Goal: Task Accomplishment & Management: Contribute content

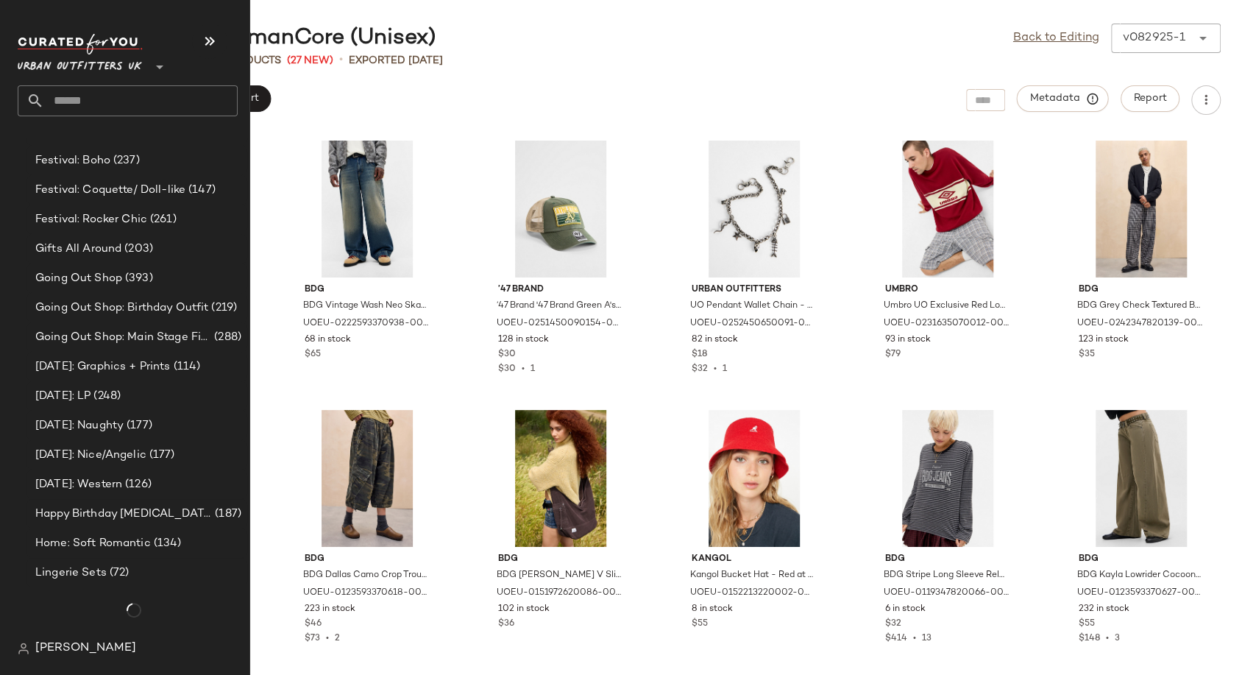
scroll to position [4567, 0]
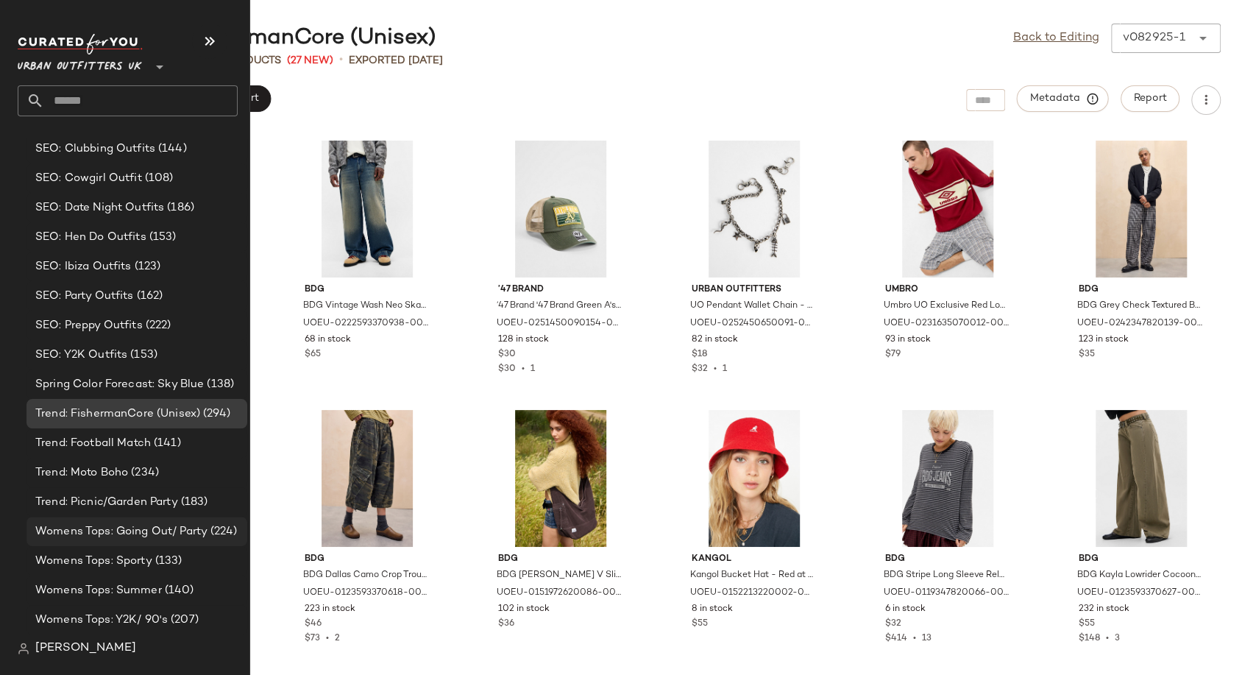
click at [77, 527] on span "Womens Tops: Going Out/ Party" at bounding box center [121, 531] width 172 height 17
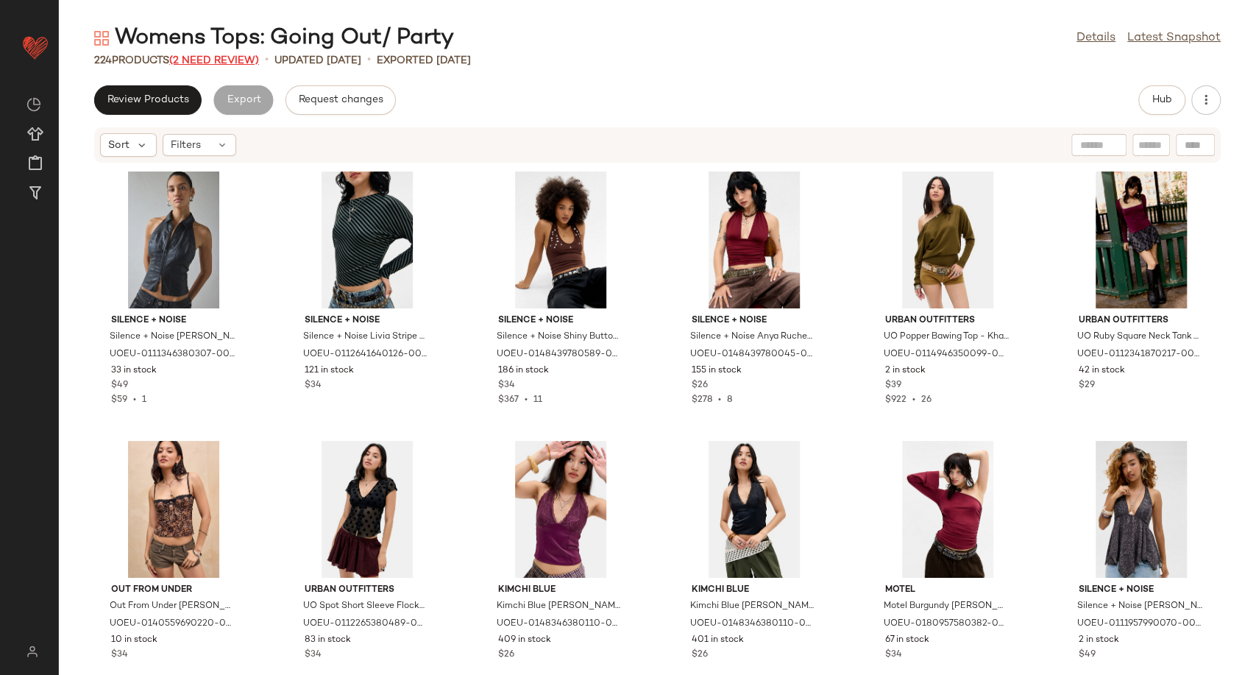
click at [235, 58] on span "(2 Need Review)" at bounding box center [214, 60] width 90 height 11
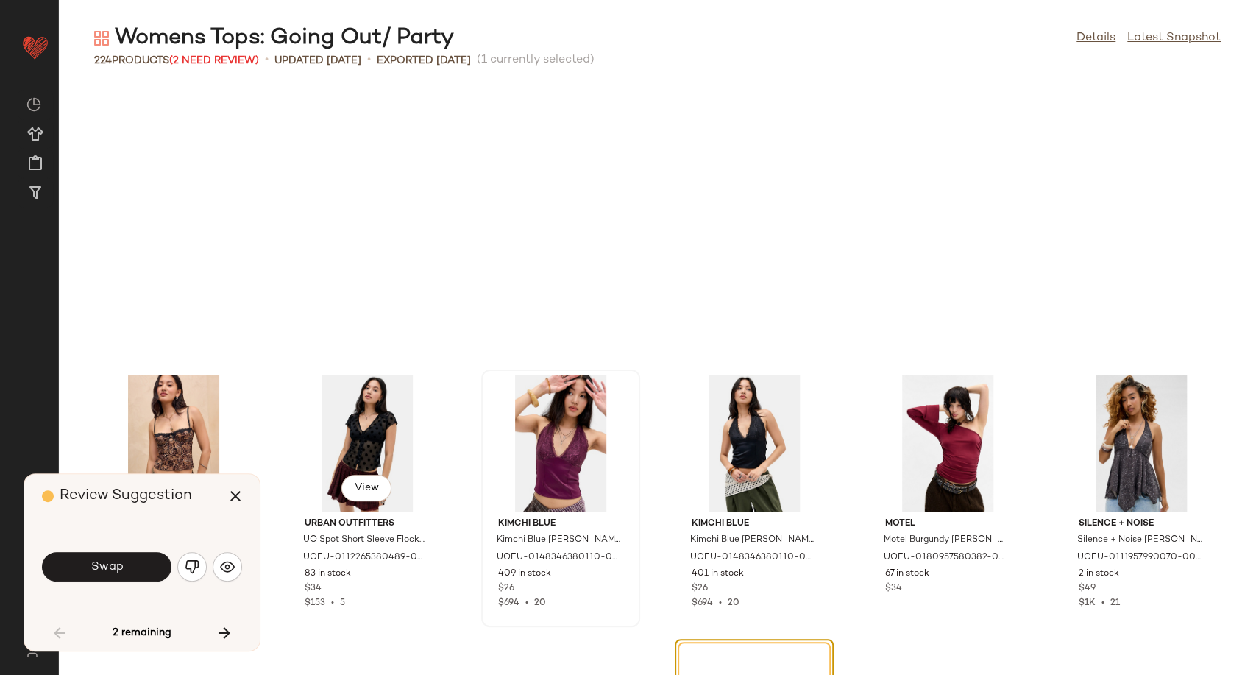
scroll to position [281, 0]
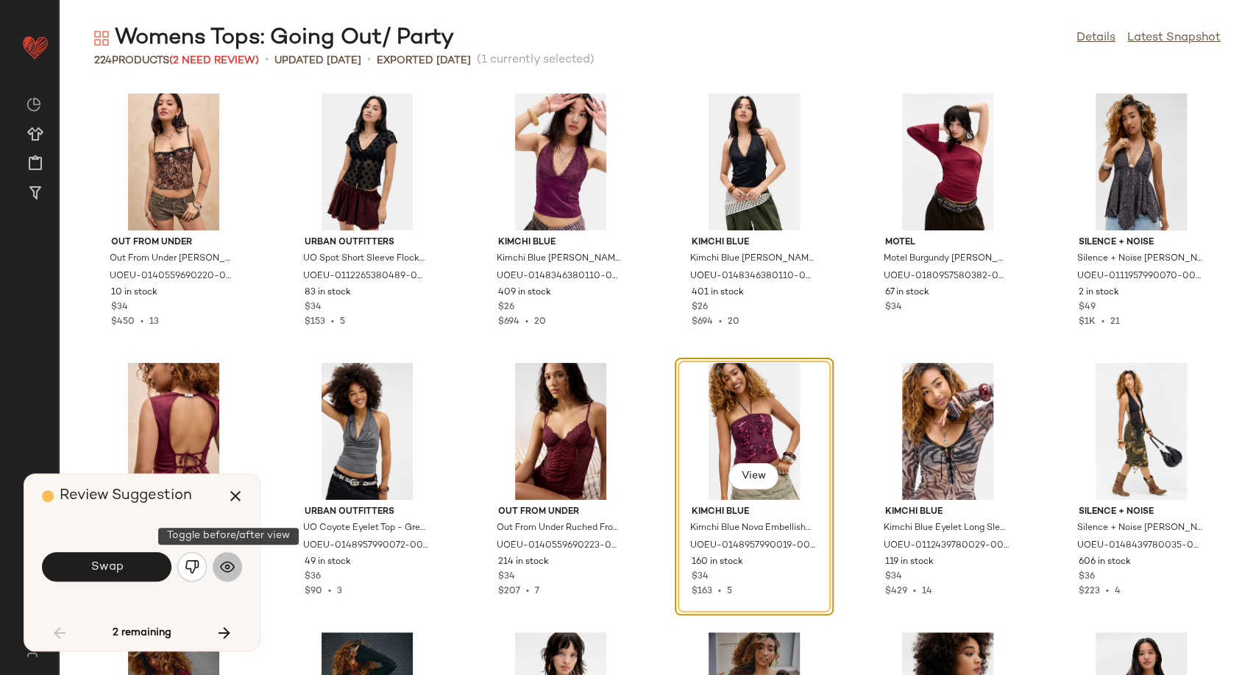
click at [233, 568] on img "button" at bounding box center [227, 566] width 15 height 15
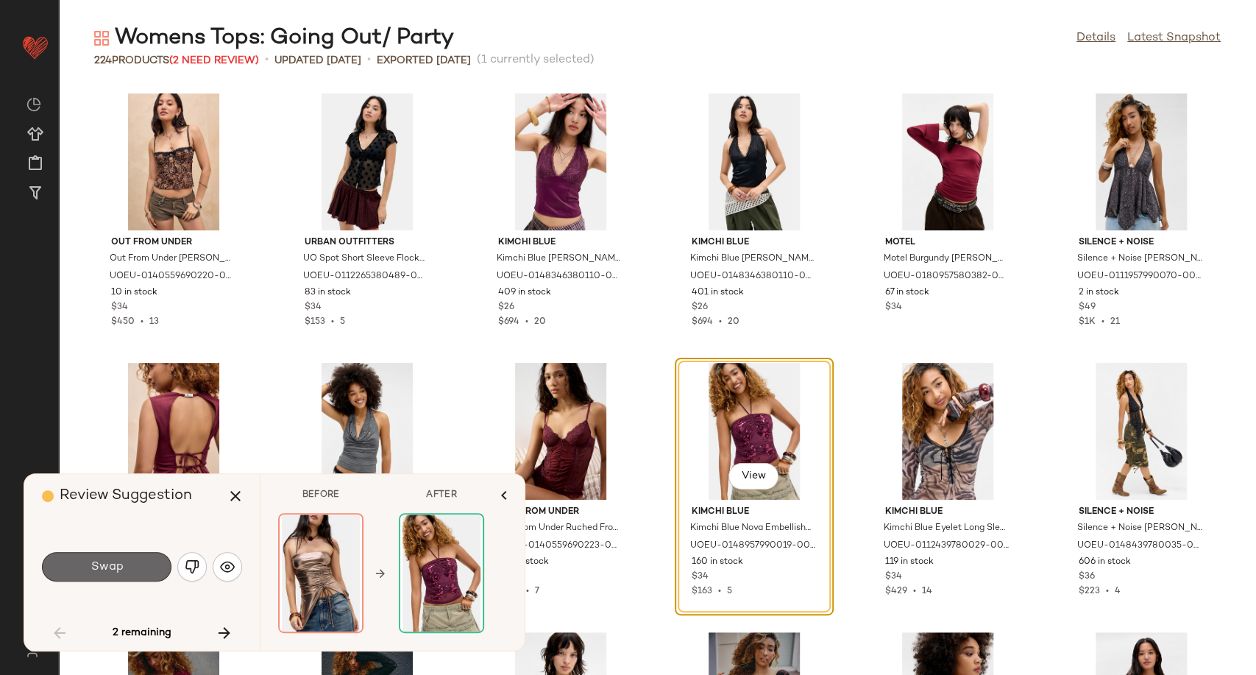
click at [147, 569] on button "Swap" at bounding box center [107, 566] width 130 height 29
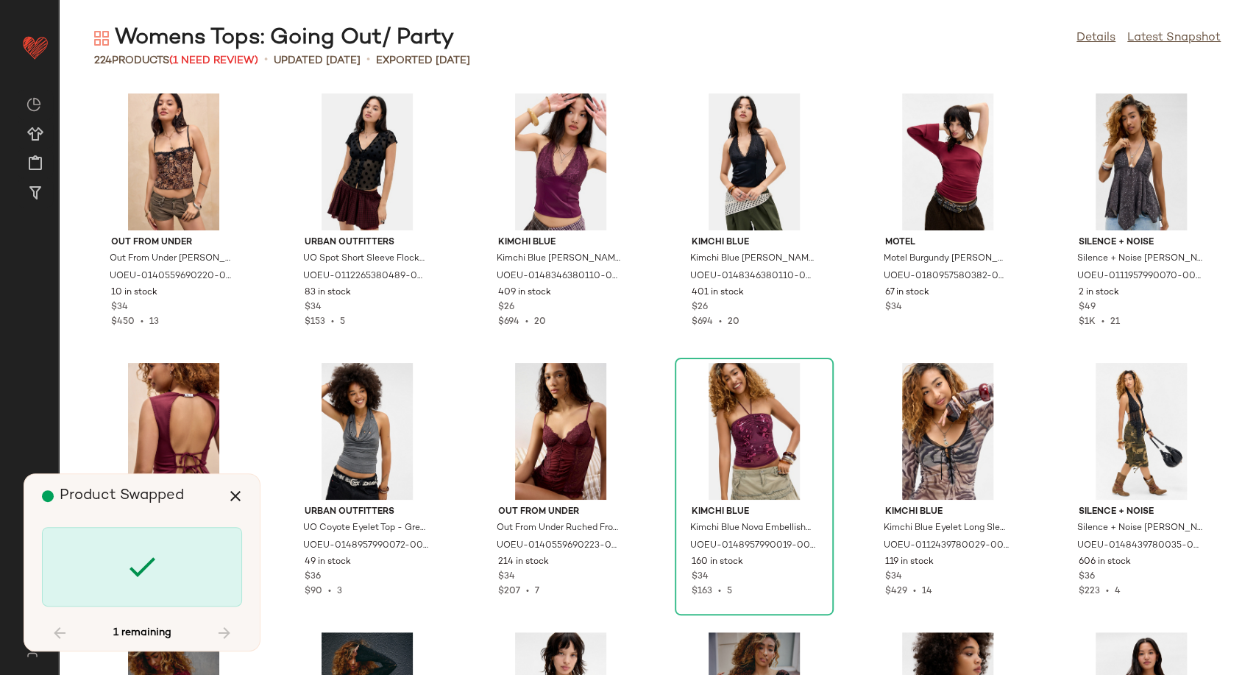
scroll to position [7811, 0]
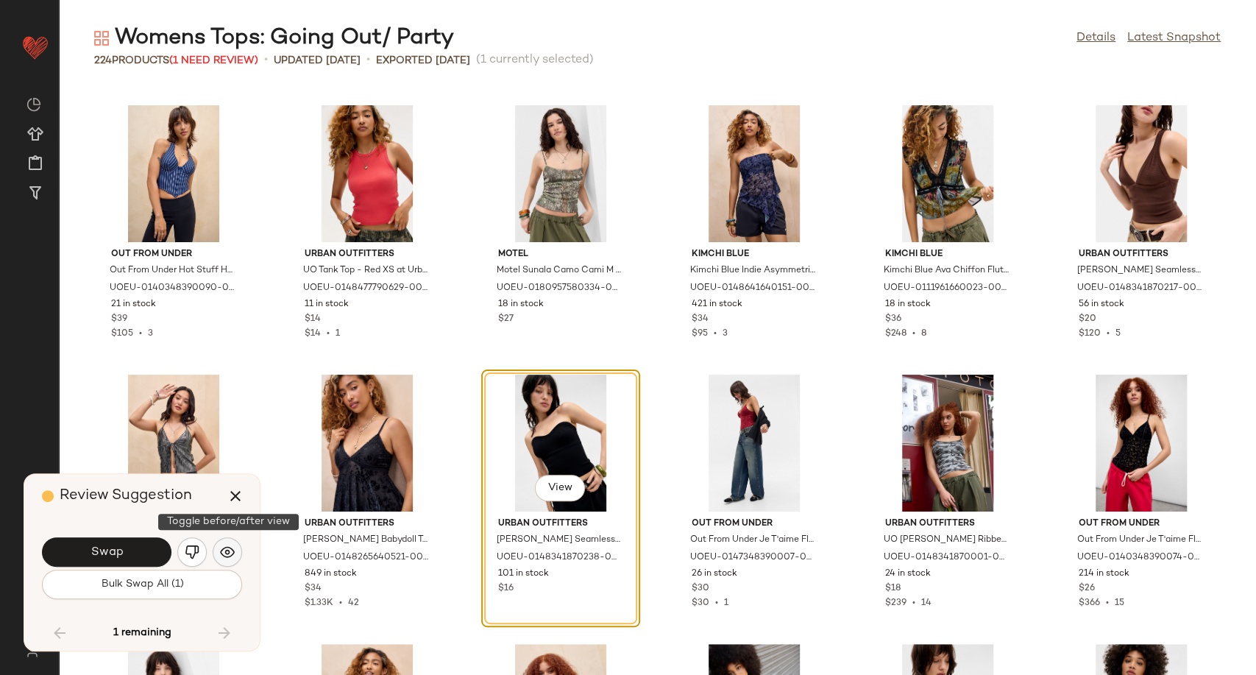
click at [214, 559] on button "button" at bounding box center [227, 551] width 29 height 29
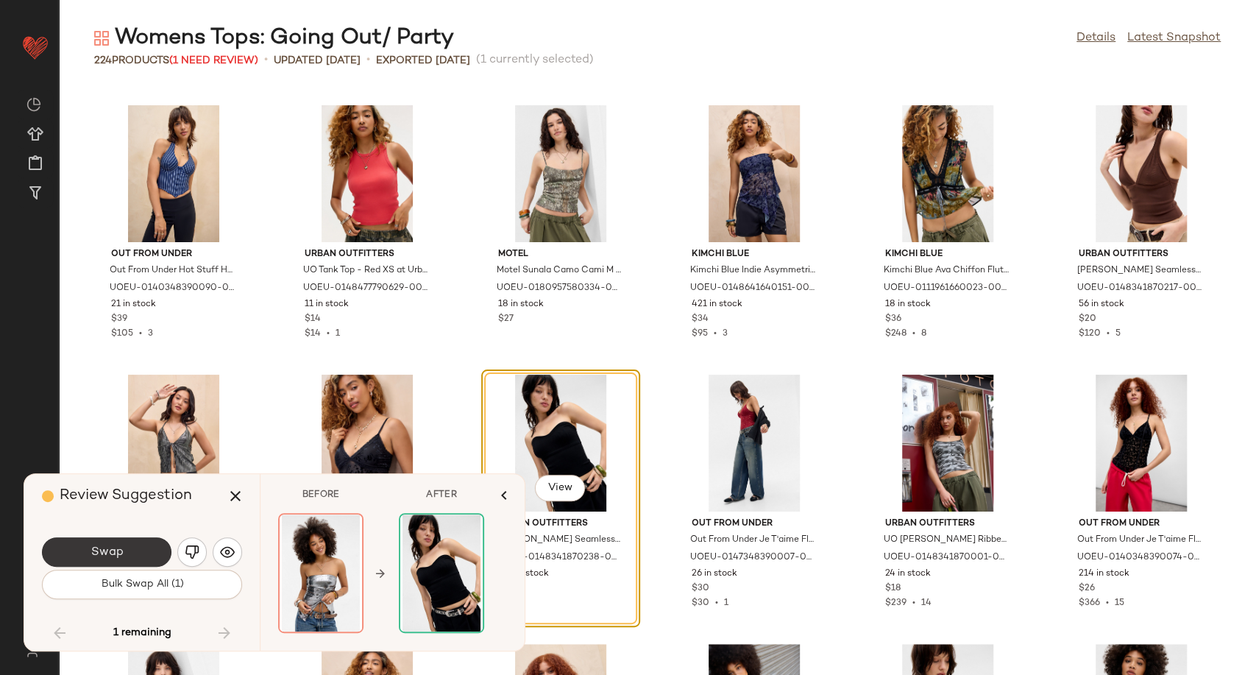
click at [132, 553] on button "Swap" at bounding box center [107, 551] width 130 height 29
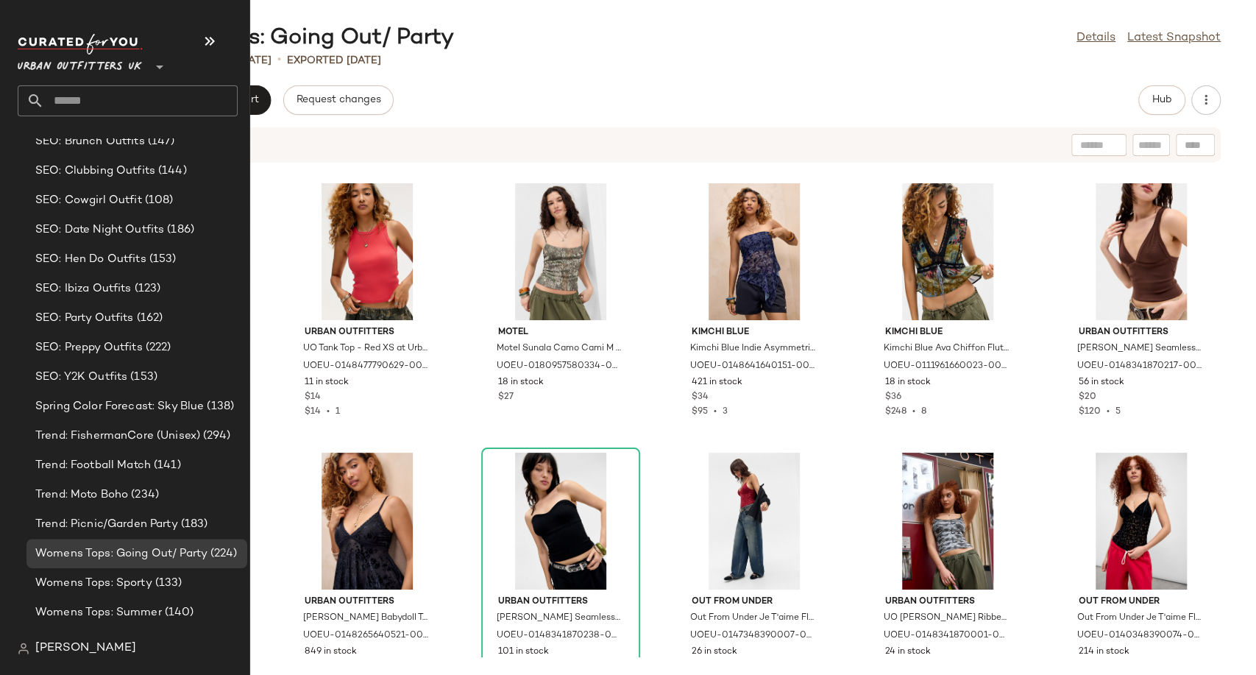
scroll to position [4567, 0]
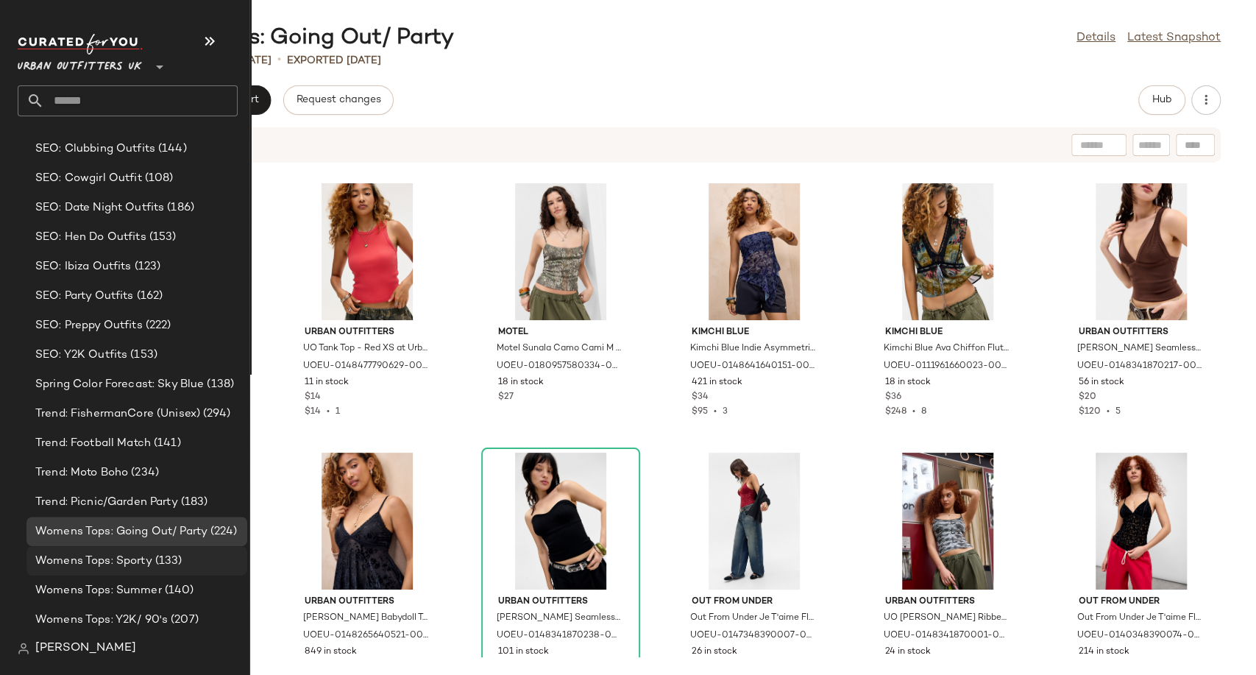
click at [119, 561] on span "Womens Tops: Sporty" at bounding box center [93, 561] width 117 height 17
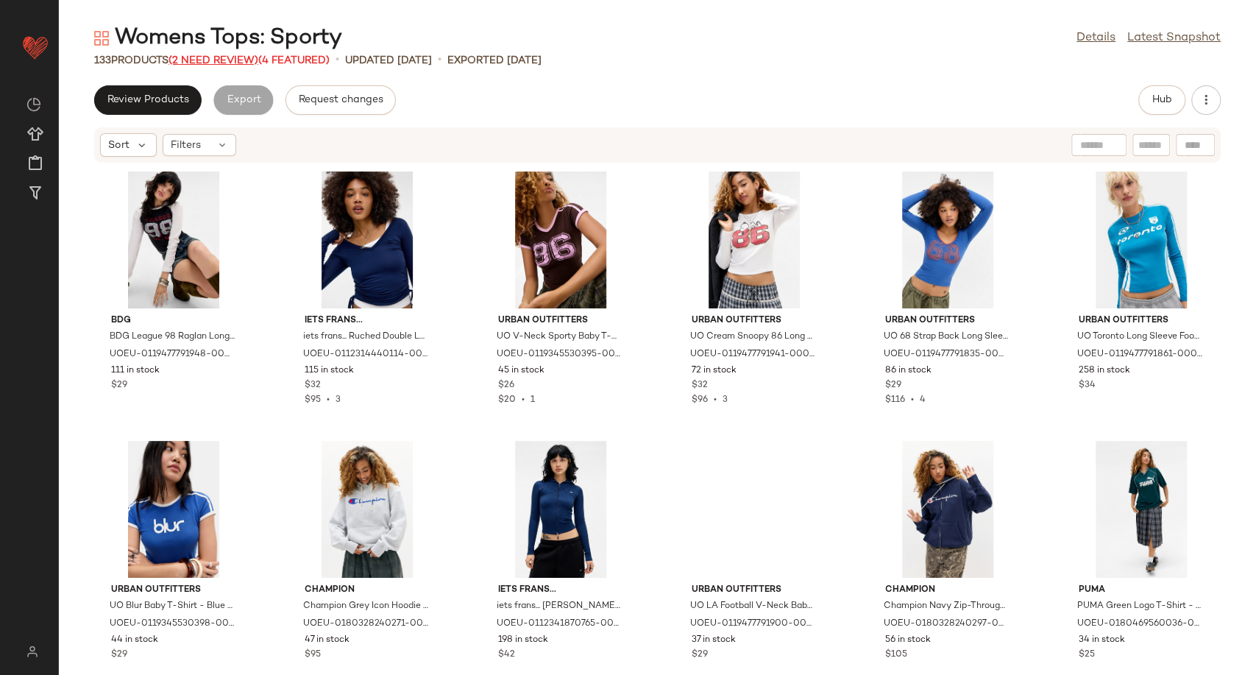
click at [225, 55] on span "(2 Need Review)" at bounding box center [214, 60] width 90 height 11
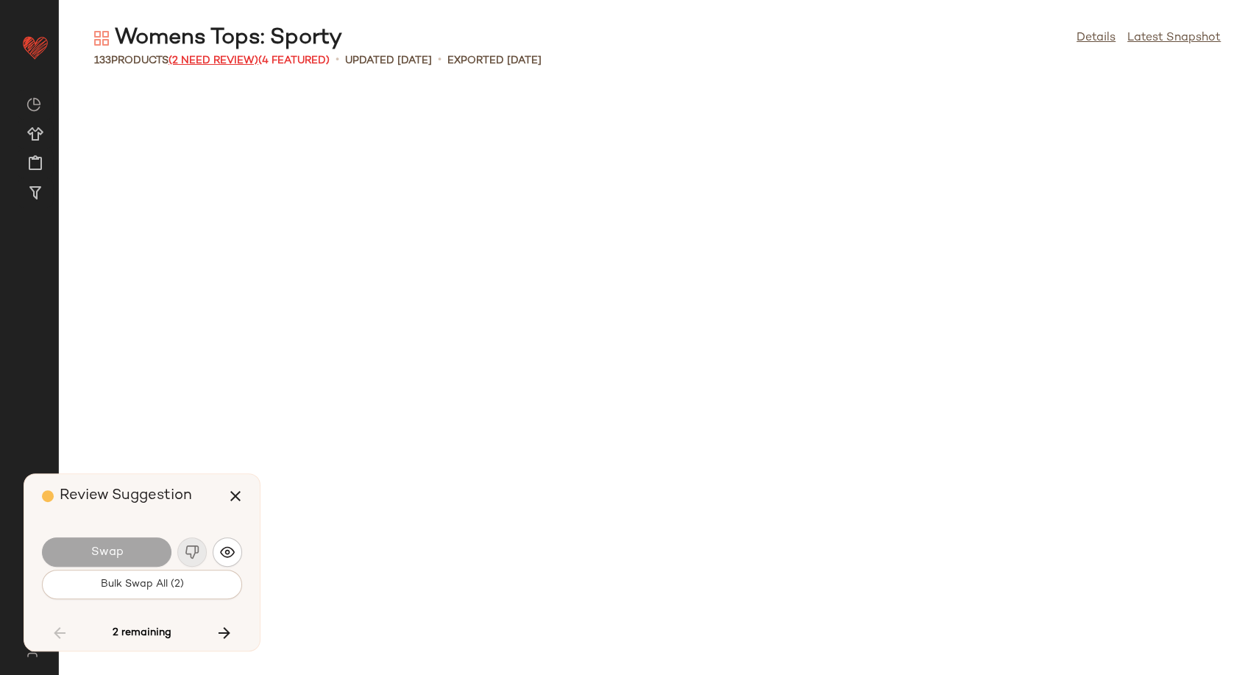
scroll to position [4848, 0]
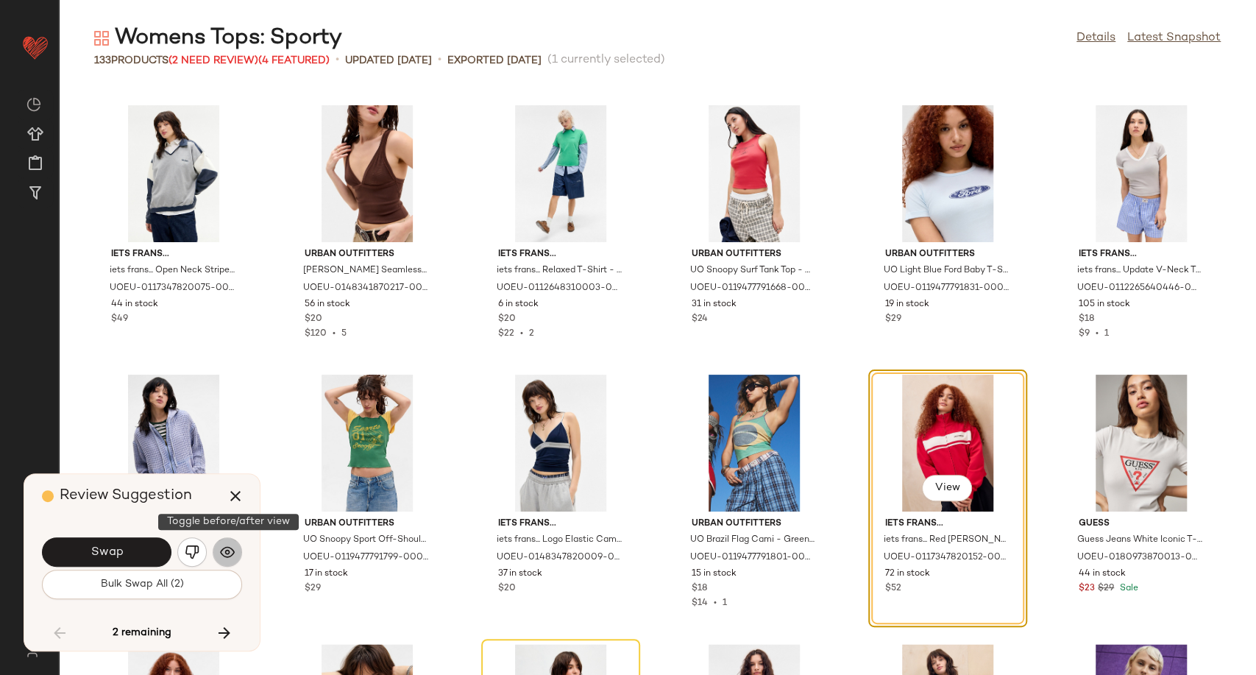
click at [227, 551] on img "button" at bounding box center [227, 552] width 15 height 15
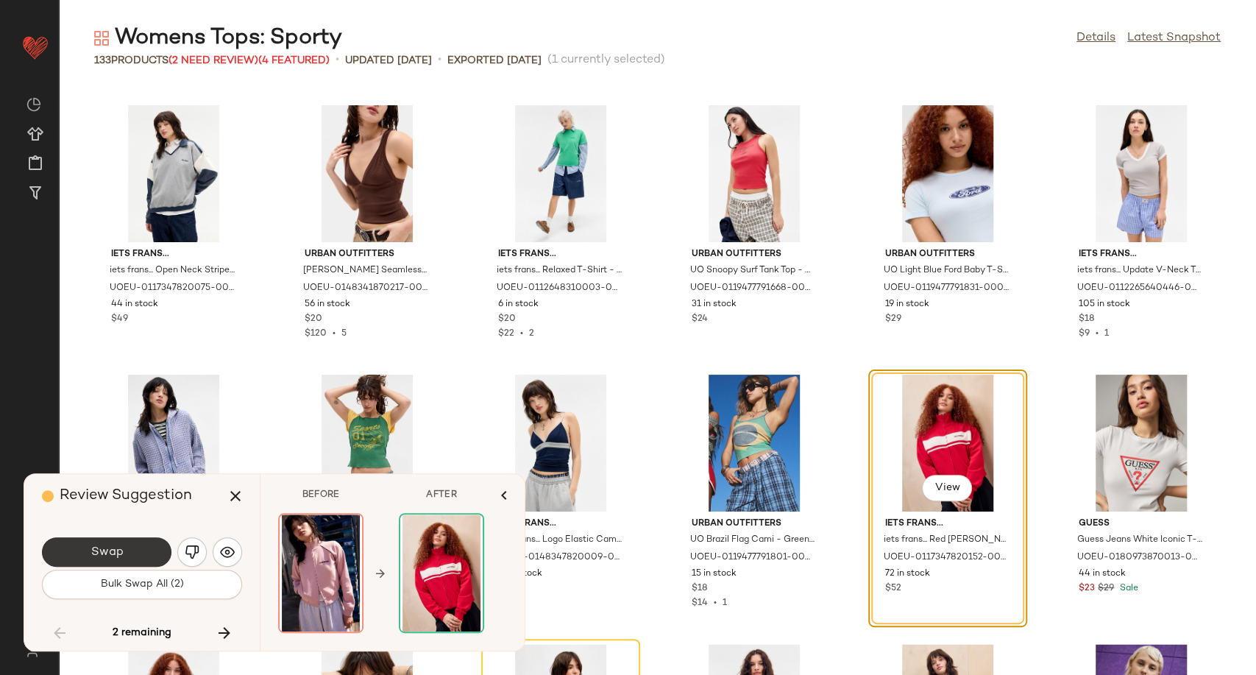
click at [146, 546] on button "Swap" at bounding box center [107, 551] width 130 height 29
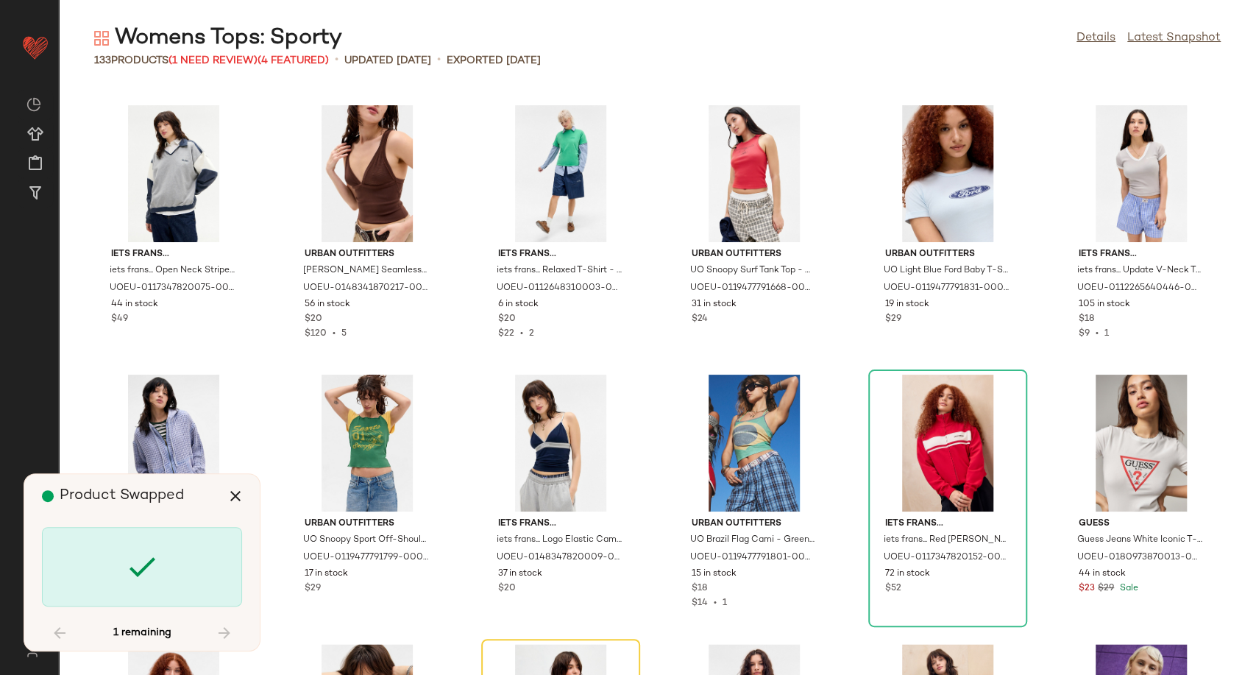
scroll to position [5117, 0]
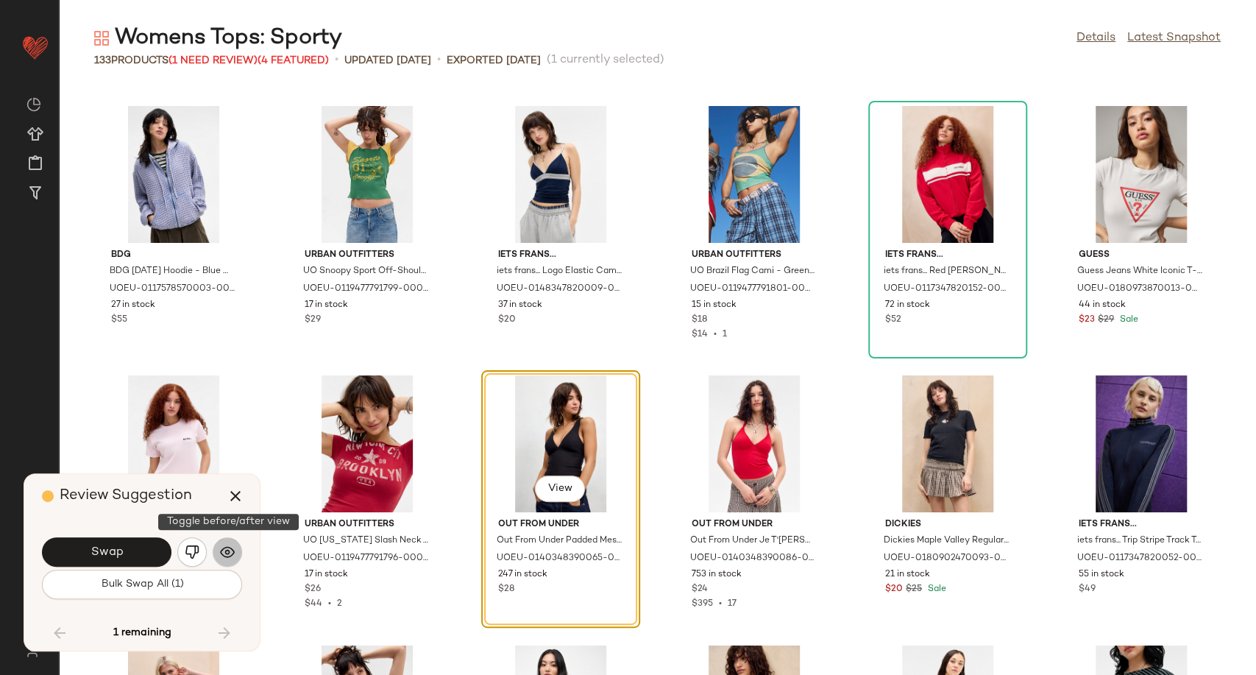
click at [230, 555] on img "button" at bounding box center [227, 552] width 15 height 15
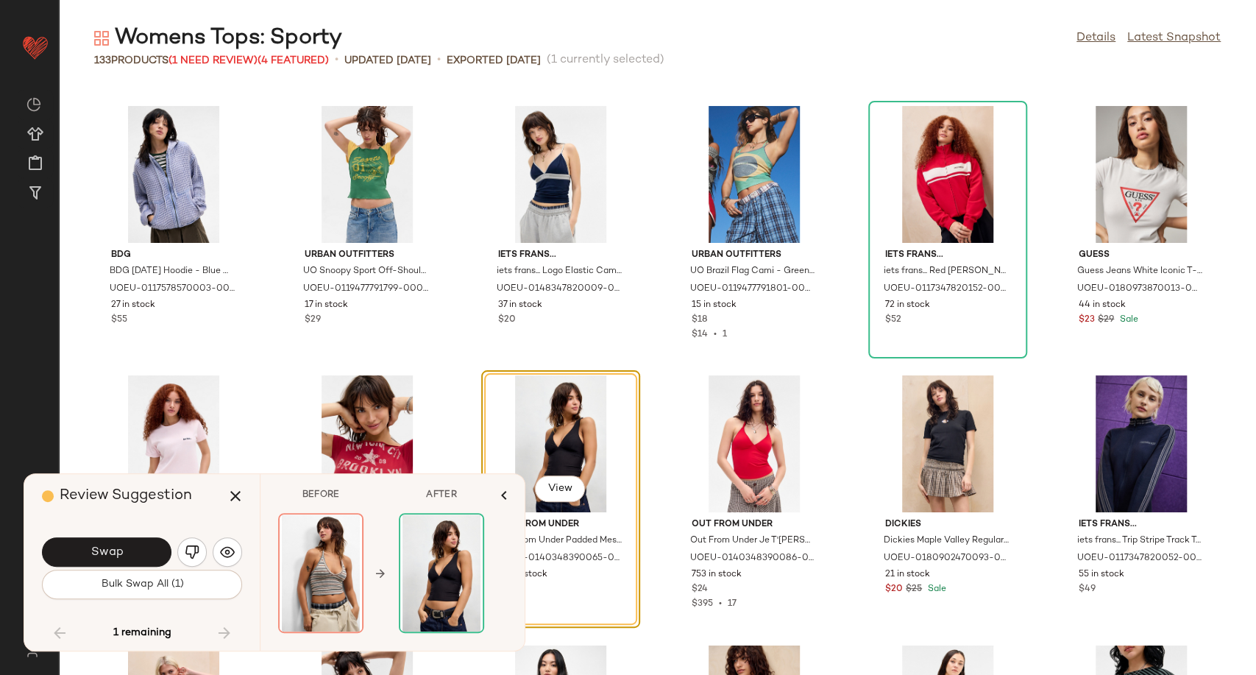
scroll to position [5281, 0]
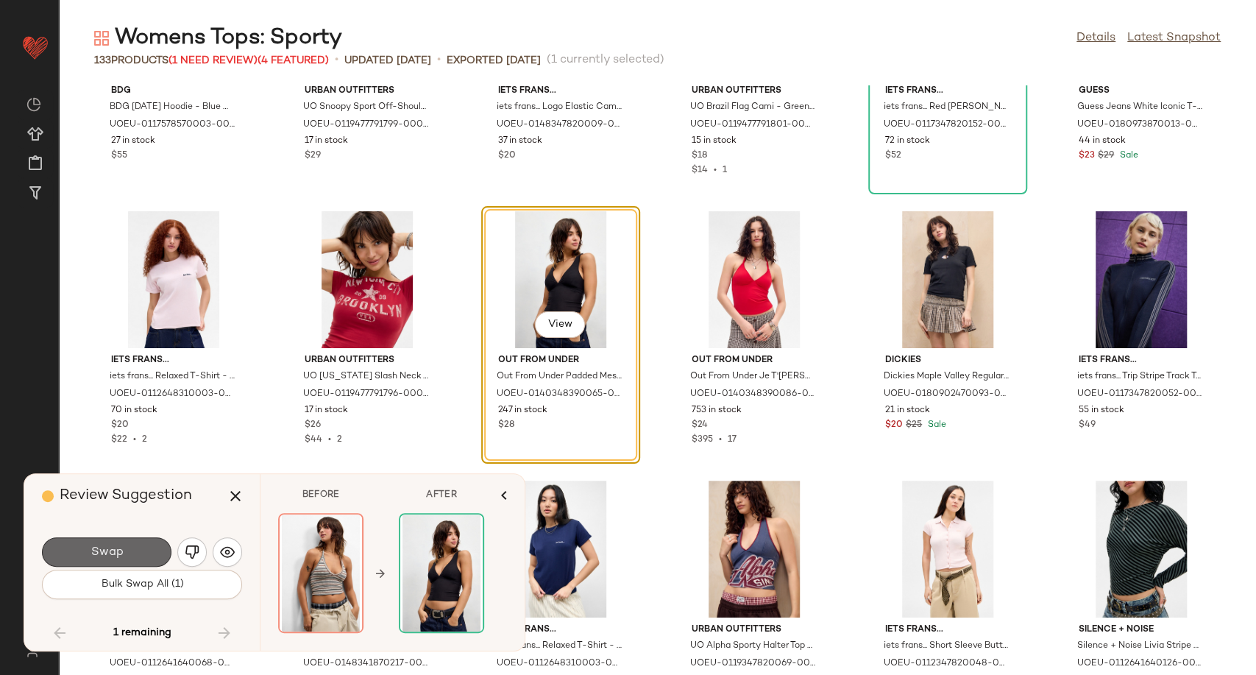
click at [117, 560] on button "Swap" at bounding box center [107, 551] width 130 height 29
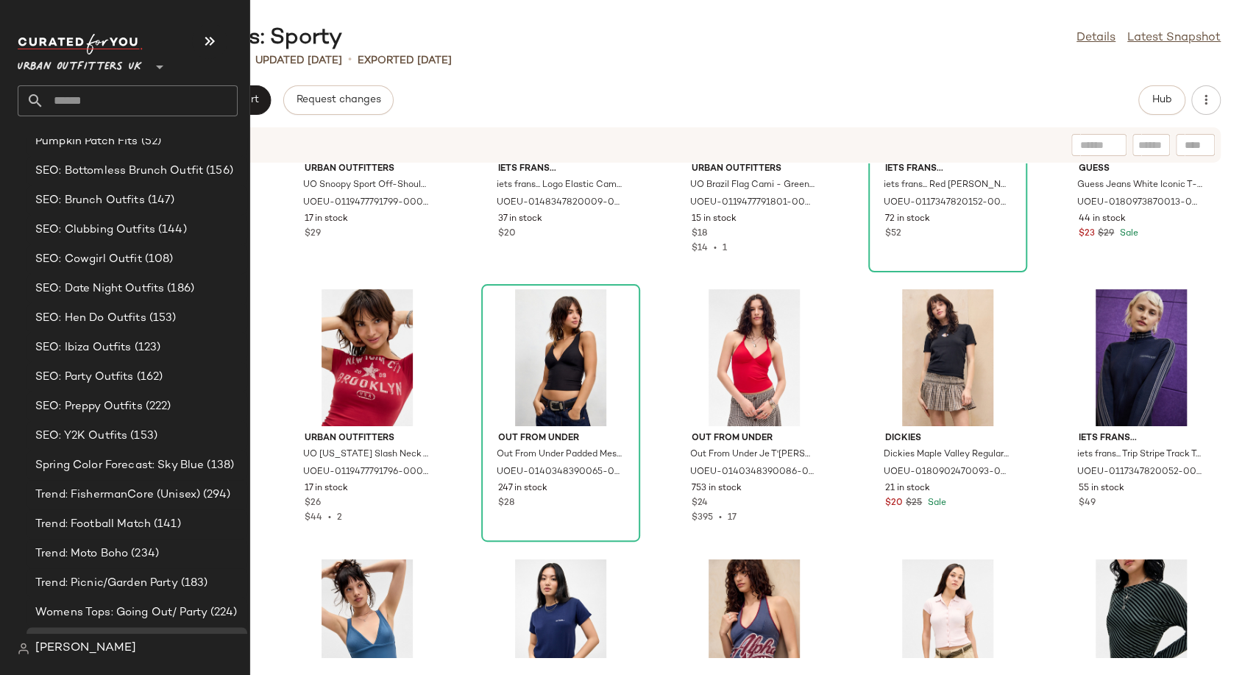
scroll to position [4567, 0]
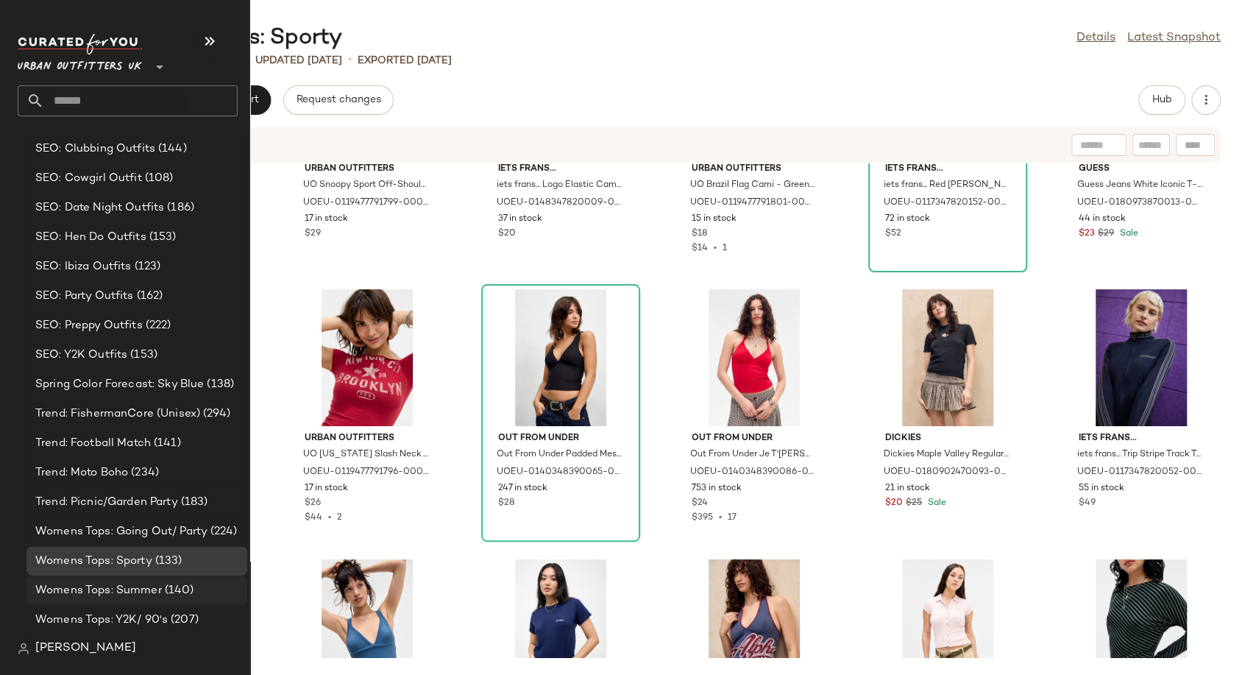
click at [177, 591] on span "(140)" at bounding box center [178, 590] width 32 height 17
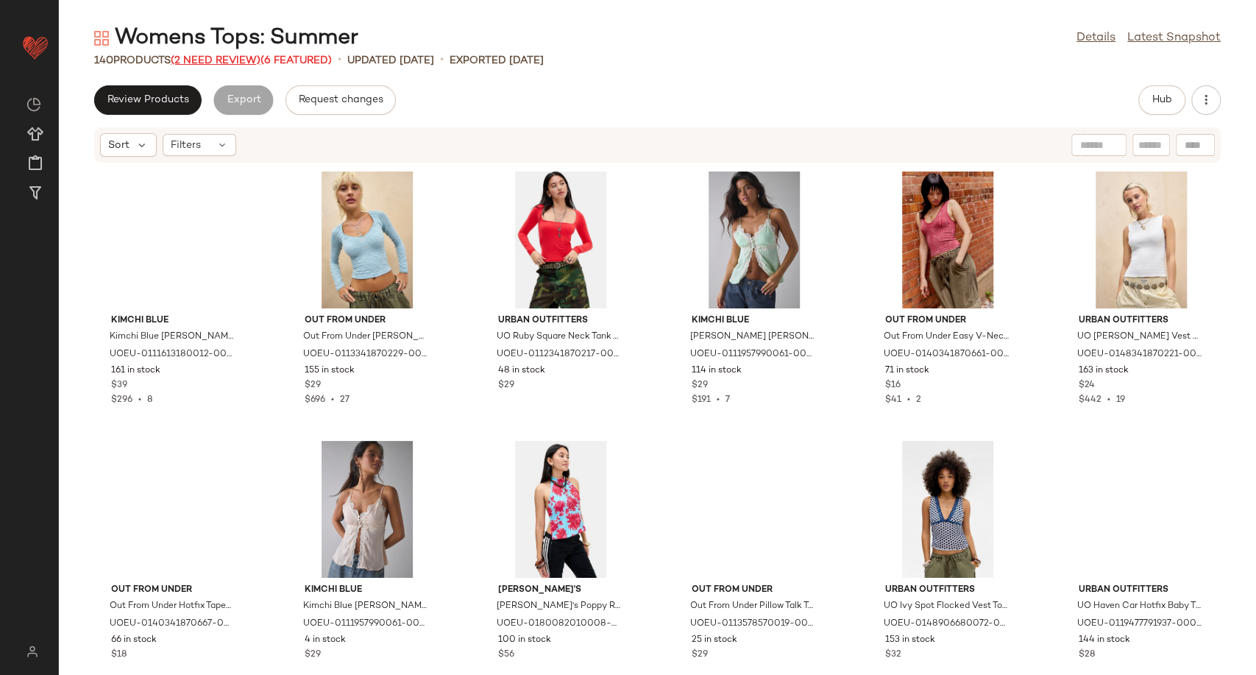
click at [235, 56] on span "(2 Need Review)" at bounding box center [216, 60] width 90 height 11
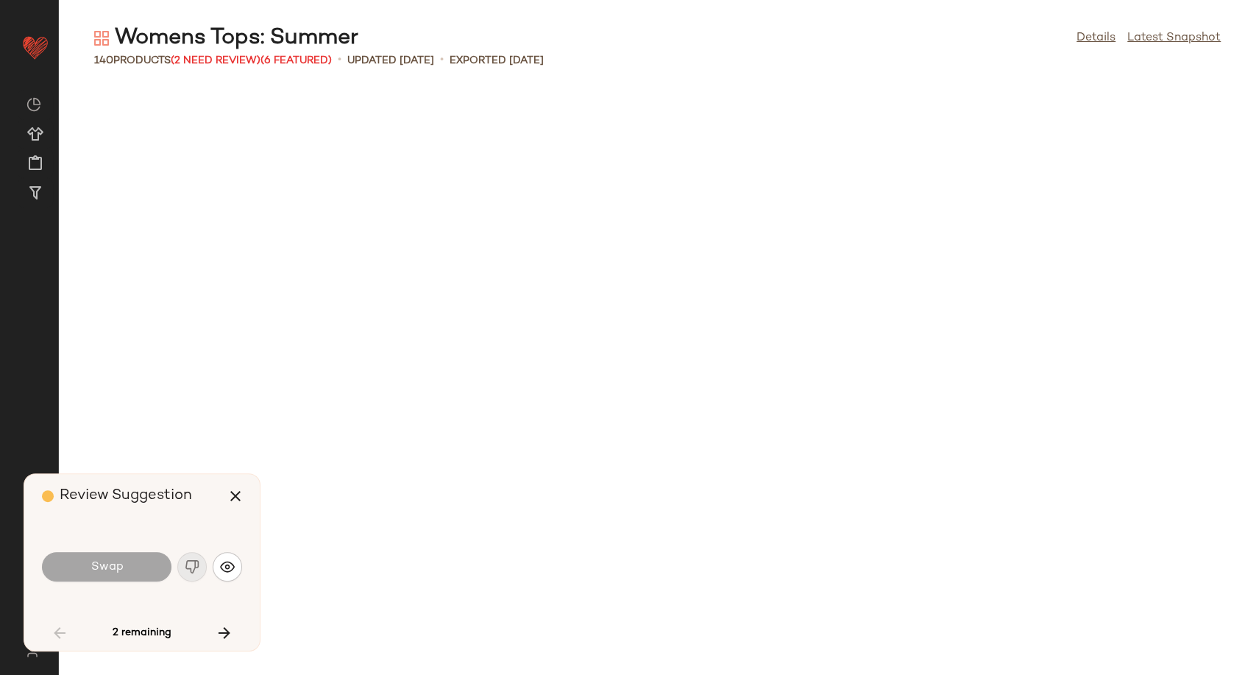
scroll to position [2693, 0]
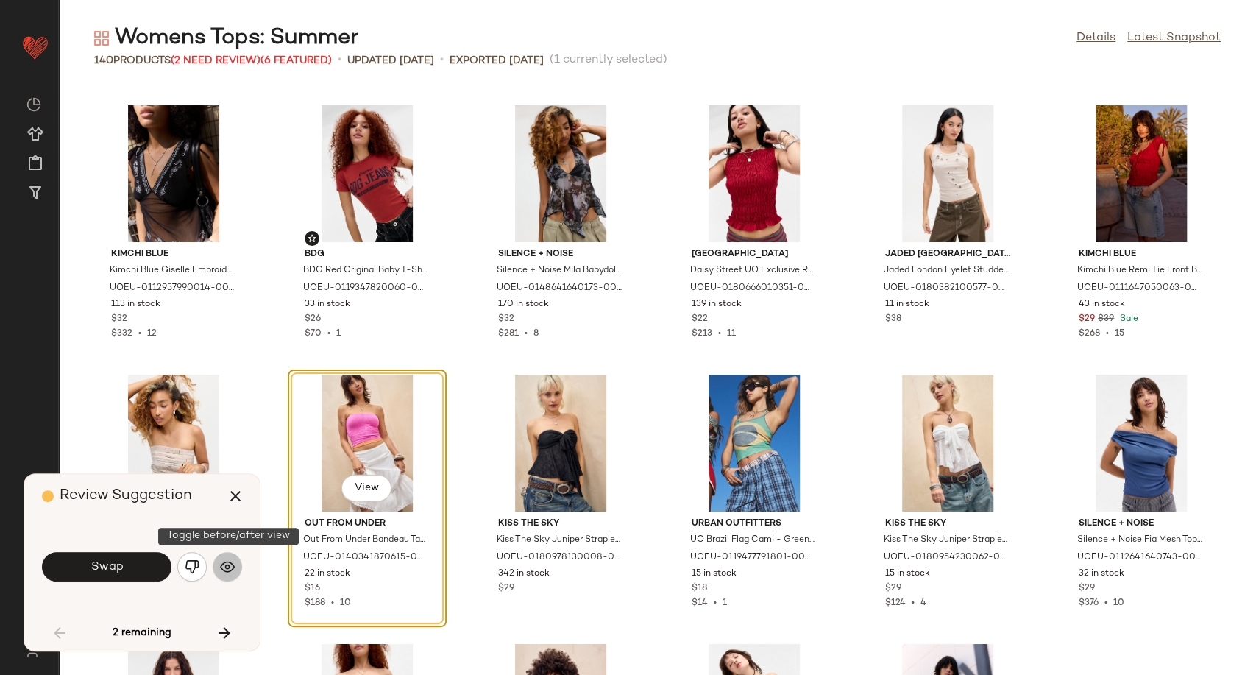
click at [227, 565] on img "button" at bounding box center [227, 566] width 15 height 15
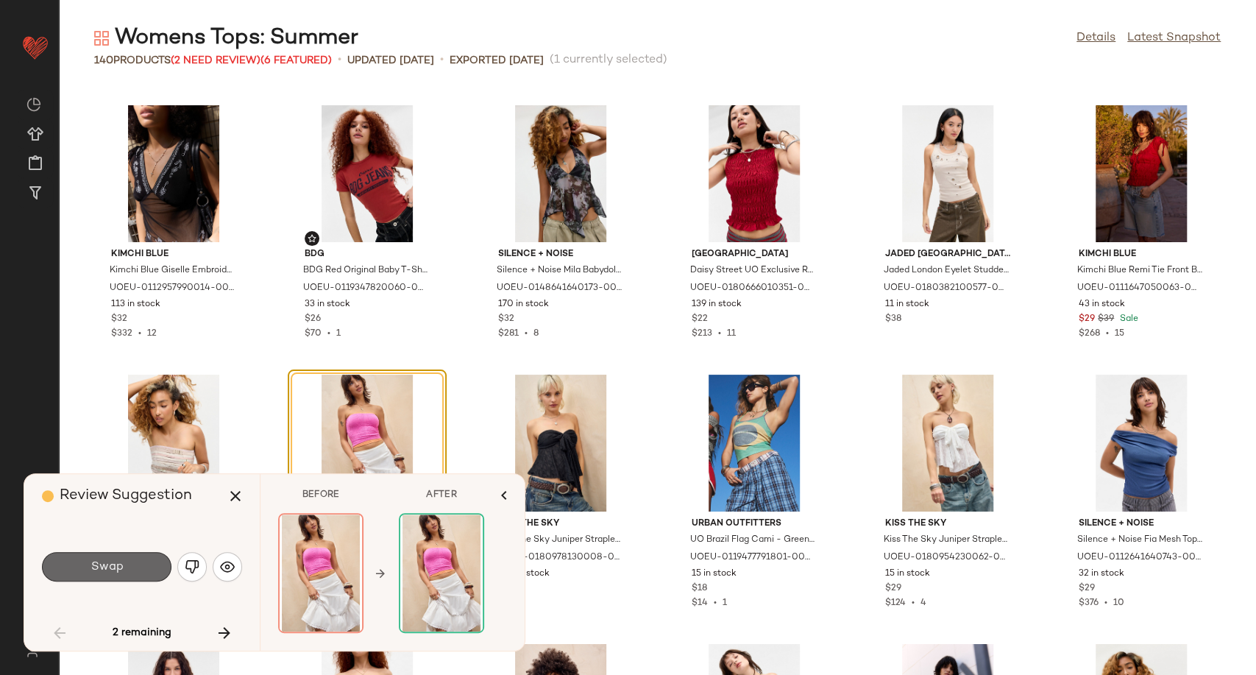
click at [137, 575] on button "Swap" at bounding box center [107, 566] width 130 height 29
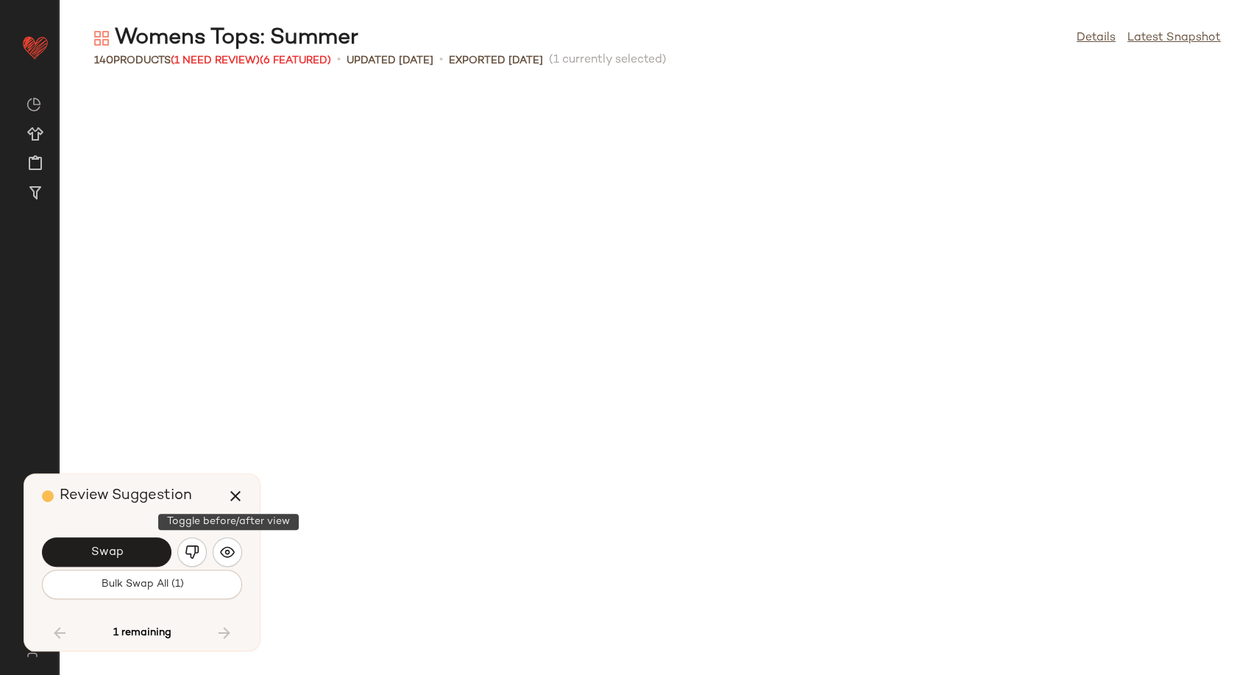
scroll to position [3501, 0]
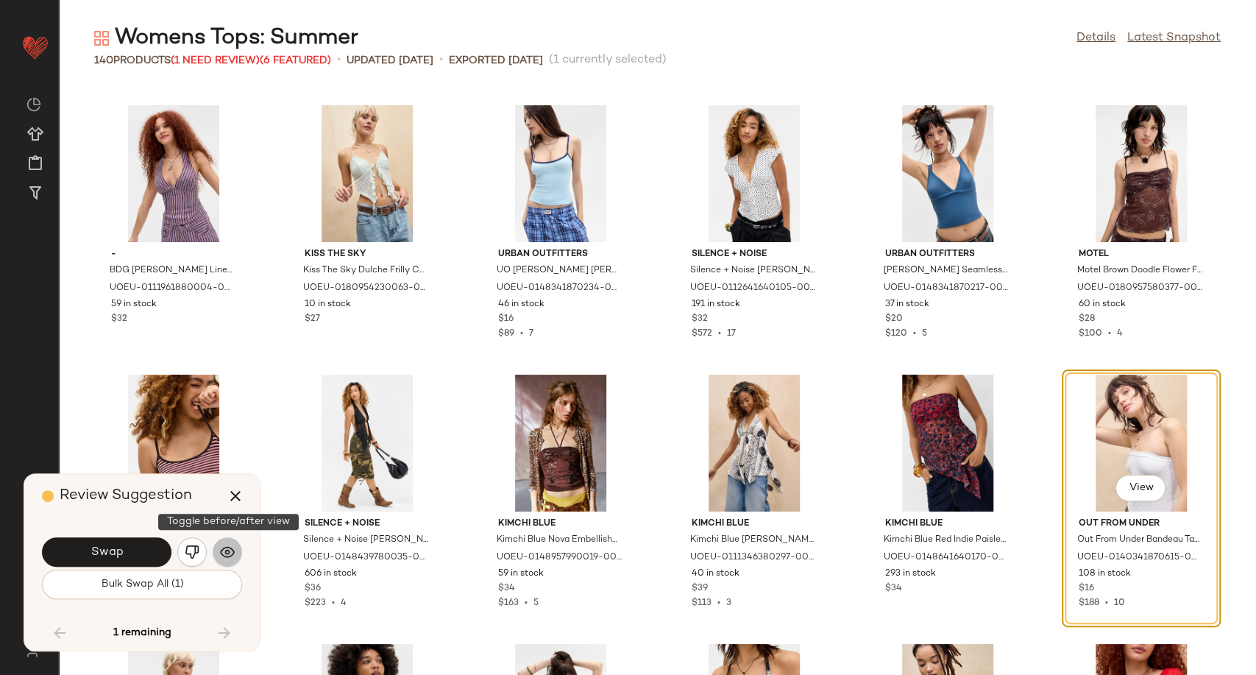
click at [224, 554] on img "button" at bounding box center [227, 552] width 15 height 15
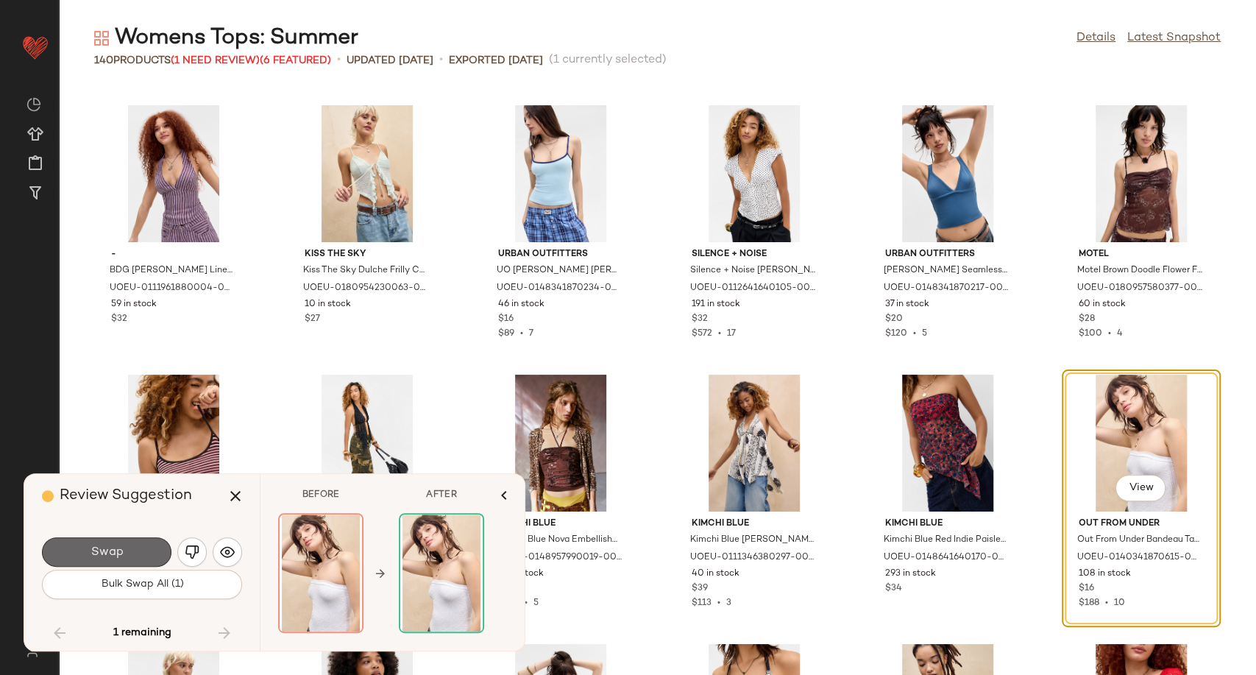
click at [116, 549] on span "Swap" at bounding box center [106, 552] width 33 height 14
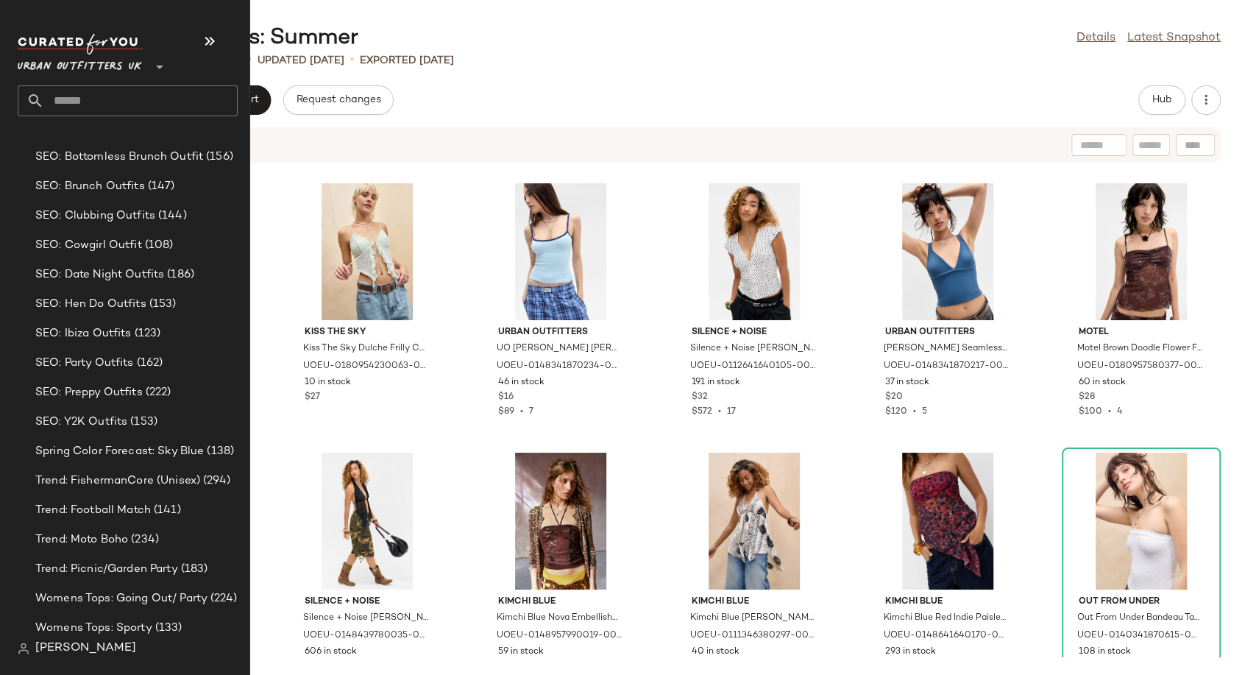
scroll to position [4567, 0]
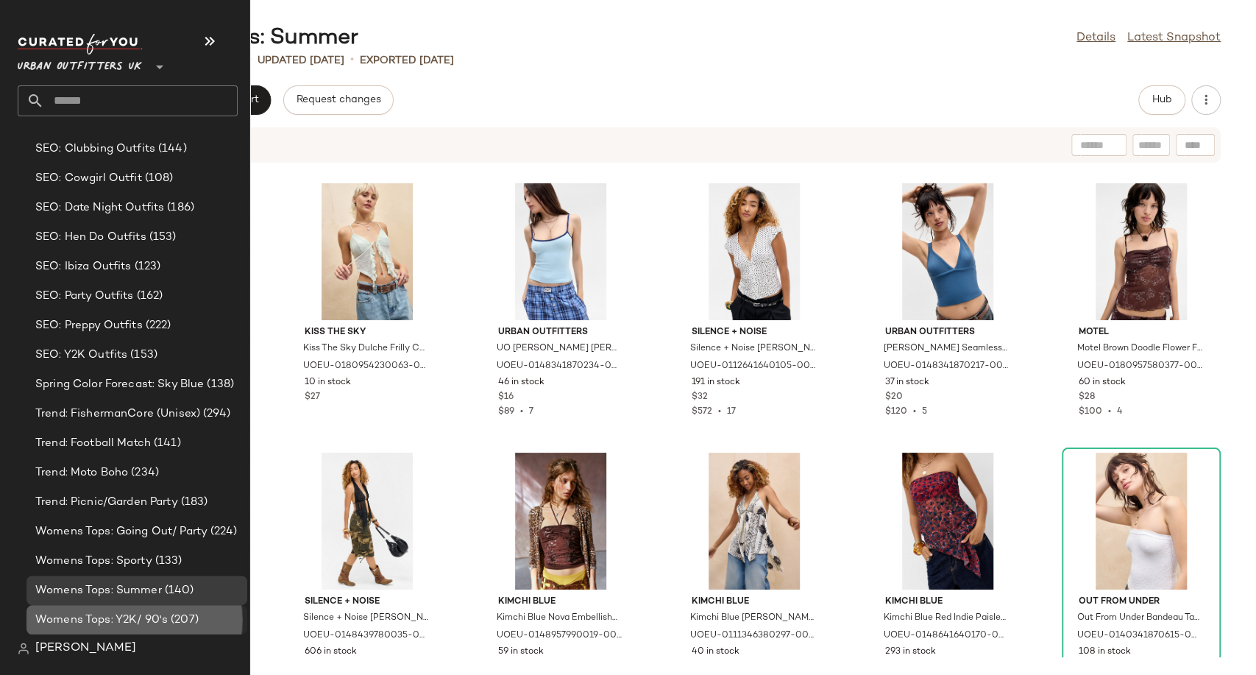
click at [179, 620] on span "(207)" at bounding box center [183, 620] width 31 height 17
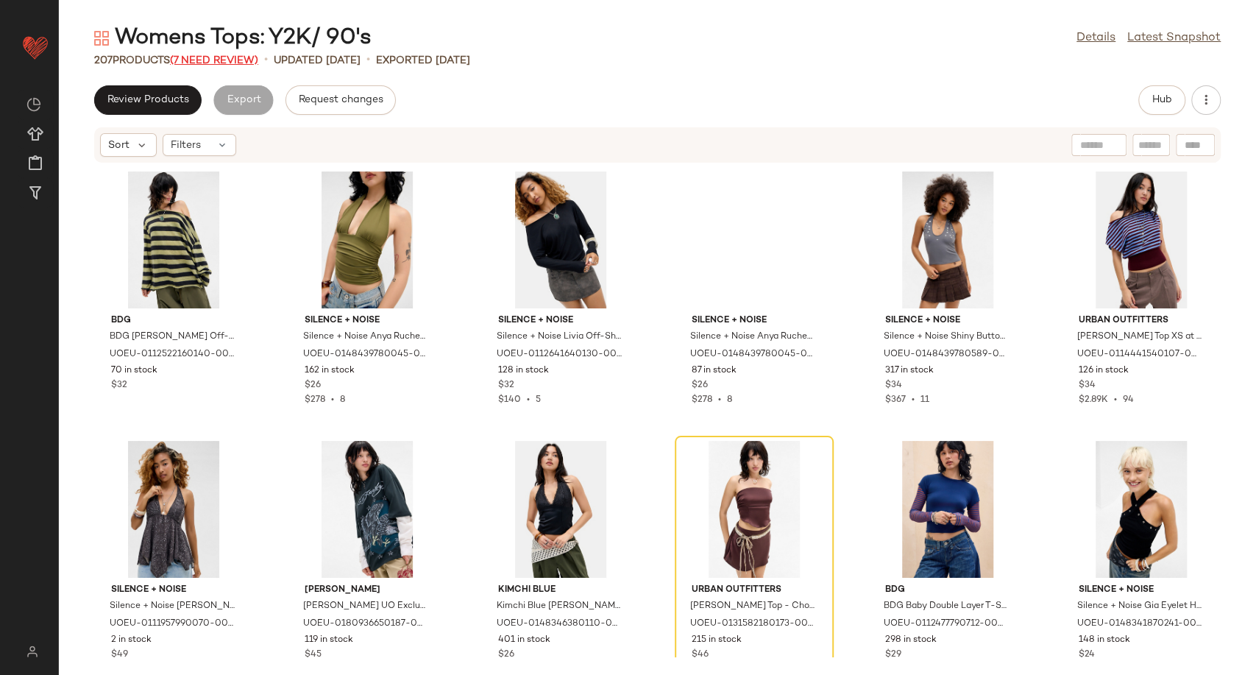
click at [229, 63] on span "(7 Need Review)" at bounding box center [214, 60] width 88 height 11
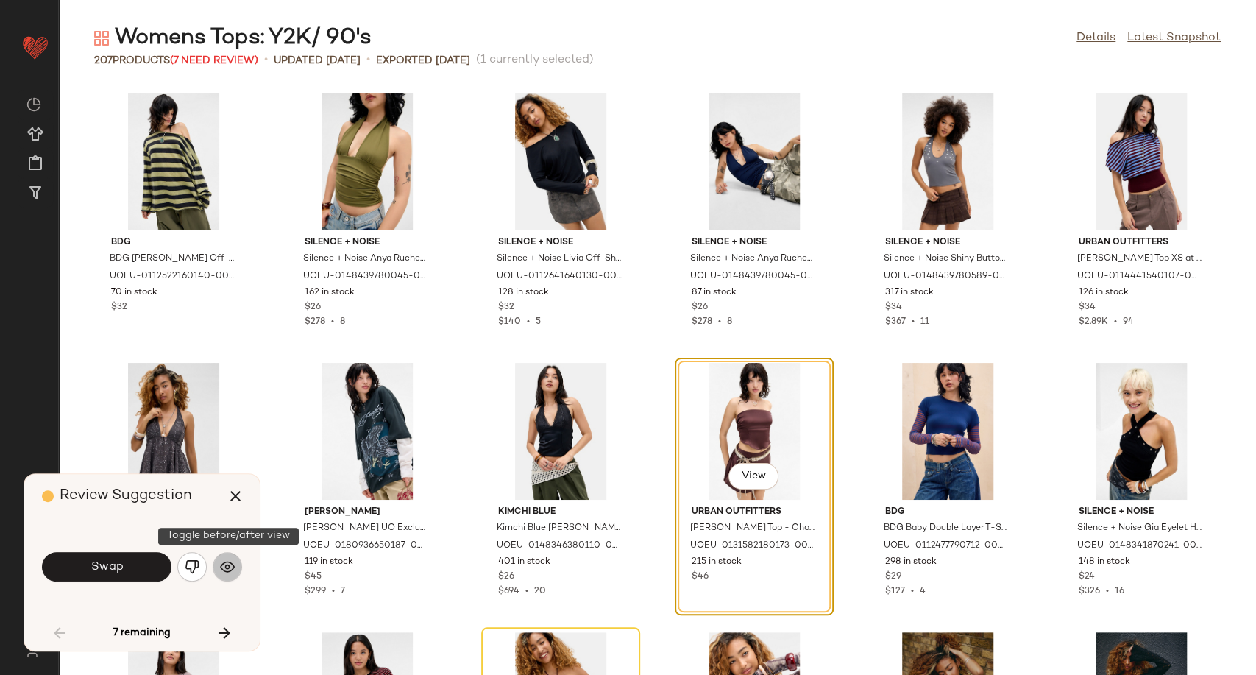
click at [217, 565] on button "button" at bounding box center [227, 566] width 29 height 29
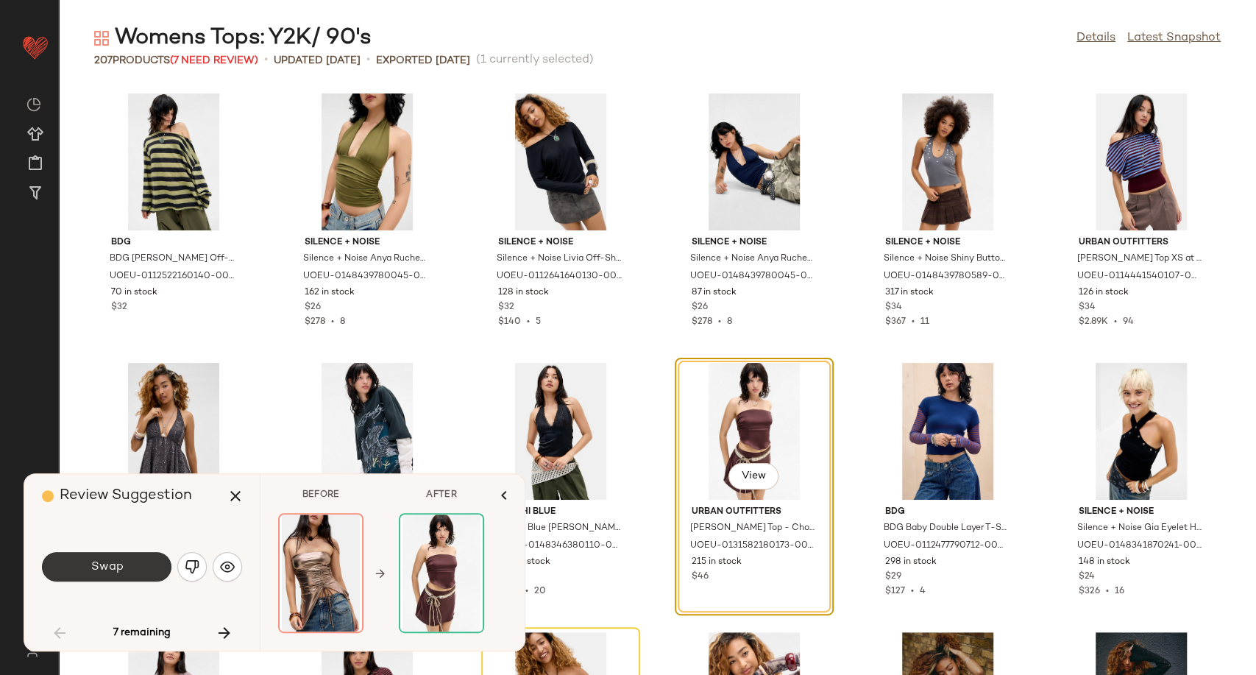
click at [137, 576] on button "Swap" at bounding box center [107, 566] width 130 height 29
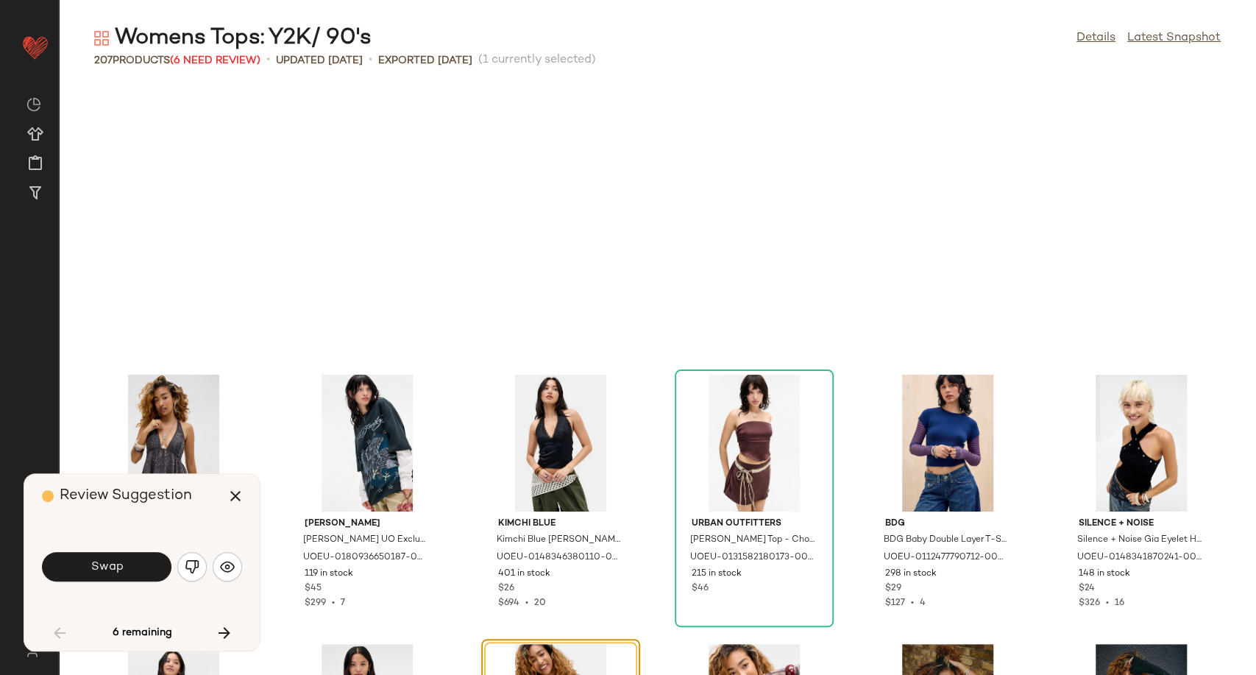
scroll to position [281, 0]
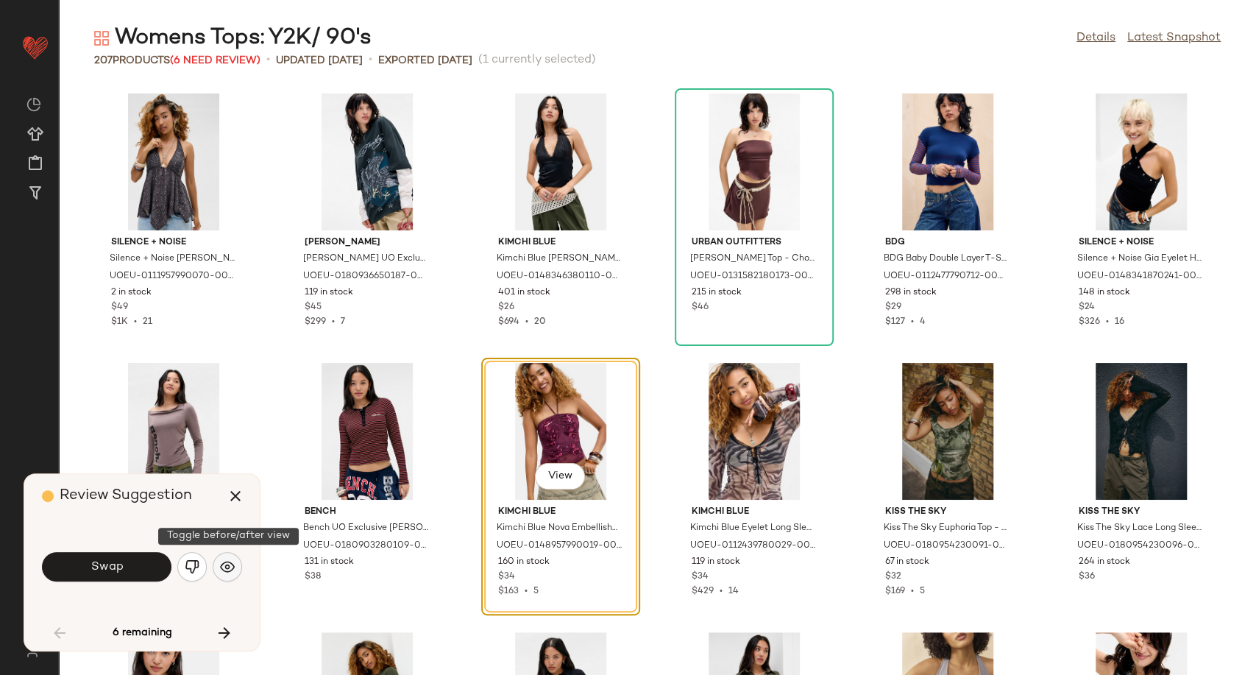
click at [233, 563] on img "button" at bounding box center [227, 566] width 15 height 15
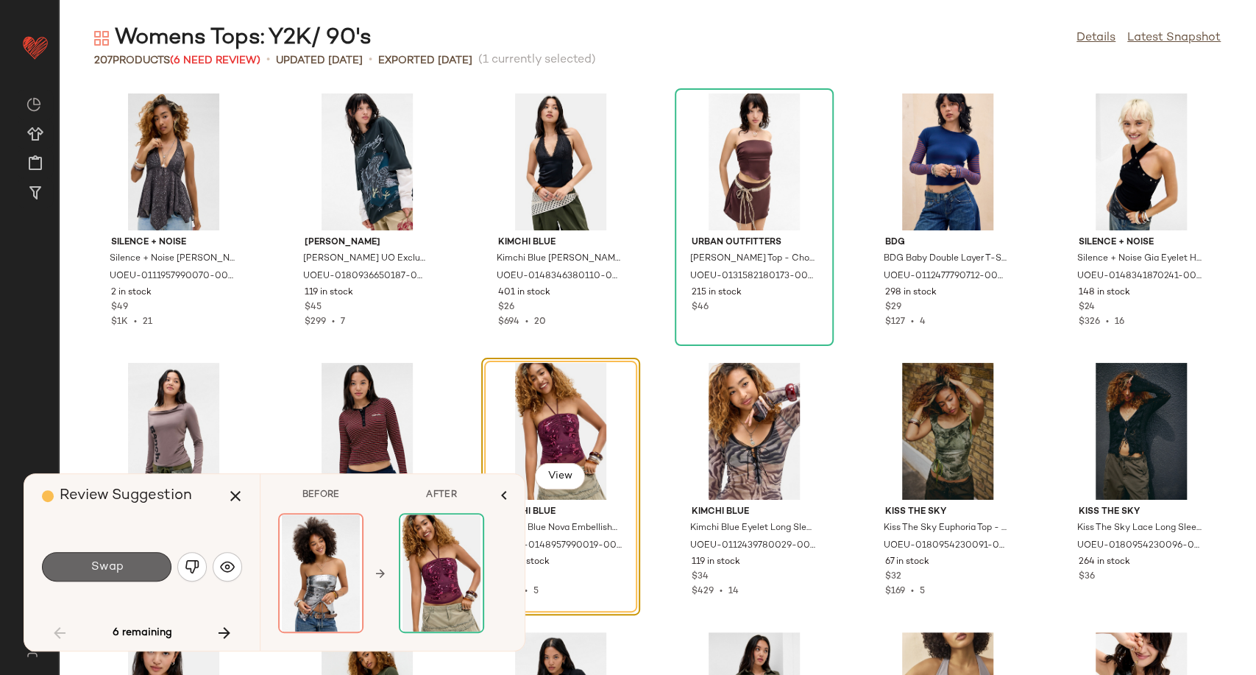
click at [133, 567] on button "Swap" at bounding box center [107, 566] width 130 height 29
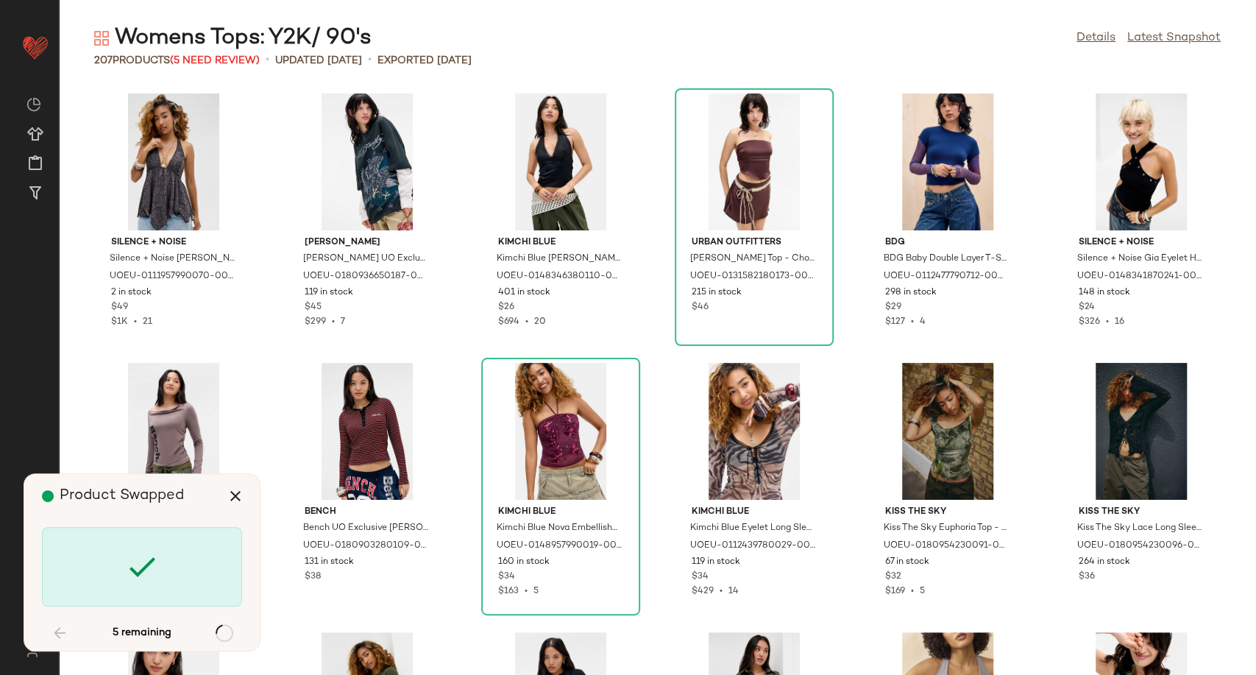
scroll to position [2962, 0]
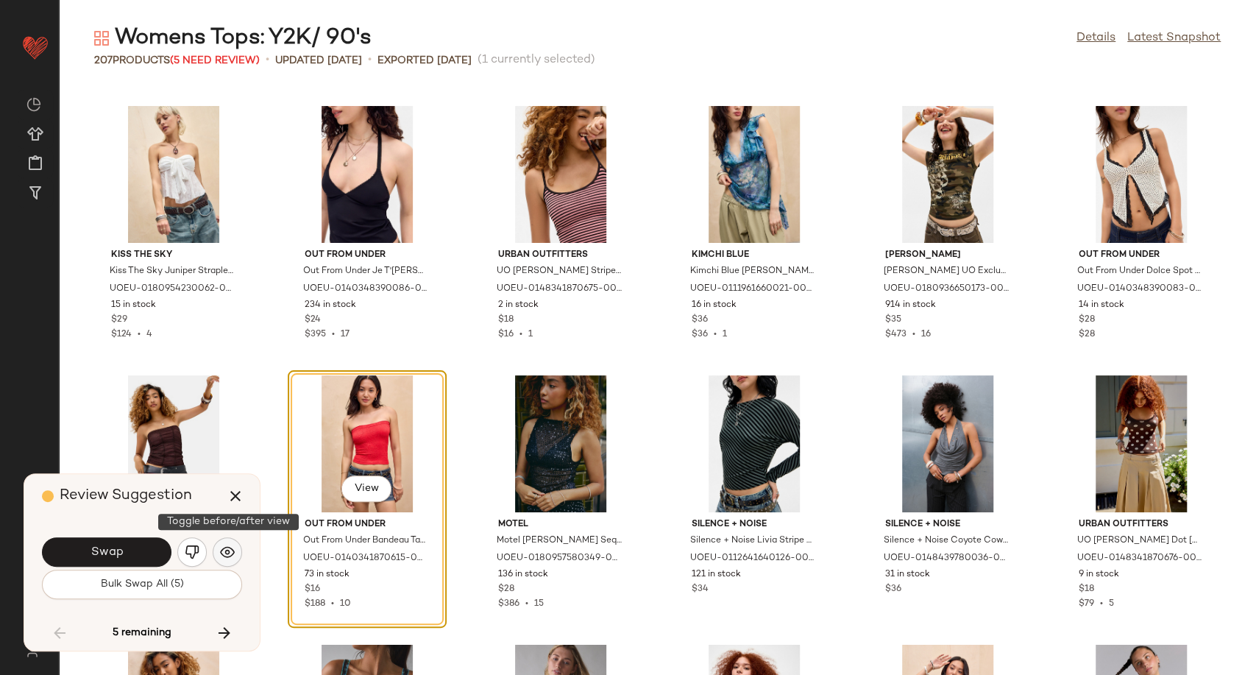
click at [227, 558] on img "button" at bounding box center [227, 552] width 15 height 15
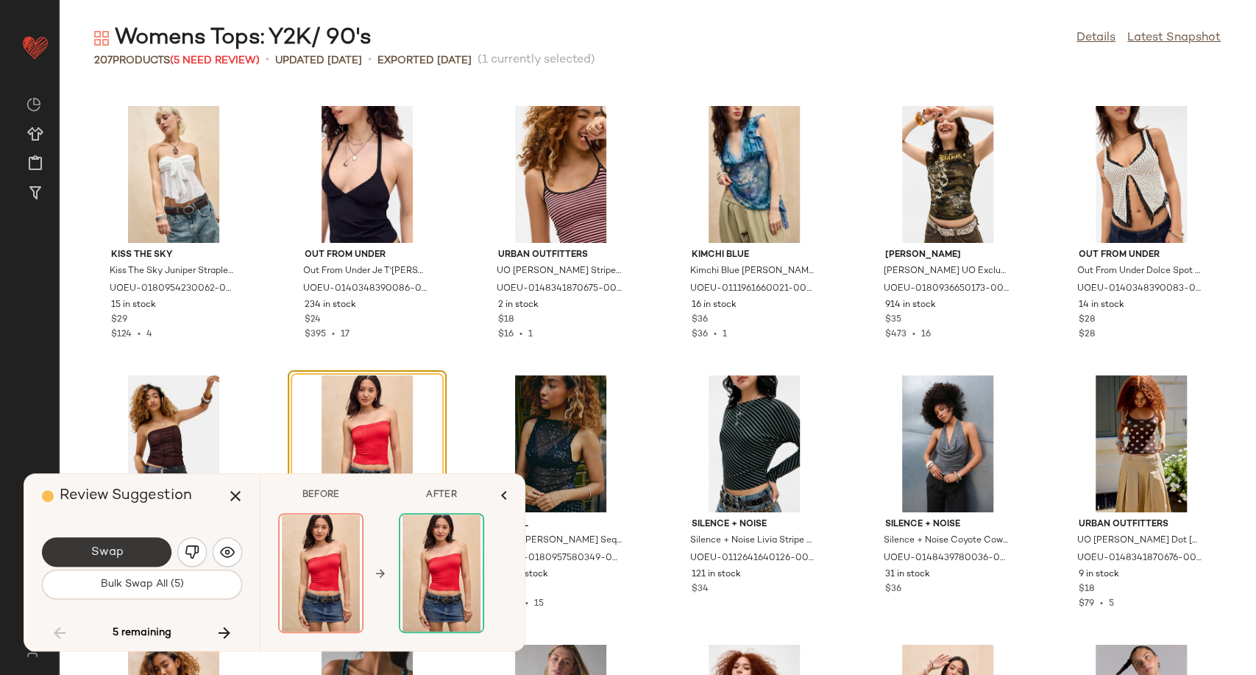
click at [124, 553] on button "Swap" at bounding box center [107, 551] width 130 height 29
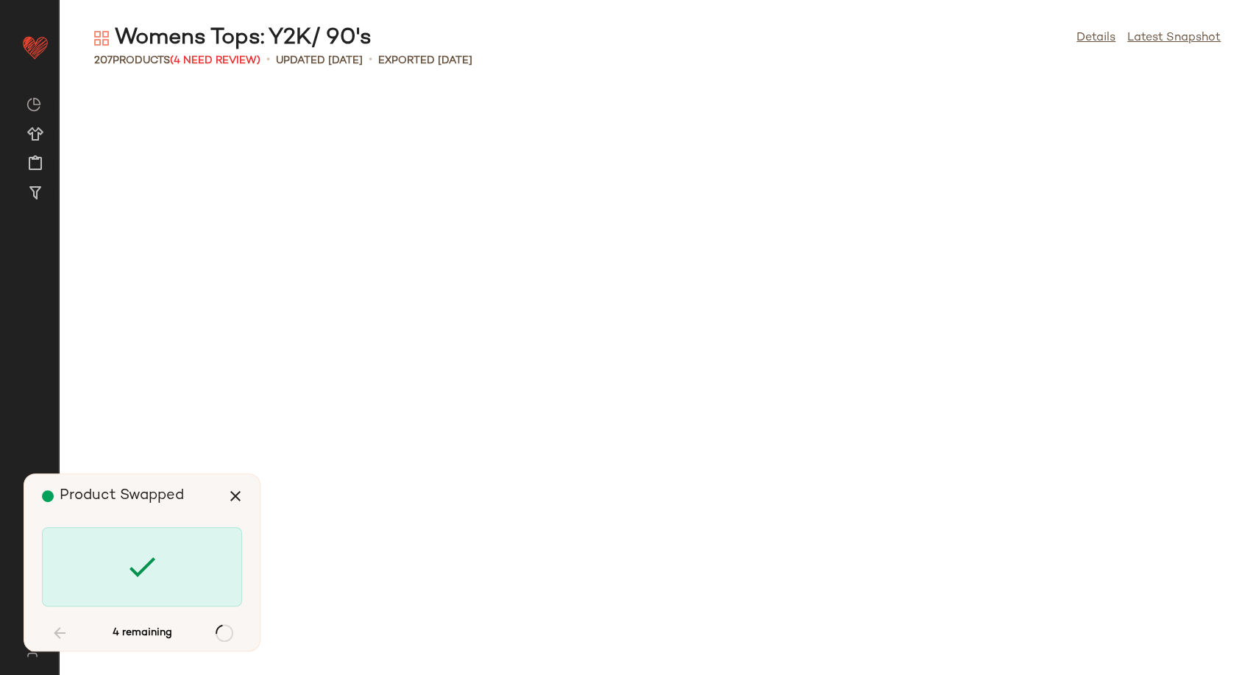
scroll to position [5117, 0]
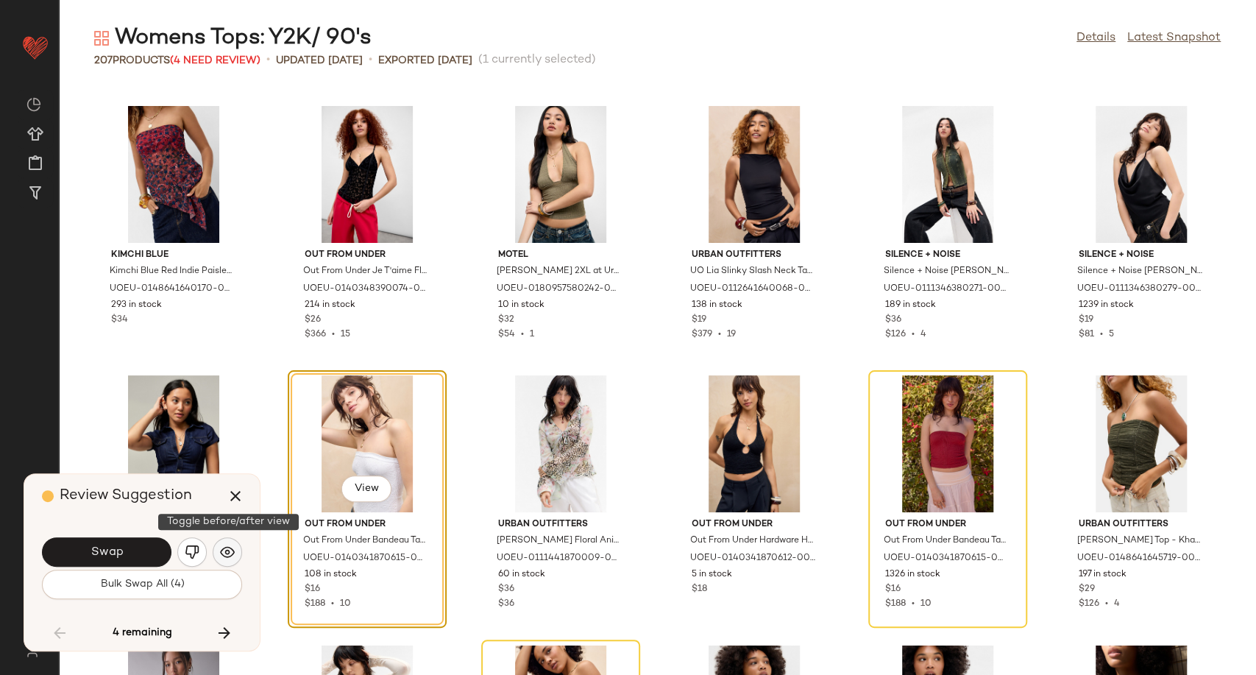
click at [230, 557] on img "button" at bounding box center [227, 552] width 15 height 15
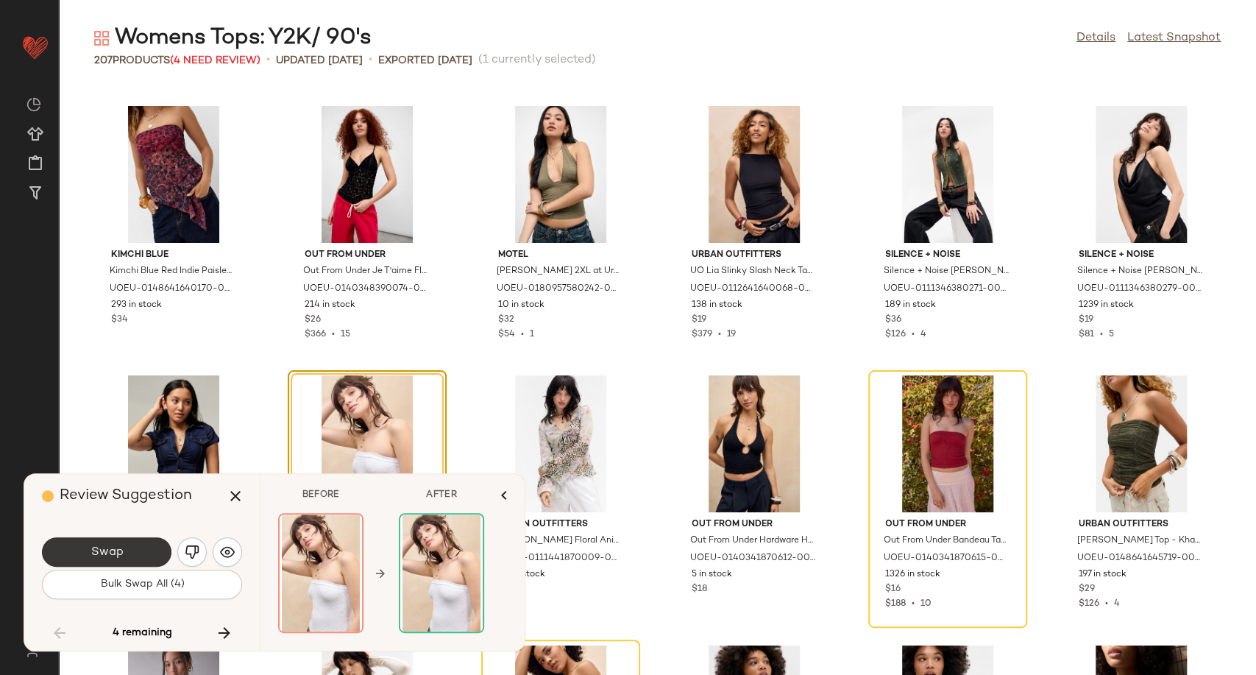
click at [115, 556] on span "Swap" at bounding box center [106, 552] width 33 height 14
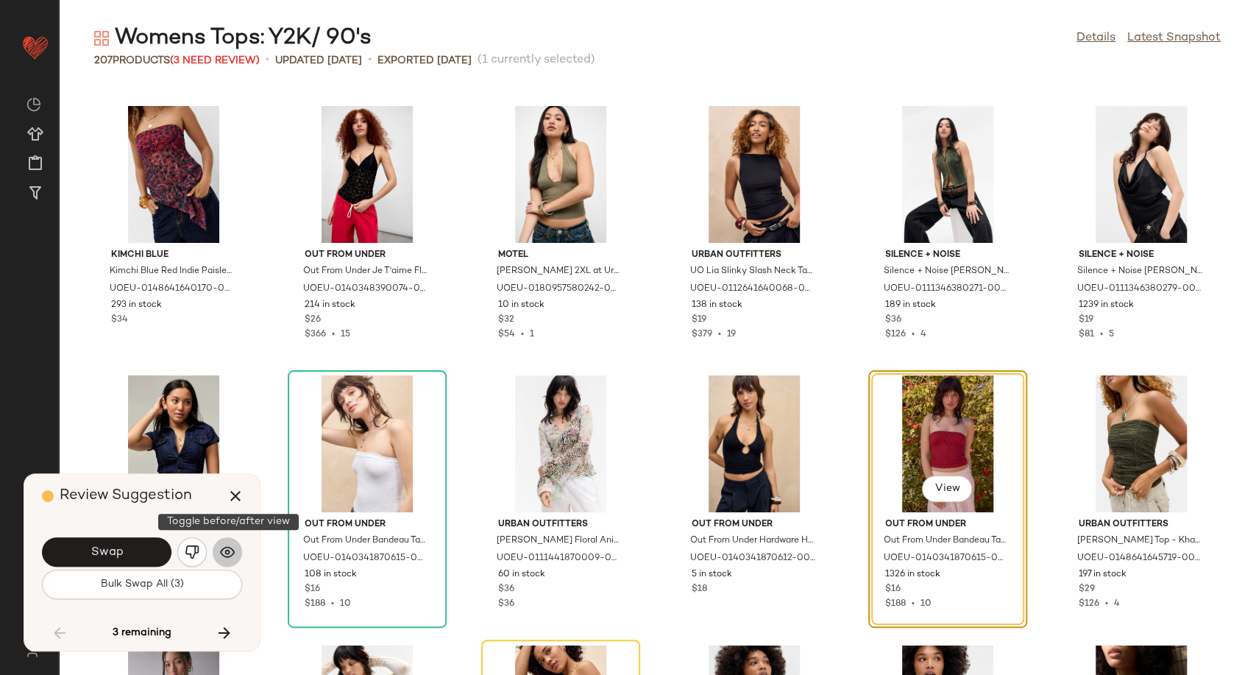
click at [229, 558] on img "button" at bounding box center [227, 552] width 15 height 15
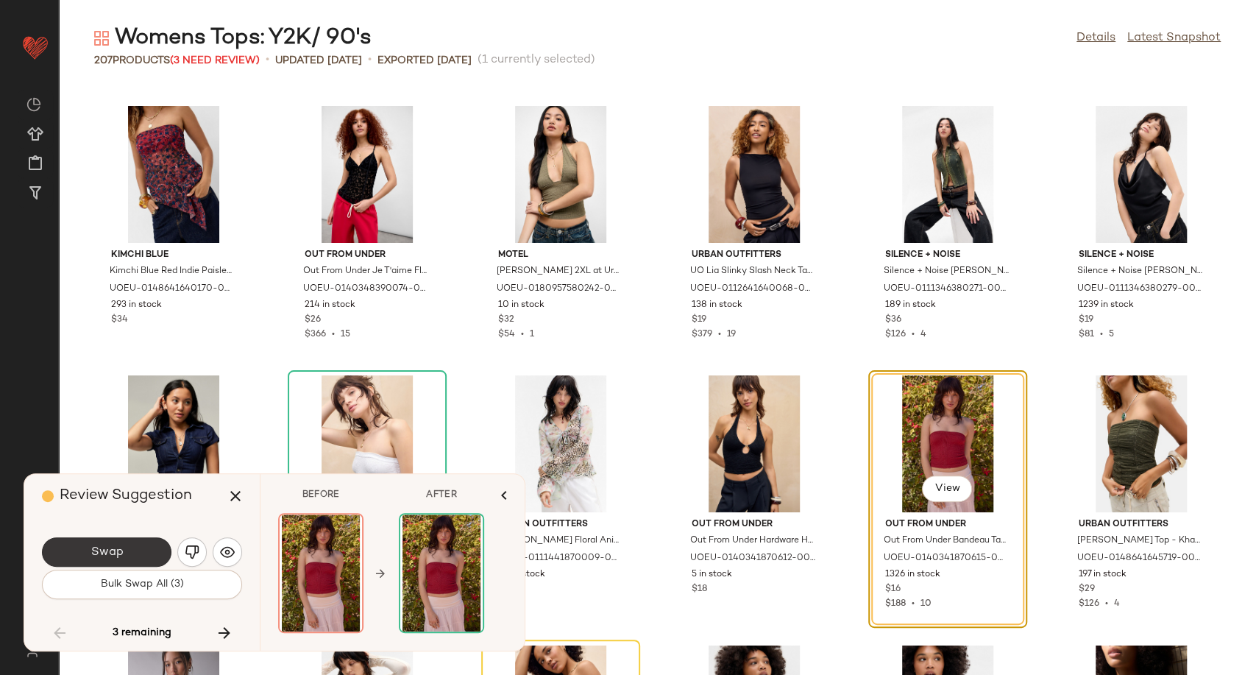
click at [125, 556] on button "Swap" at bounding box center [107, 551] width 130 height 29
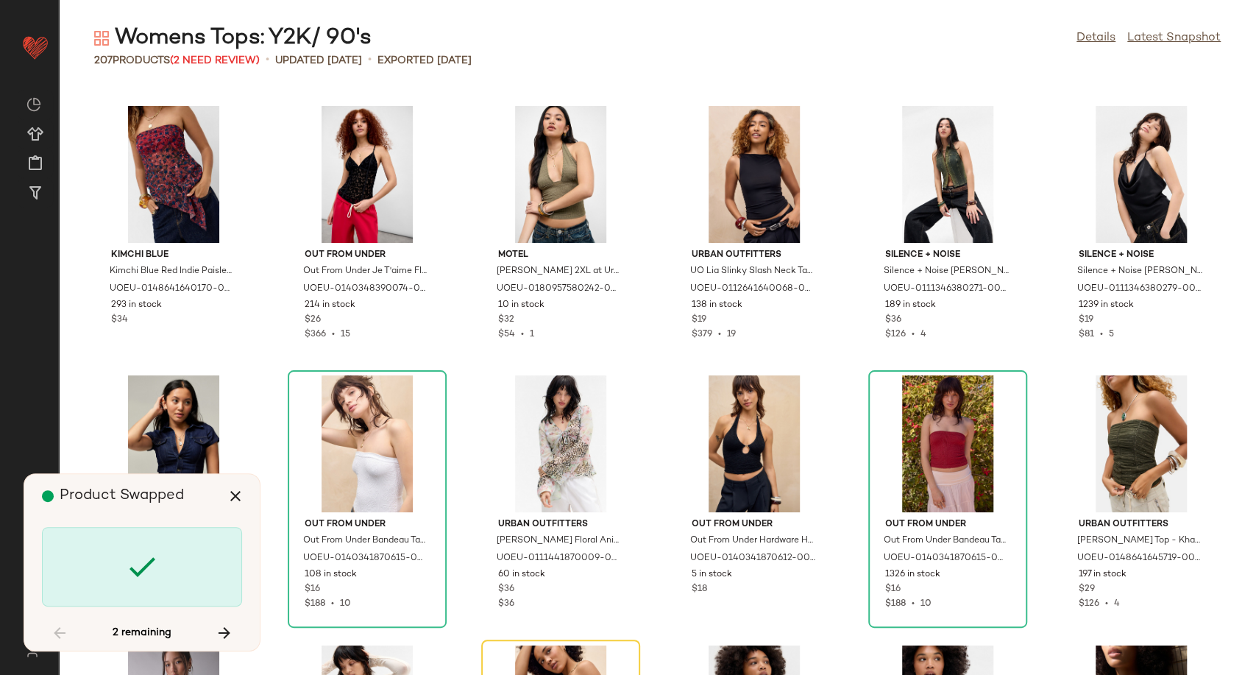
scroll to position [5387, 0]
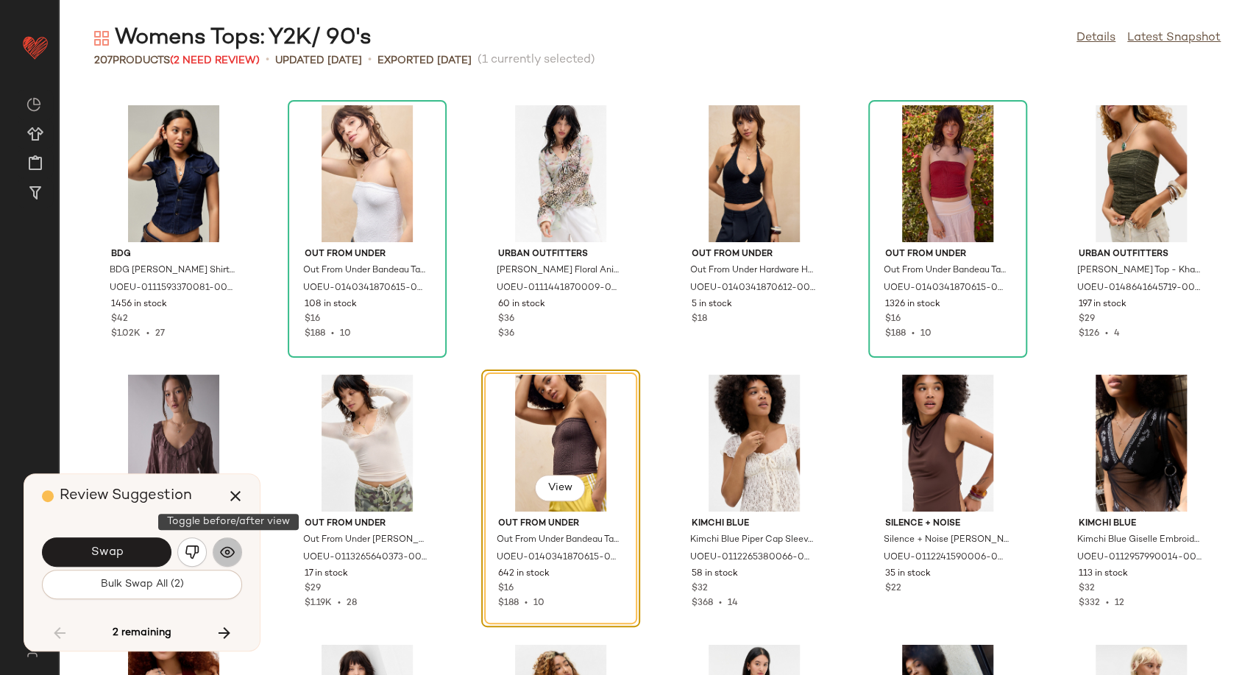
click at [230, 556] on img "button" at bounding box center [227, 552] width 15 height 15
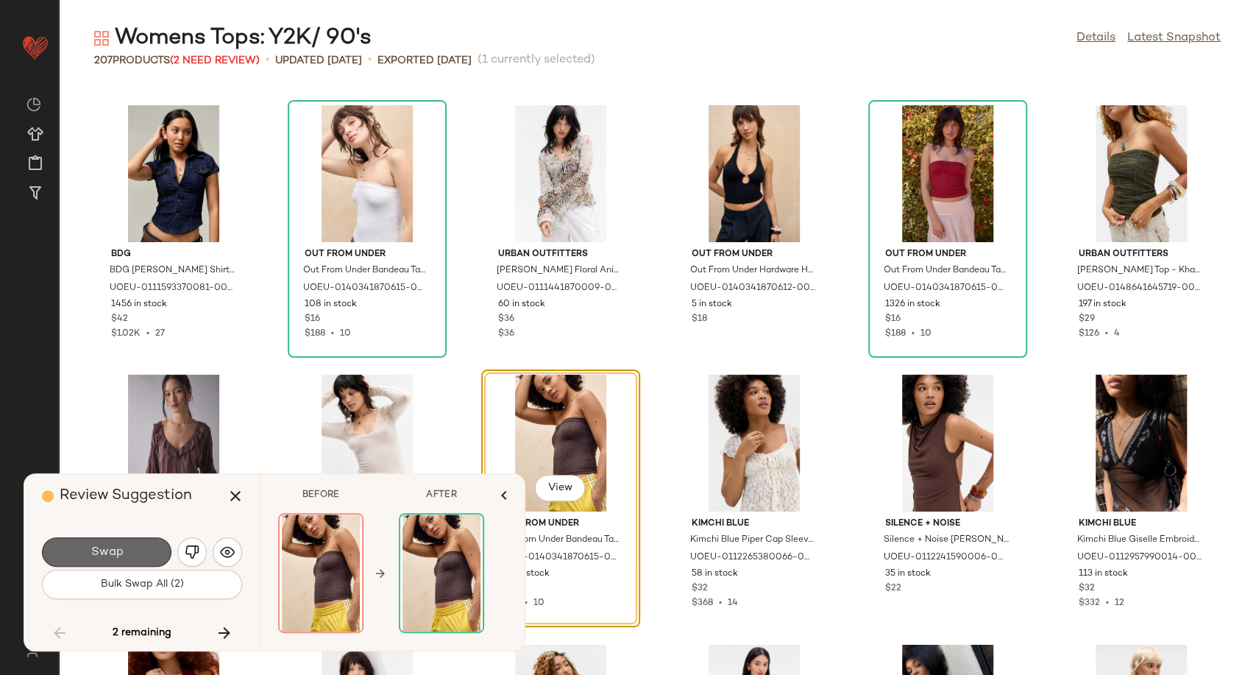
click at [142, 550] on button "Swap" at bounding box center [107, 551] width 130 height 29
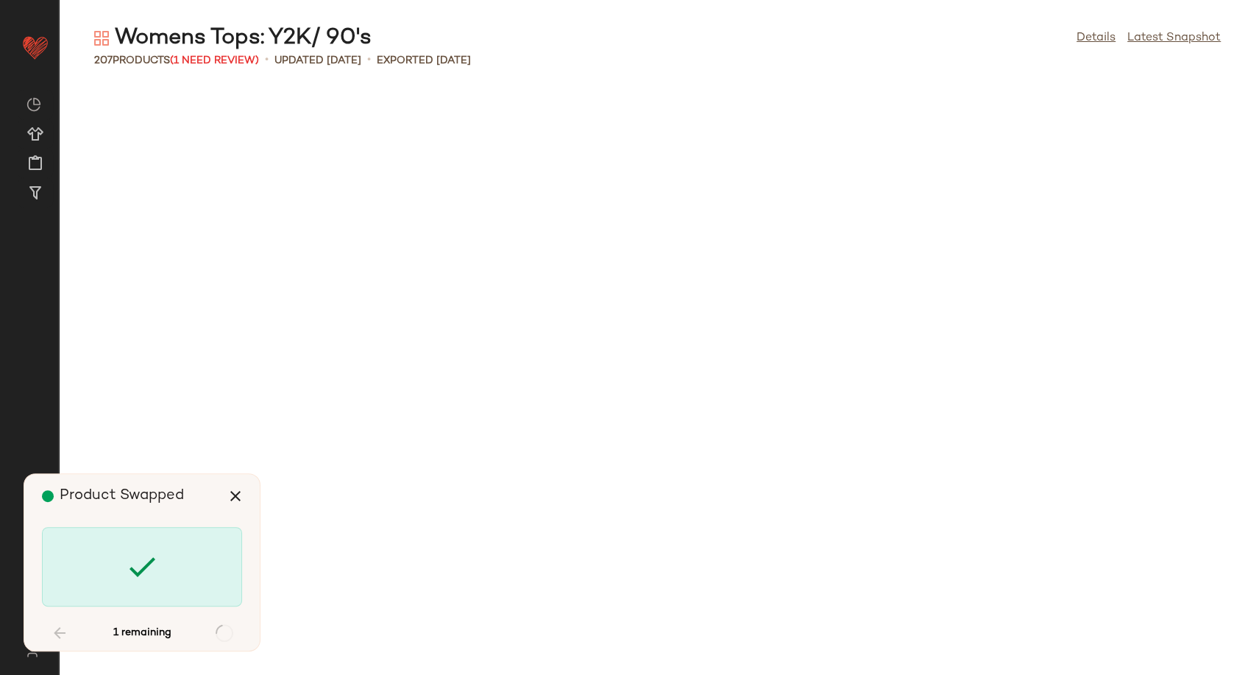
scroll to position [7271, 0]
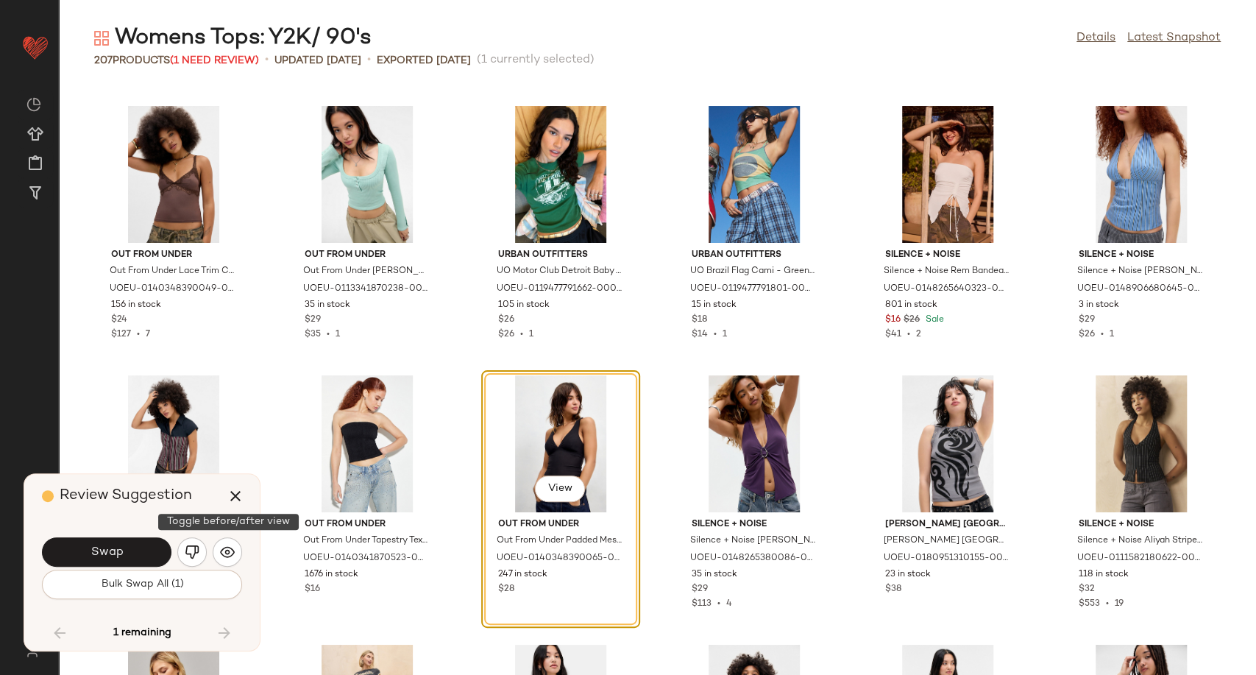
click at [228, 554] on img "button" at bounding box center [227, 552] width 15 height 15
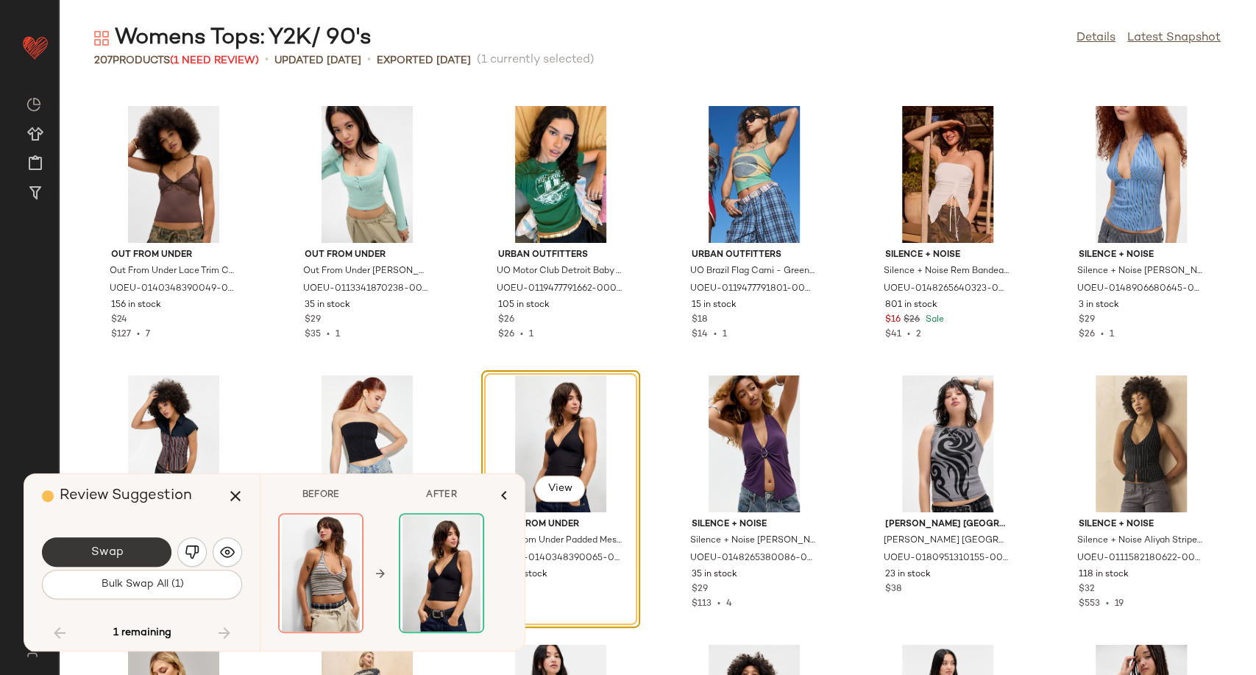
click at [146, 556] on button "Swap" at bounding box center [107, 551] width 130 height 29
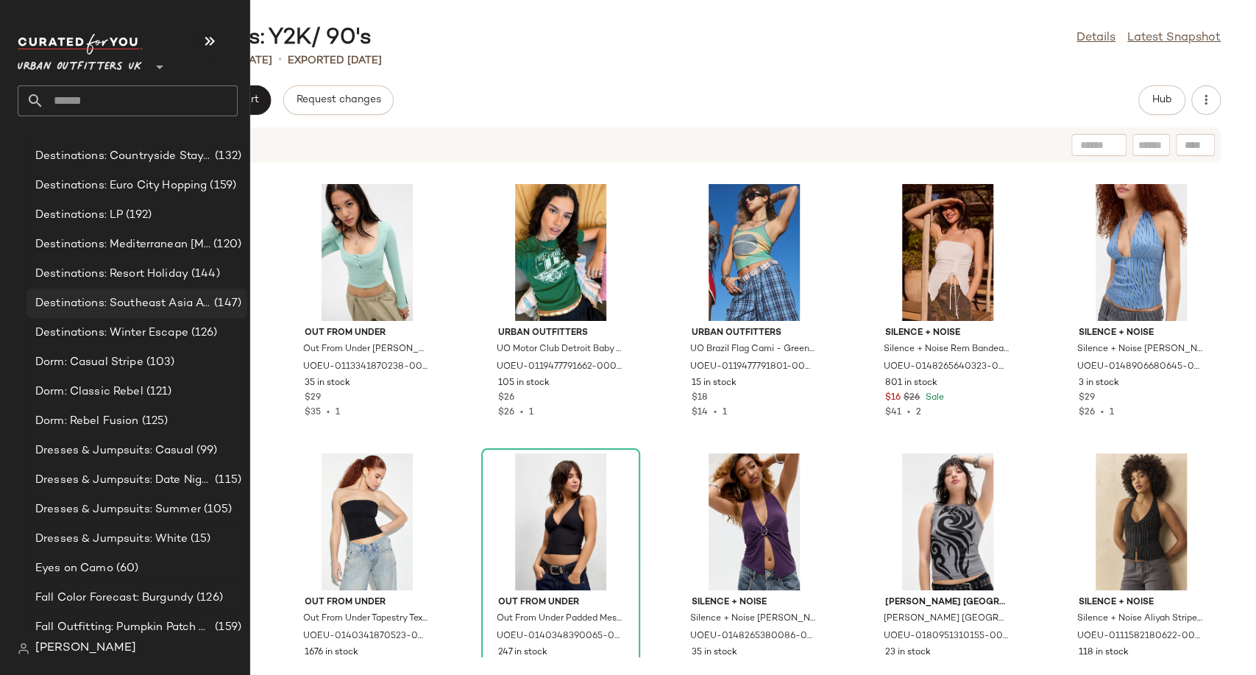
scroll to position [3352, 0]
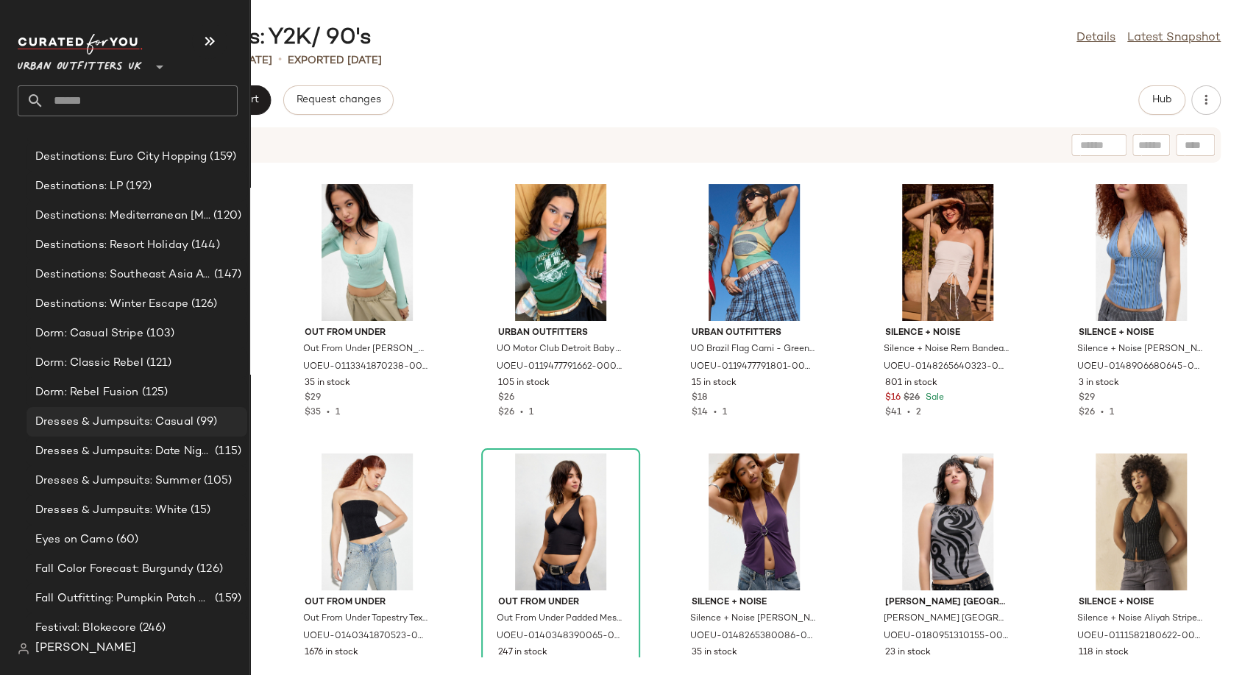
click at [116, 428] on span "Dresses & Jumpsuits: Casual" at bounding box center [114, 422] width 158 height 17
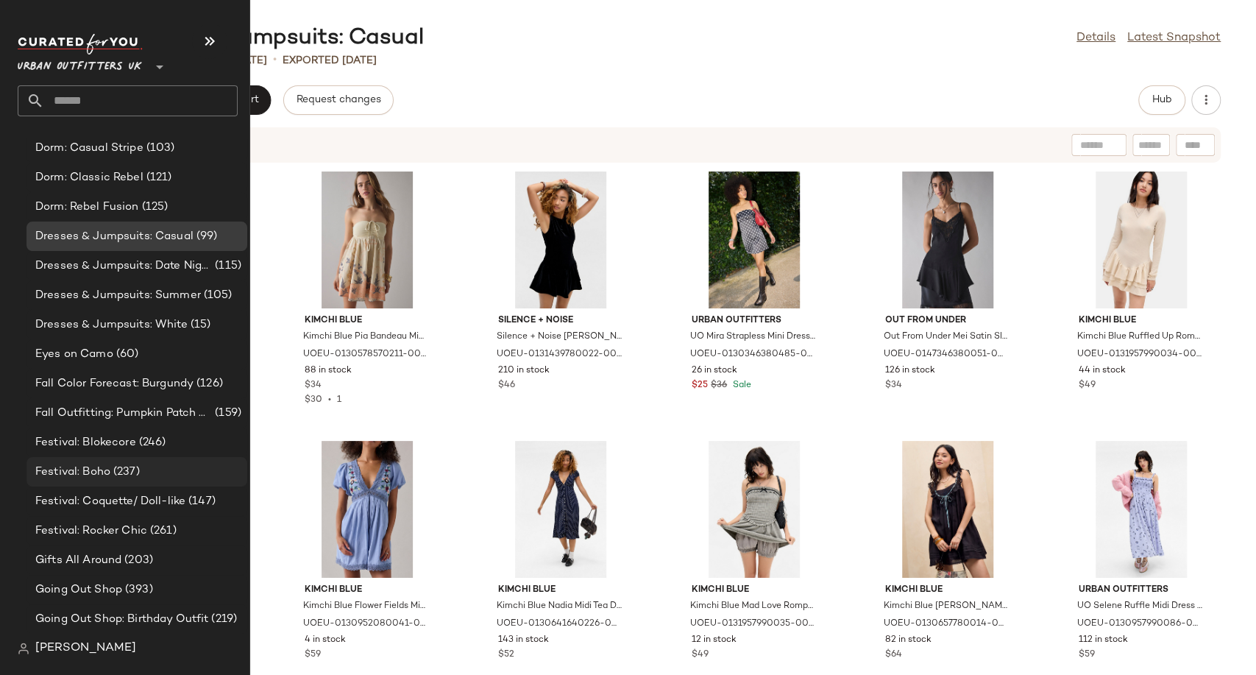
scroll to position [3497, 0]
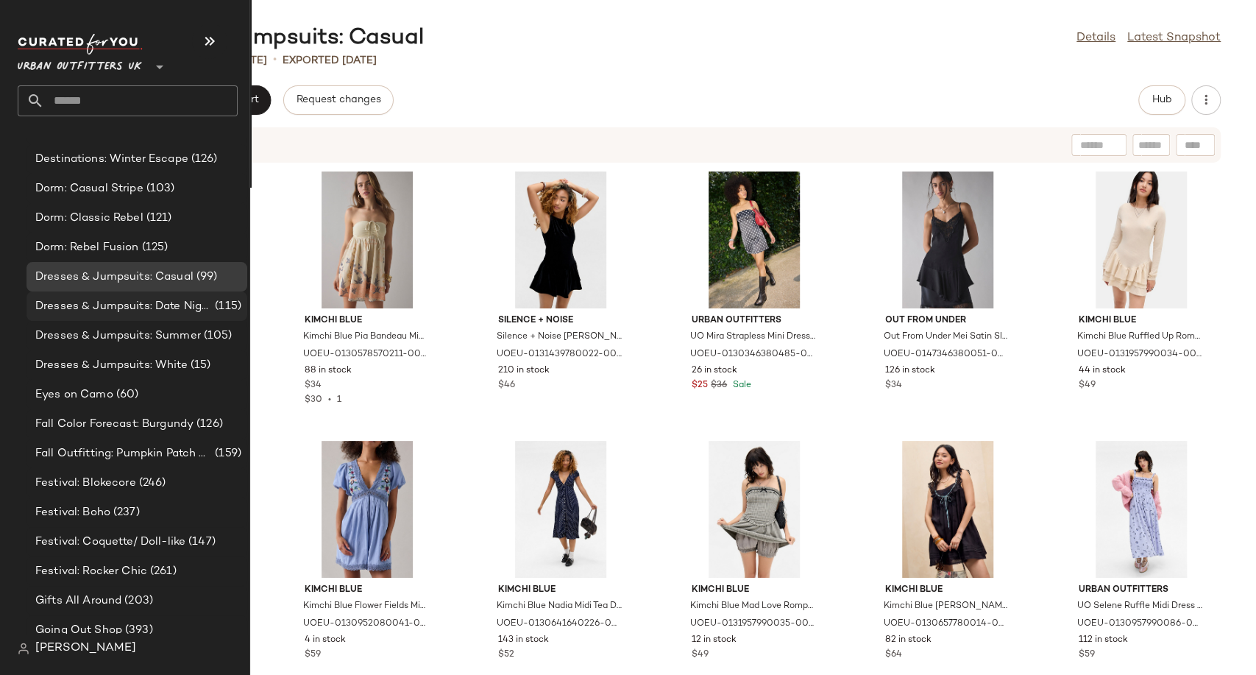
click at [132, 302] on span "Dresses & Jumpsuits: Date Night/ Night Out" at bounding box center [123, 306] width 177 height 17
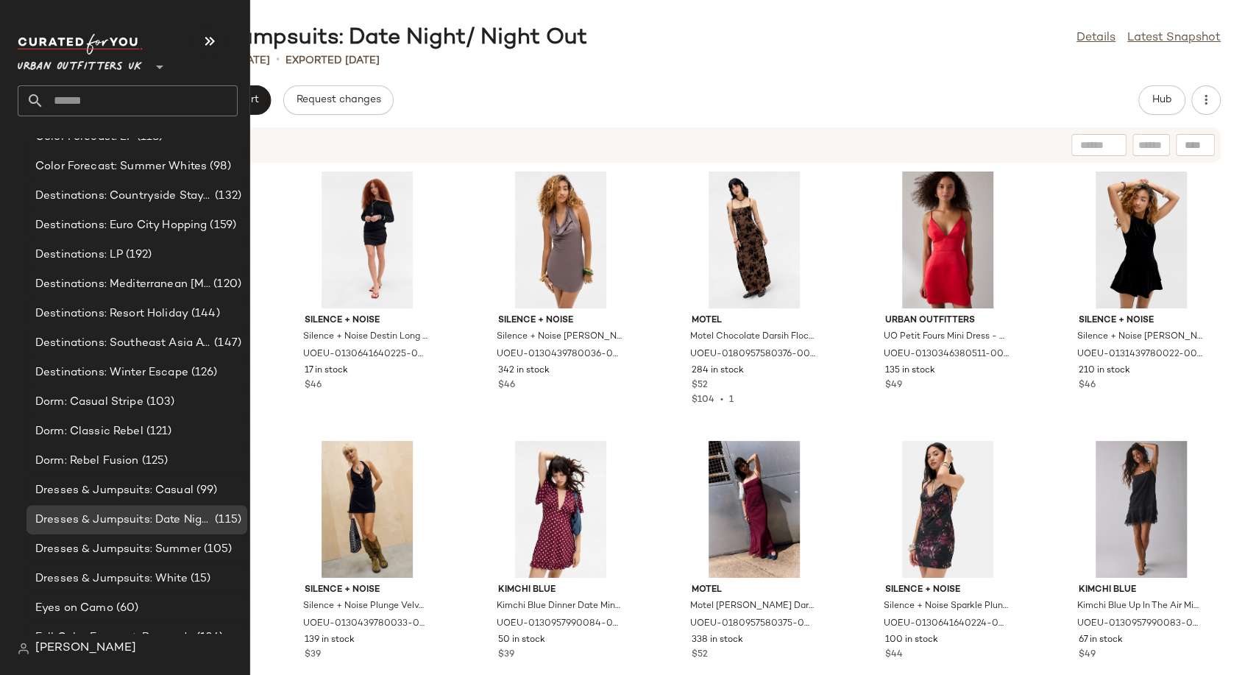
scroll to position [3370, 0]
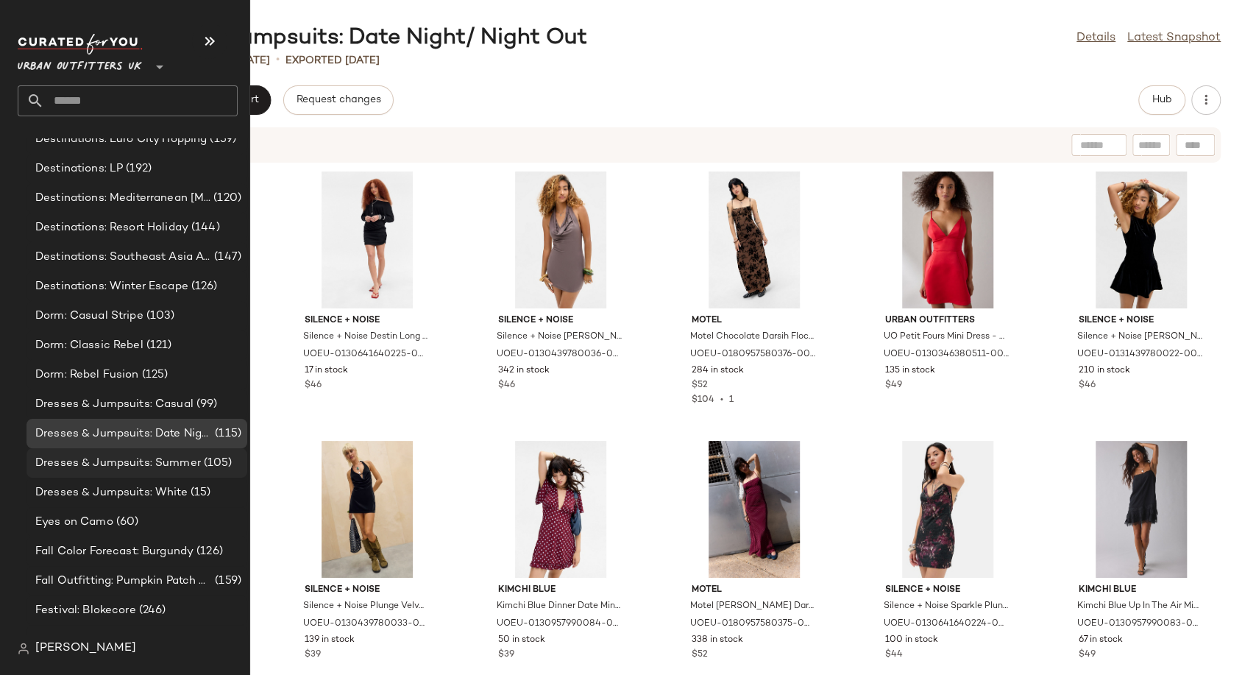
click at [169, 467] on span "Dresses & Jumpsuits: Summer" at bounding box center [118, 463] width 166 height 17
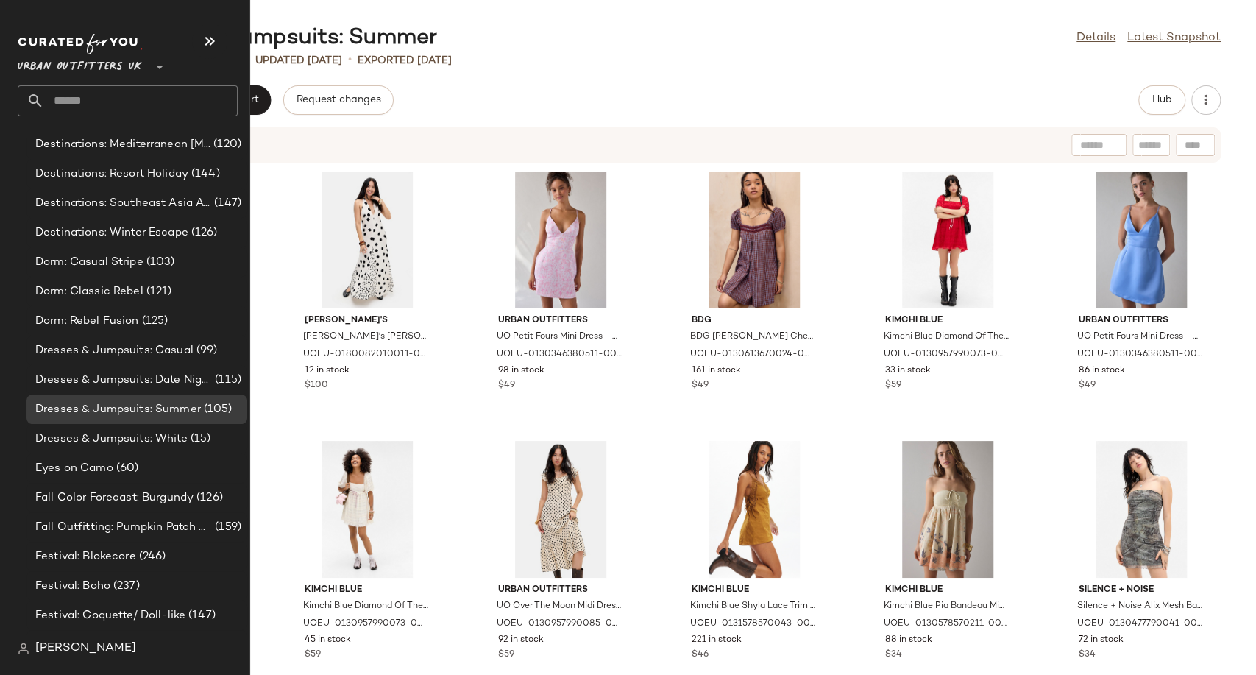
scroll to position [3477, 0]
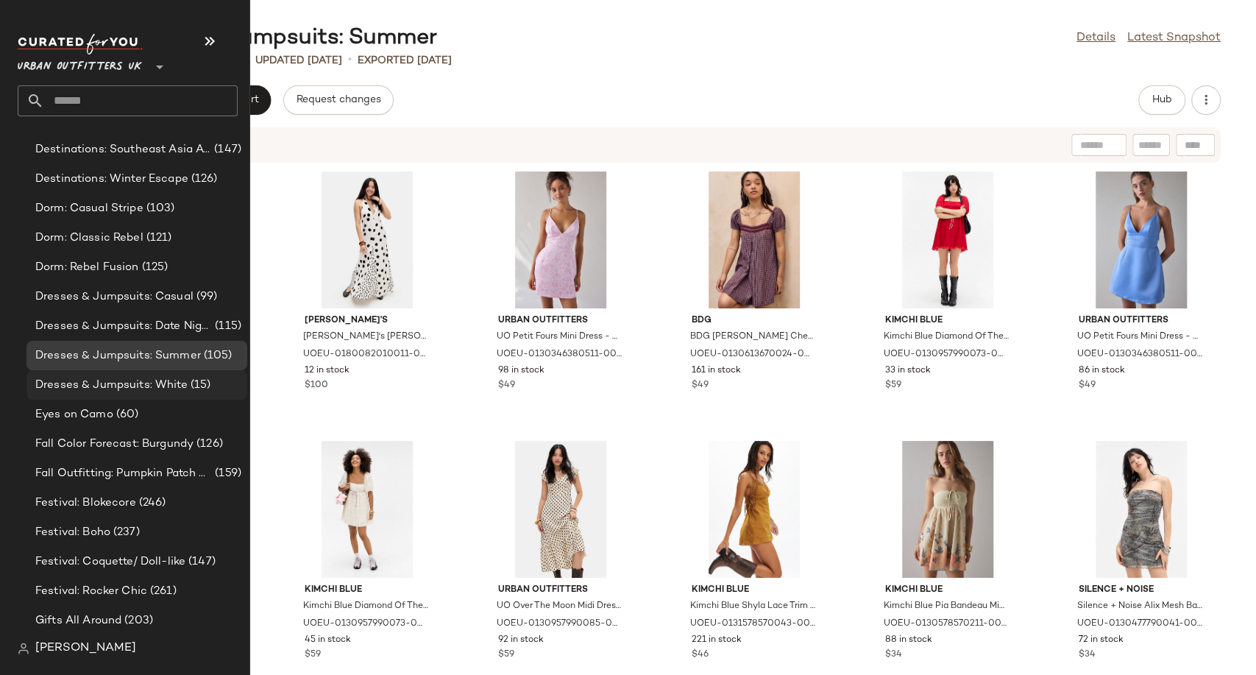
click at [139, 391] on span "Dresses & Jumpsuits: White" at bounding box center [111, 385] width 152 height 17
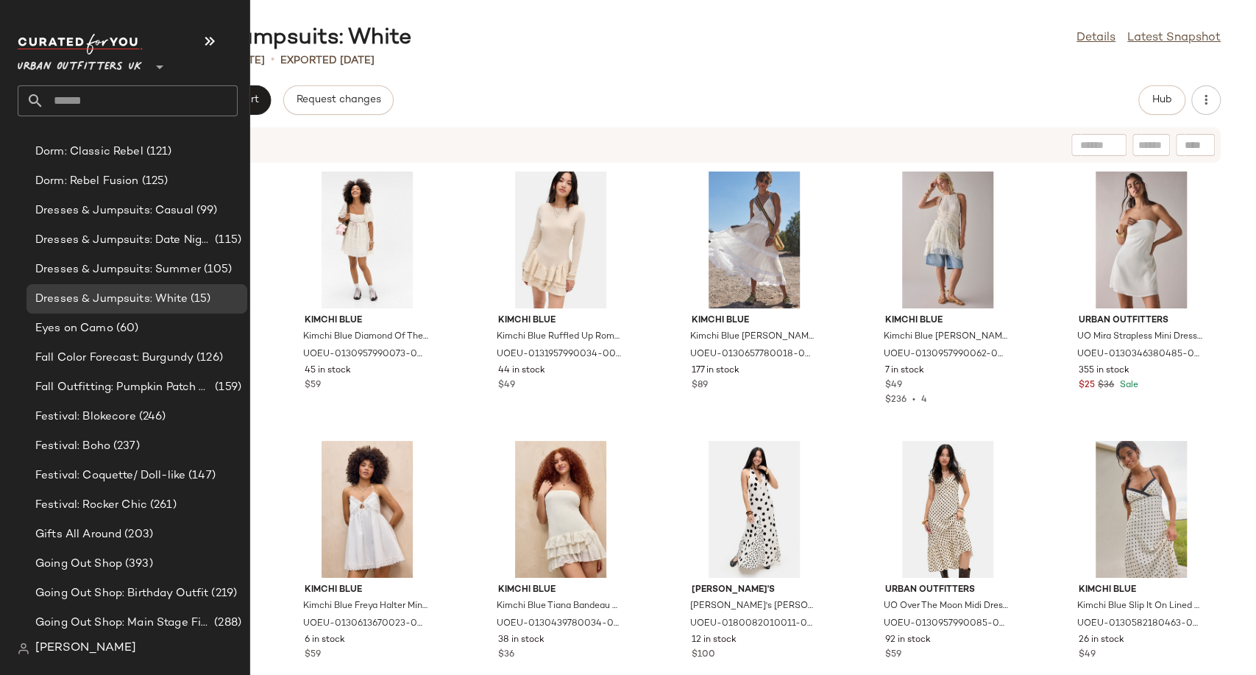
scroll to position [3623, 0]
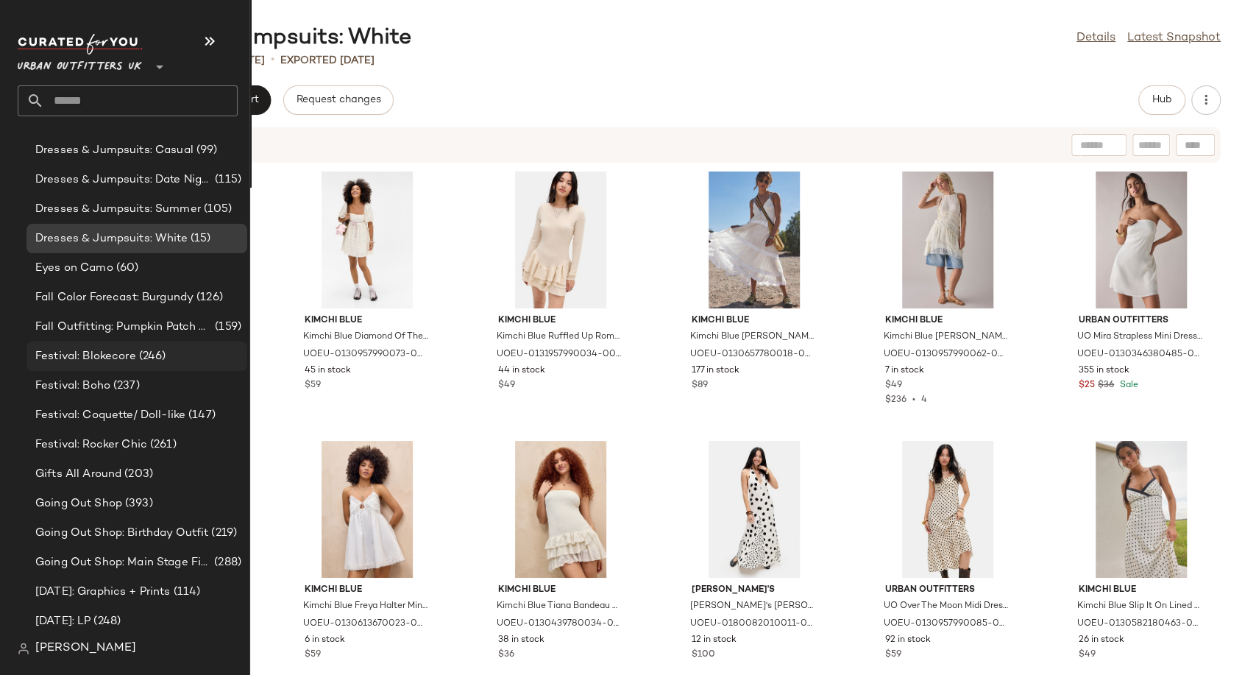
click at [88, 355] on span "Festival: Blokecore" at bounding box center [85, 356] width 101 height 17
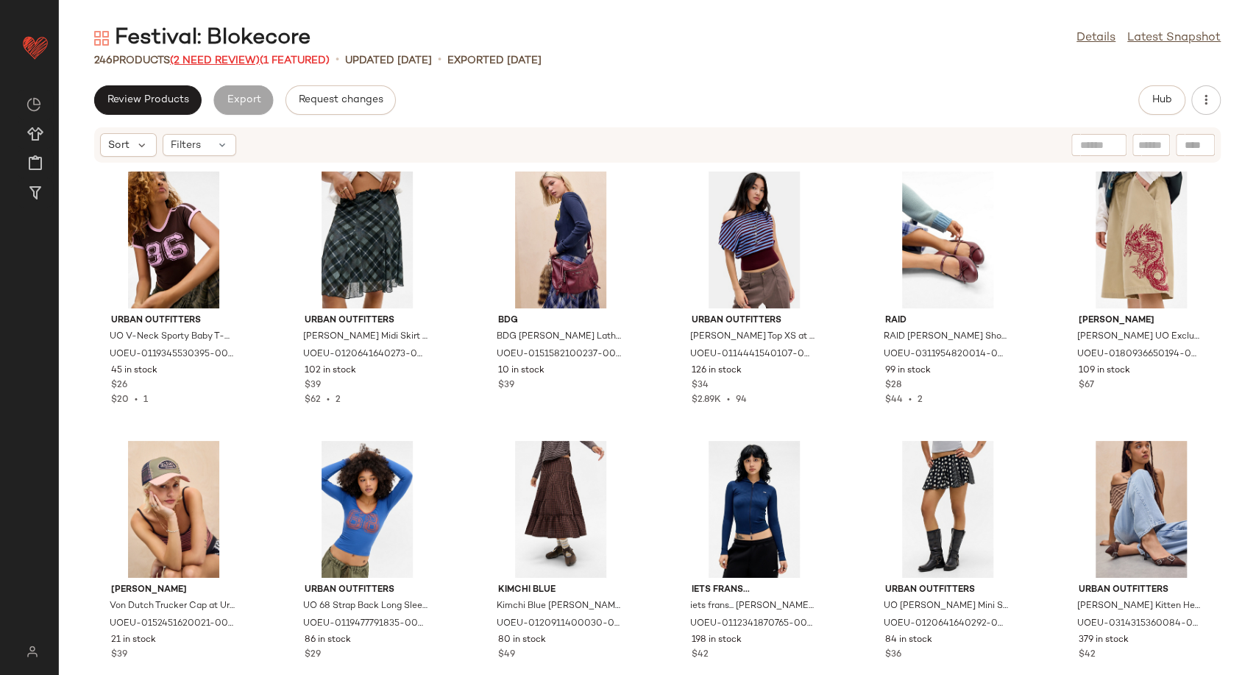
click at [233, 60] on span "(2 Need Review)" at bounding box center [215, 60] width 90 height 11
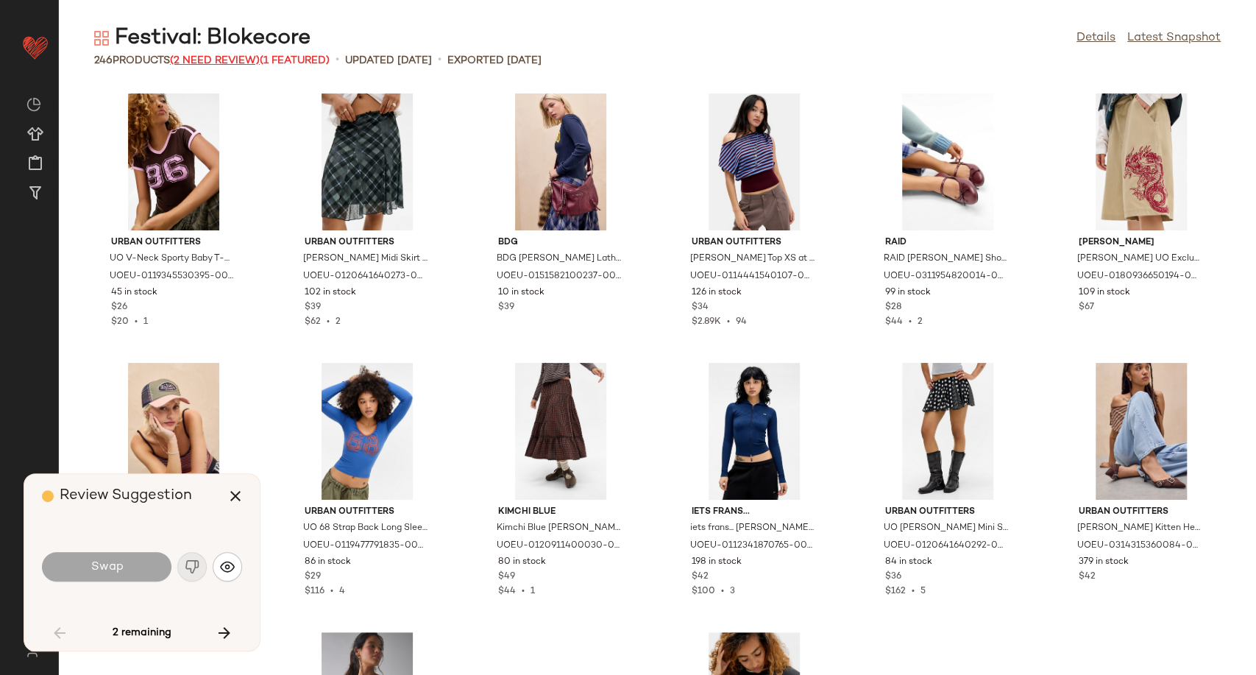
scroll to position [2693, 0]
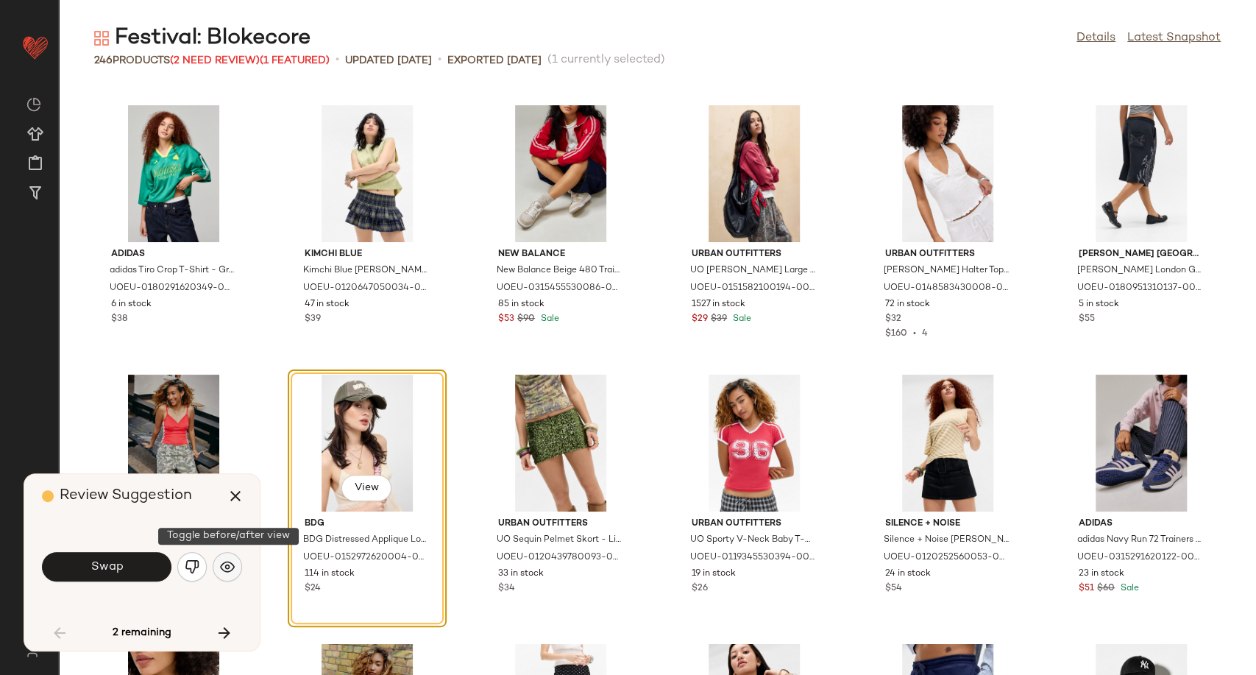
click at [227, 567] on img "button" at bounding box center [227, 566] width 15 height 15
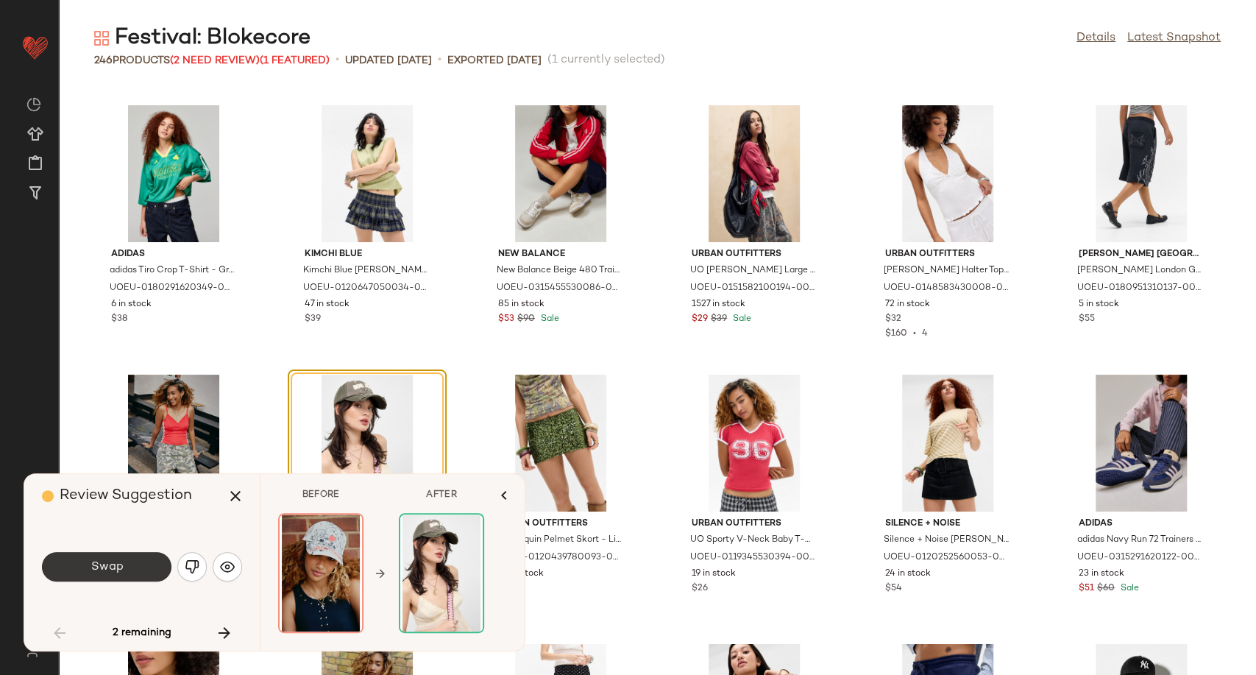
click at [130, 570] on button "Swap" at bounding box center [107, 566] width 130 height 29
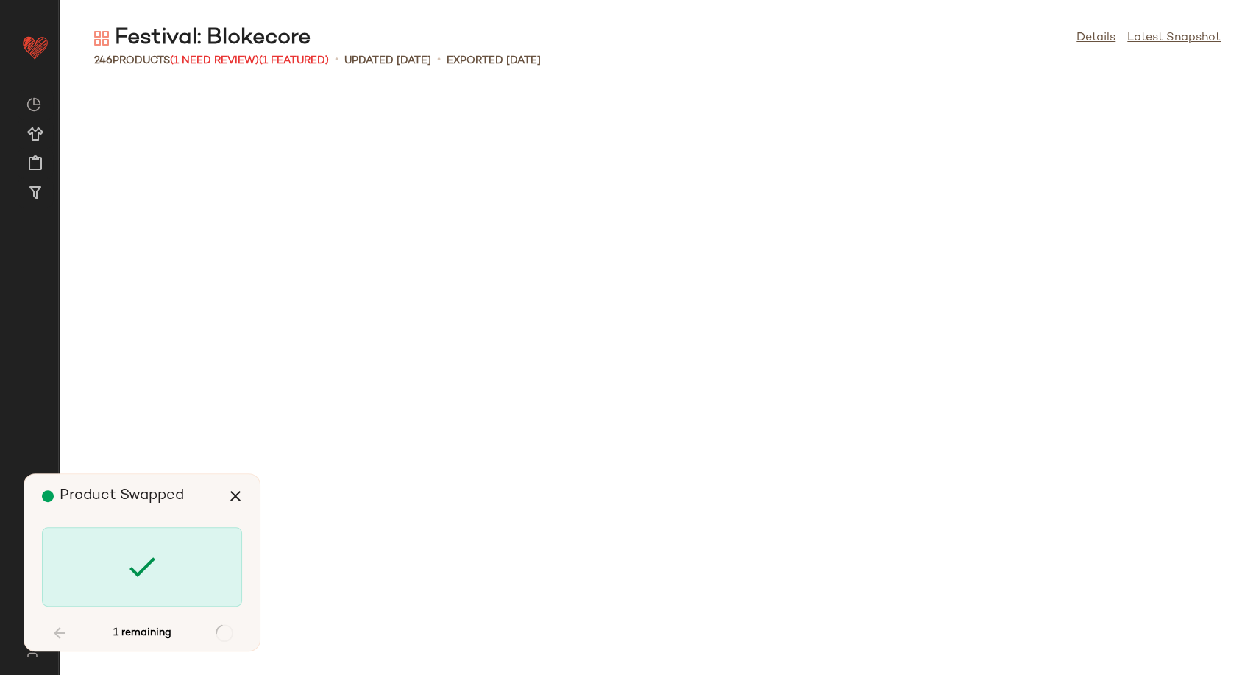
scroll to position [6464, 0]
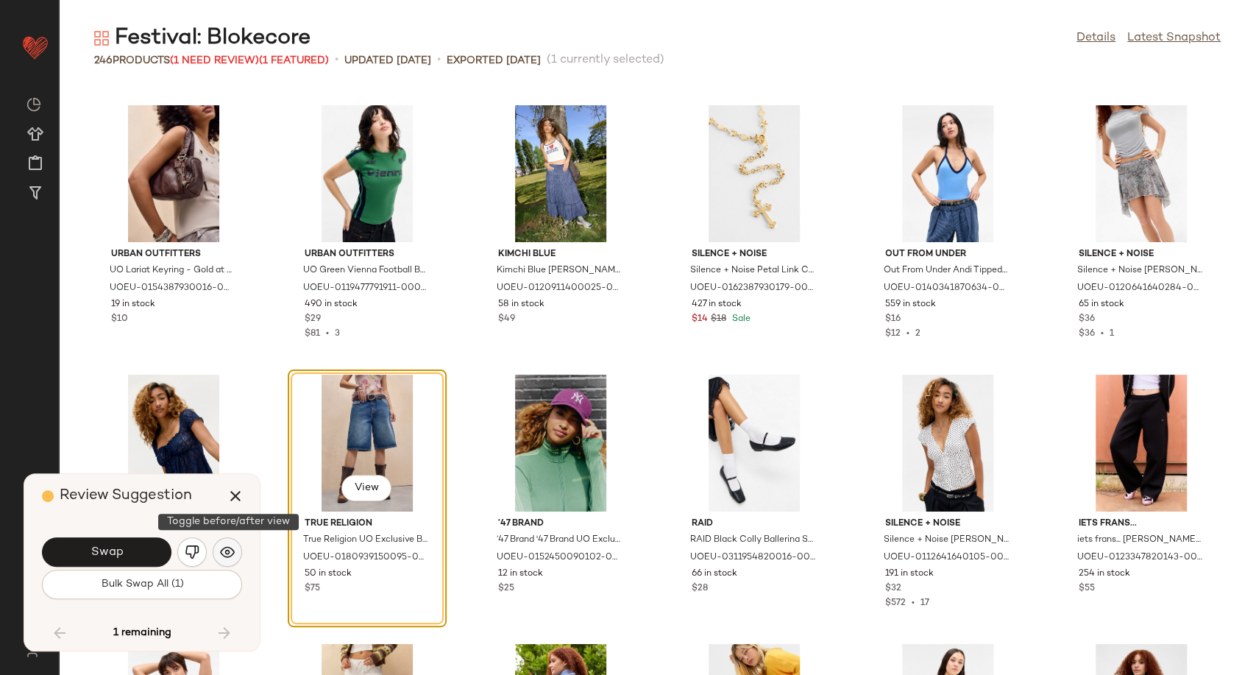
click at [217, 549] on button "button" at bounding box center [227, 551] width 29 height 29
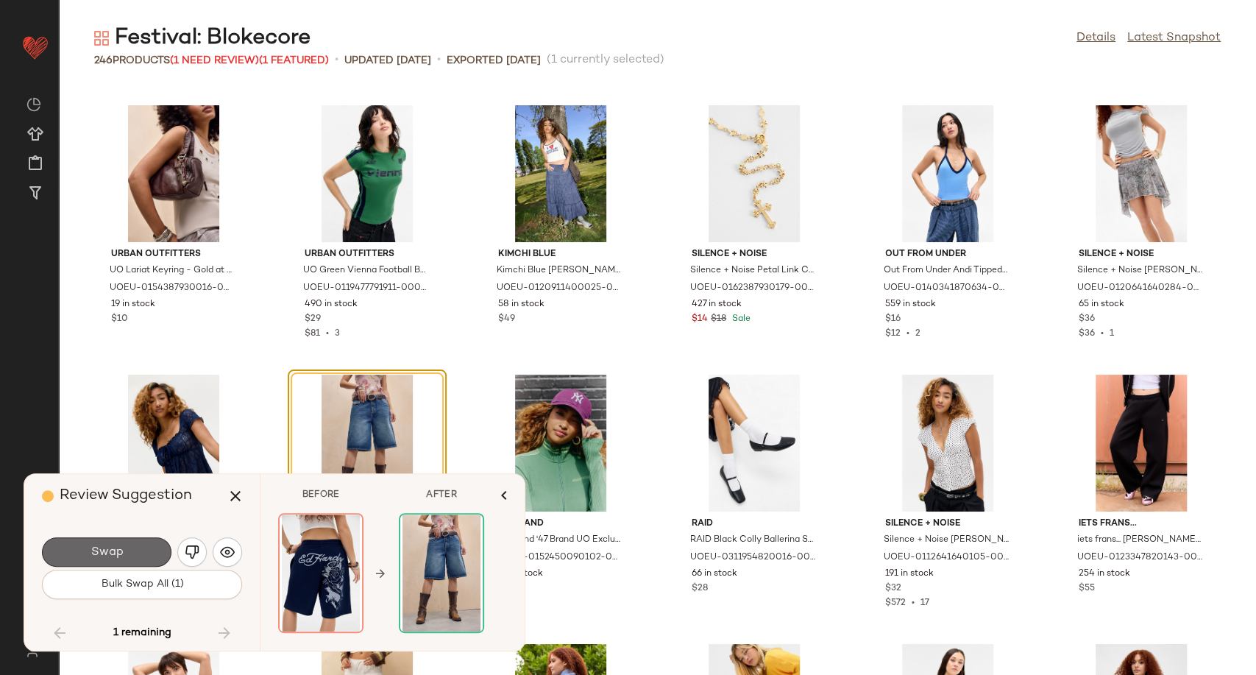
click at [138, 555] on button "Swap" at bounding box center [107, 551] width 130 height 29
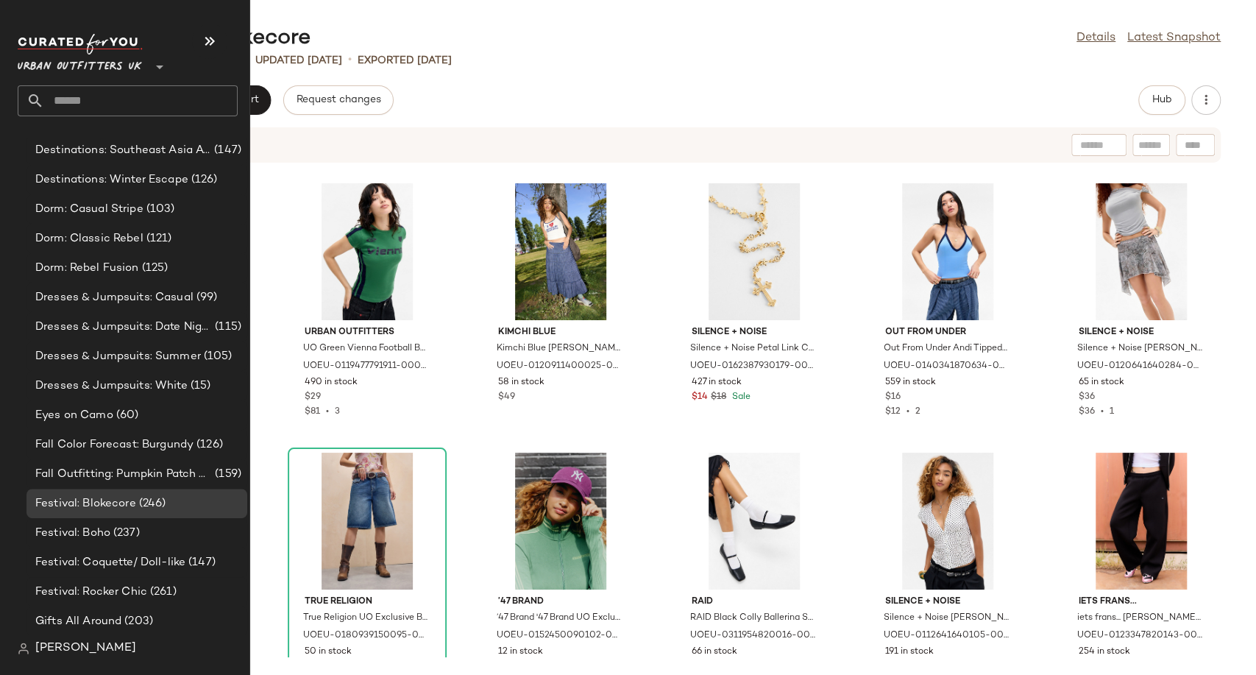
scroll to position [3679, 0]
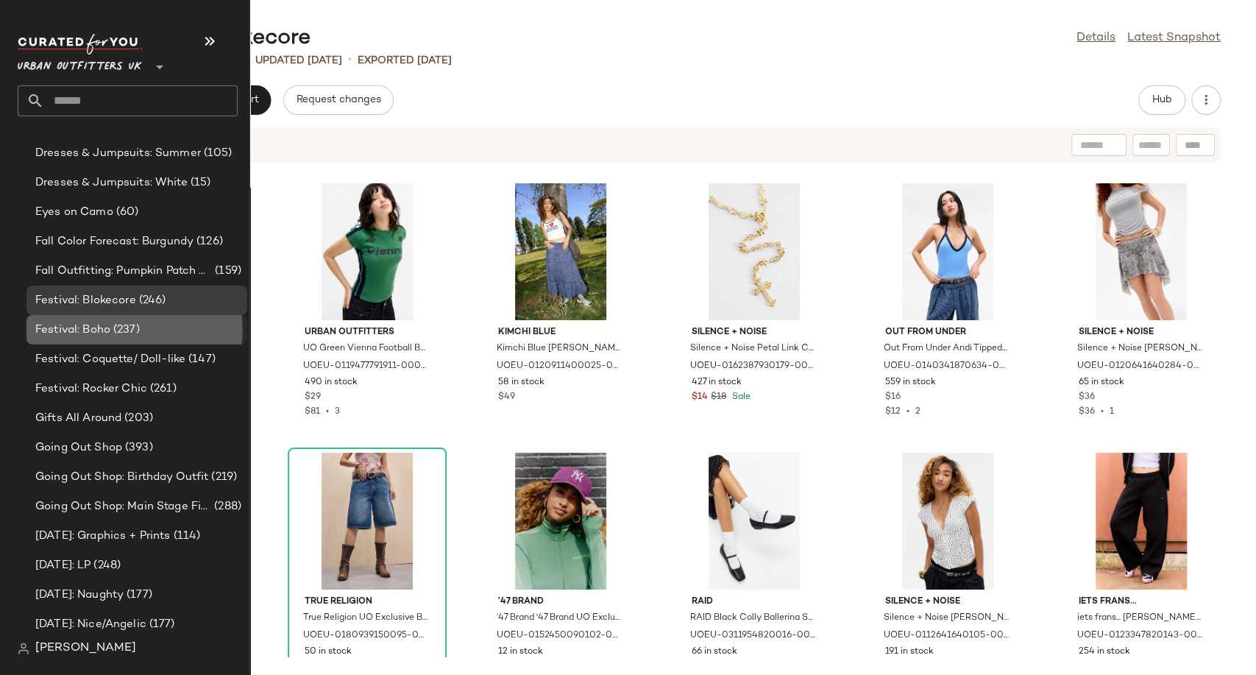
click at [69, 329] on span "Festival: Boho" at bounding box center [72, 330] width 75 height 17
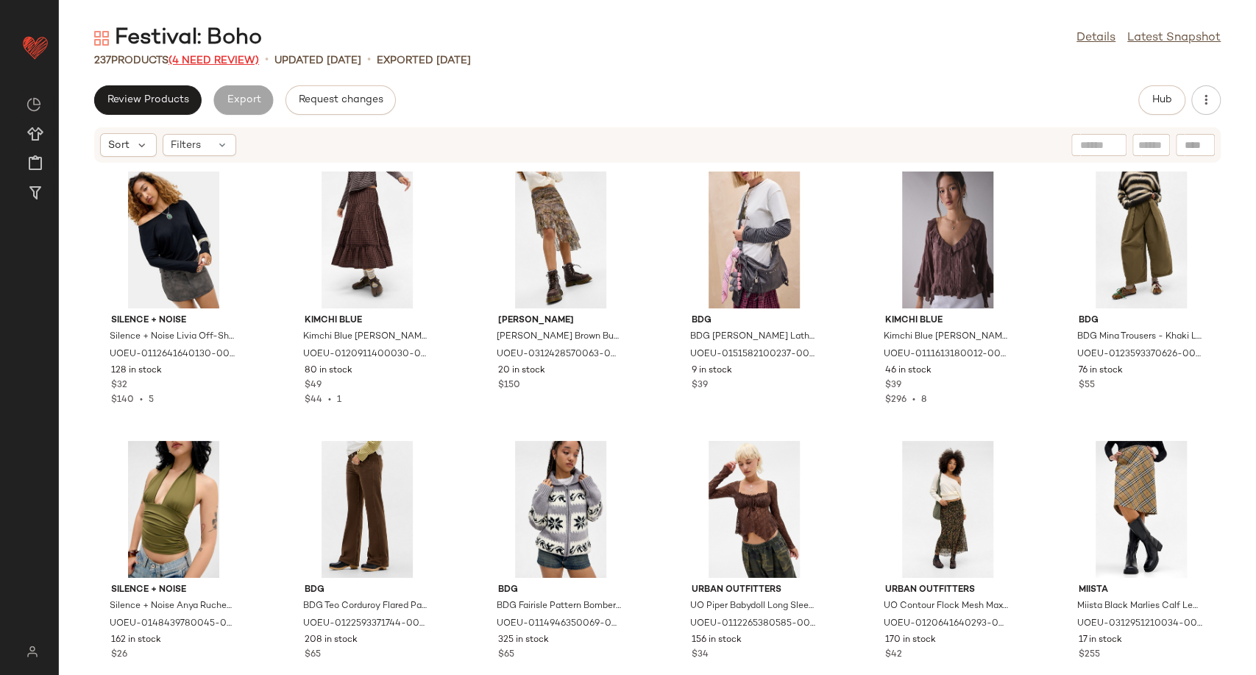
click at [224, 55] on span "(4 Need Review)" at bounding box center [214, 60] width 91 height 11
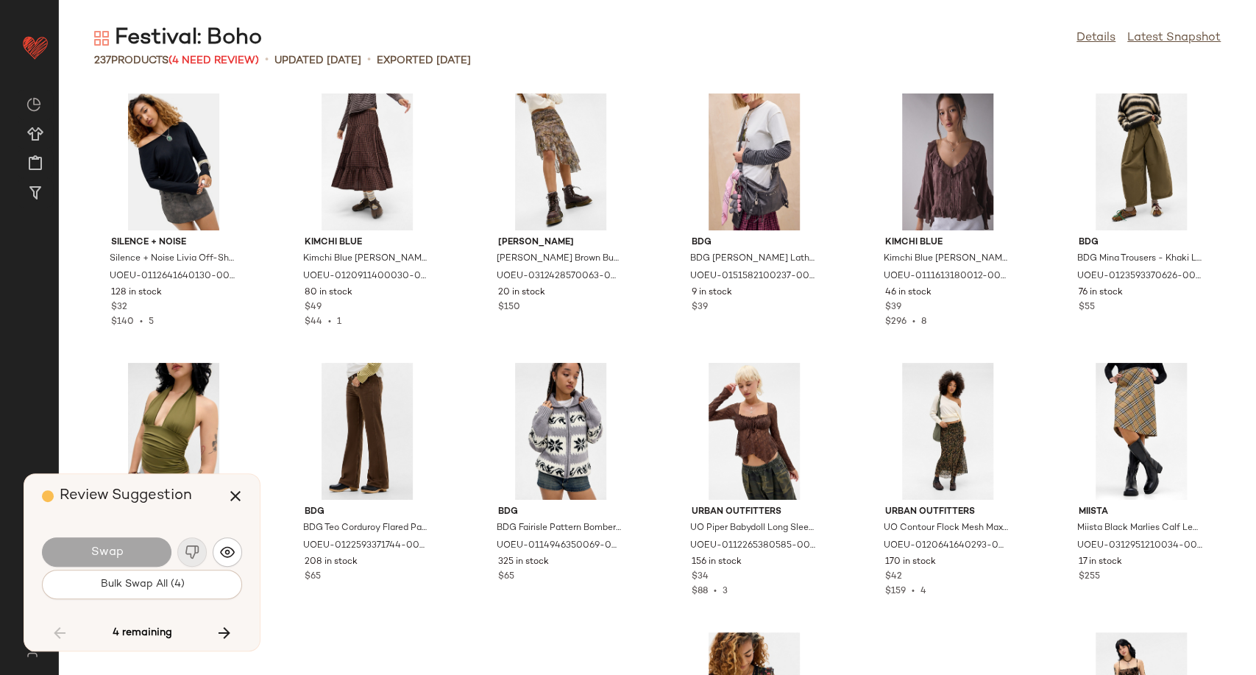
scroll to position [4848, 0]
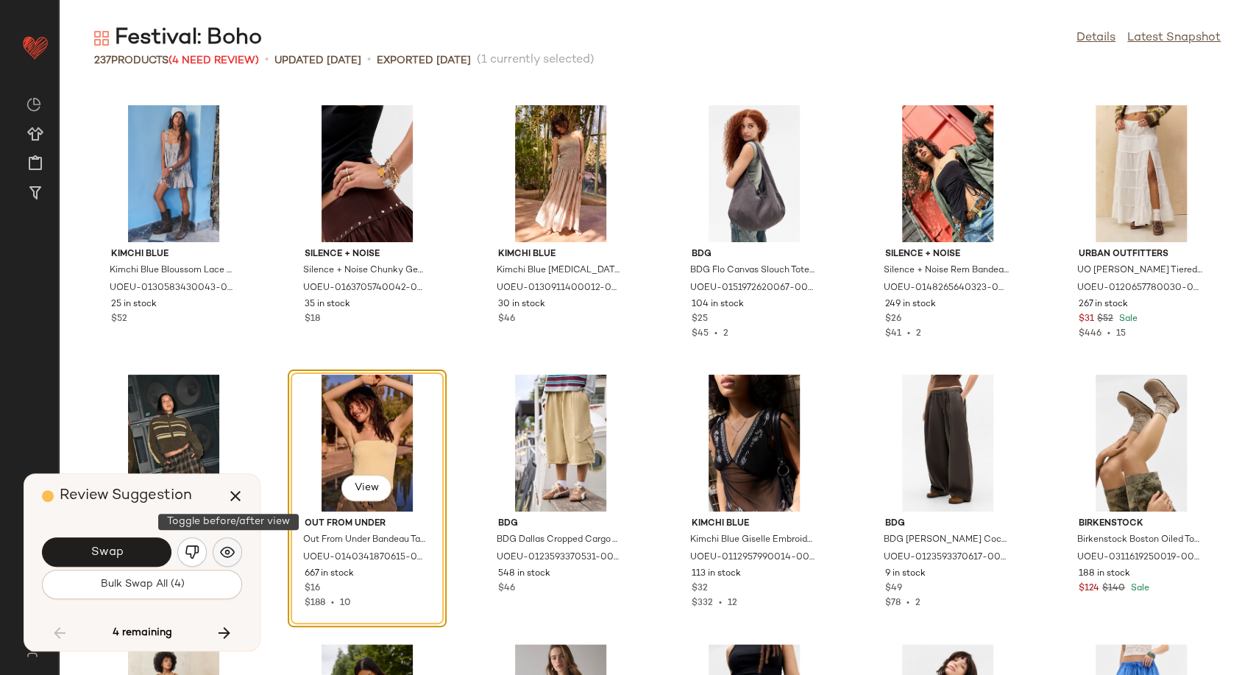
click at [230, 547] on img "button" at bounding box center [227, 552] width 15 height 15
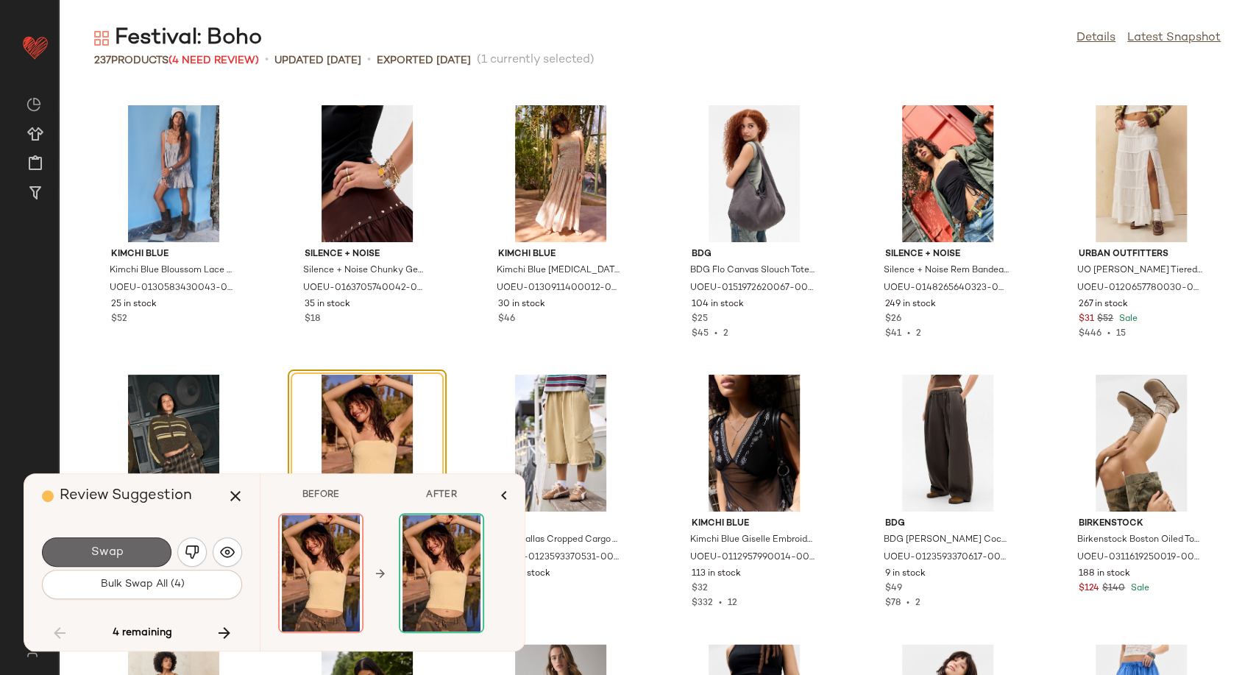
click at [91, 555] on span "Swap" at bounding box center [106, 552] width 33 height 14
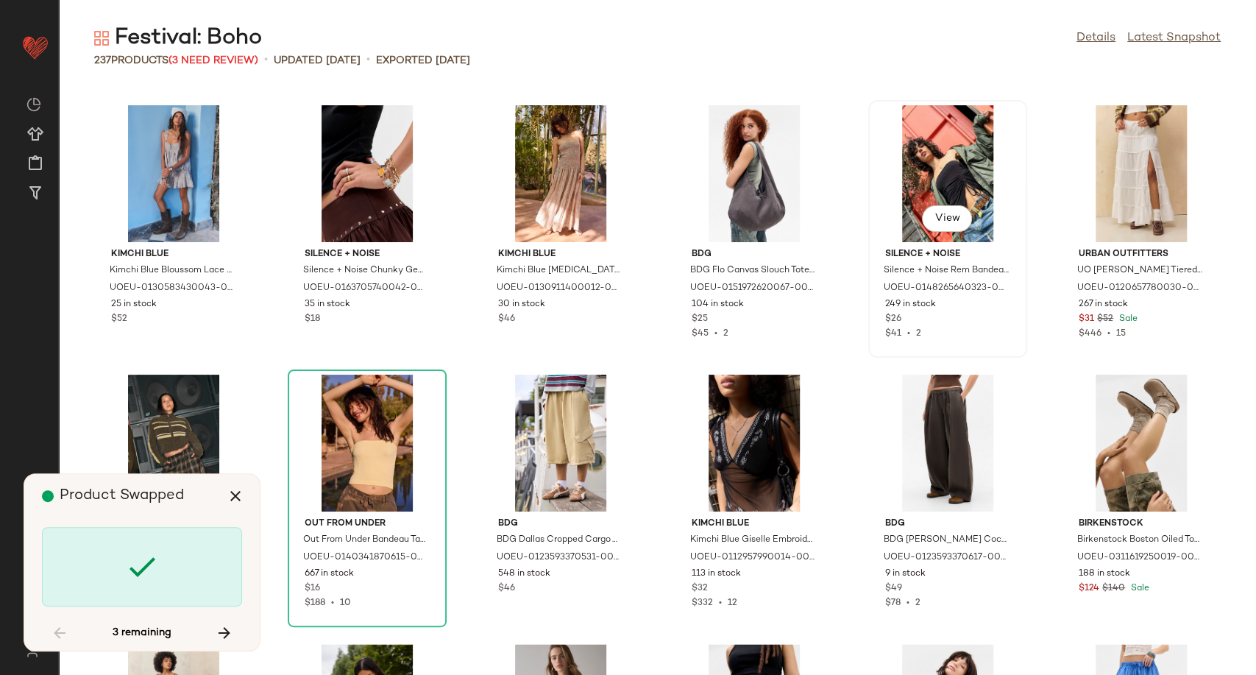
scroll to position [9157, 0]
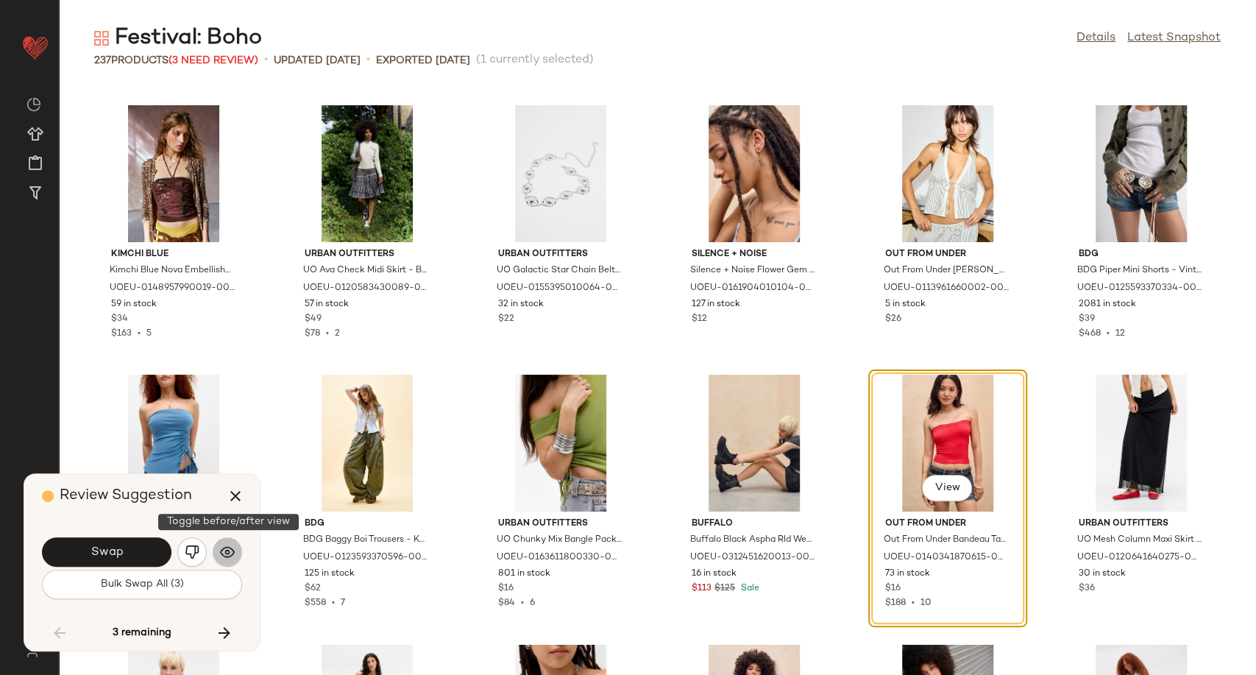
click at [222, 553] on img "button" at bounding box center [227, 552] width 15 height 15
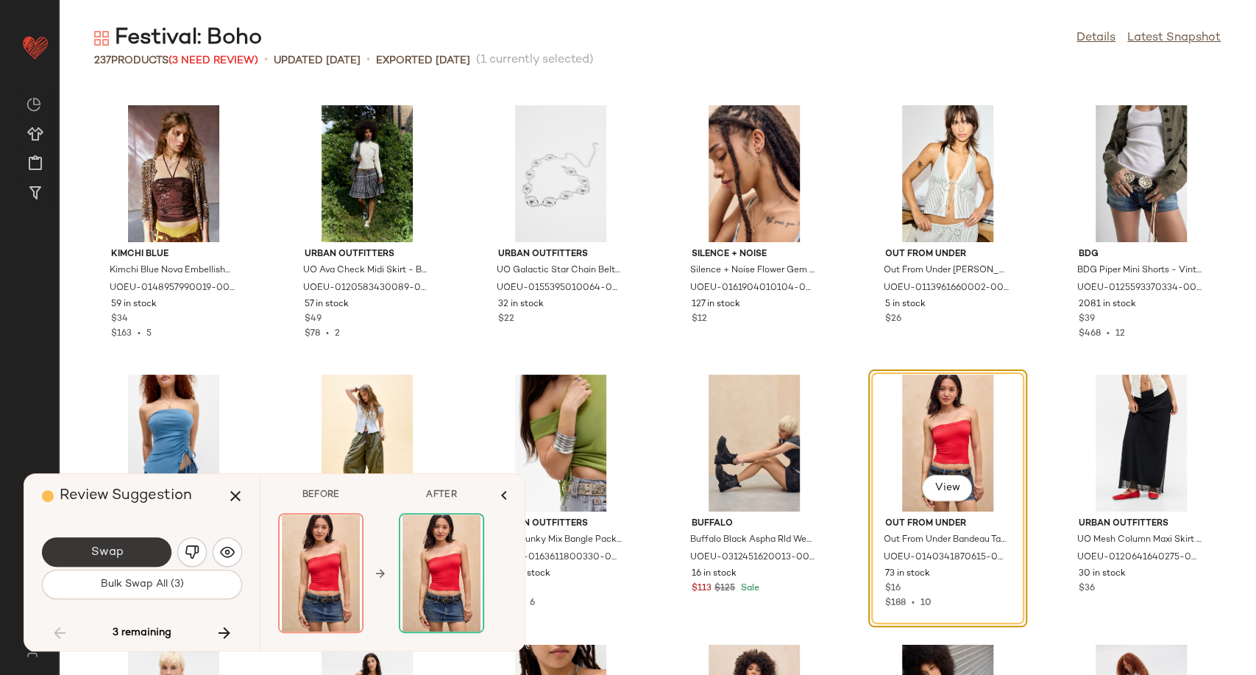
click at [134, 550] on button "Swap" at bounding box center [107, 551] width 130 height 29
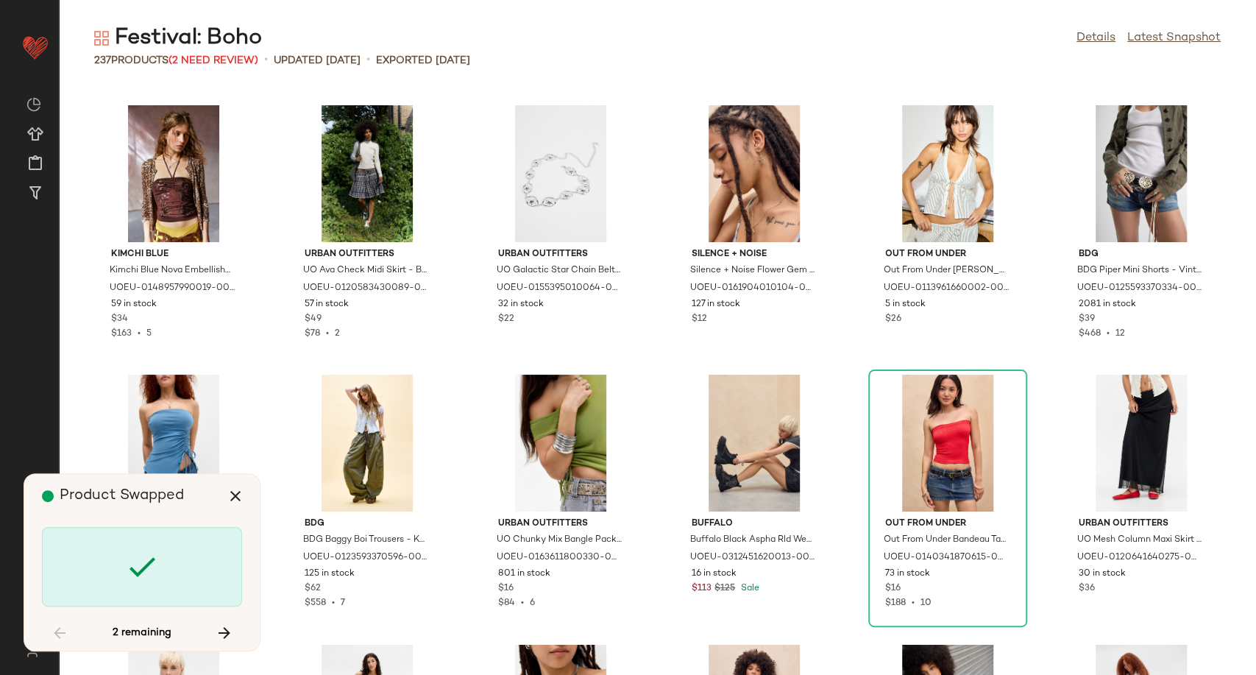
scroll to position [9696, 0]
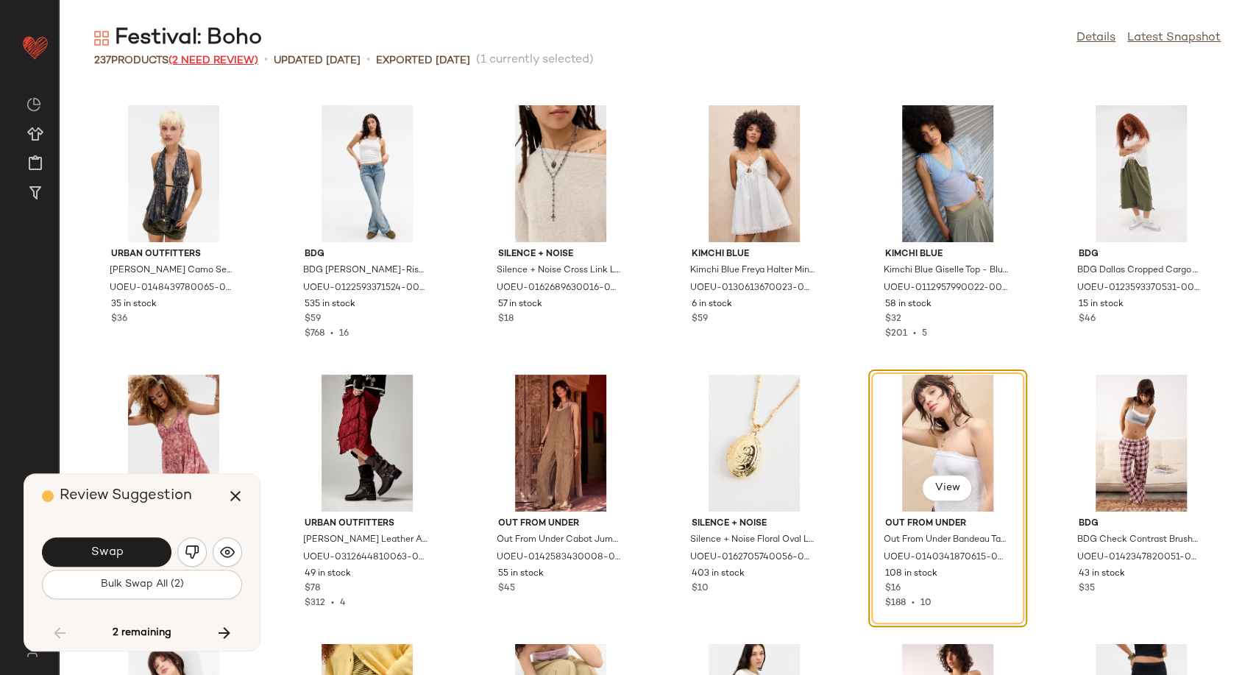
click at [235, 63] on span "(2 Need Review)" at bounding box center [214, 60] width 90 height 11
click at [220, 557] on img "button" at bounding box center [227, 552] width 15 height 15
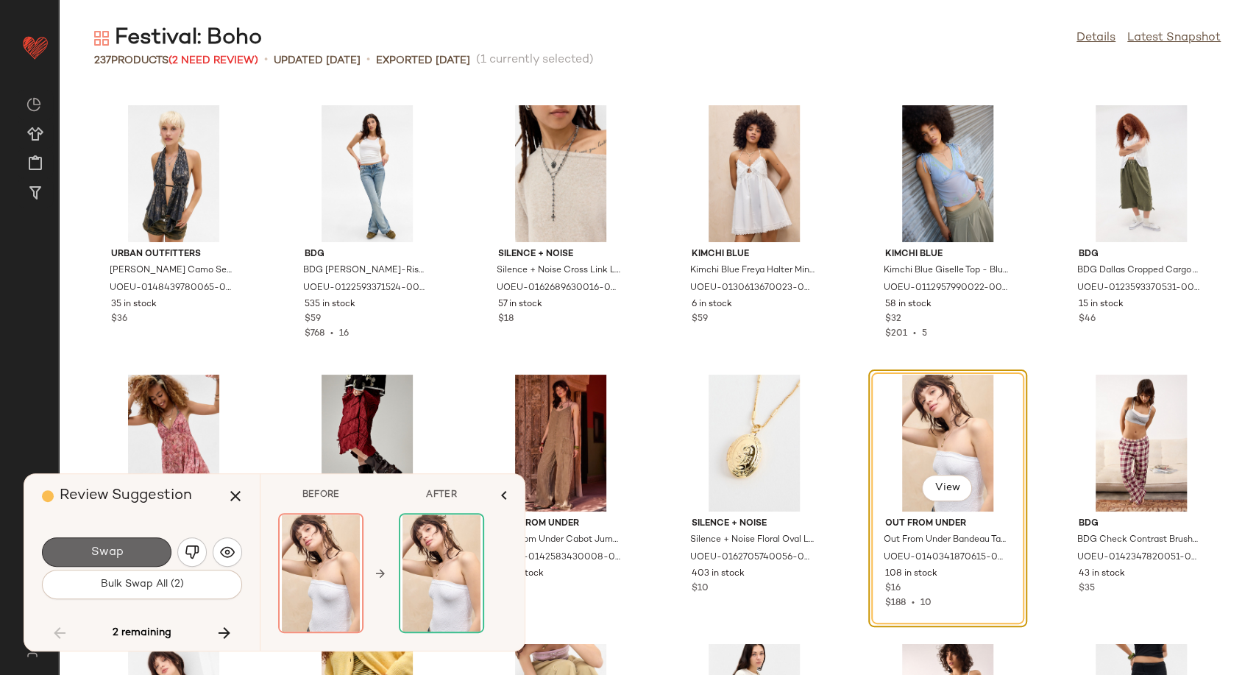
click at [146, 555] on button "Swap" at bounding box center [107, 551] width 130 height 29
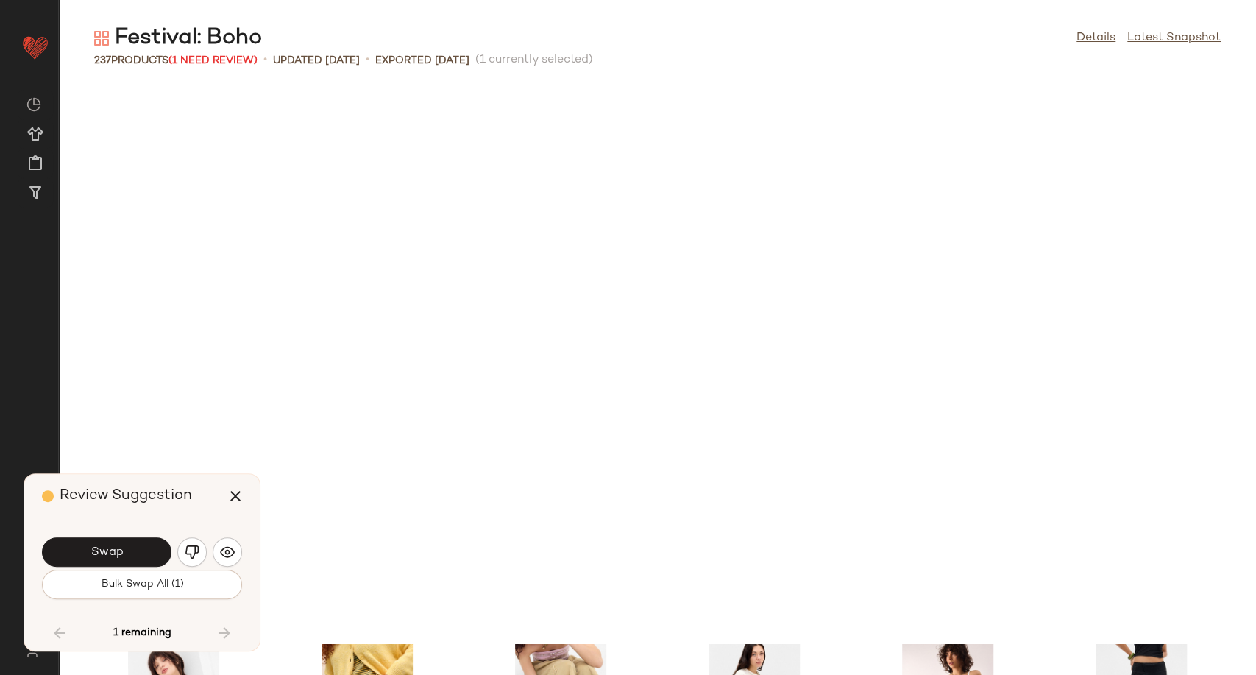
scroll to position [10186, 0]
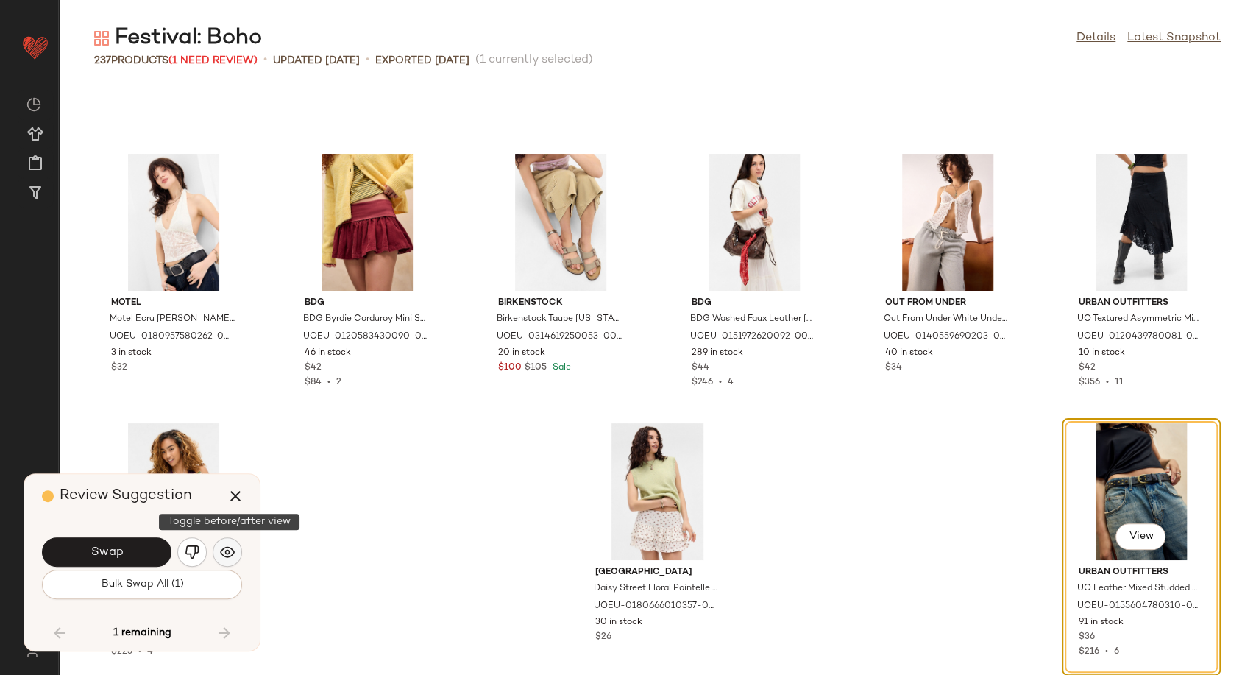
click at [225, 557] on img "button" at bounding box center [227, 552] width 15 height 15
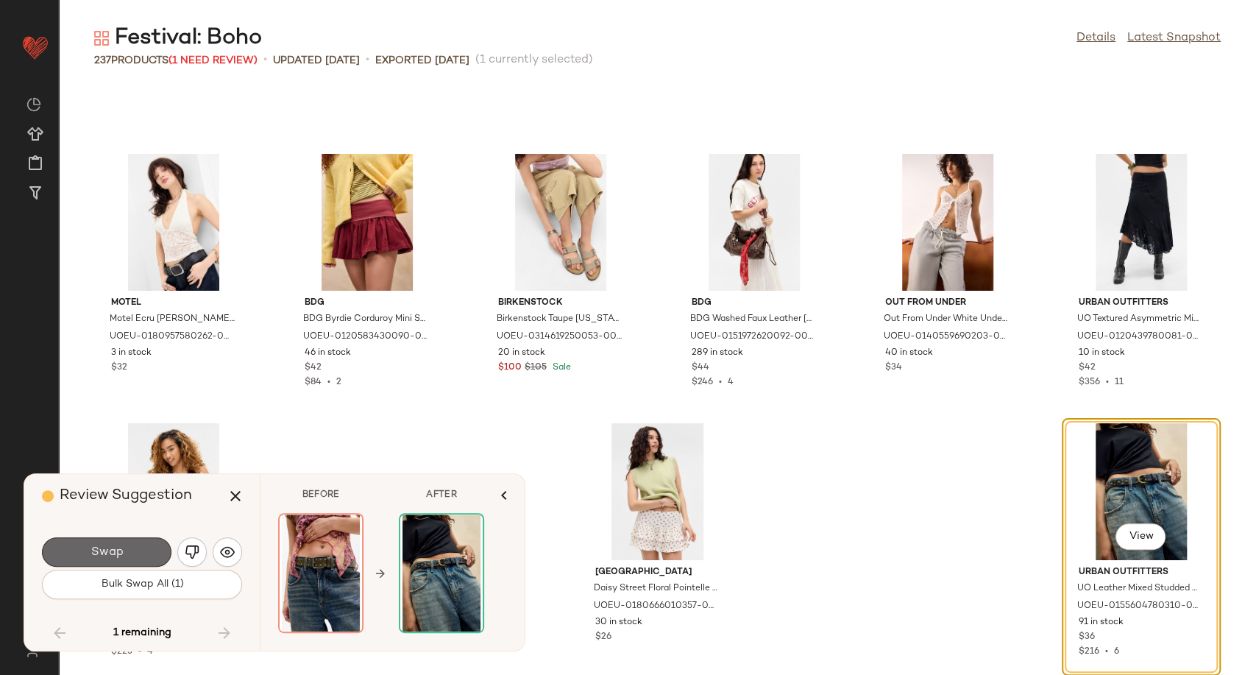
click at [132, 554] on button "Swap" at bounding box center [107, 551] width 130 height 29
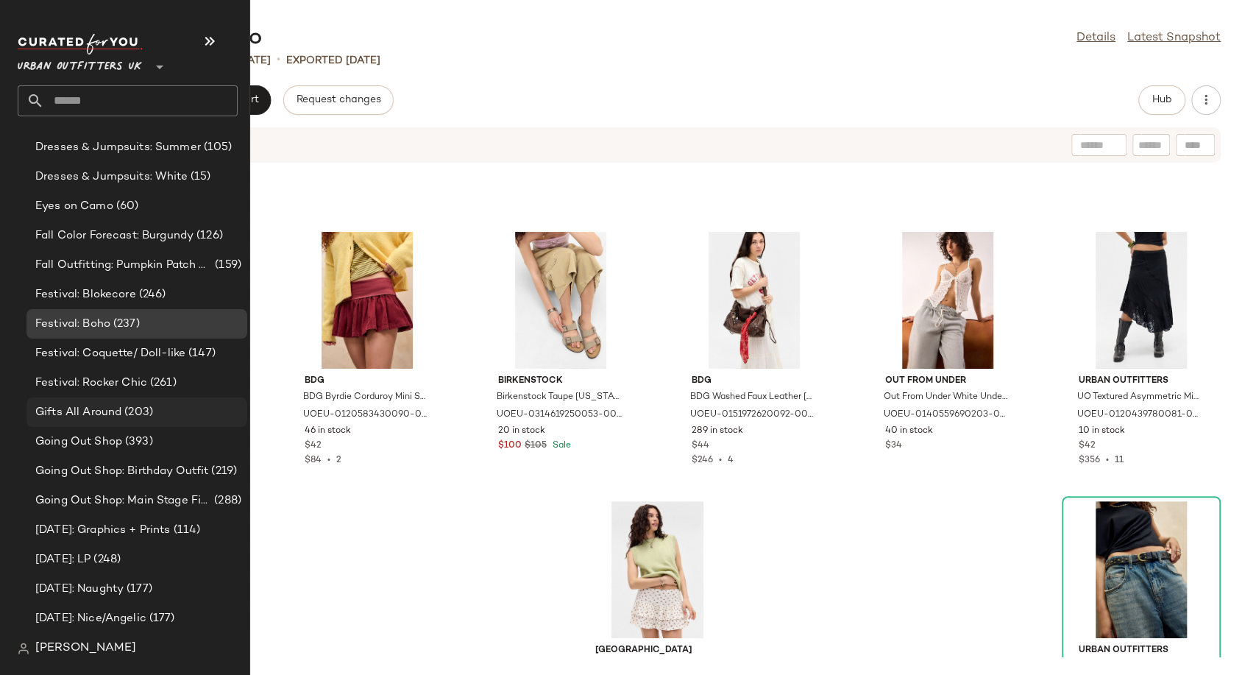
scroll to position [3679, 0]
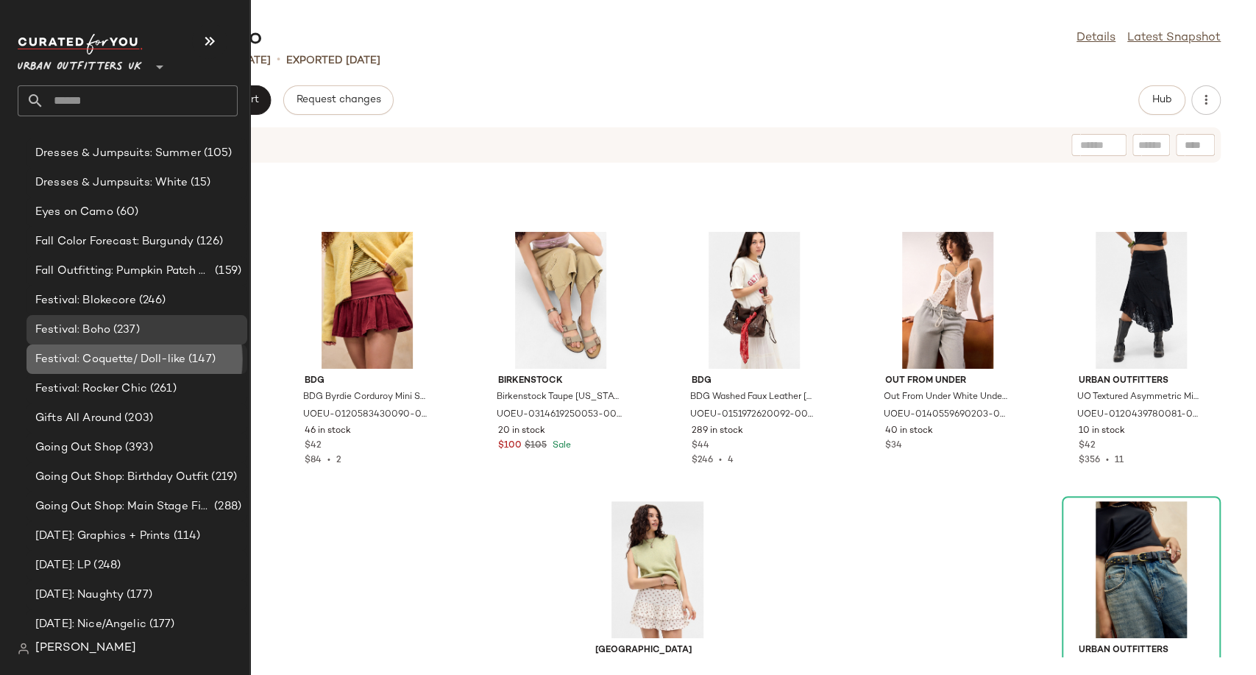
click at [92, 357] on span "Festival: Coquette/ Doll-like" at bounding box center [110, 359] width 150 height 17
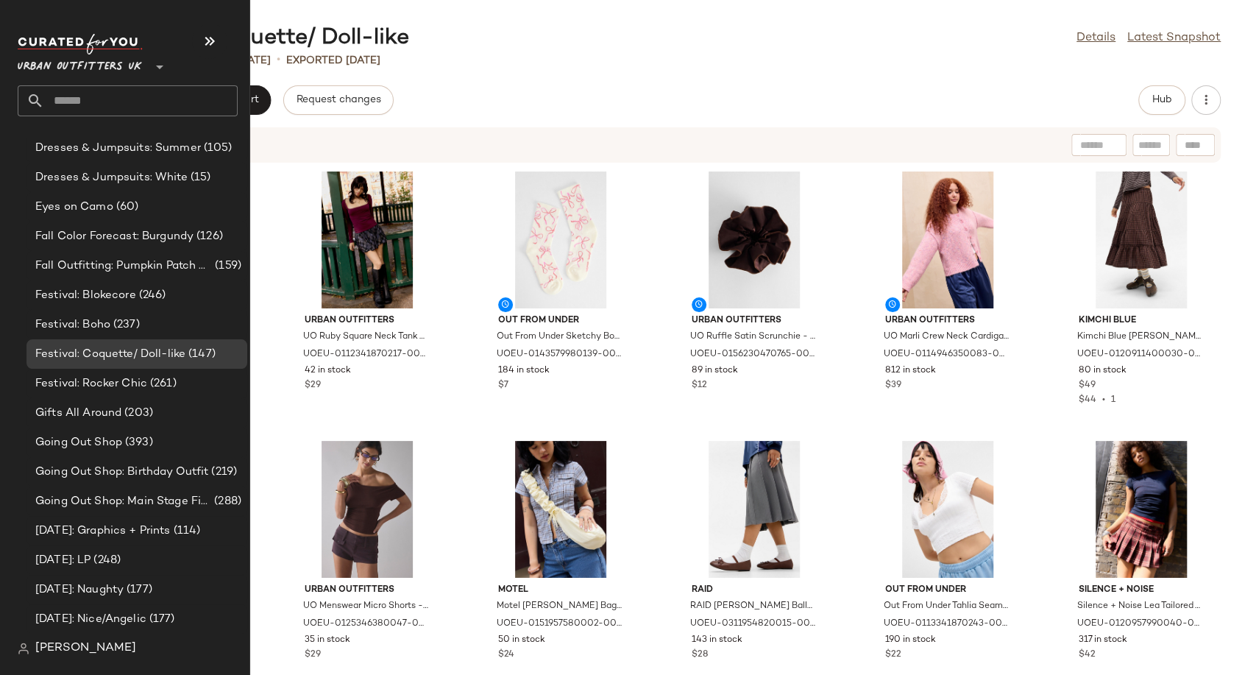
scroll to position [3718, 0]
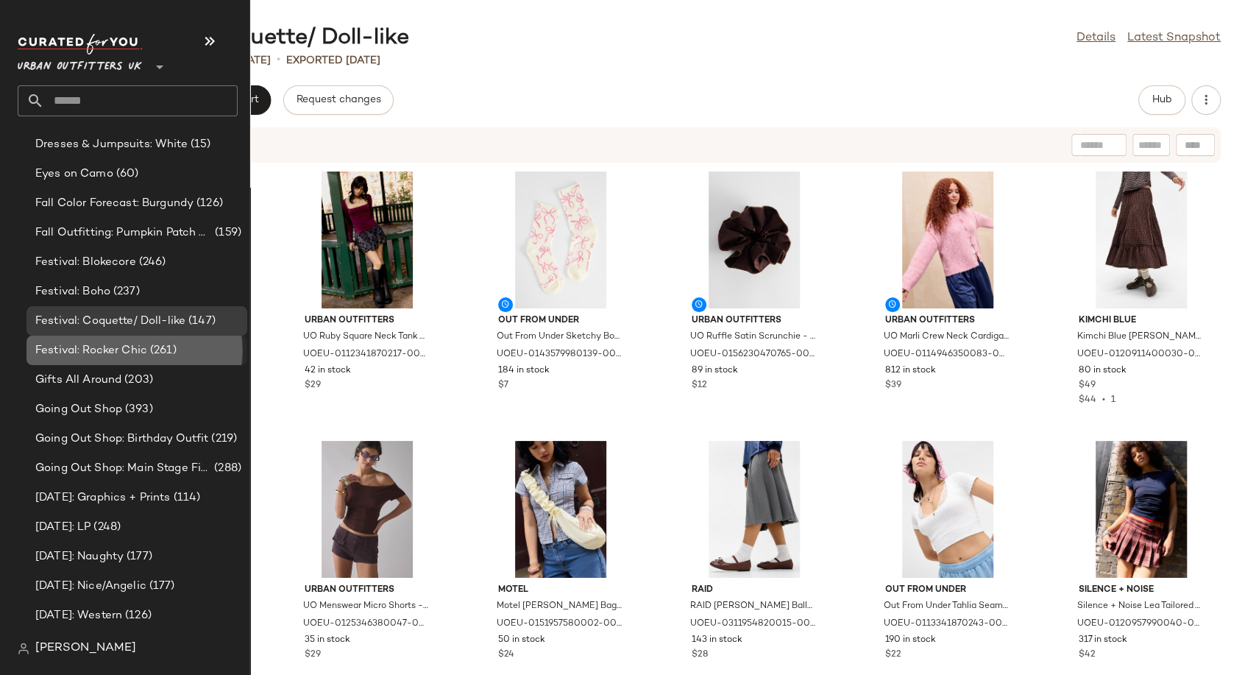
click at [109, 344] on span "Festival: Rocker Chic" at bounding box center [91, 350] width 112 height 17
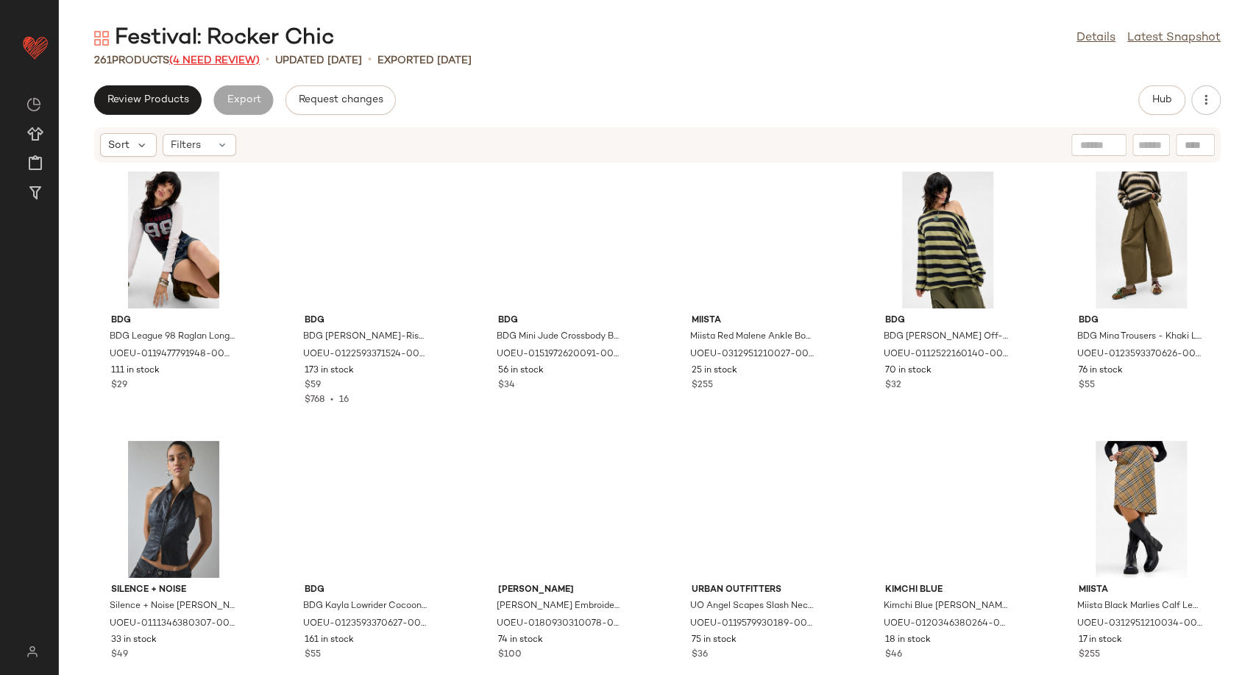
click at [219, 57] on span "(4 Need Review)" at bounding box center [214, 60] width 91 height 11
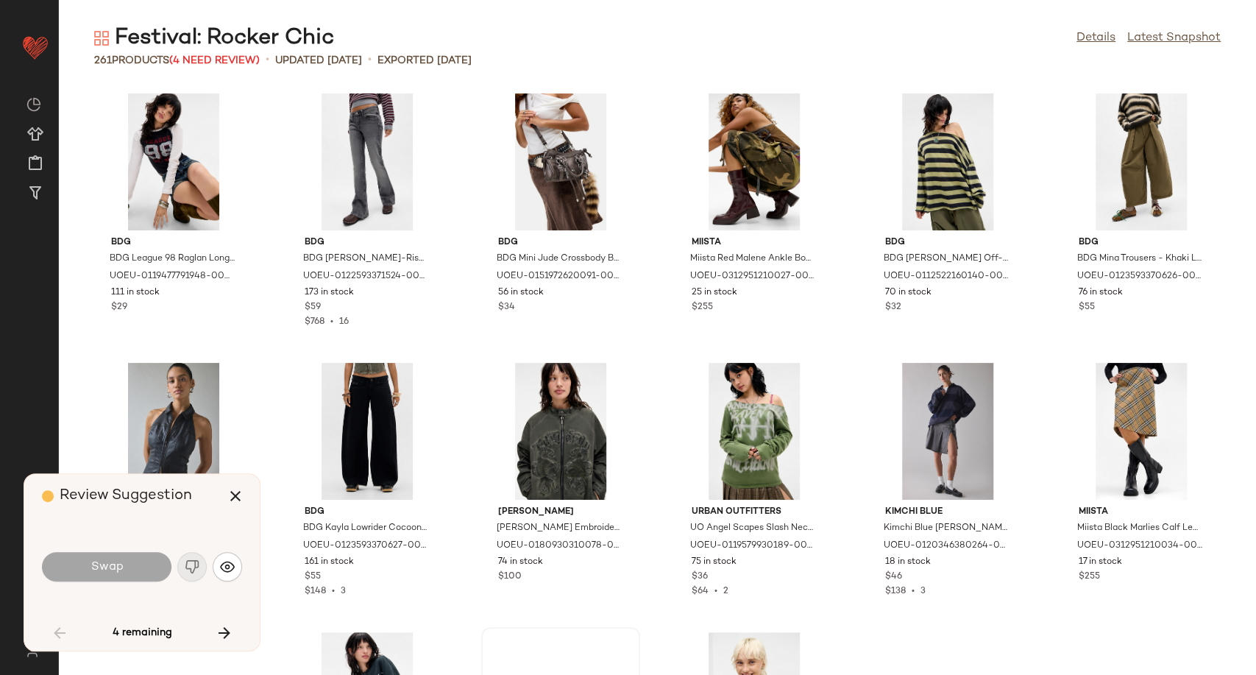
scroll to position [550, 0]
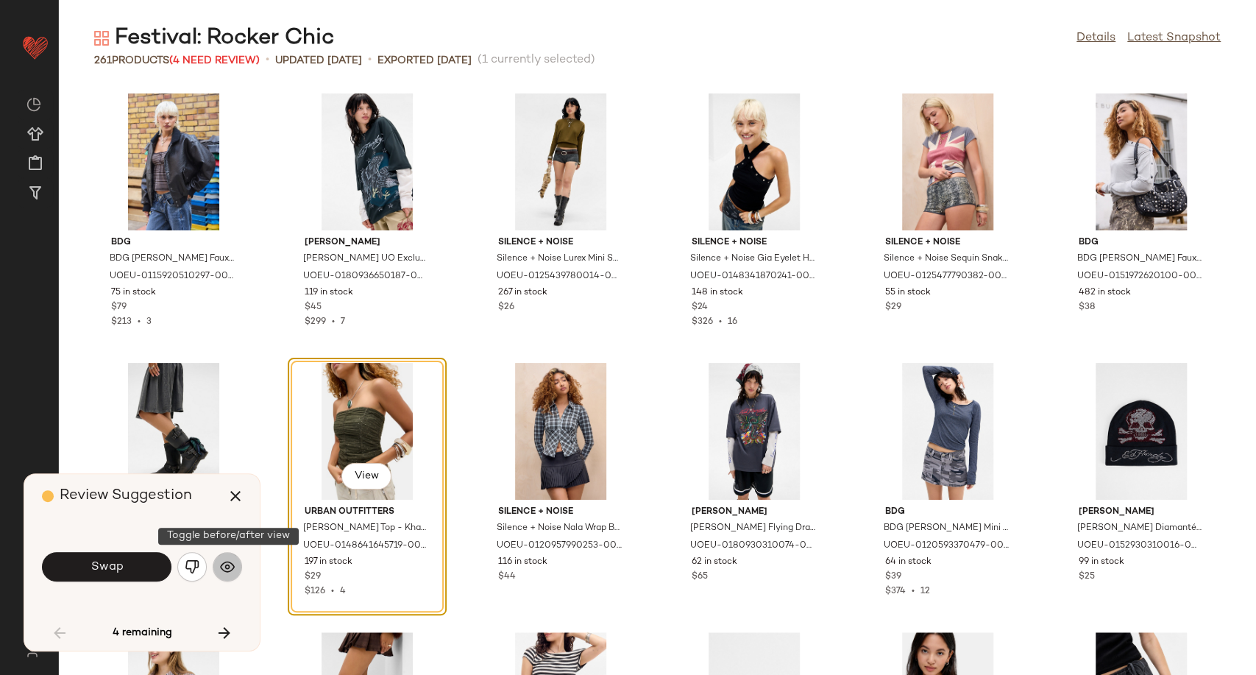
click at [217, 567] on button "button" at bounding box center [227, 566] width 29 height 29
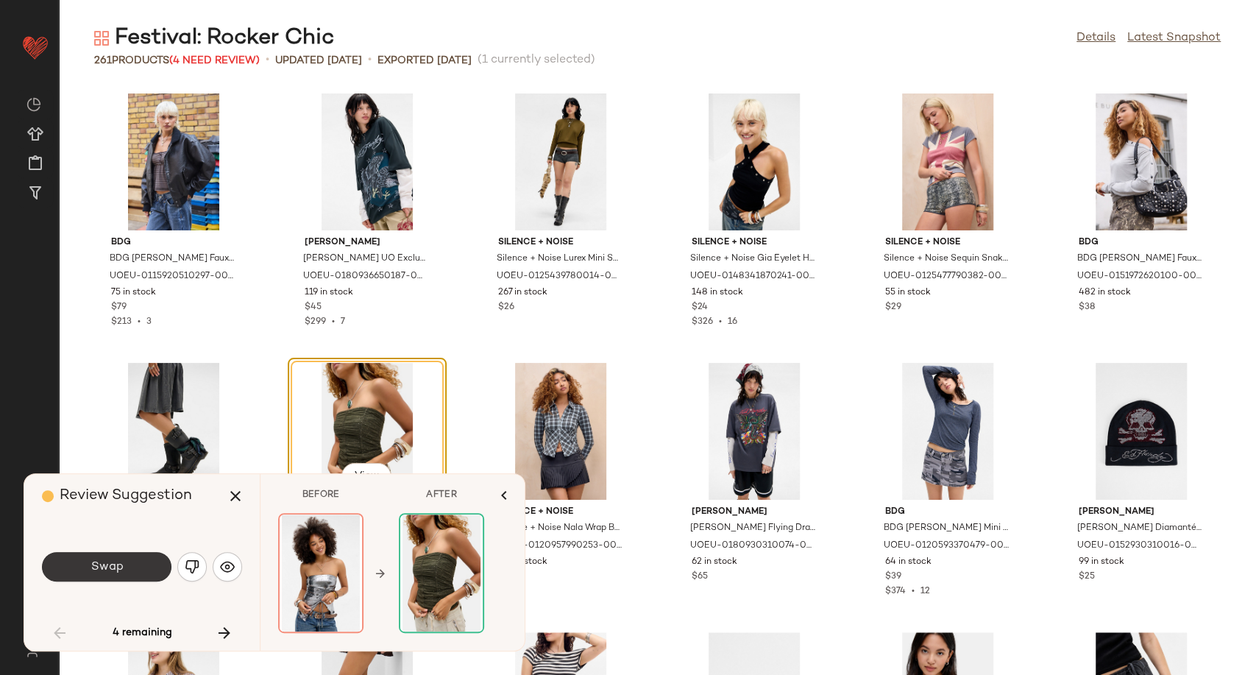
click at [133, 578] on button "Swap" at bounding box center [107, 566] width 130 height 29
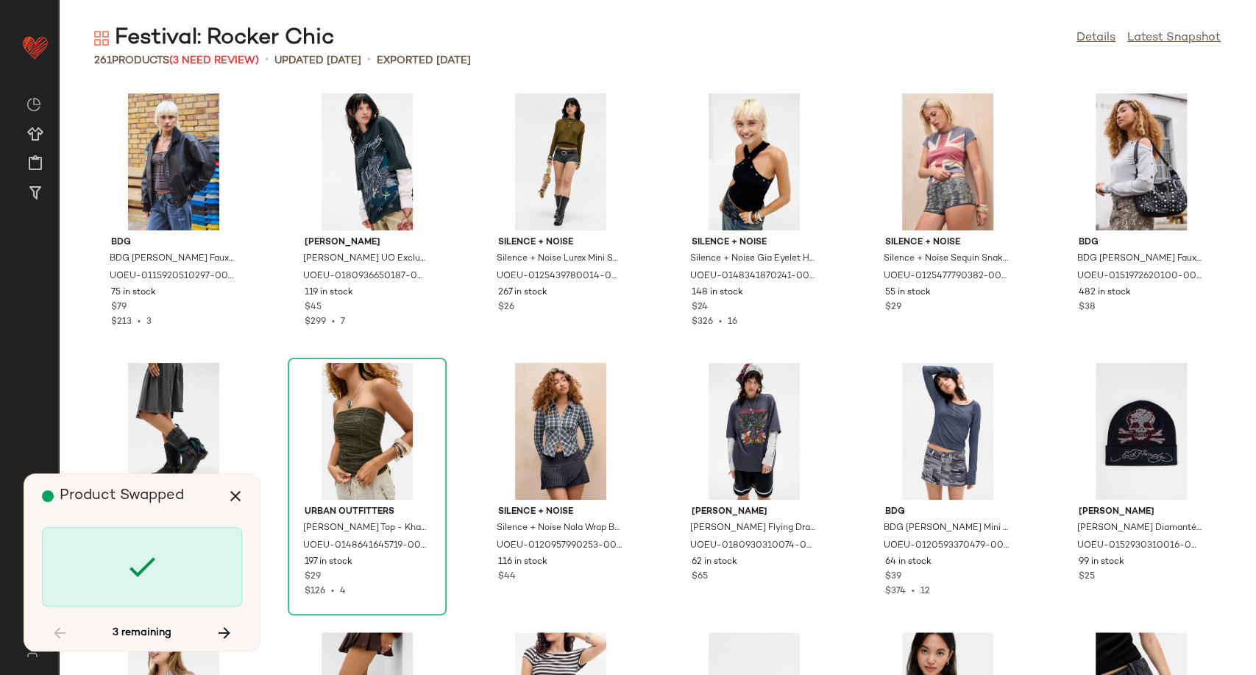
scroll to position [7541, 0]
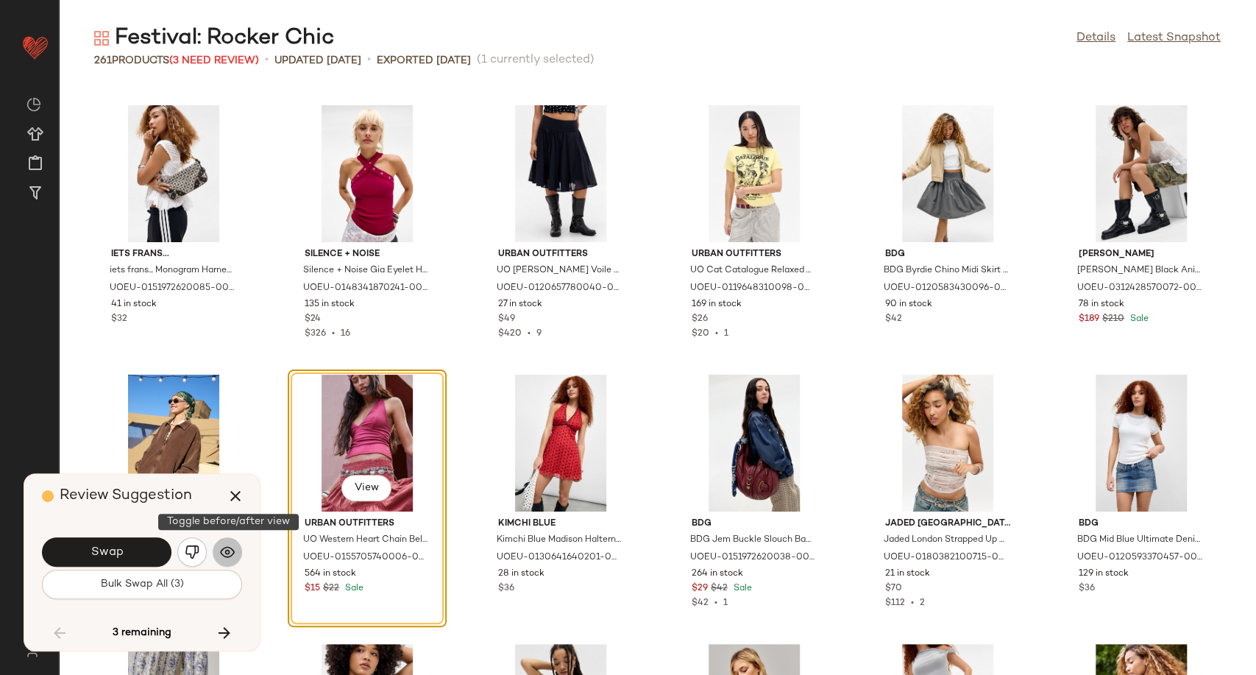
click at [239, 547] on button "button" at bounding box center [227, 551] width 29 height 29
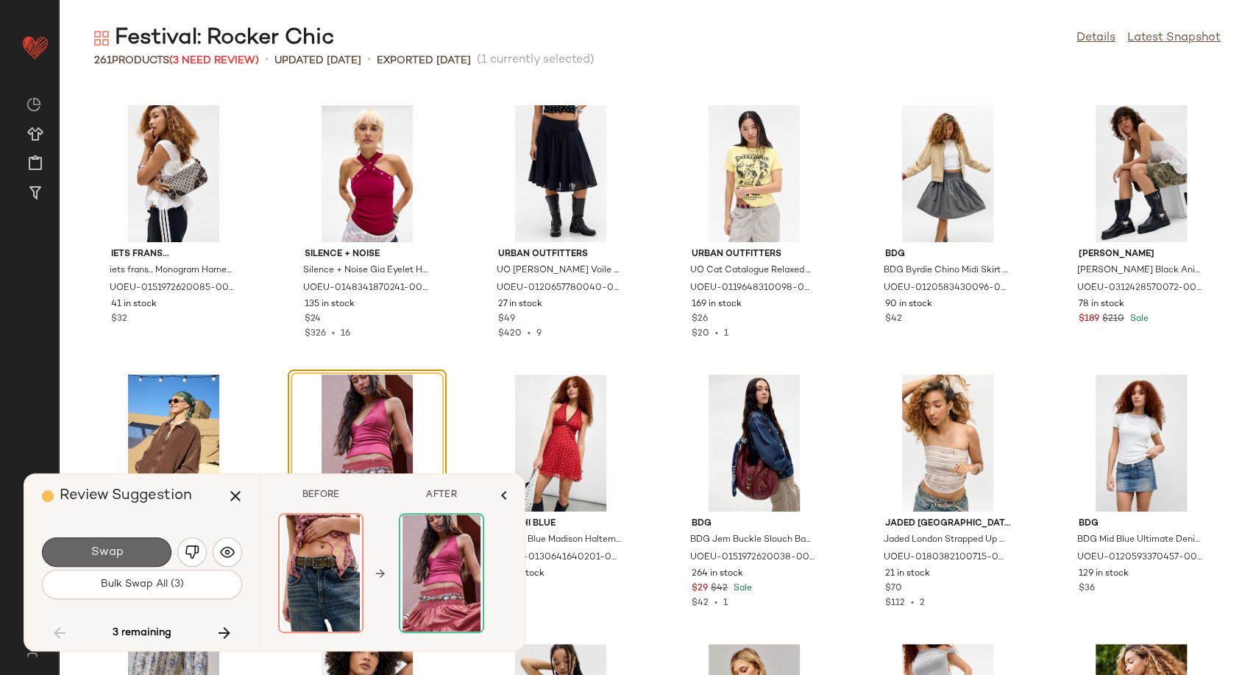
click at [101, 555] on span "Swap" at bounding box center [106, 552] width 33 height 14
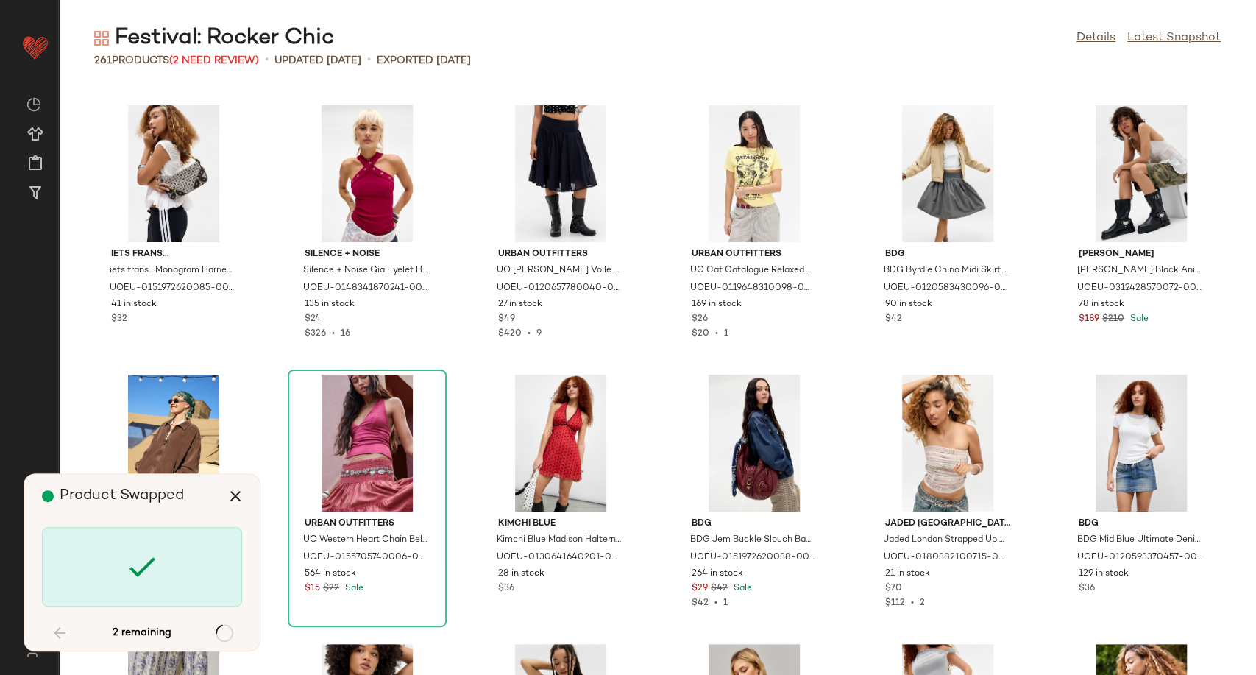
scroll to position [9157, 0]
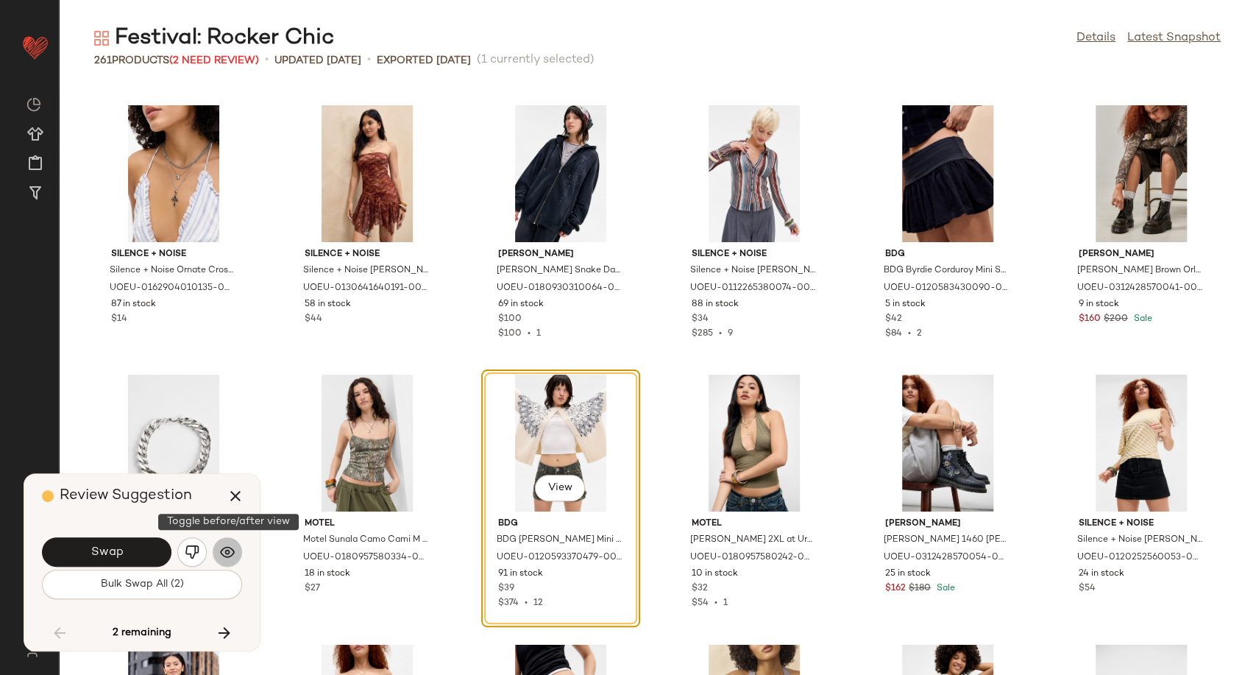
click at [233, 551] on img "button" at bounding box center [227, 552] width 15 height 15
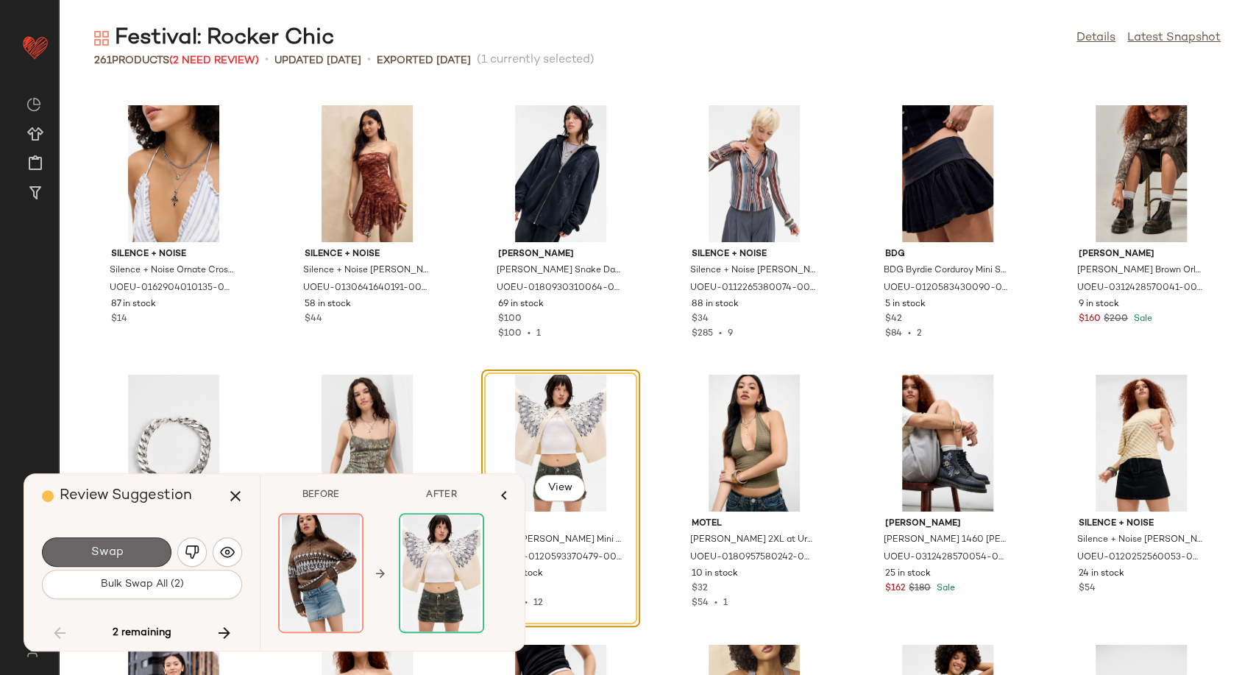
click at [115, 555] on span "Swap" at bounding box center [106, 552] width 33 height 14
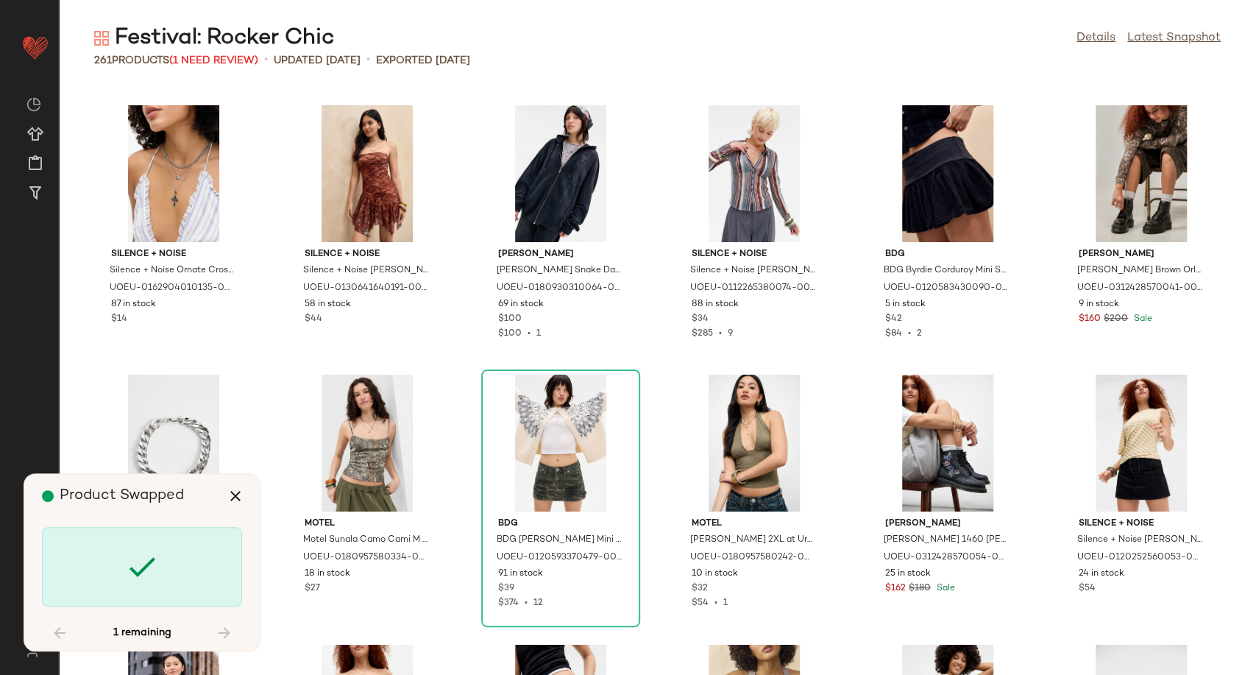
scroll to position [11043, 0]
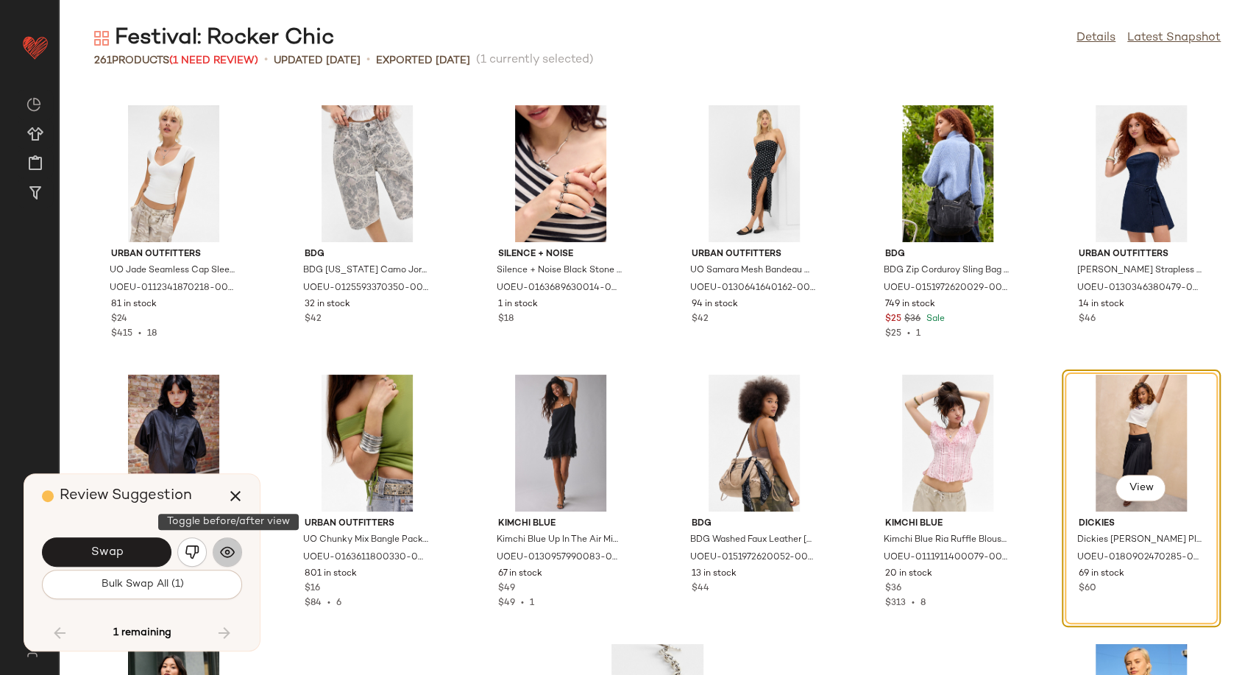
click at [225, 555] on img "button" at bounding box center [227, 552] width 15 height 15
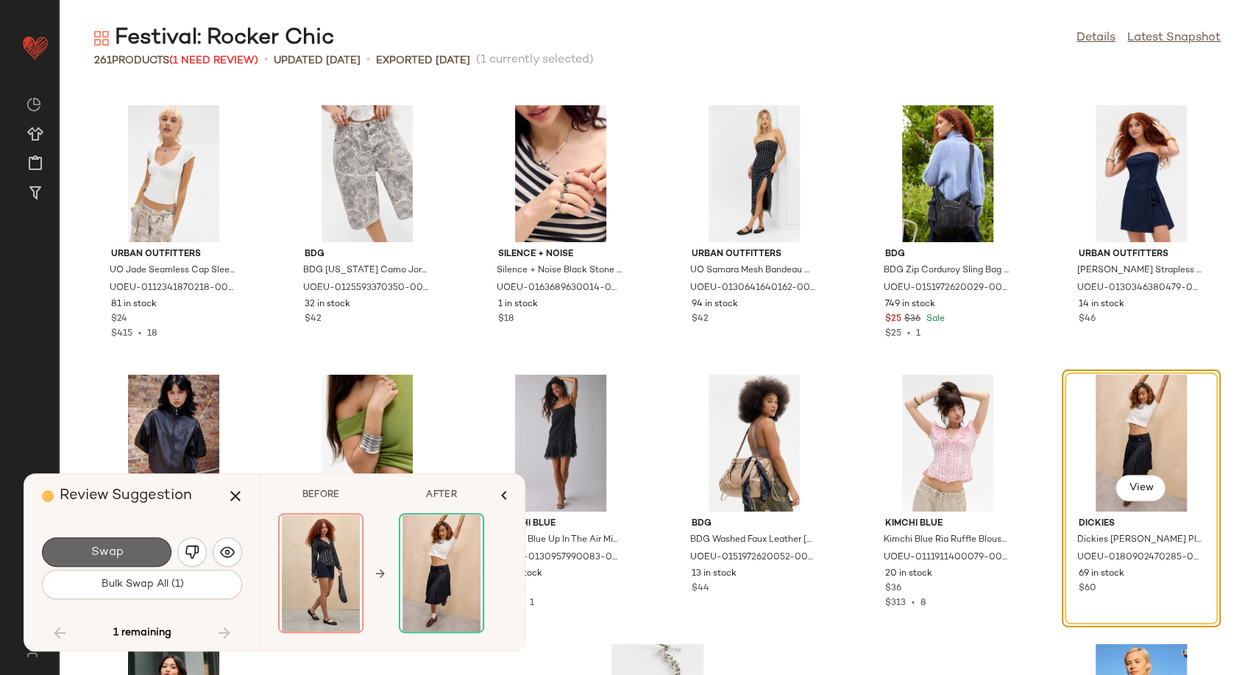
click at [120, 559] on span "Swap" at bounding box center [106, 552] width 33 height 14
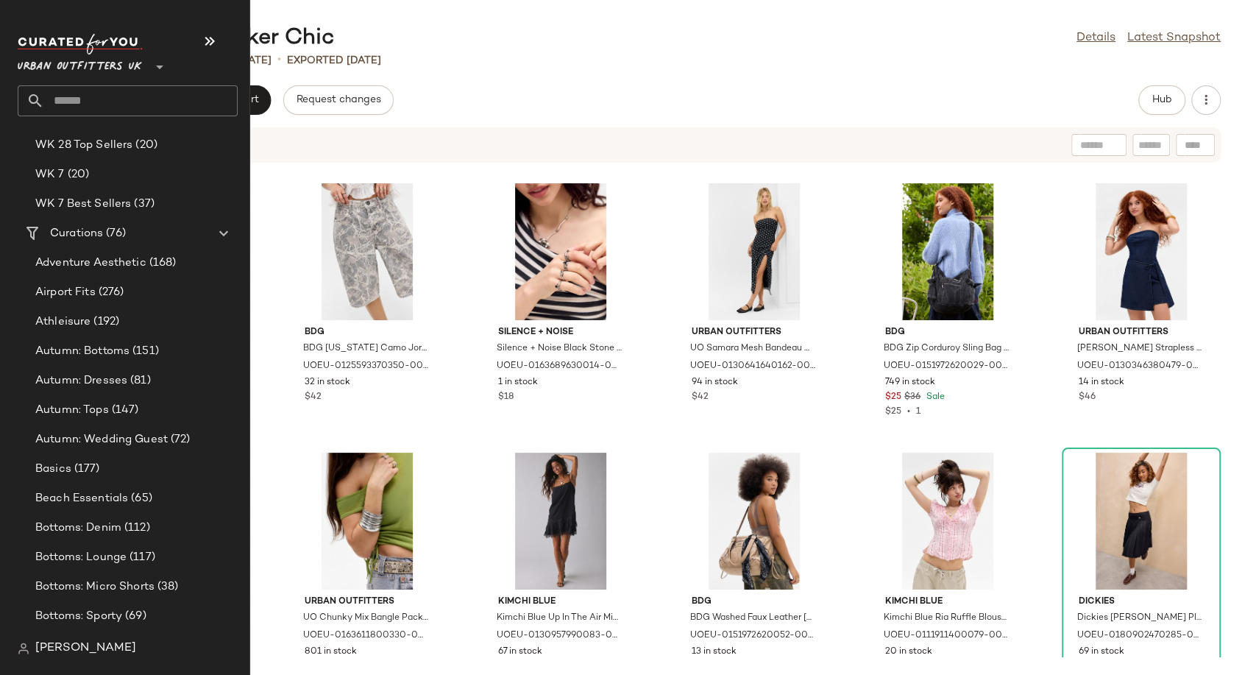
scroll to position [2698, 0]
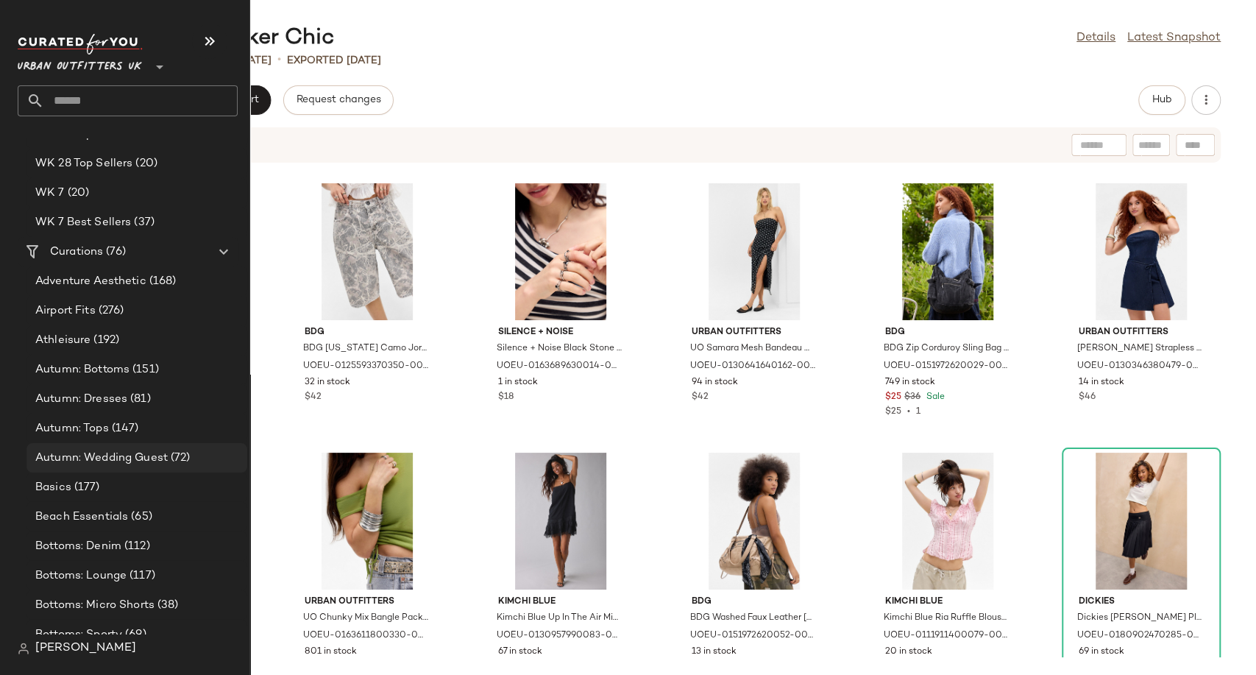
click at [110, 452] on span "Autumn: Wedding Guest" at bounding box center [101, 458] width 132 height 17
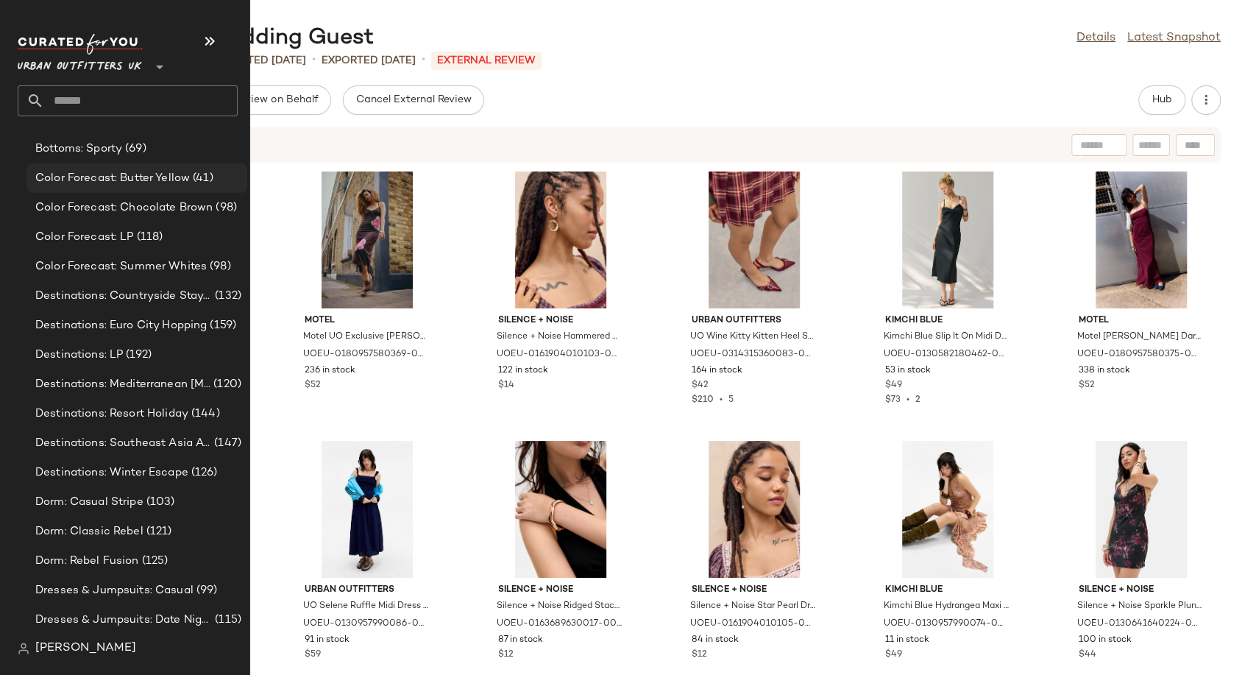
scroll to position [3352, 0]
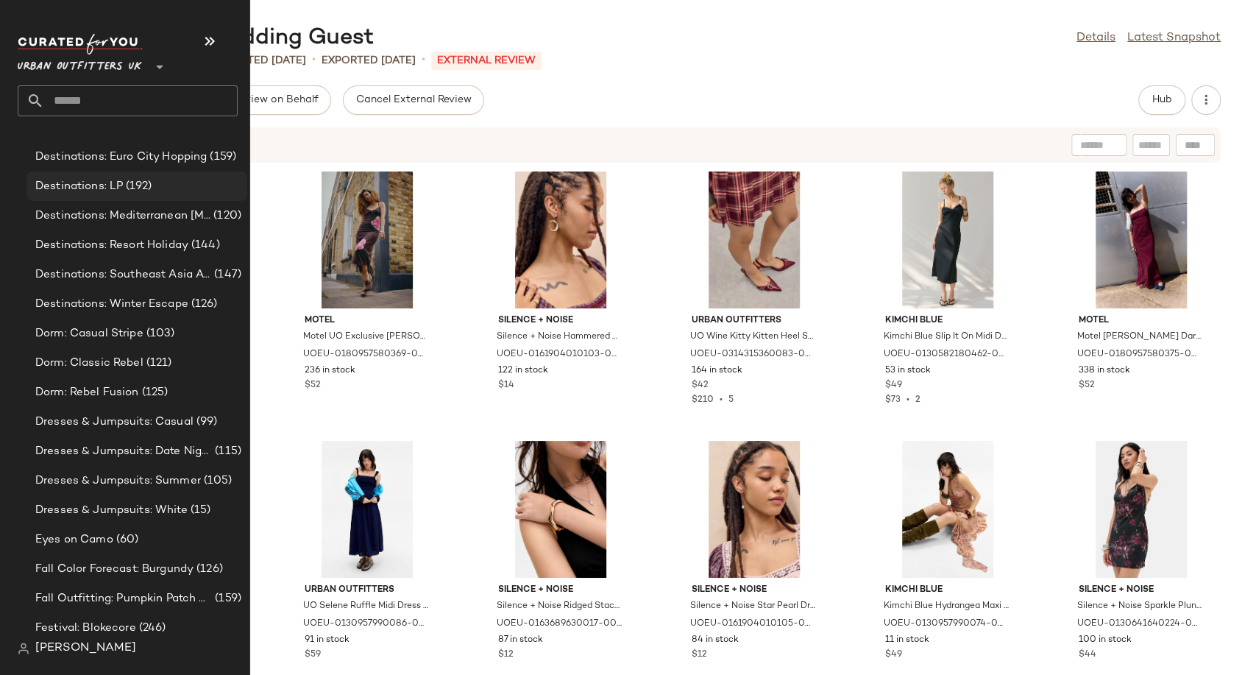
click at [137, 187] on span "(192)" at bounding box center [137, 186] width 29 height 17
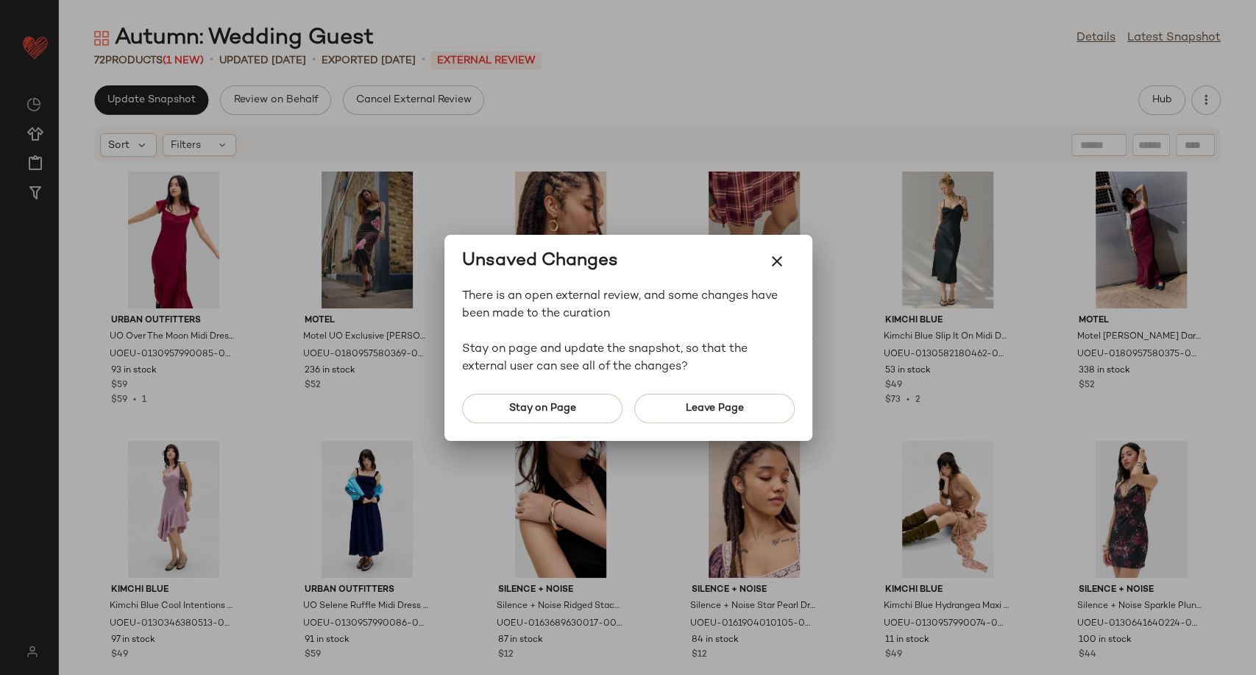
scroll to position [0, 0]
click at [679, 411] on button "Leave Page" at bounding box center [714, 408] width 160 height 29
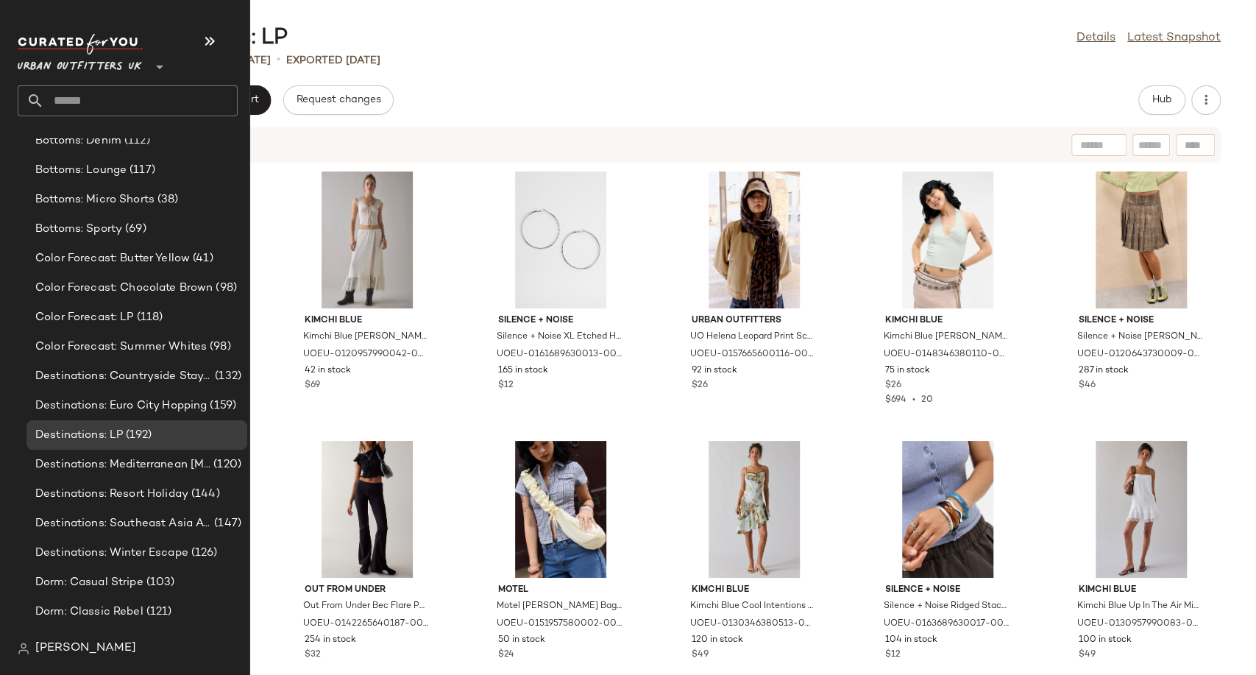
scroll to position [3107, 0]
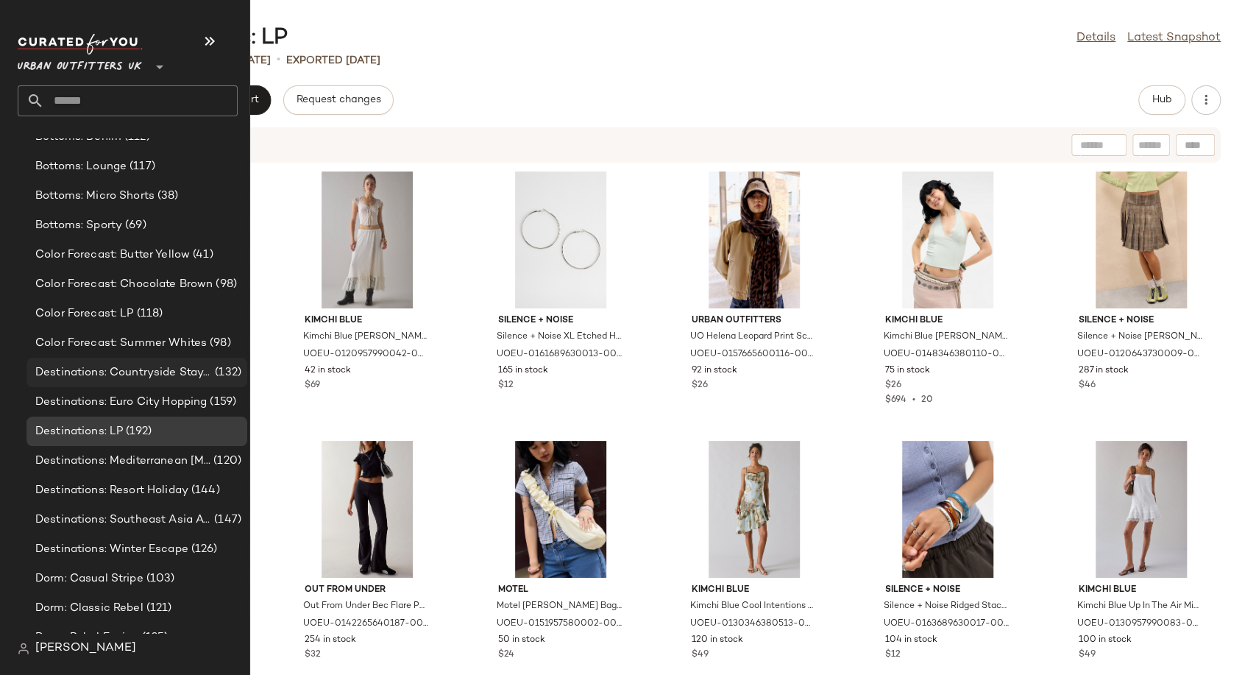
click at [82, 374] on span "Destinations: Countryside Staycation" at bounding box center [123, 372] width 177 height 17
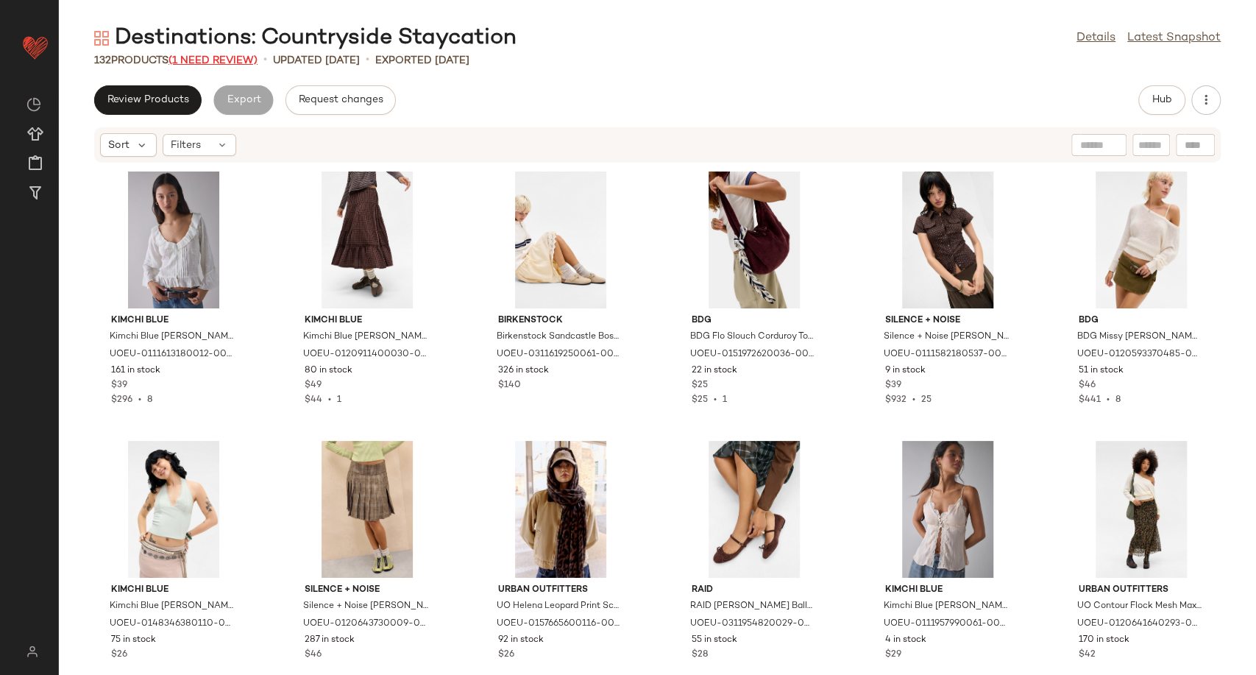
click at [202, 58] on span "(1 Need Review)" at bounding box center [213, 60] width 89 height 11
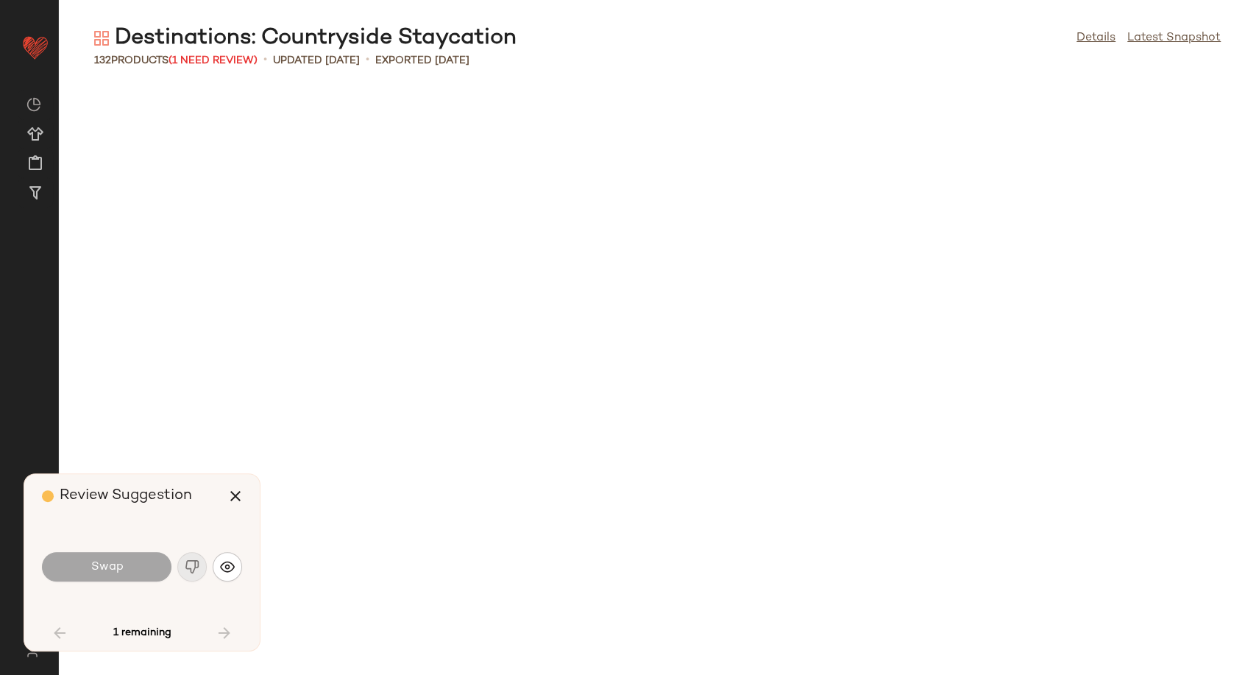
scroll to position [2693, 0]
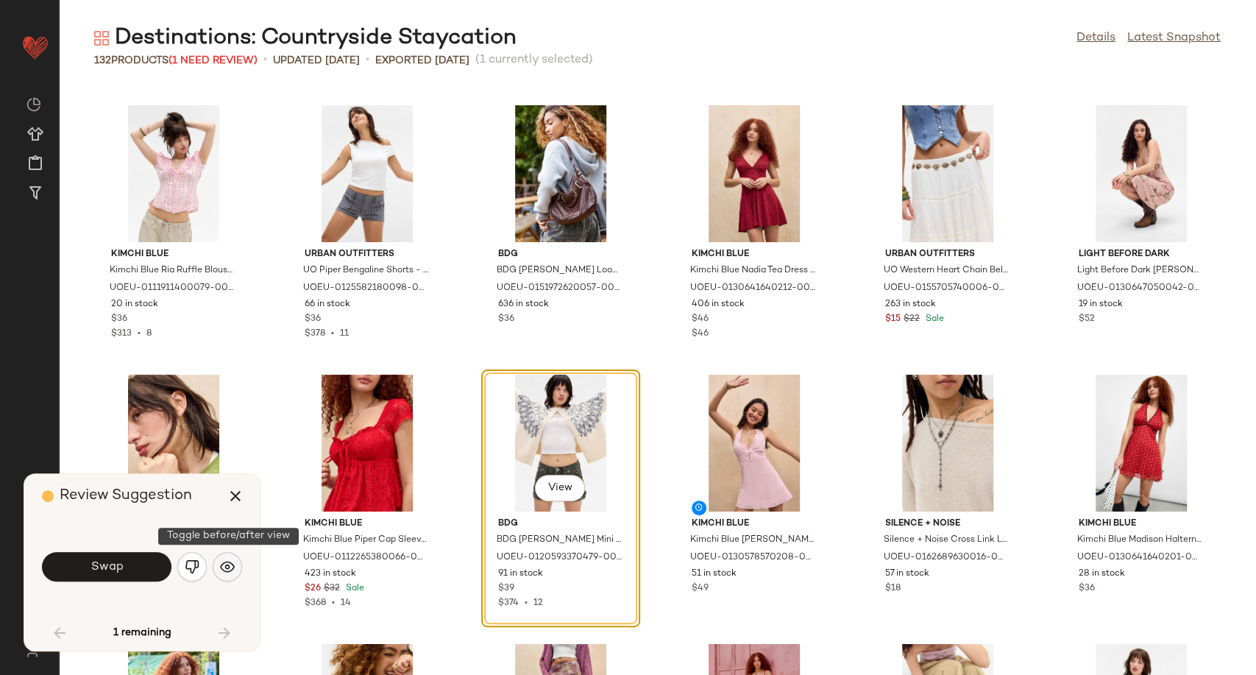
click at [224, 567] on img "button" at bounding box center [227, 566] width 15 height 15
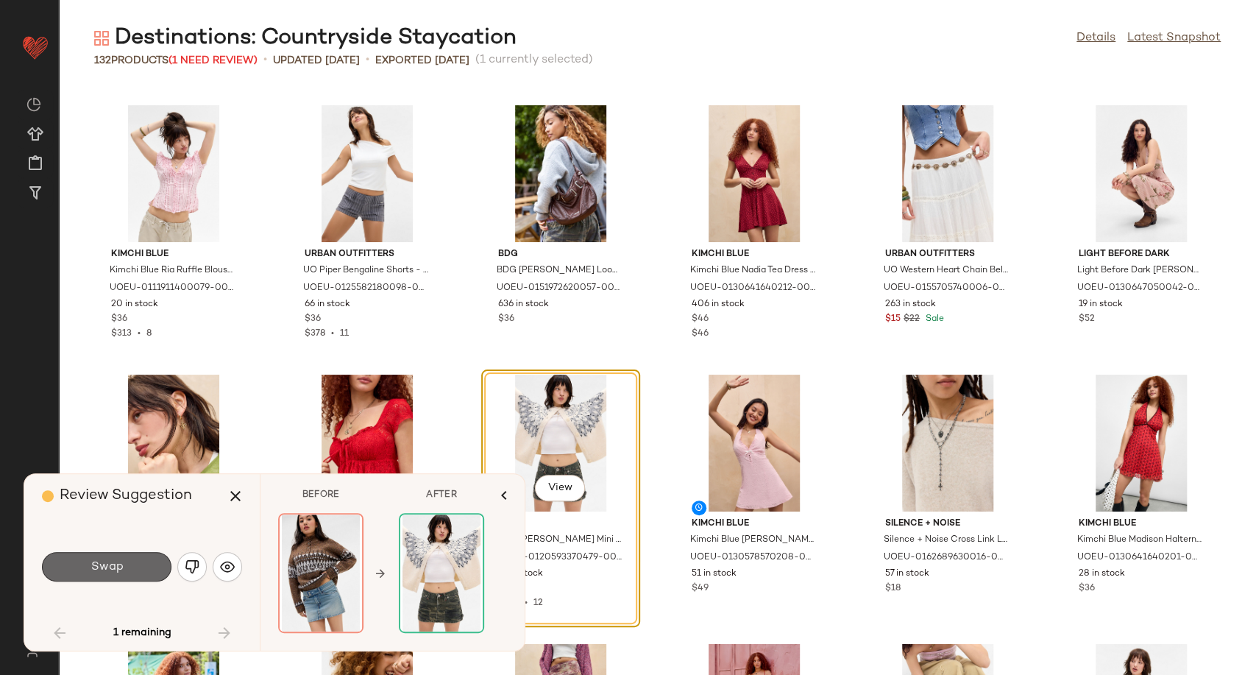
click at [82, 571] on button "Swap" at bounding box center [107, 566] width 130 height 29
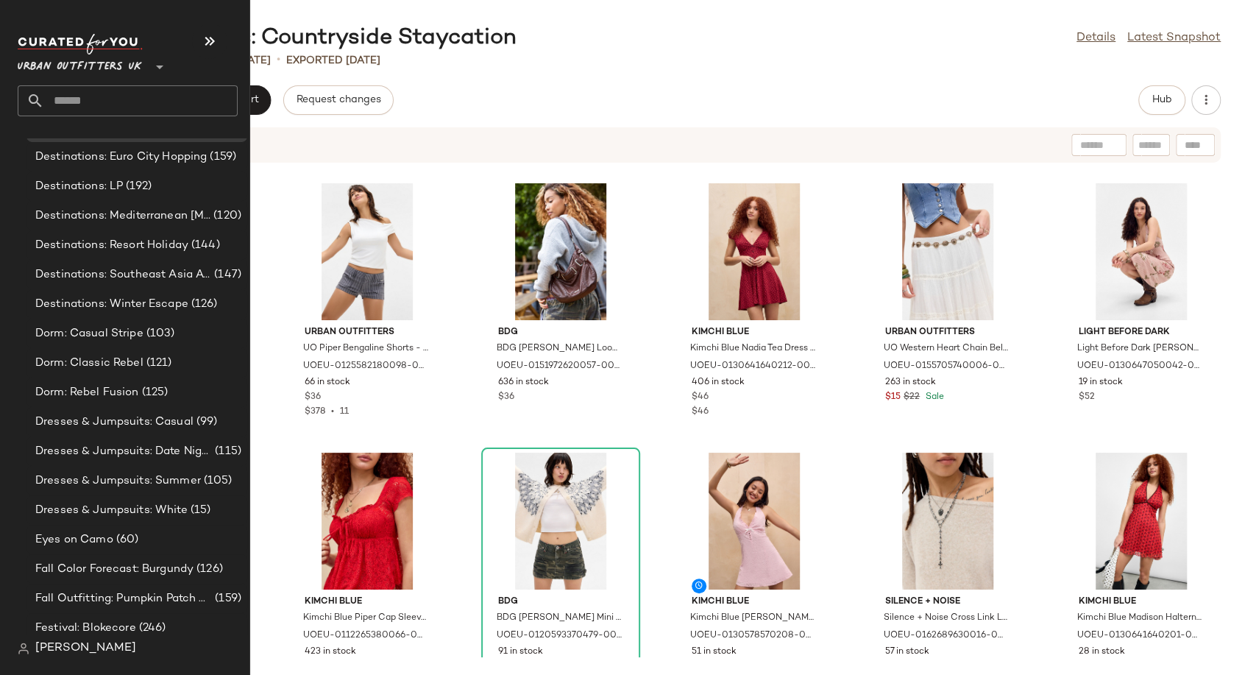
scroll to position [3025, 0]
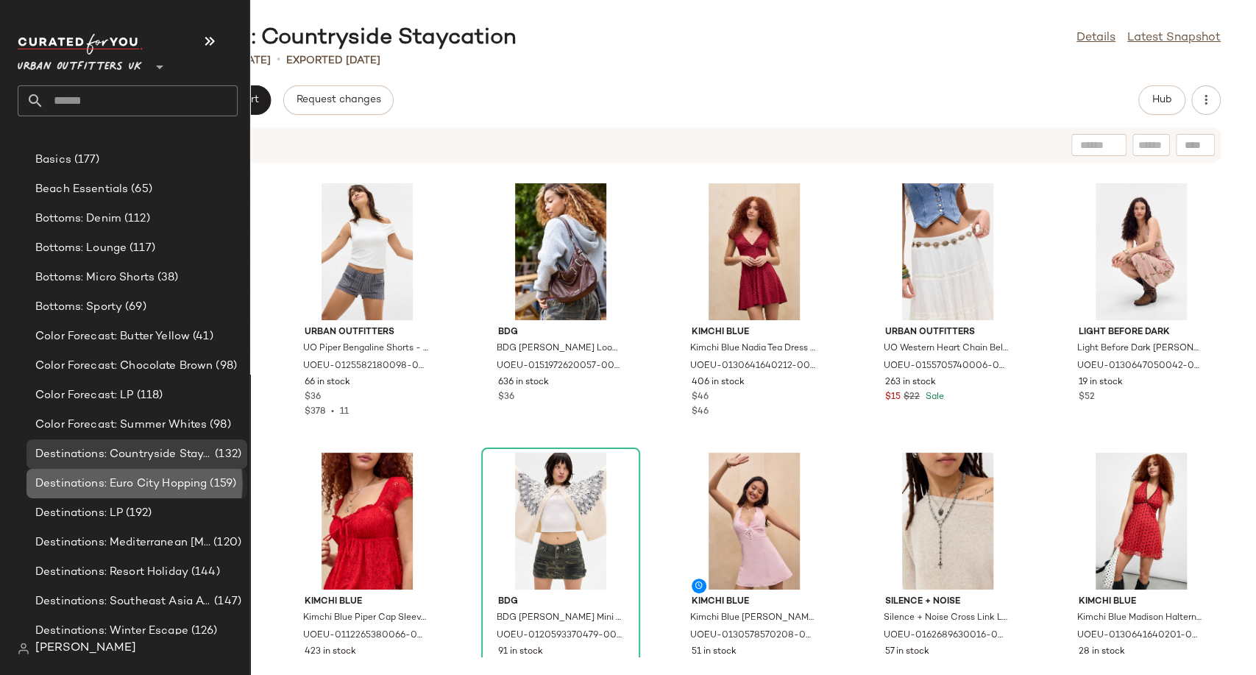
click at [83, 486] on span "Destinations: Euro City Hopping" at bounding box center [120, 483] width 171 height 17
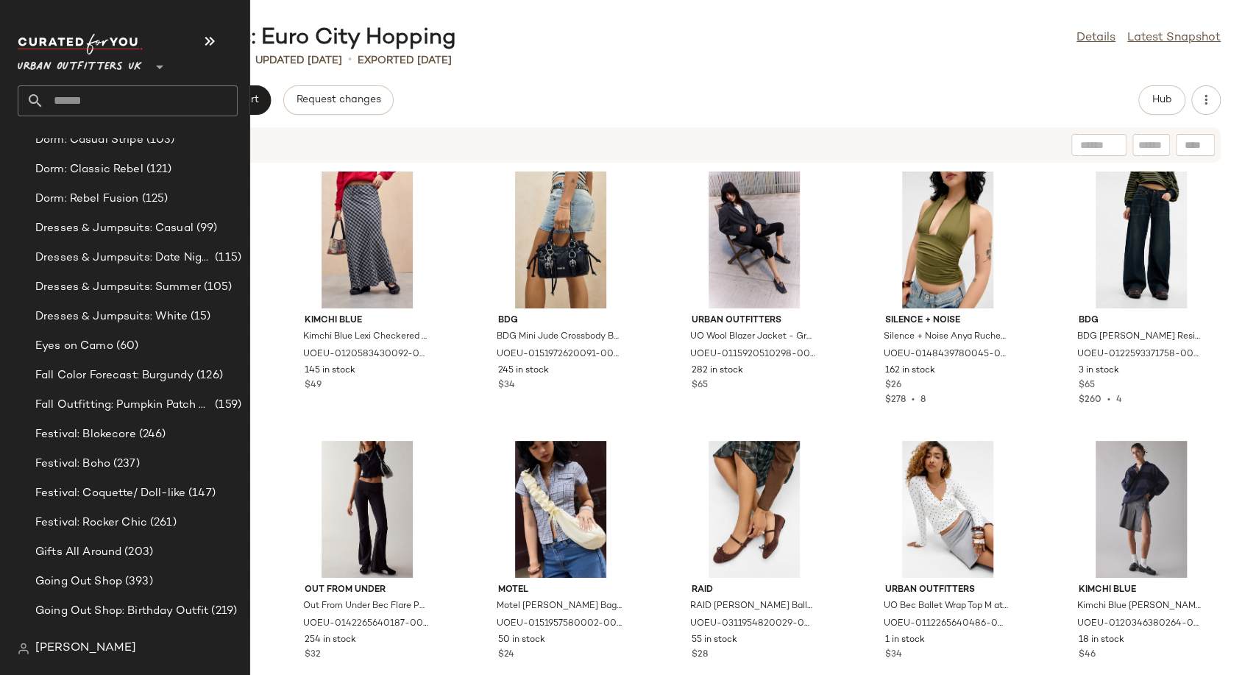
scroll to position [3352, 0]
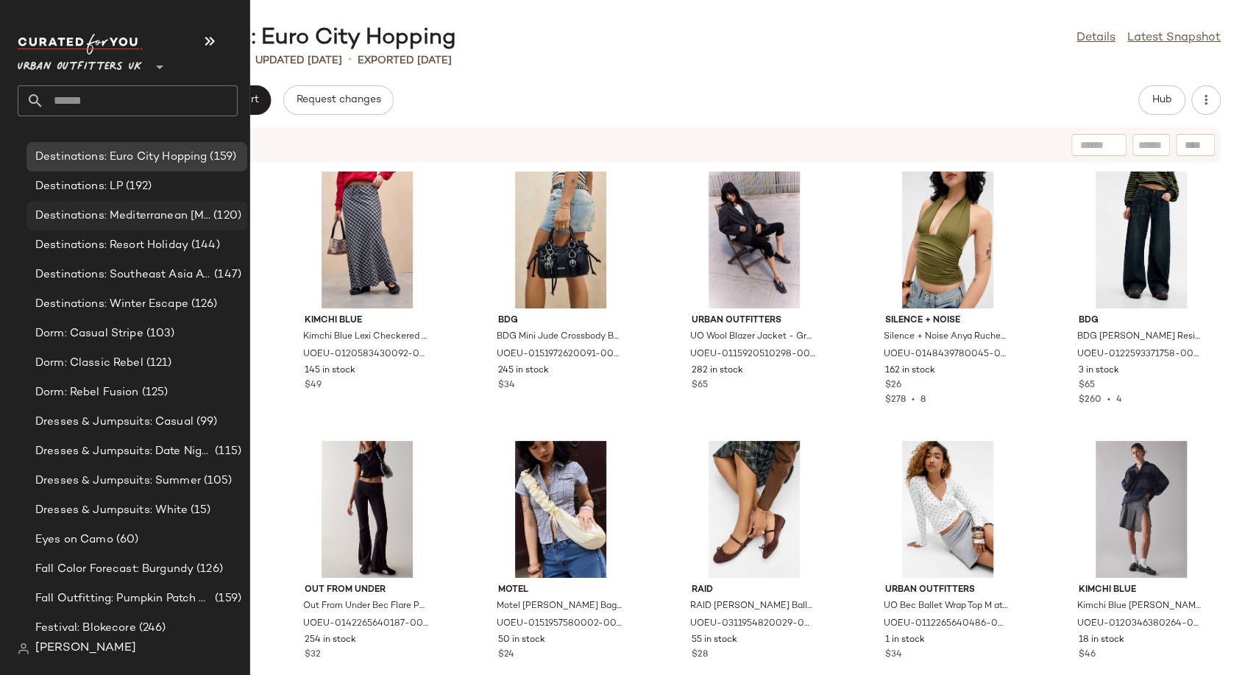
click at [138, 216] on span "Destinations: Mediterranean [MEDICAL_DATA]" at bounding box center [122, 216] width 175 height 17
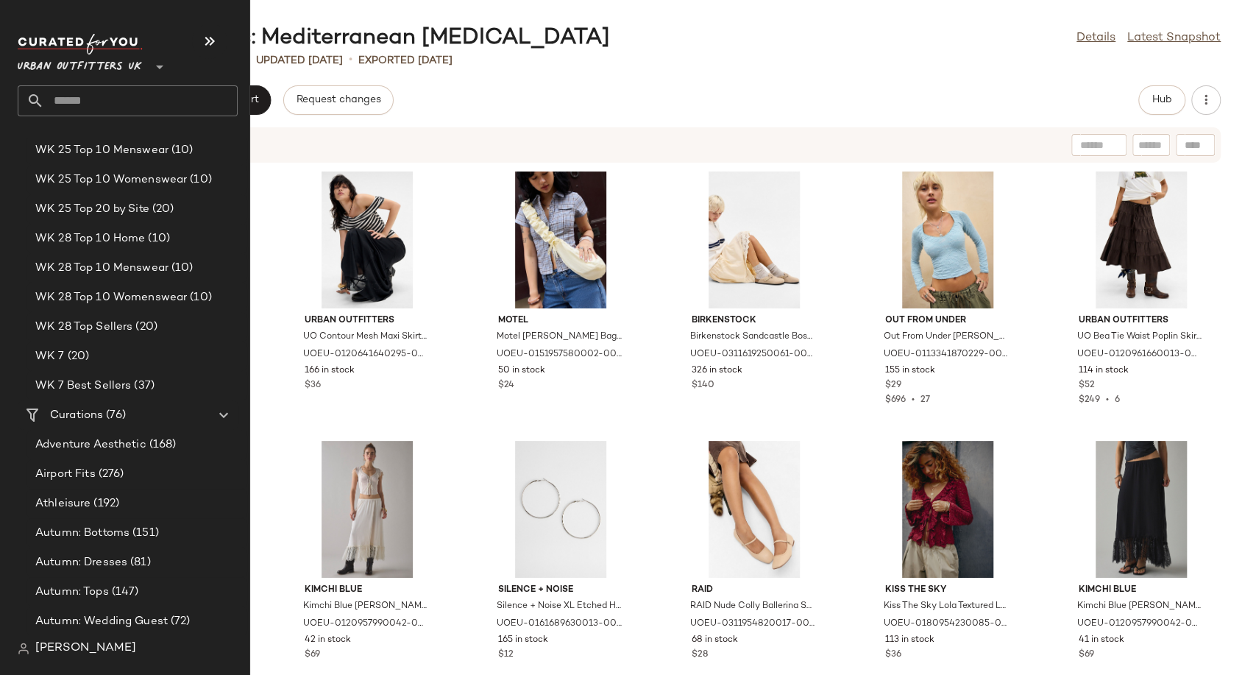
scroll to position [3025, 0]
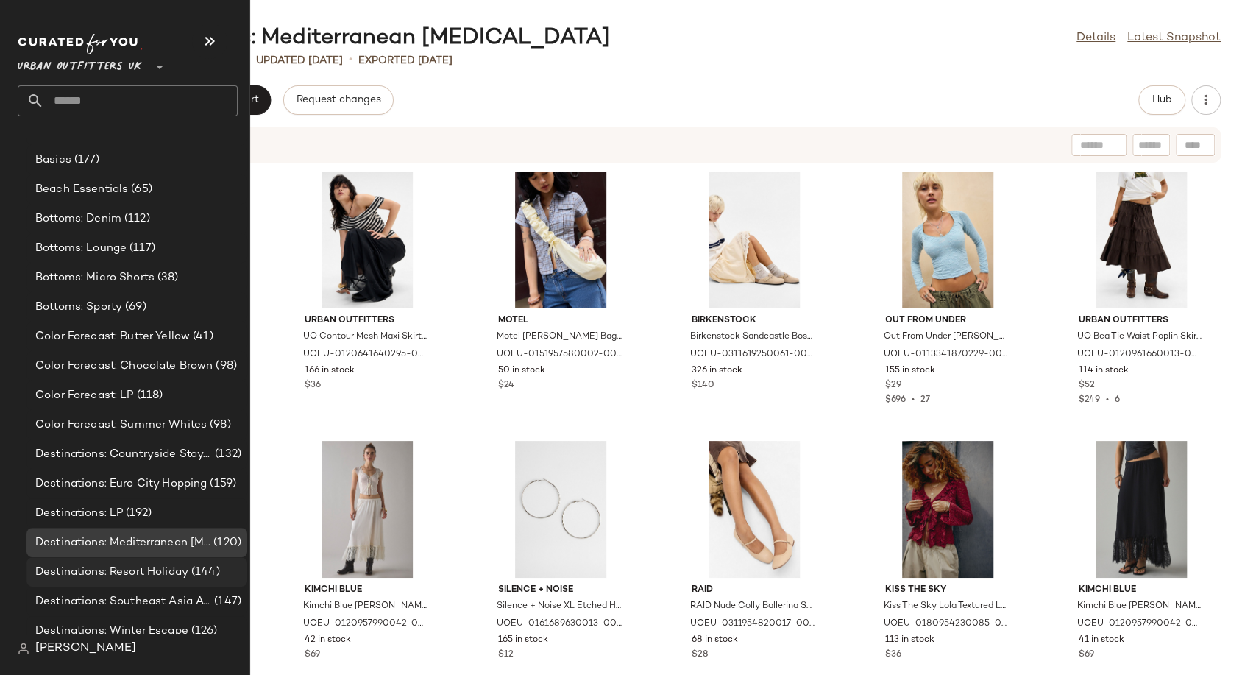
click at [113, 575] on span "Destinations: Resort Holiday" at bounding box center [111, 572] width 153 height 17
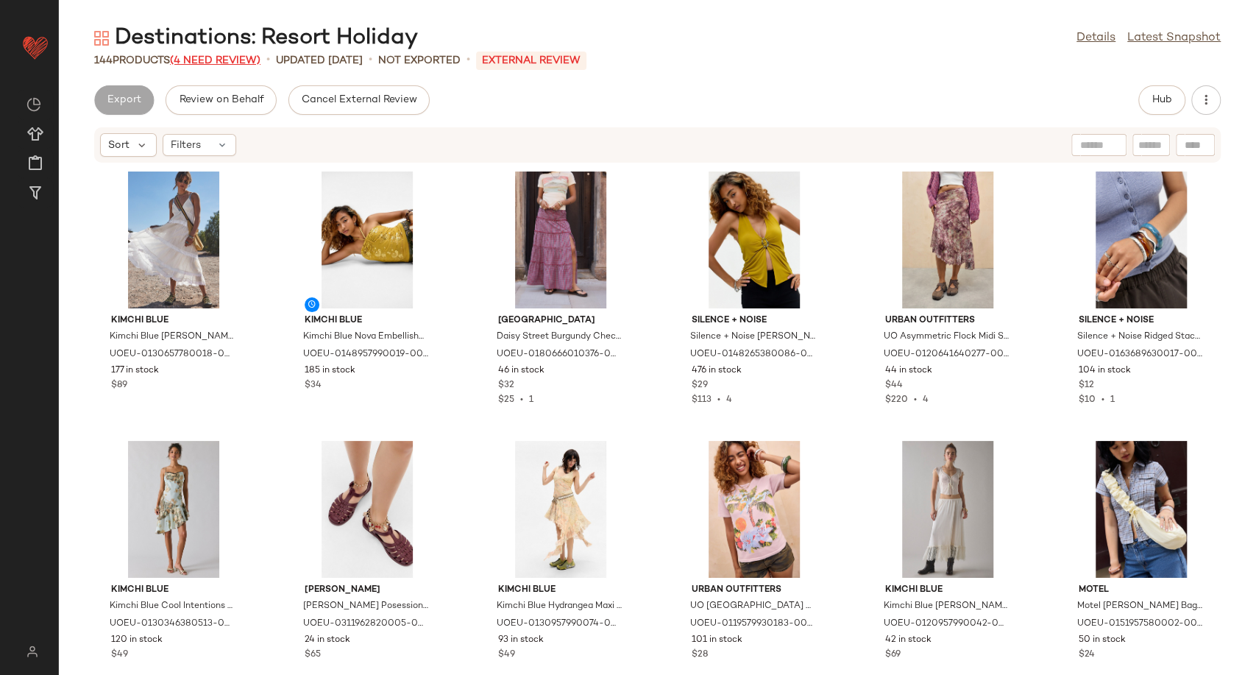
click at [216, 61] on span "(4 Need Review)" at bounding box center [215, 60] width 91 height 11
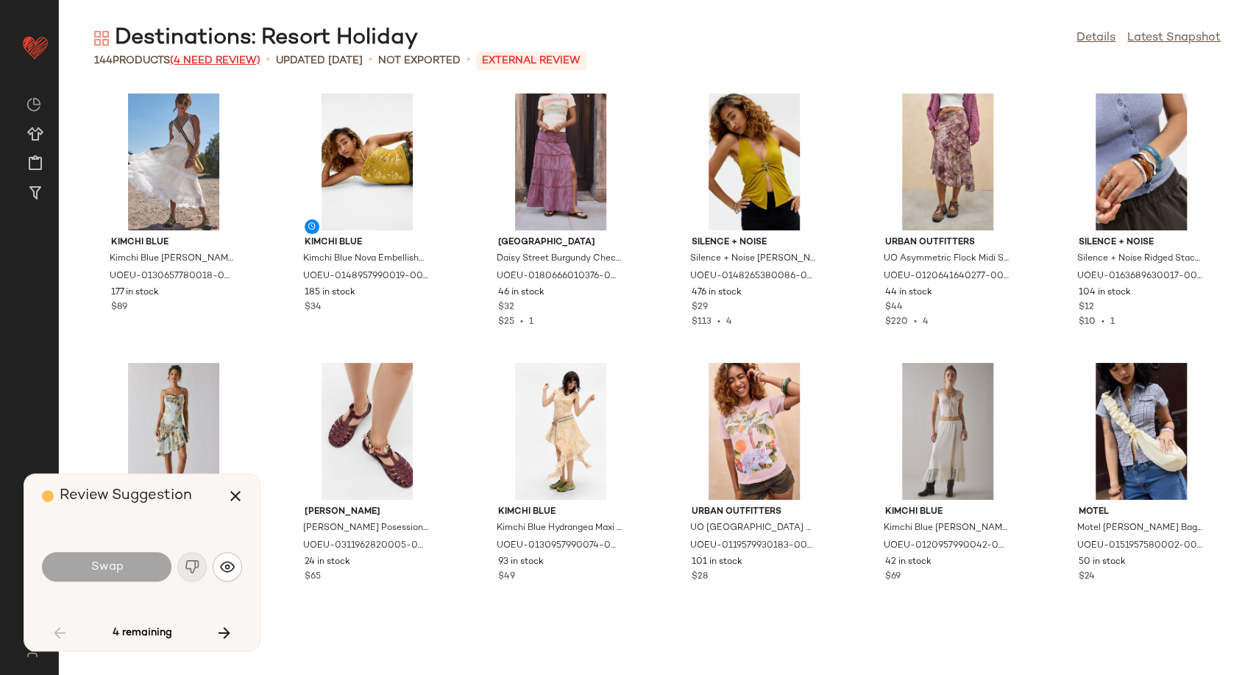
scroll to position [1885, 0]
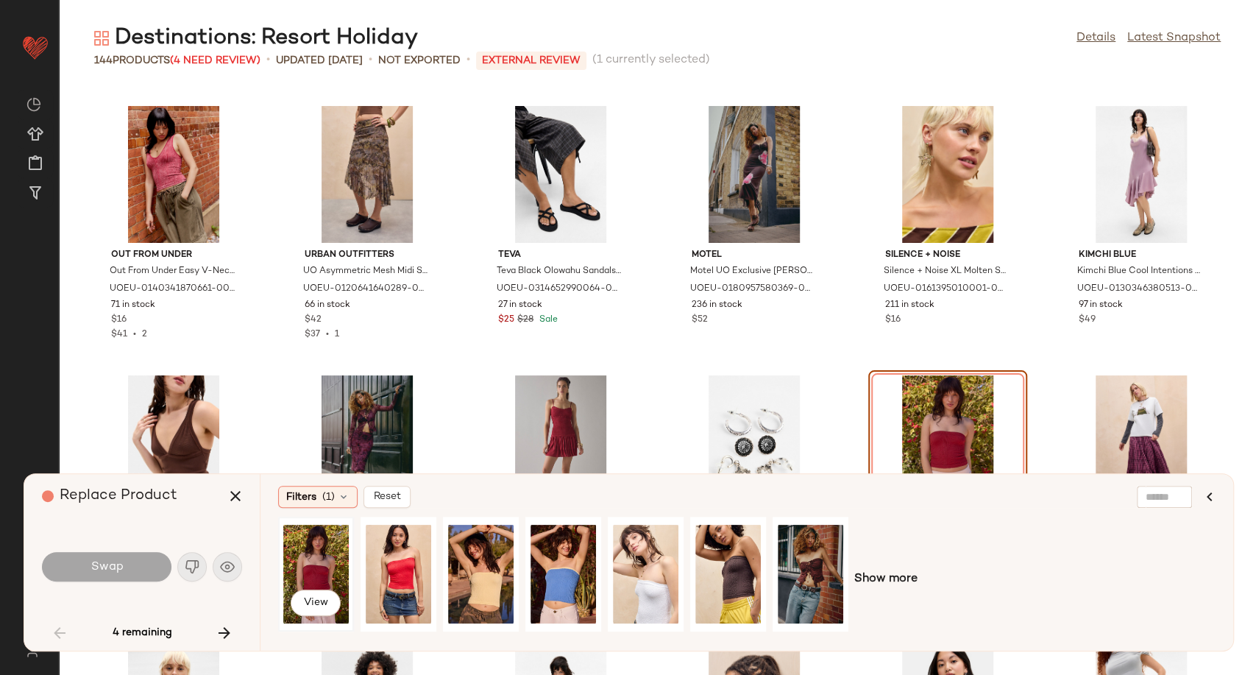
click at [320, 564] on div "View" at bounding box center [315, 574] width 65 height 104
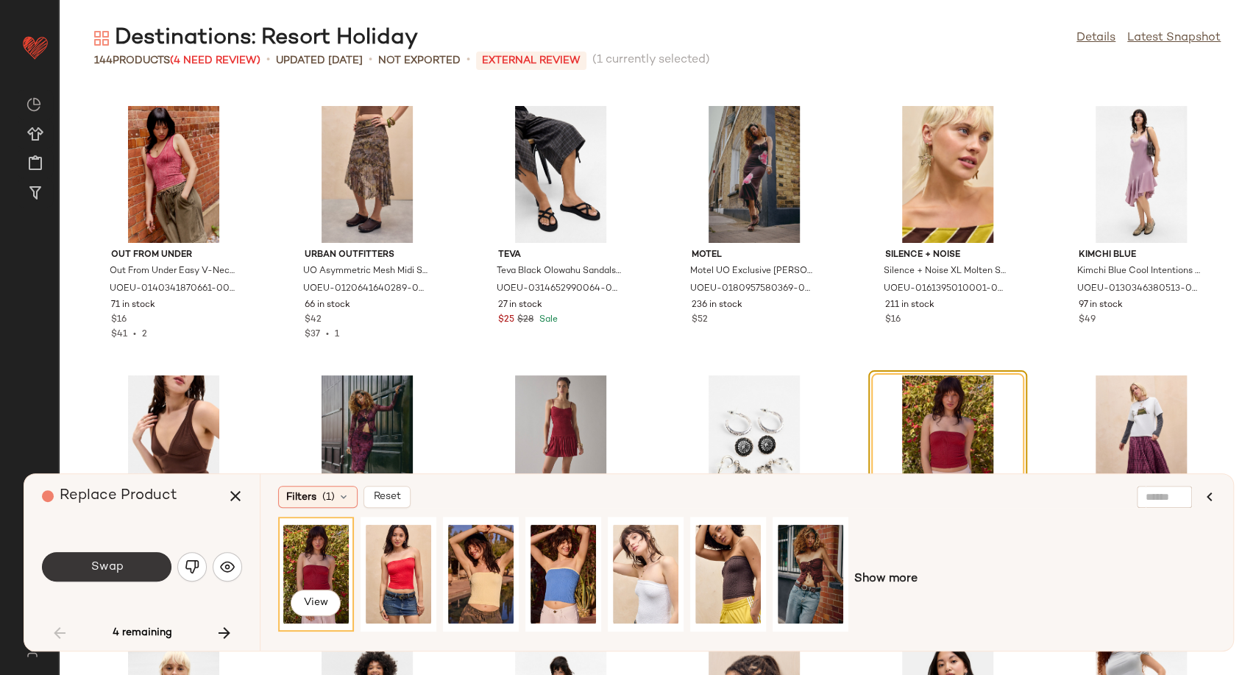
click at [110, 576] on button "Swap" at bounding box center [107, 566] width 130 height 29
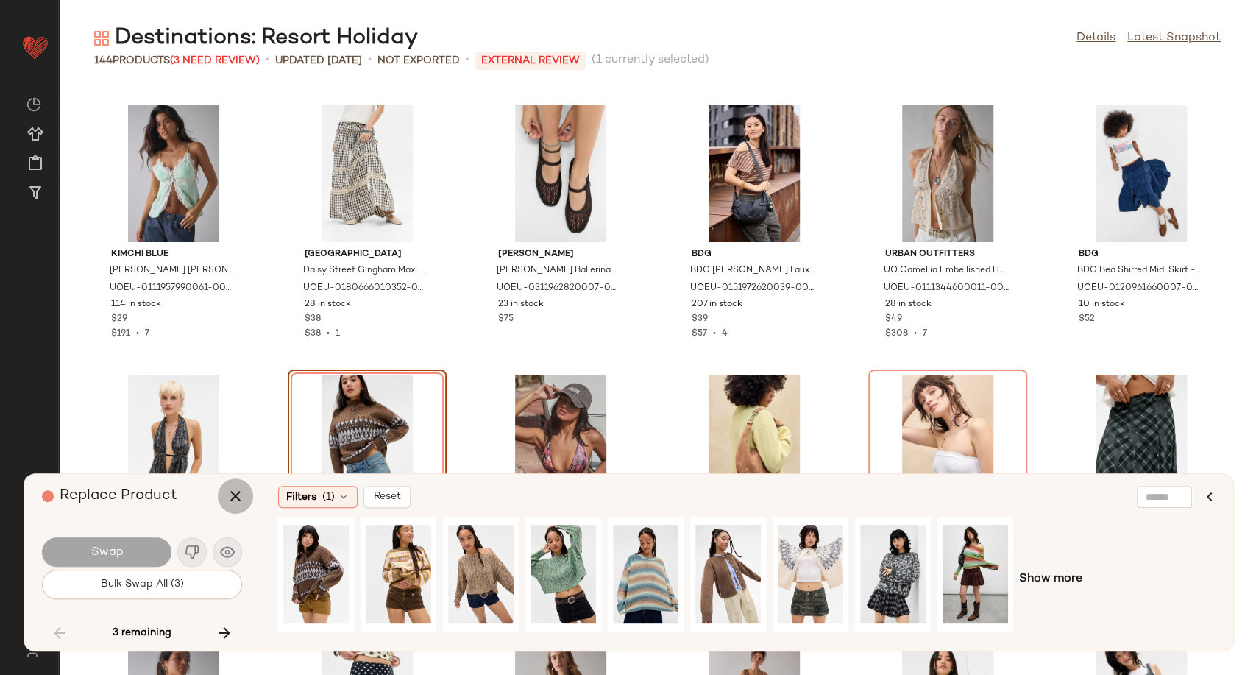
click at [230, 496] on icon "button" at bounding box center [236, 496] width 18 height 18
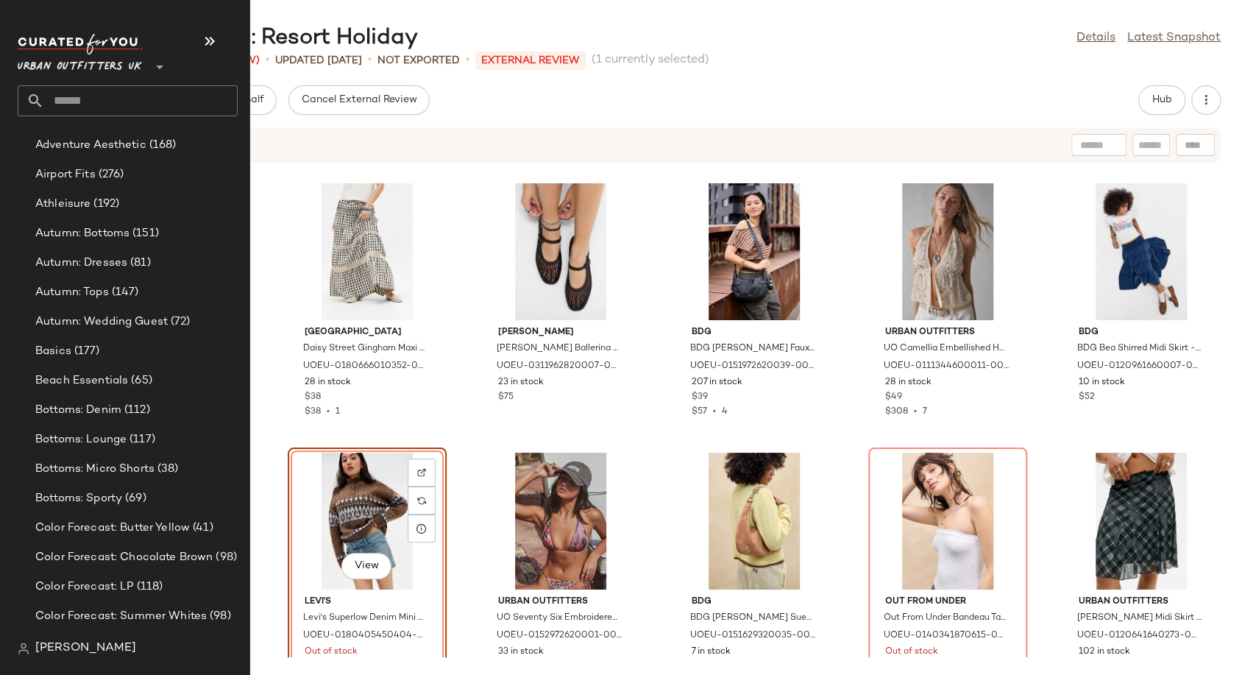
scroll to position [3025, 0]
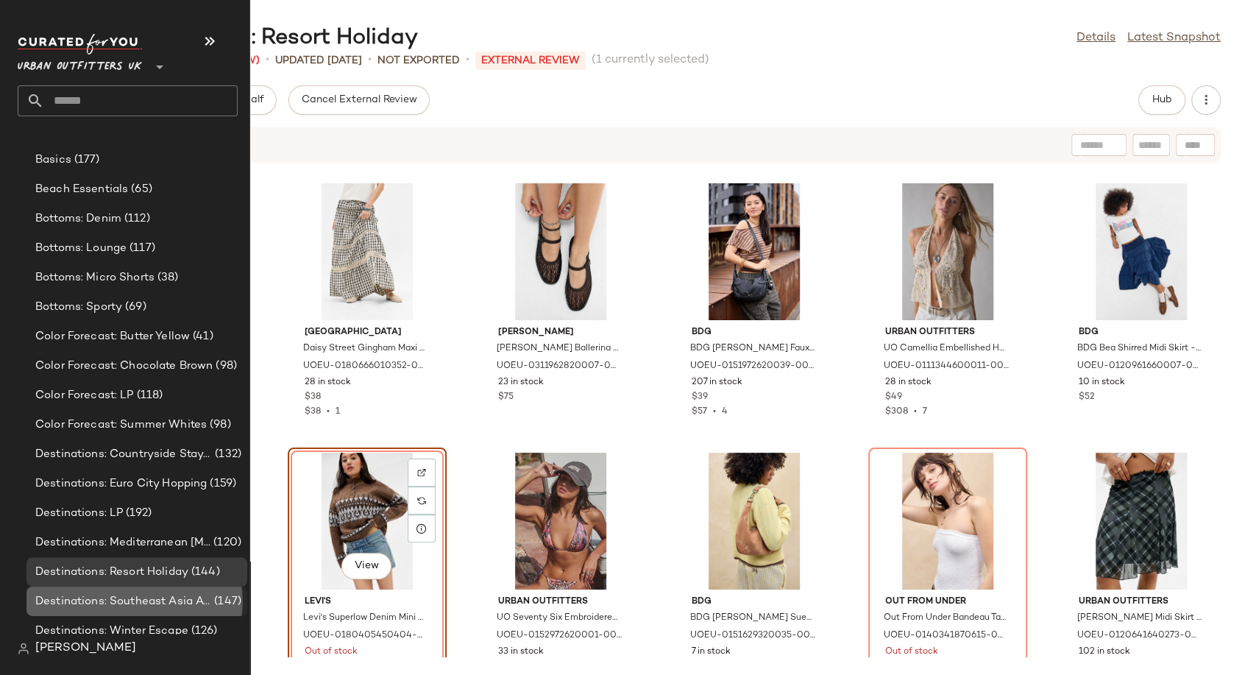
click at [150, 609] on div "Destinations: Southeast Asia Adventures (147)" at bounding box center [136, 600] width 221 height 29
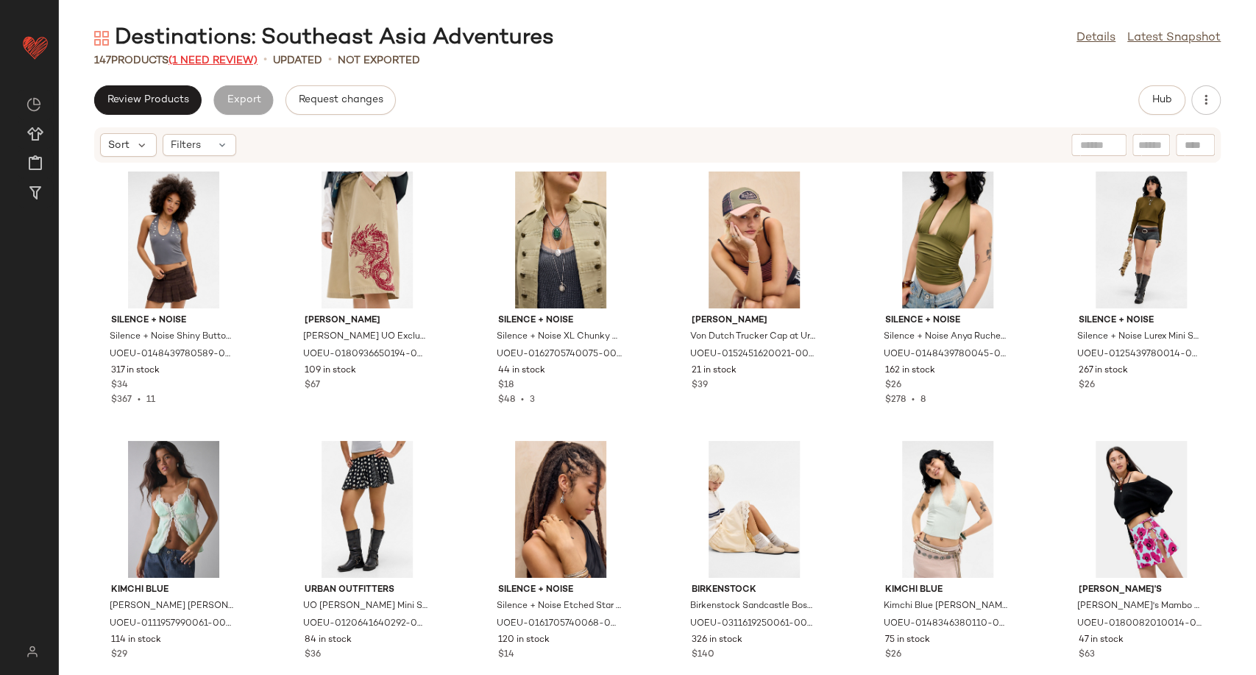
click at [195, 59] on span "(1 Need Review)" at bounding box center [213, 60] width 89 height 11
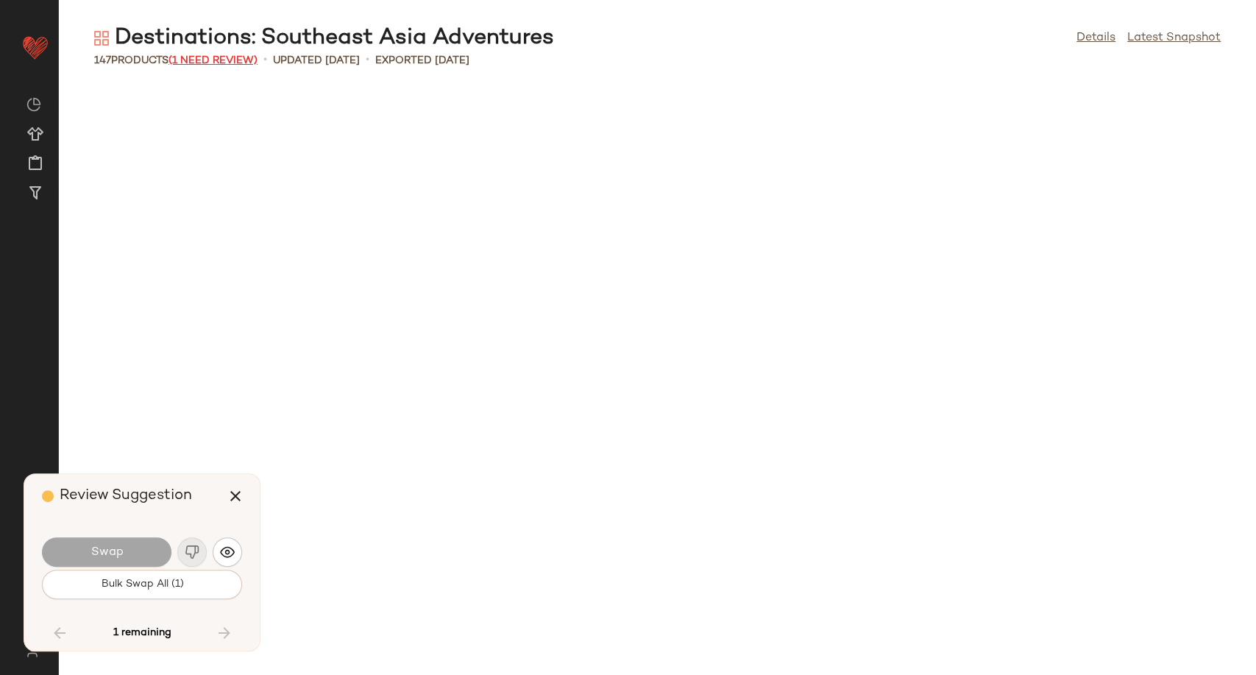
scroll to position [5117, 0]
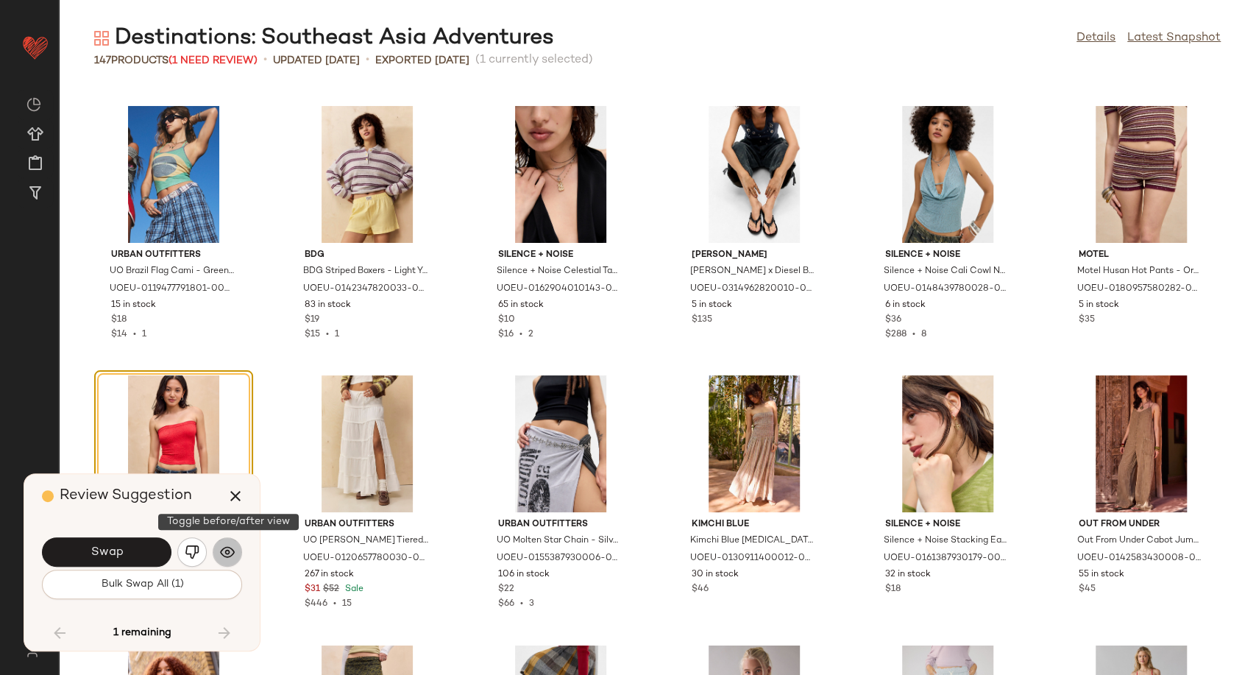
click at [236, 560] on button "button" at bounding box center [227, 551] width 29 height 29
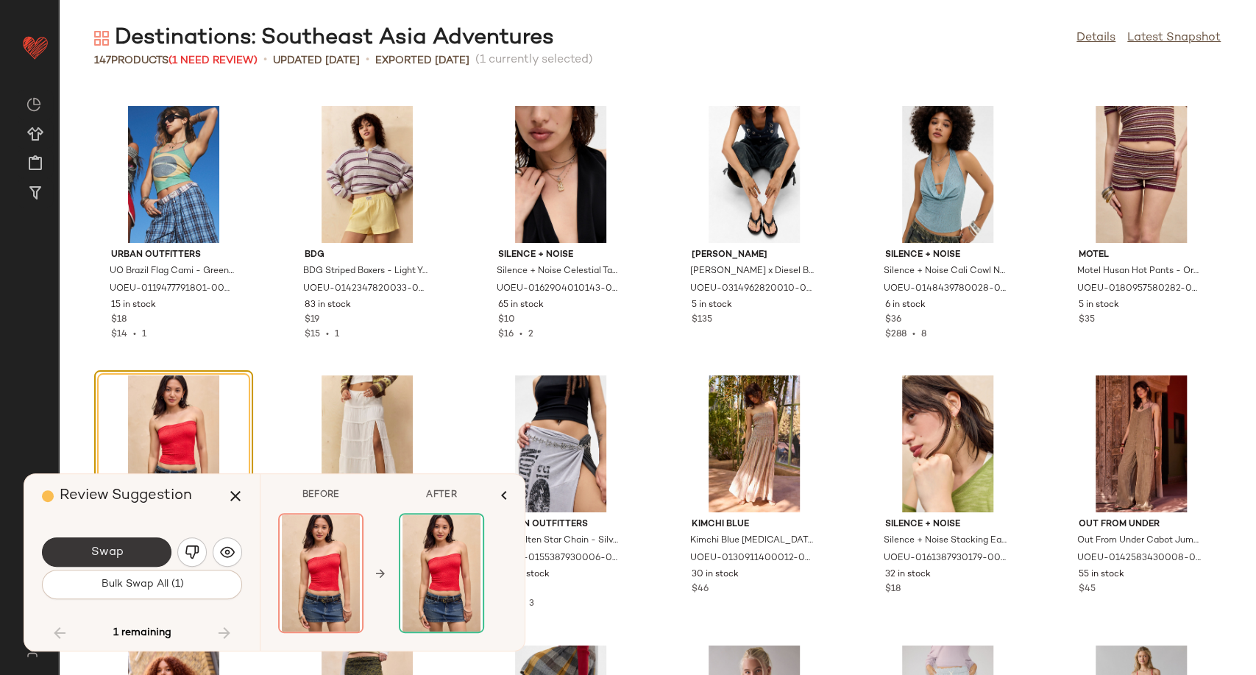
click at [161, 552] on button "Swap" at bounding box center [107, 551] width 130 height 29
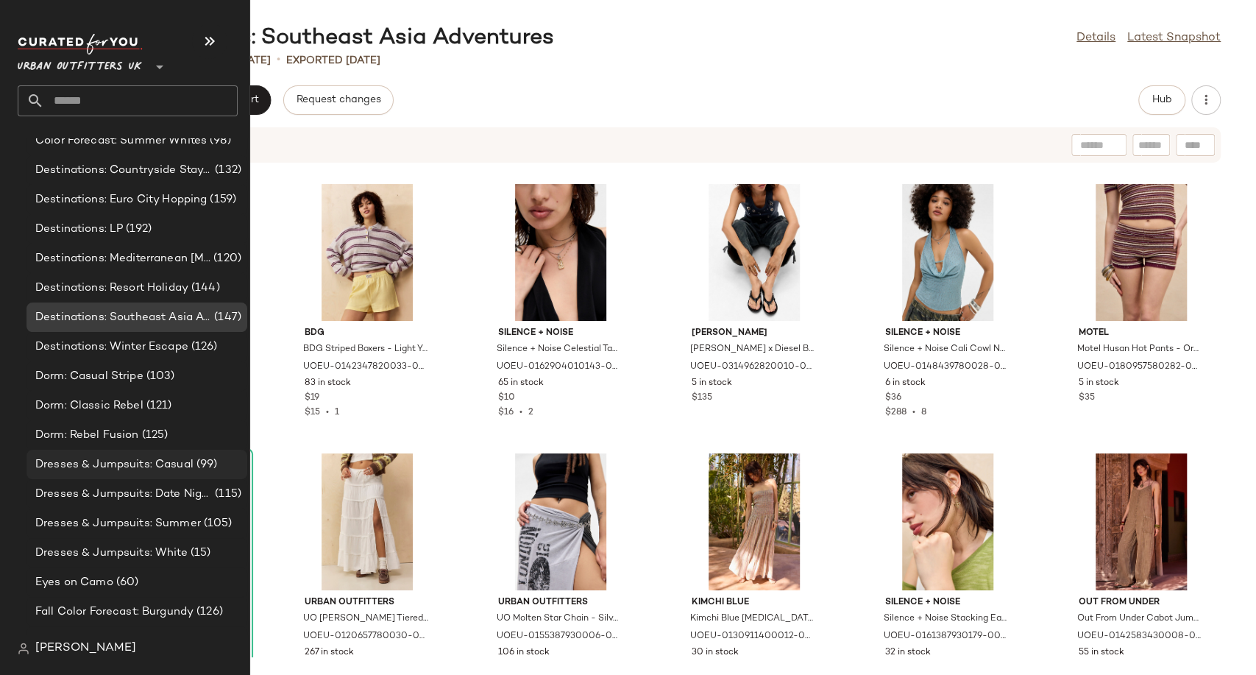
scroll to position [3270, 0]
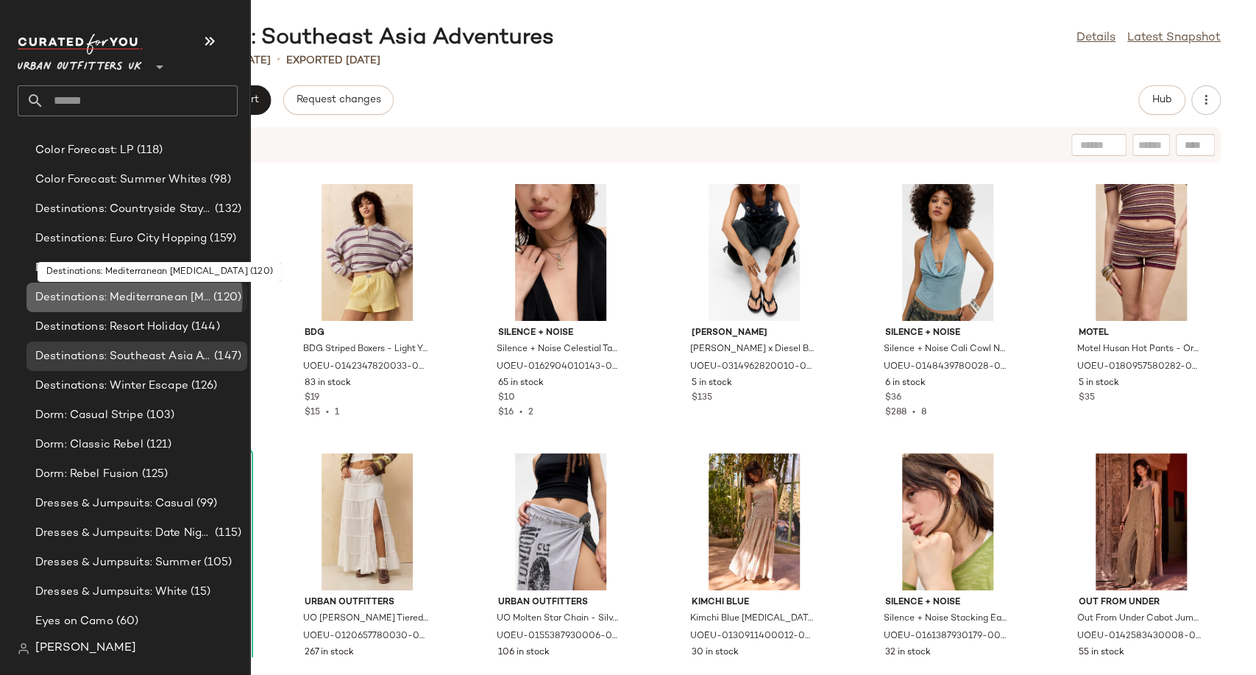
click at [146, 297] on span "Destinations: Mediterranean [MEDICAL_DATA]" at bounding box center [122, 297] width 175 height 17
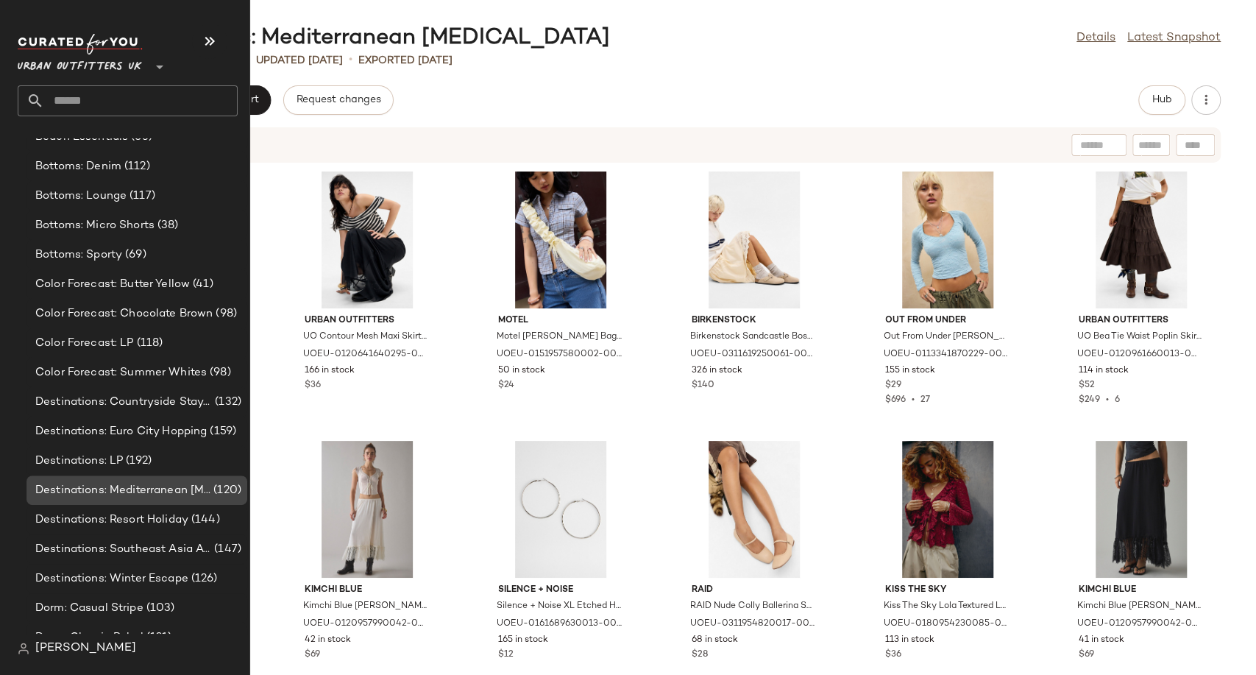
scroll to position [2944, 0]
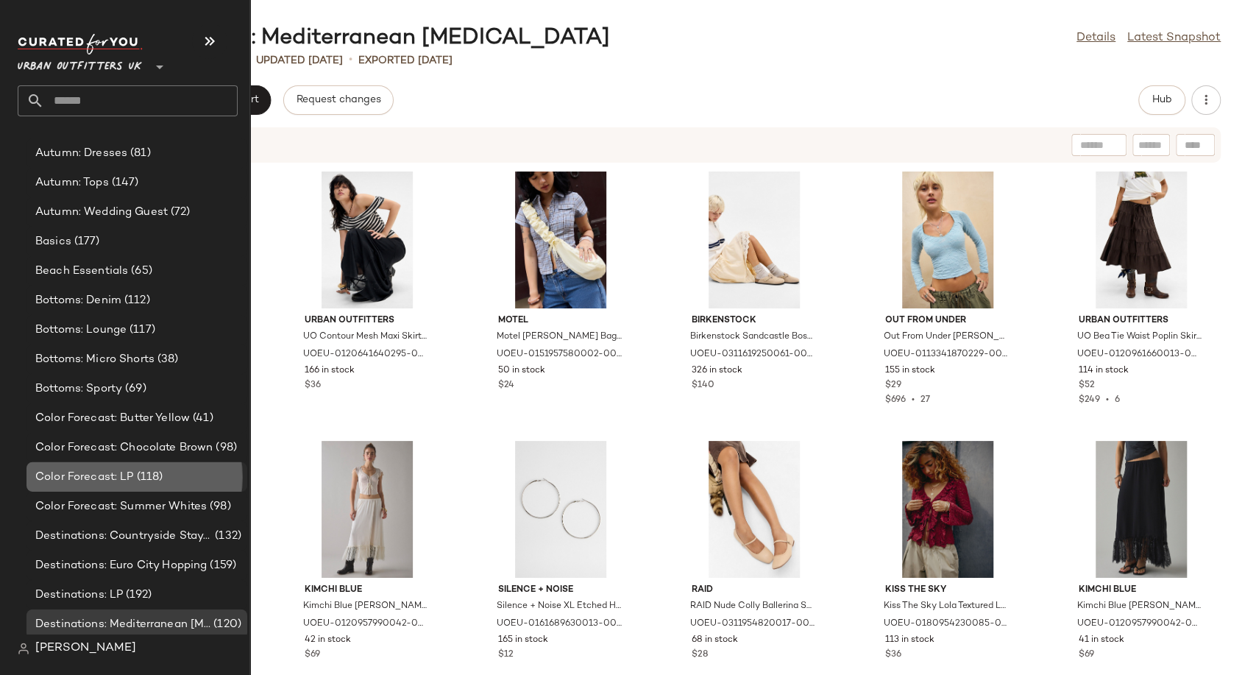
click at [141, 469] on span "(118)" at bounding box center [148, 477] width 29 height 17
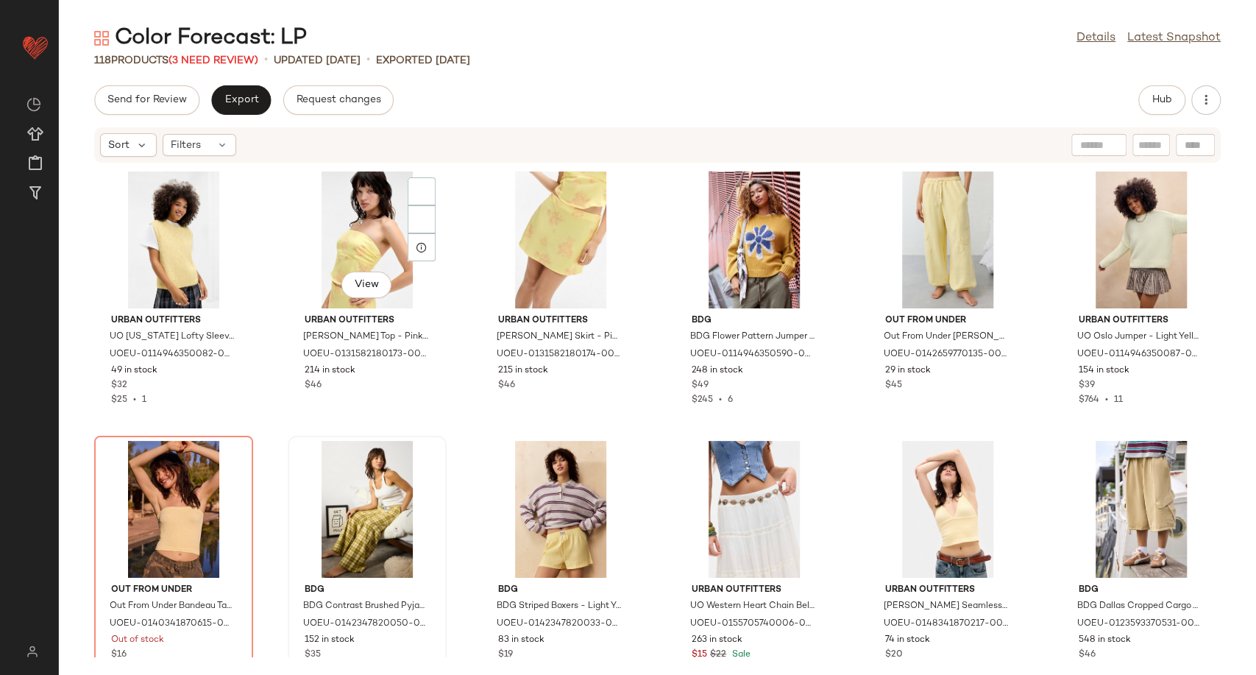
scroll to position [163, 0]
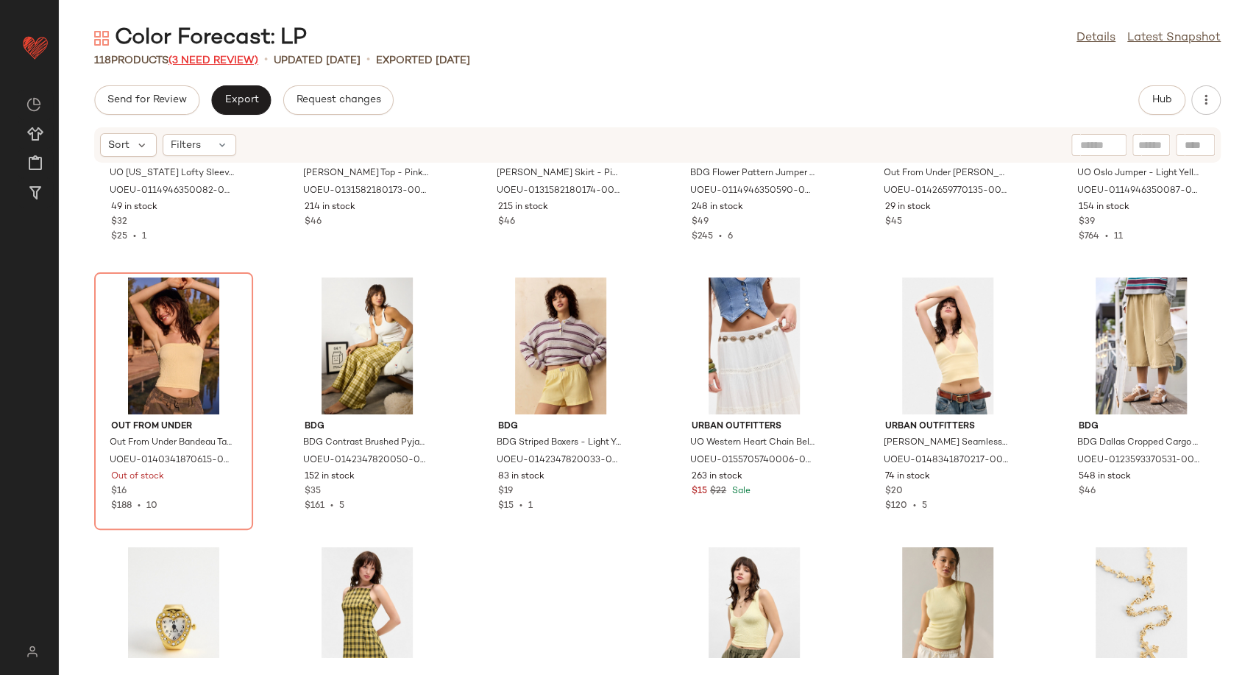
click at [227, 65] on span "(3 Need Review)" at bounding box center [214, 60] width 90 height 11
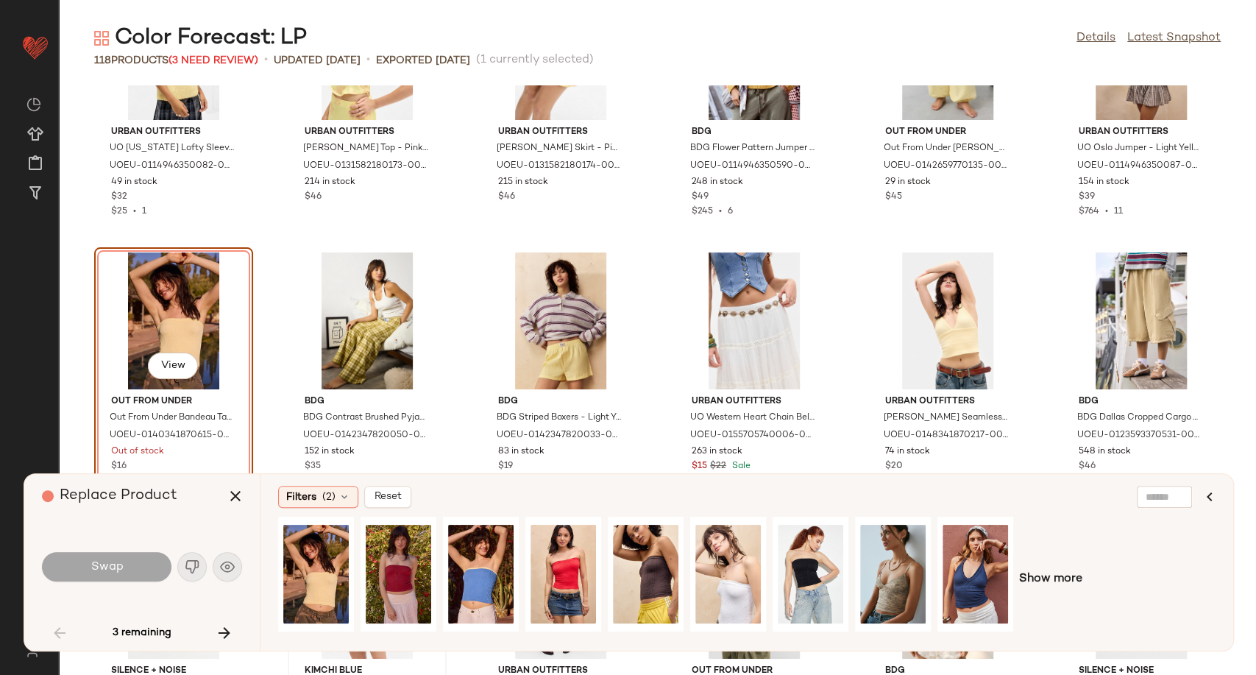
scroll to position [163, 0]
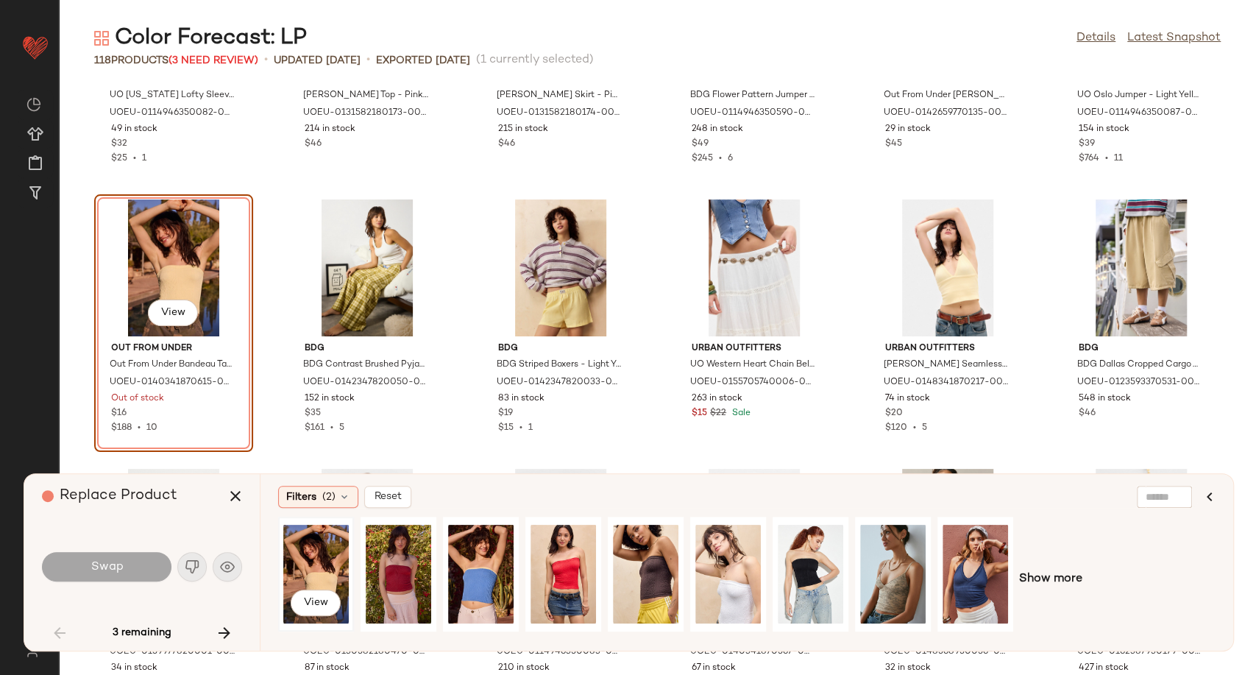
click at [317, 557] on div "View" at bounding box center [315, 574] width 65 height 104
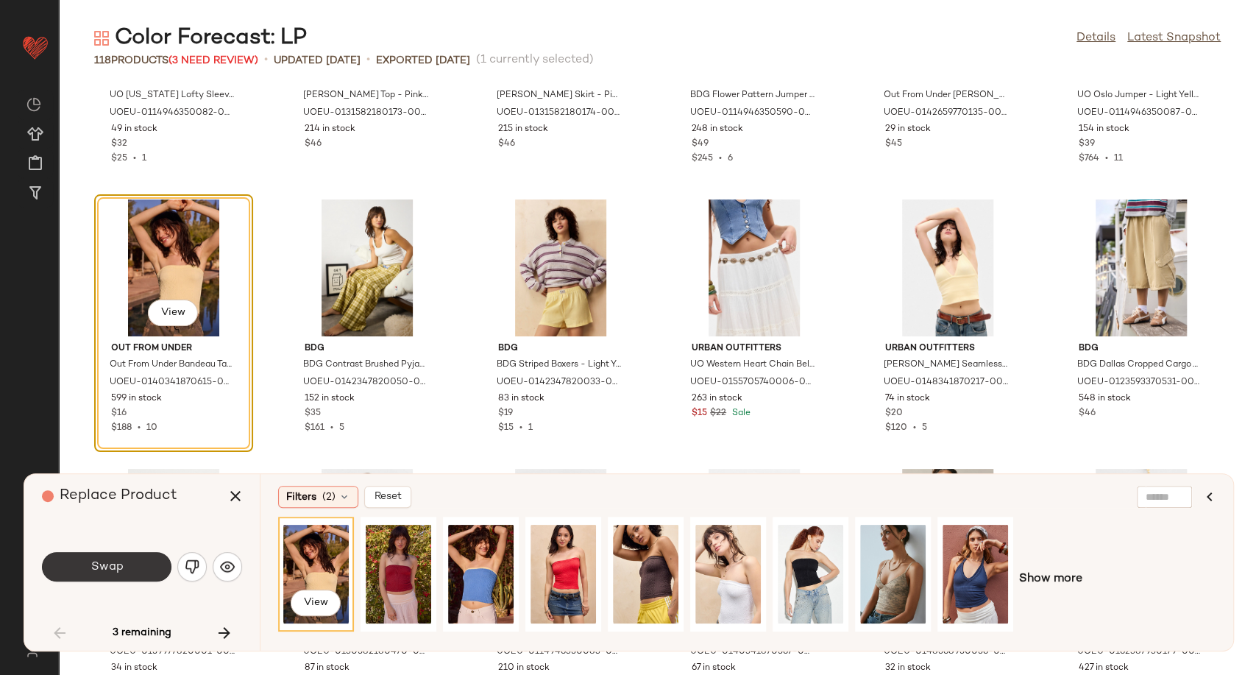
click at [124, 564] on button "Swap" at bounding box center [107, 566] width 130 height 29
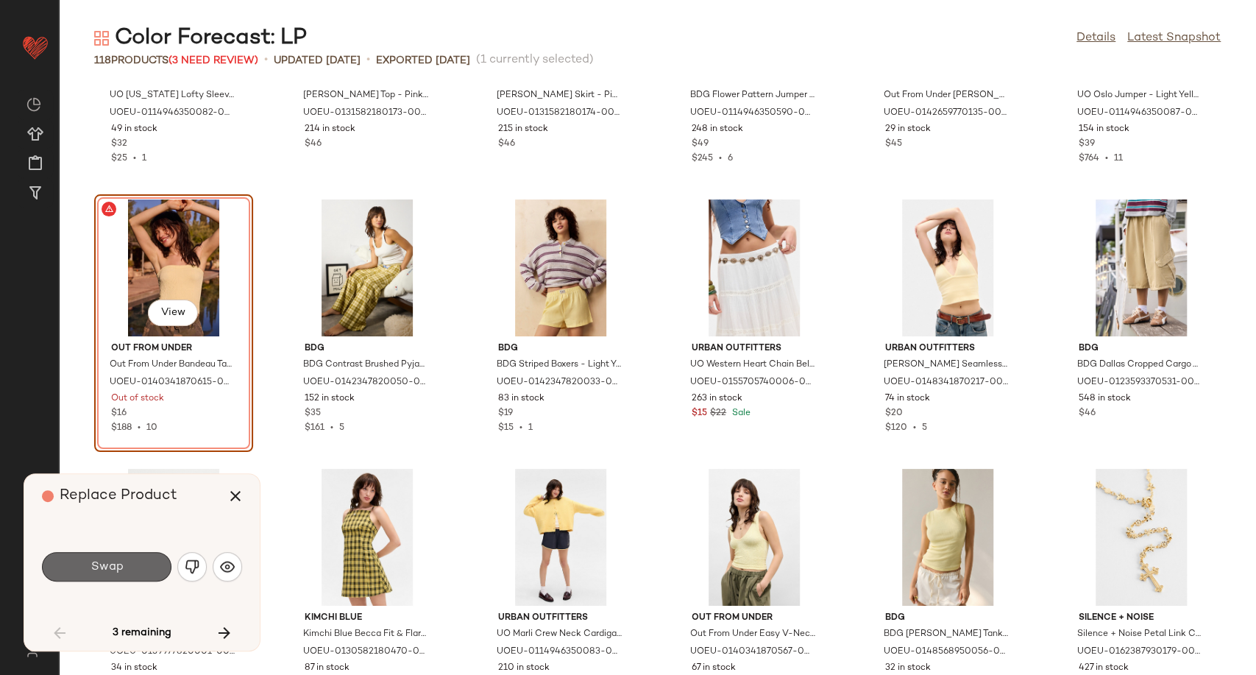
click at [103, 578] on button "Swap" at bounding box center [107, 566] width 130 height 29
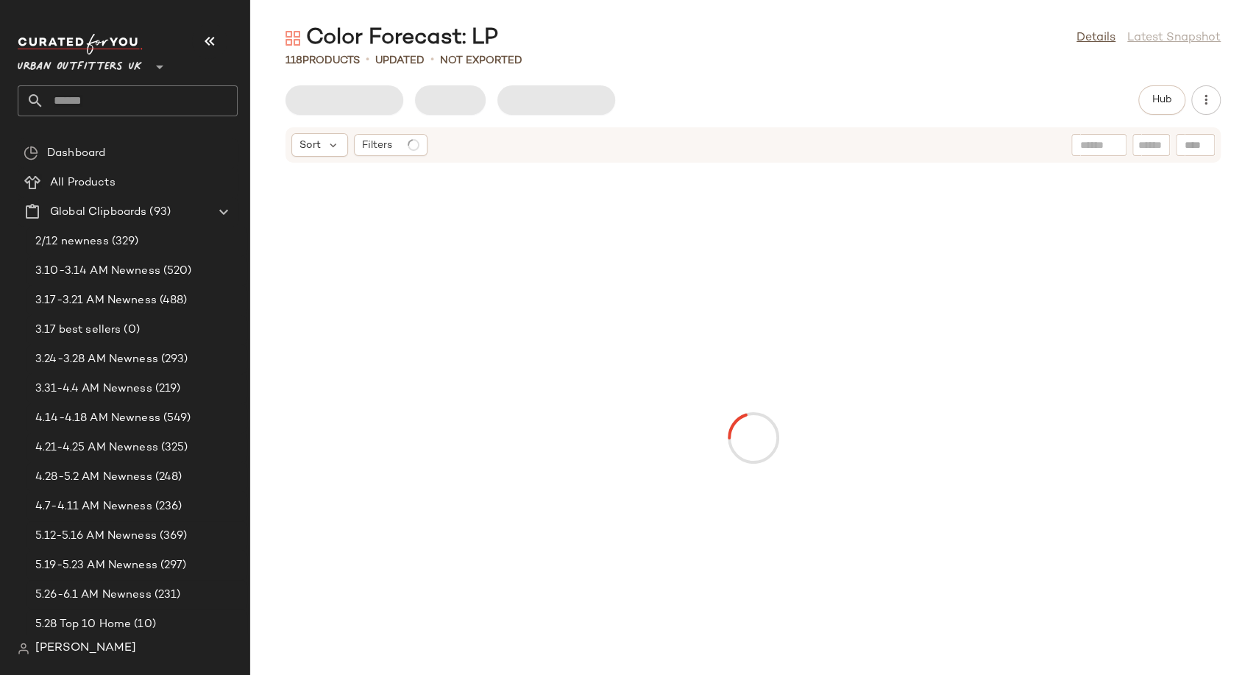
click at [210, 40] on icon "button" at bounding box center [210, 41] width 18 height 18
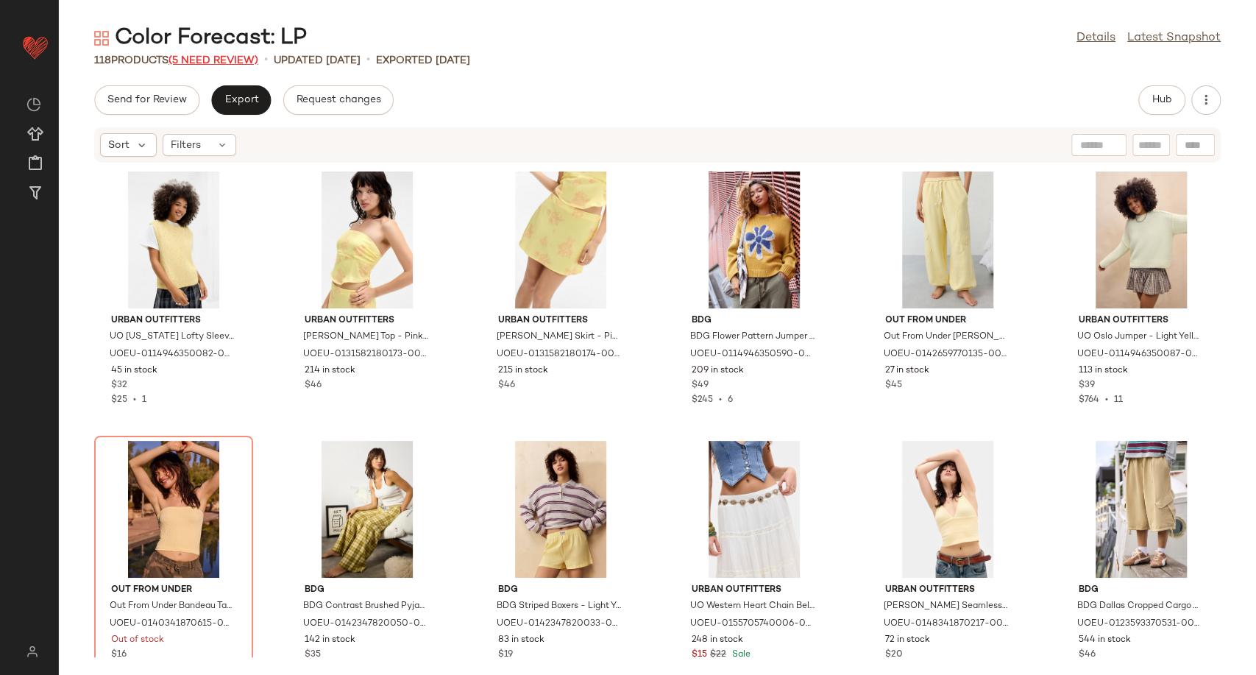
click at [216, 56] on span "(5 Need Review)" at bounding box center [214, 60] width 90 height 11
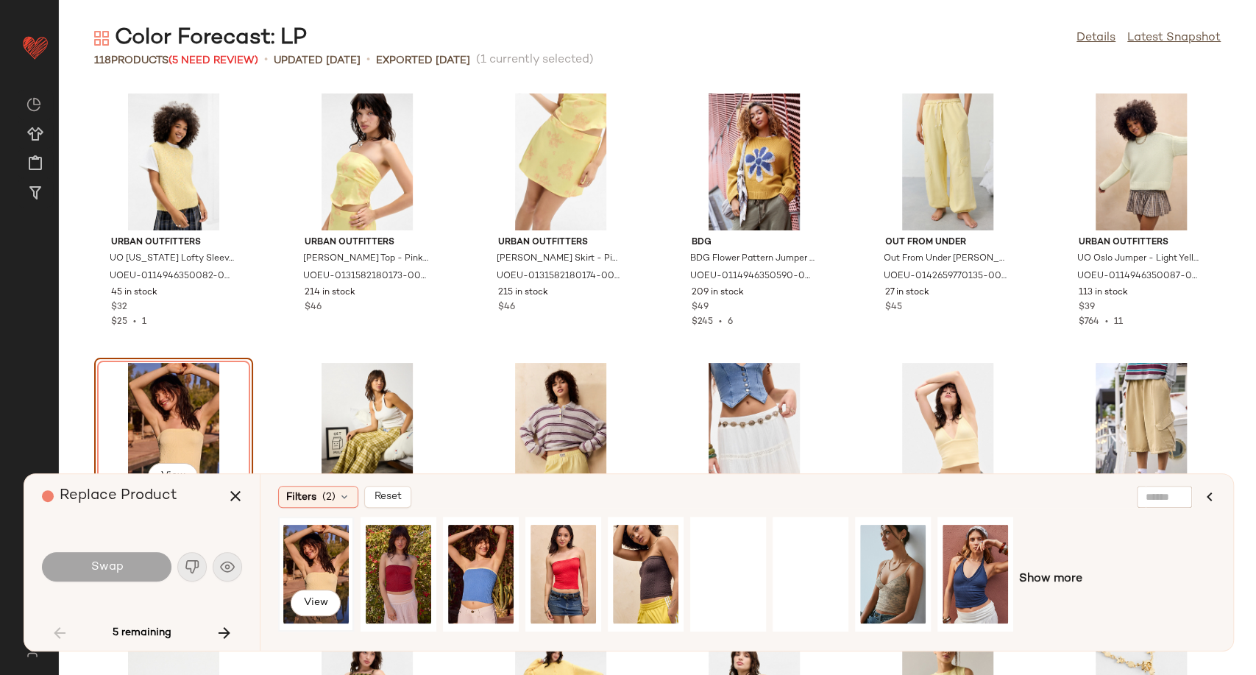
click at [319, 556] on div "View" at bounding box center [315, 574] width 65 height 104
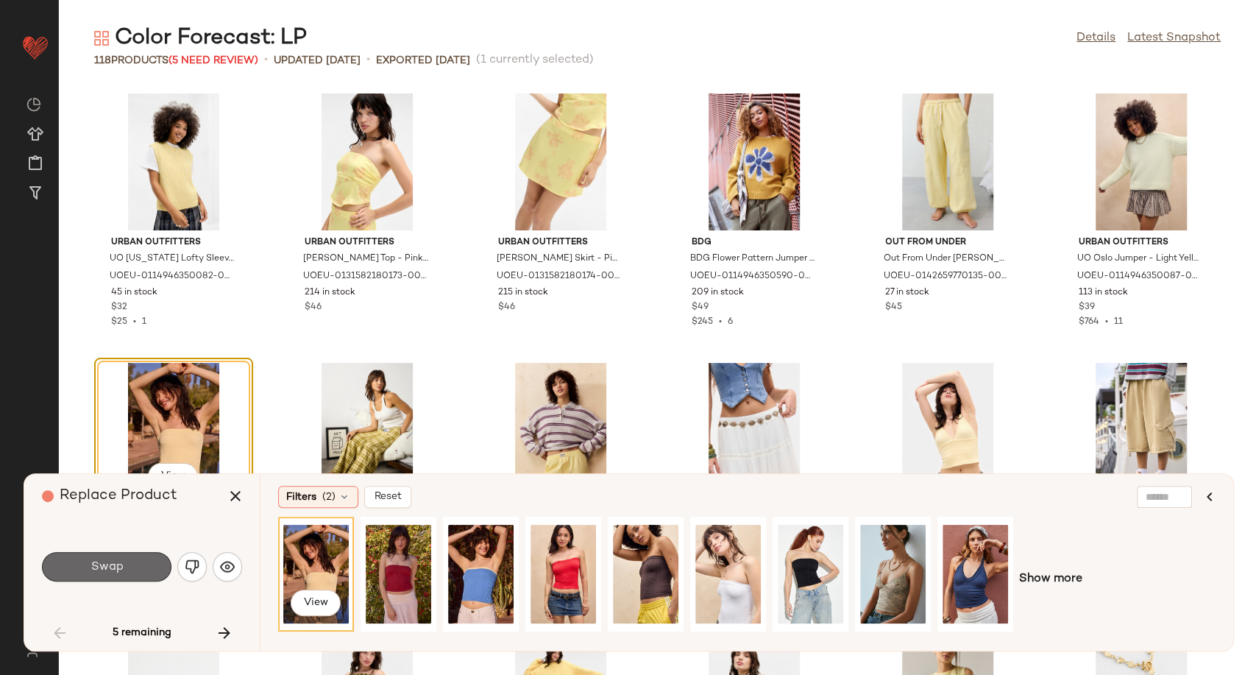
click at [119, 561] on span "Swap" at bounding box center [106, 567] width 33 height 14
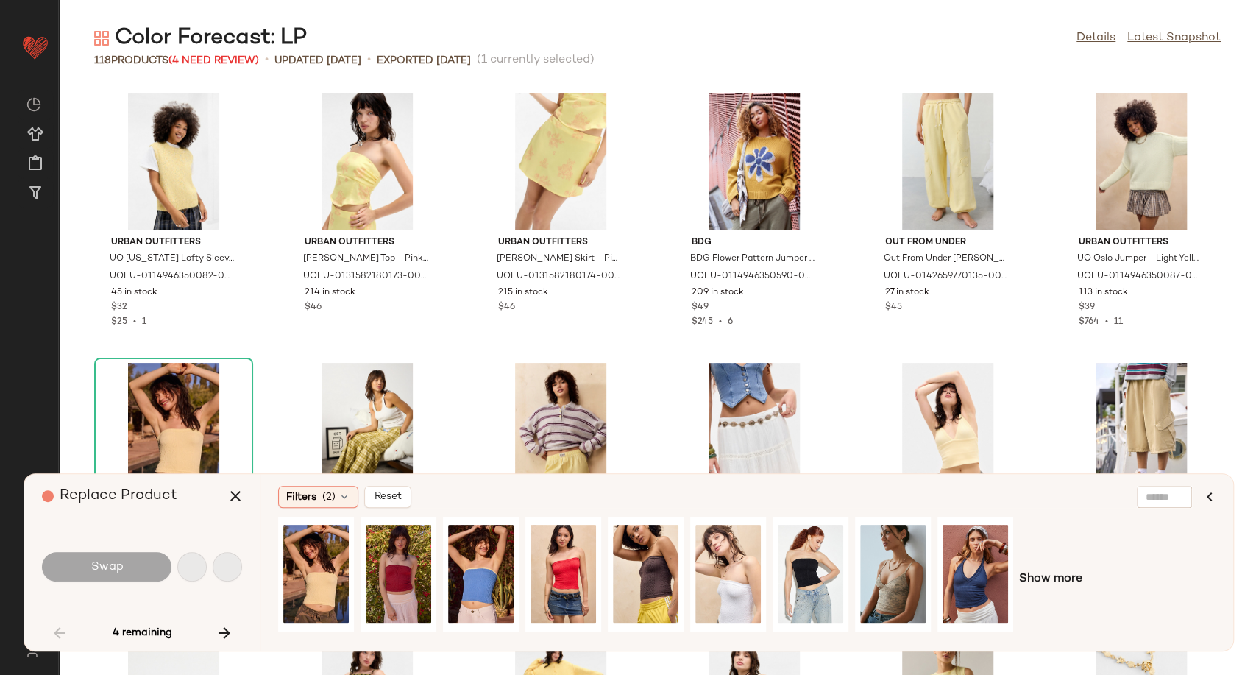
scroll to position [550, 0]
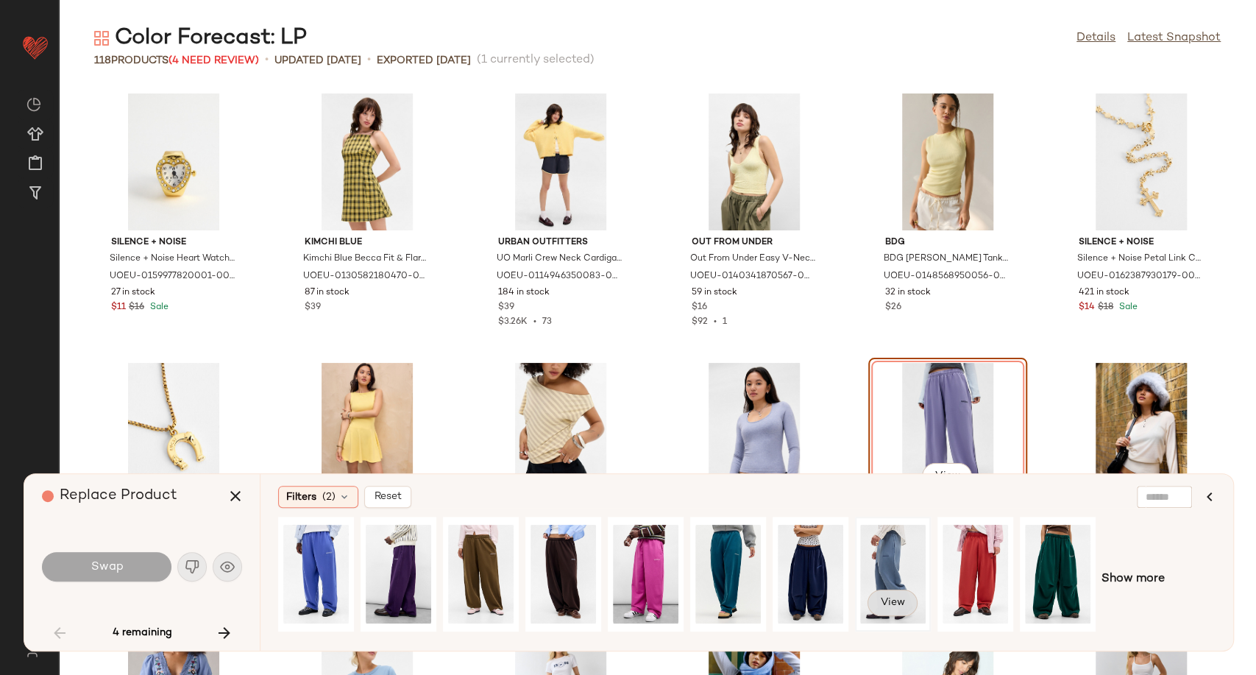
click at [887, 601] on span "View" at bounding box center [892, 603] width 25 height 12
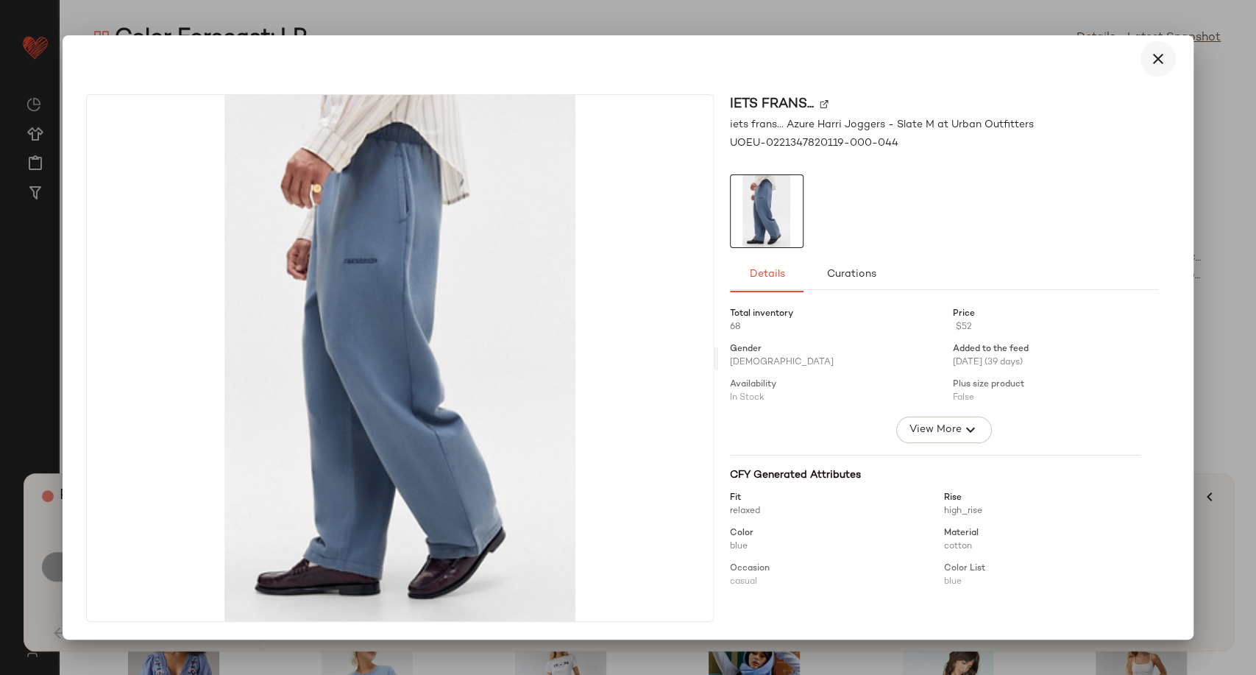
click at [1158, 59] on icon "button" at bounding box center [1158, 59] width 18 height 18
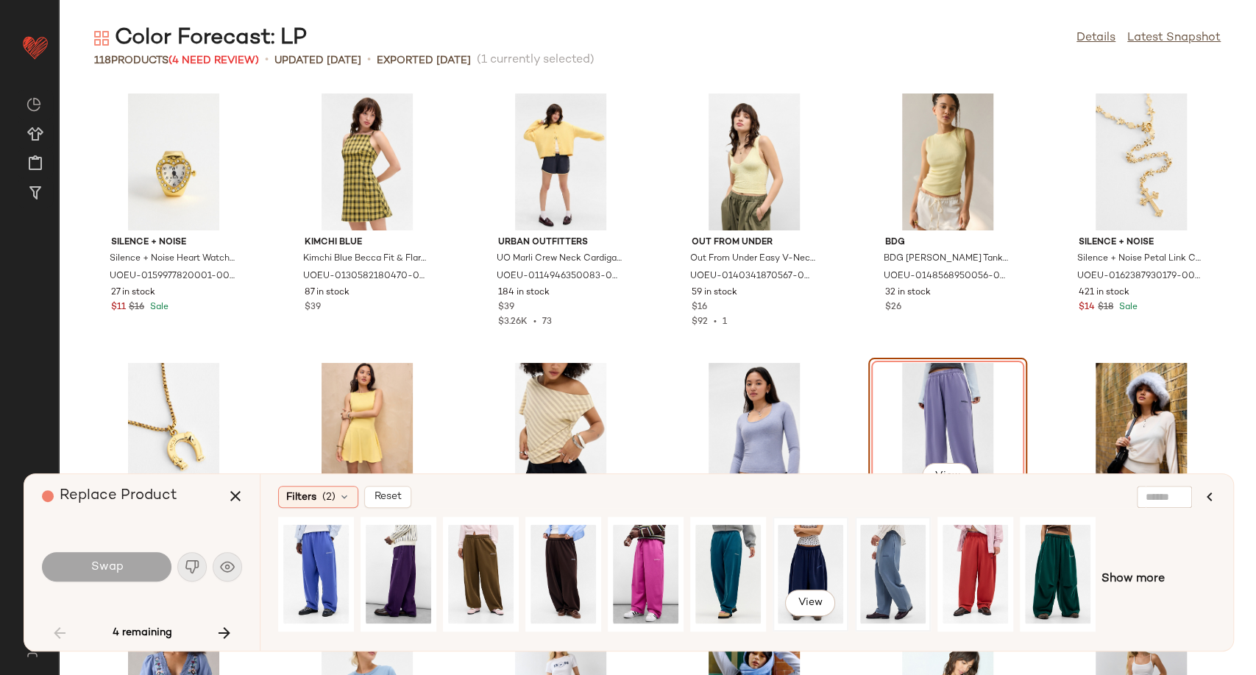
click at [807, 567] on div "View" at bounding box center [810, 574] width 65 height 104
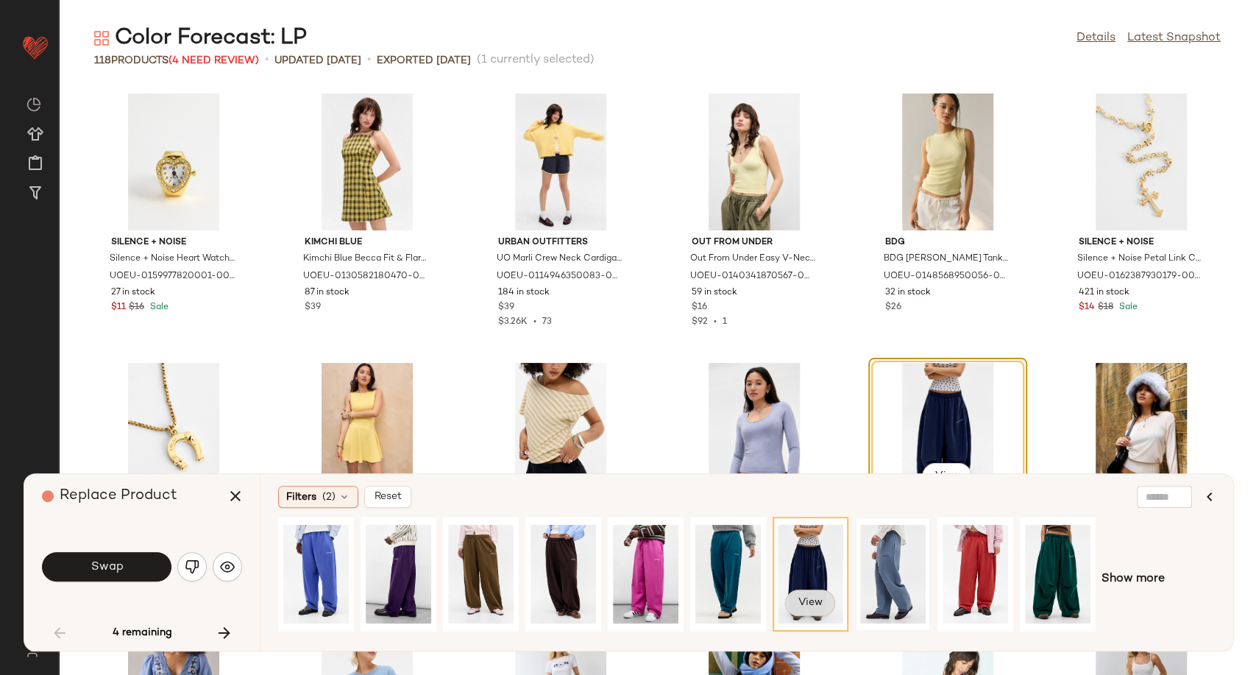
click at [829, 602] on button "View" at bounding box center [810, 602] width 50 height 26
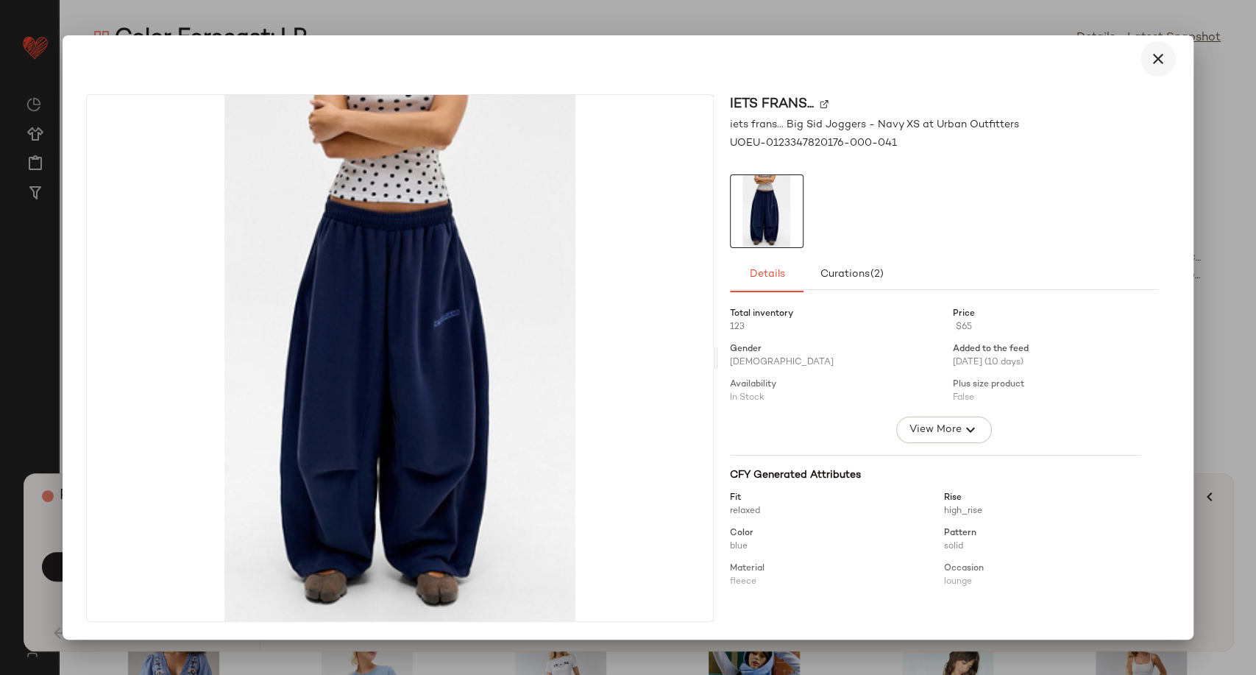
click at [1151, 64] on icon "button" at bounding box center [1158, 59] width 18 height 18
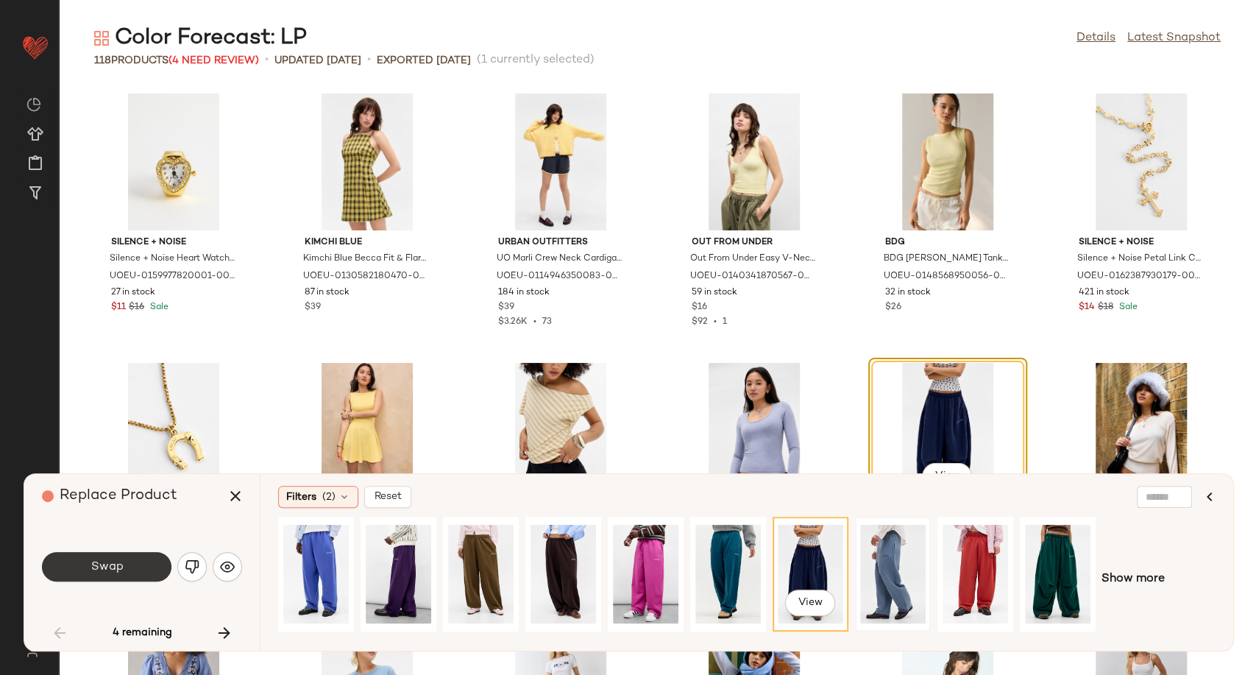
click at [114, 564] on span "Swap" at bounding box center [106, 567] width 33 height 14
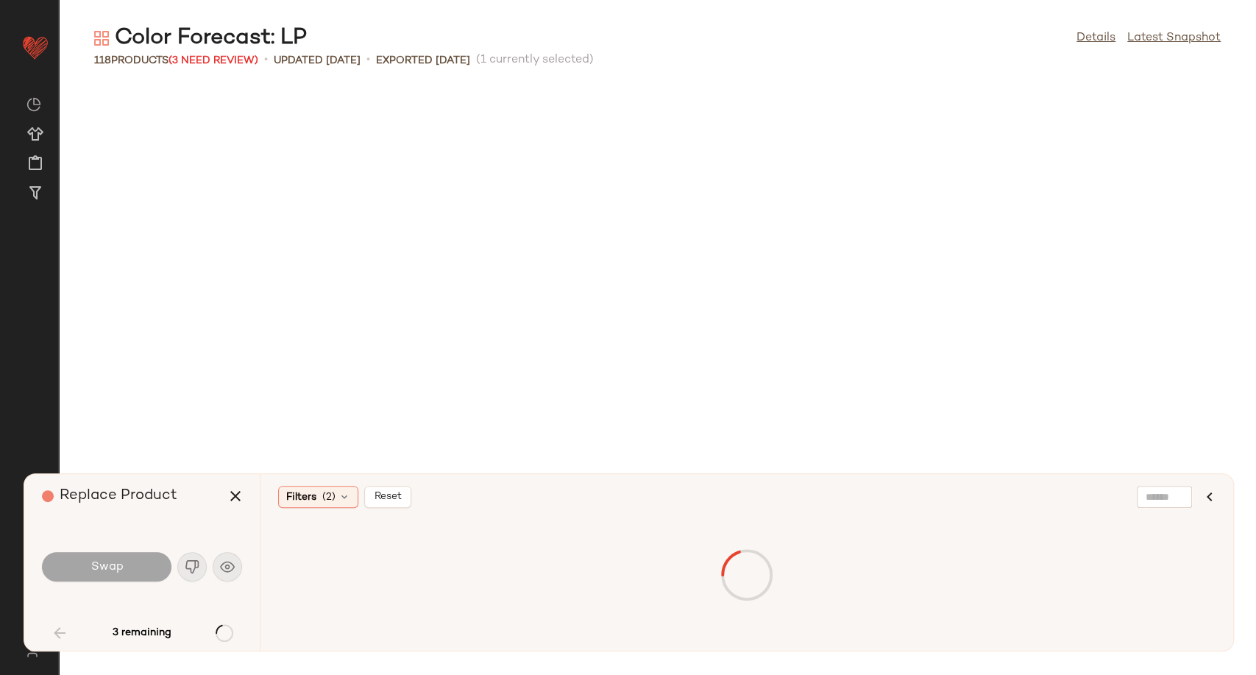
scroll to position [1885, 0]
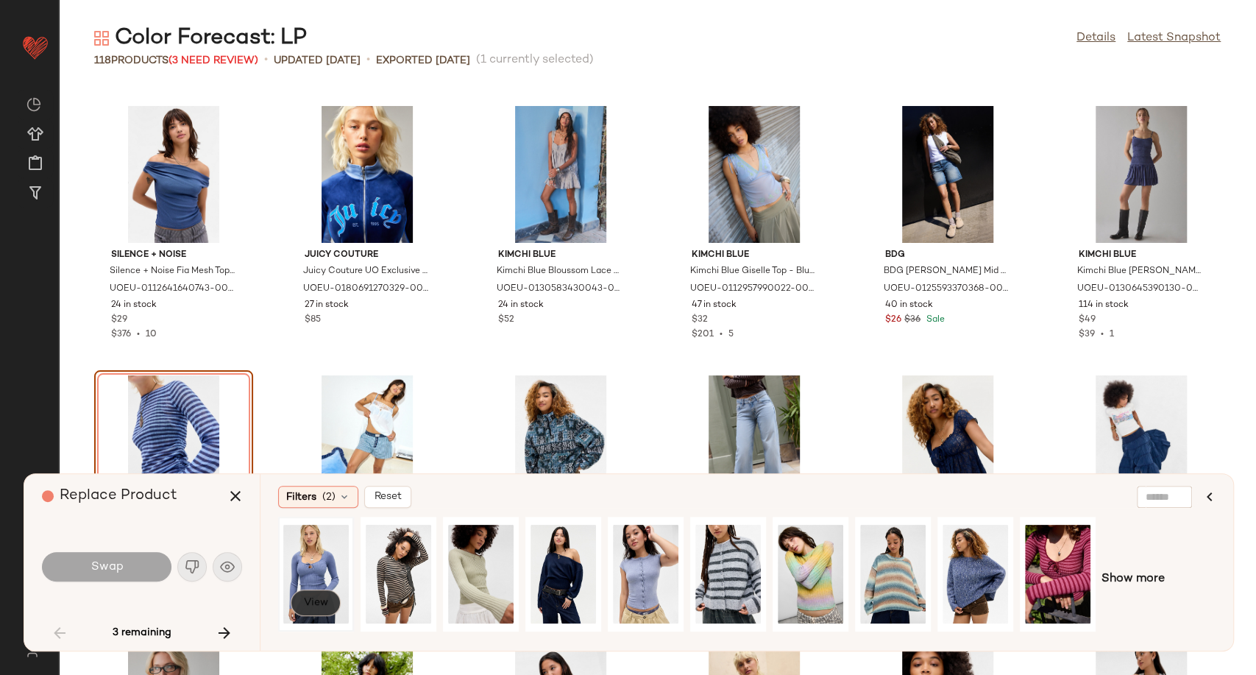
click at [311, 605] on span "View" at bounding box center [315, 603] width 25 height 12
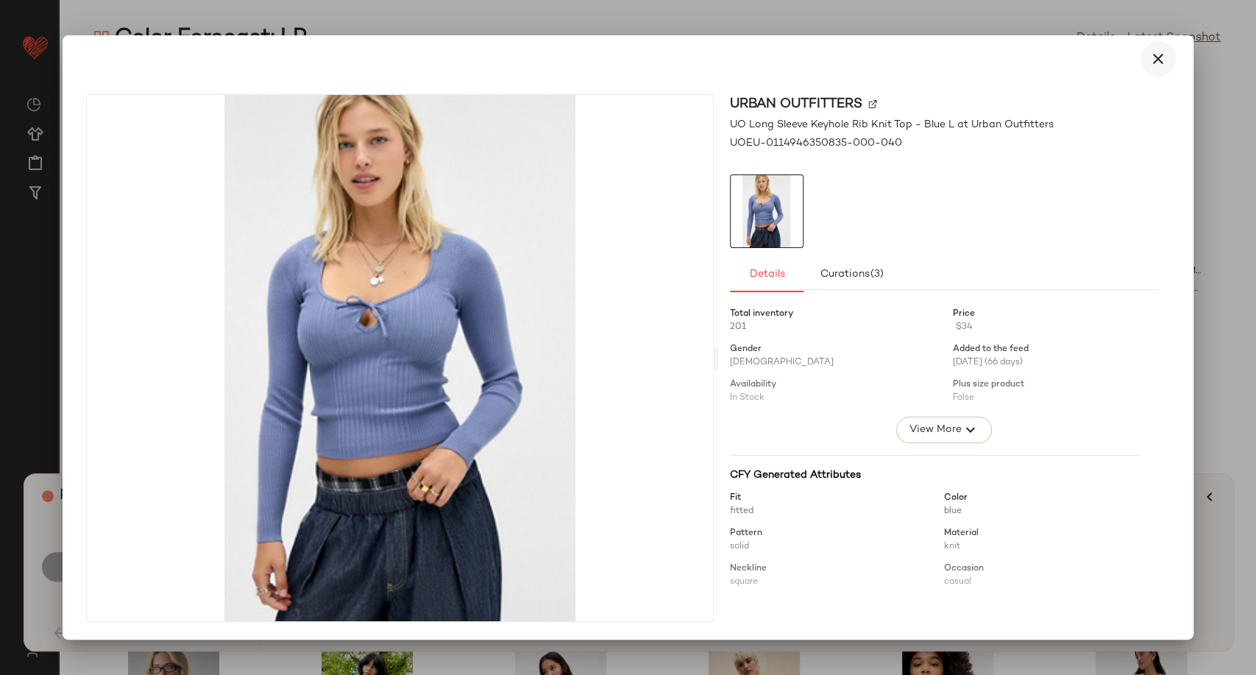
click at [1150, 53] on icon "button" at bounding box center [1158, 59] width 18 height 18
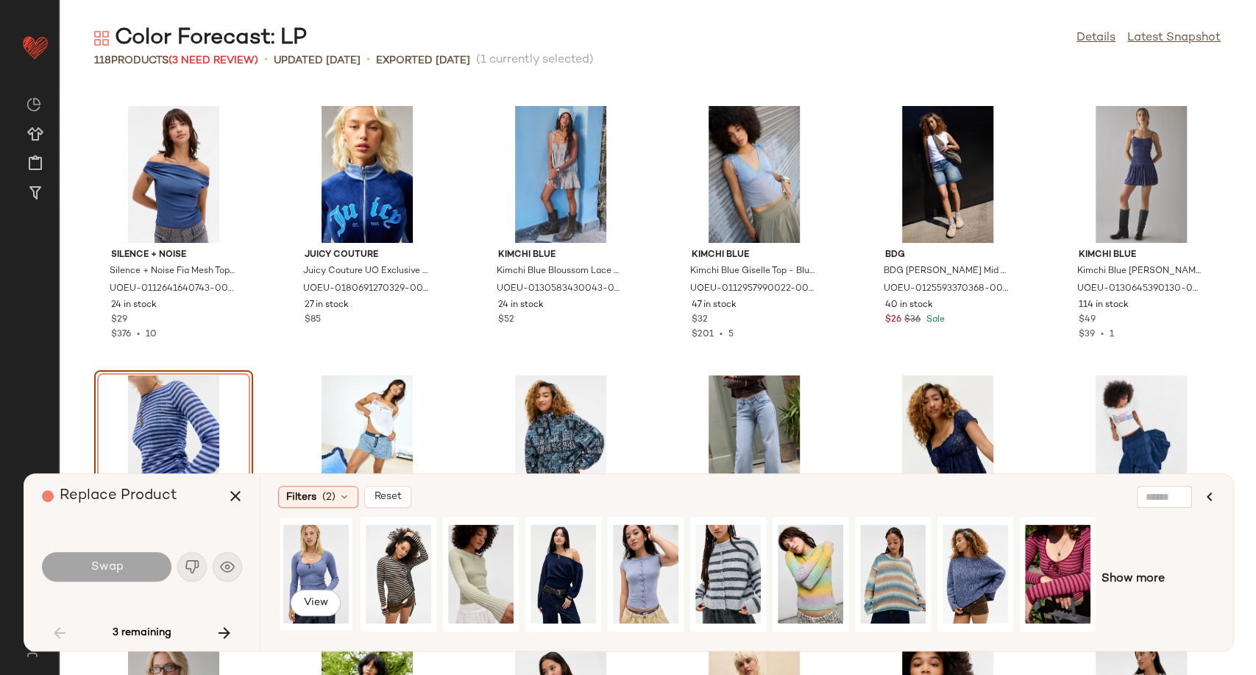
click at [315, 574] on div "View" at bounding box center [315, 574] width 65 height 104
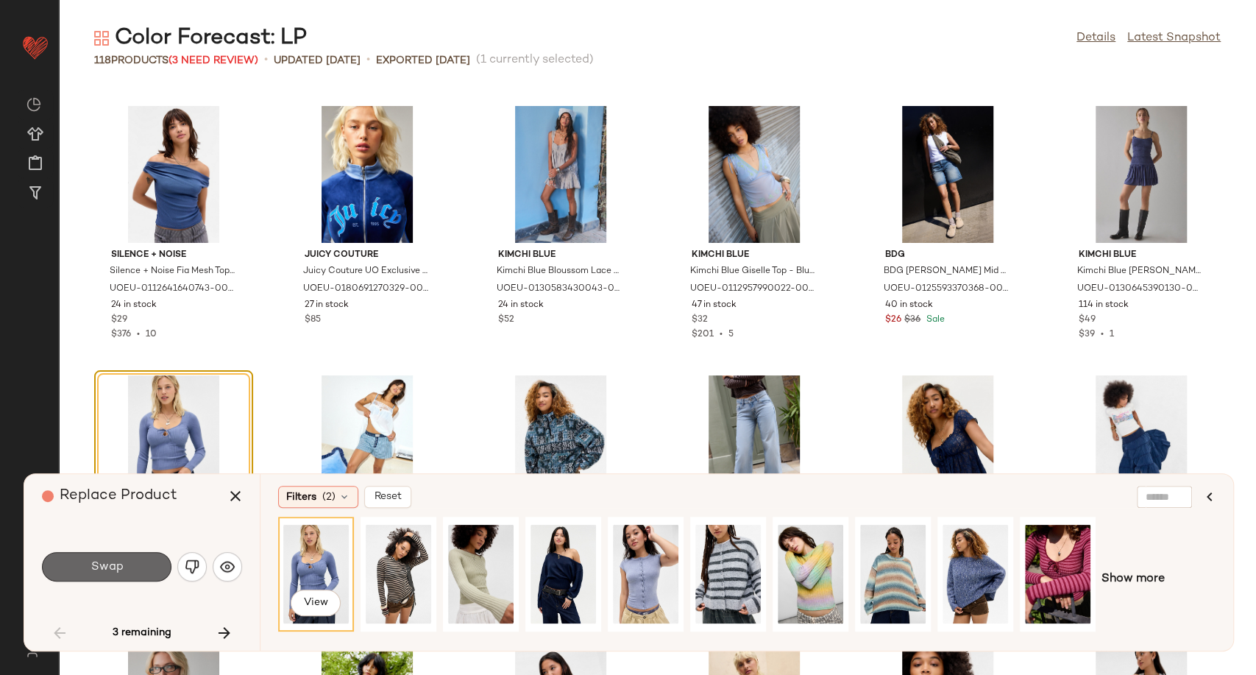
click at [125, 575] on button "Swap" at bounding box center [107, 566] width 130 height 29
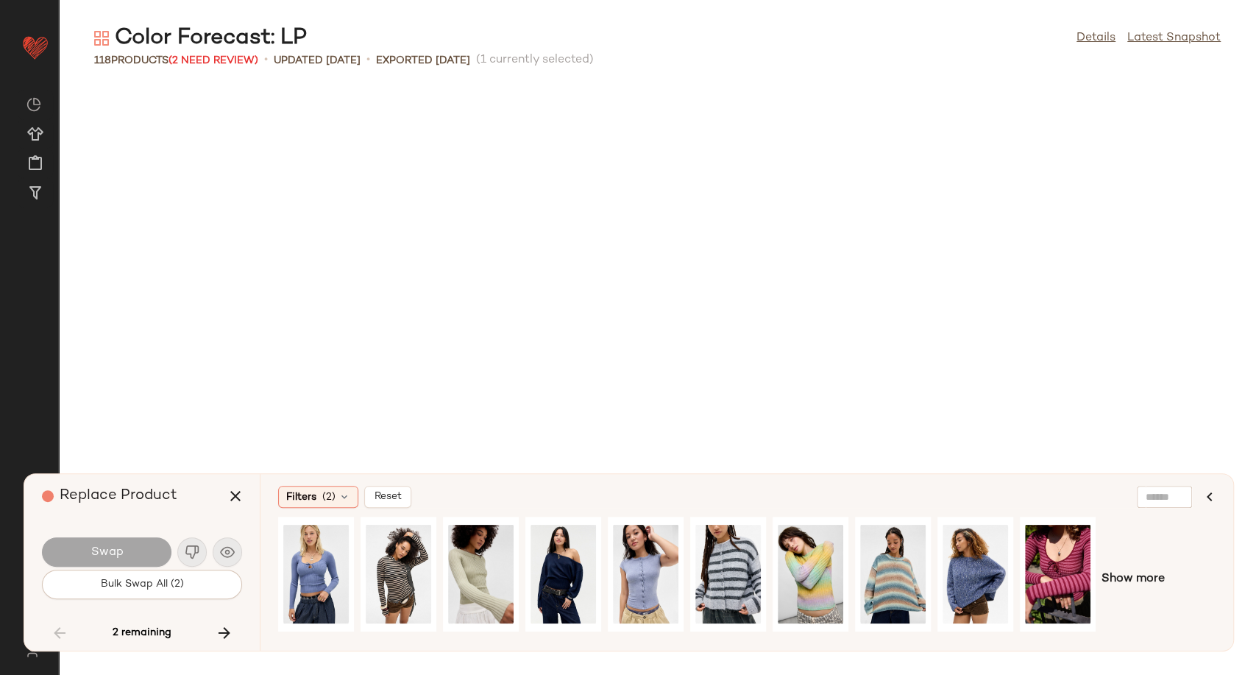
scroll to position [2962, 0]
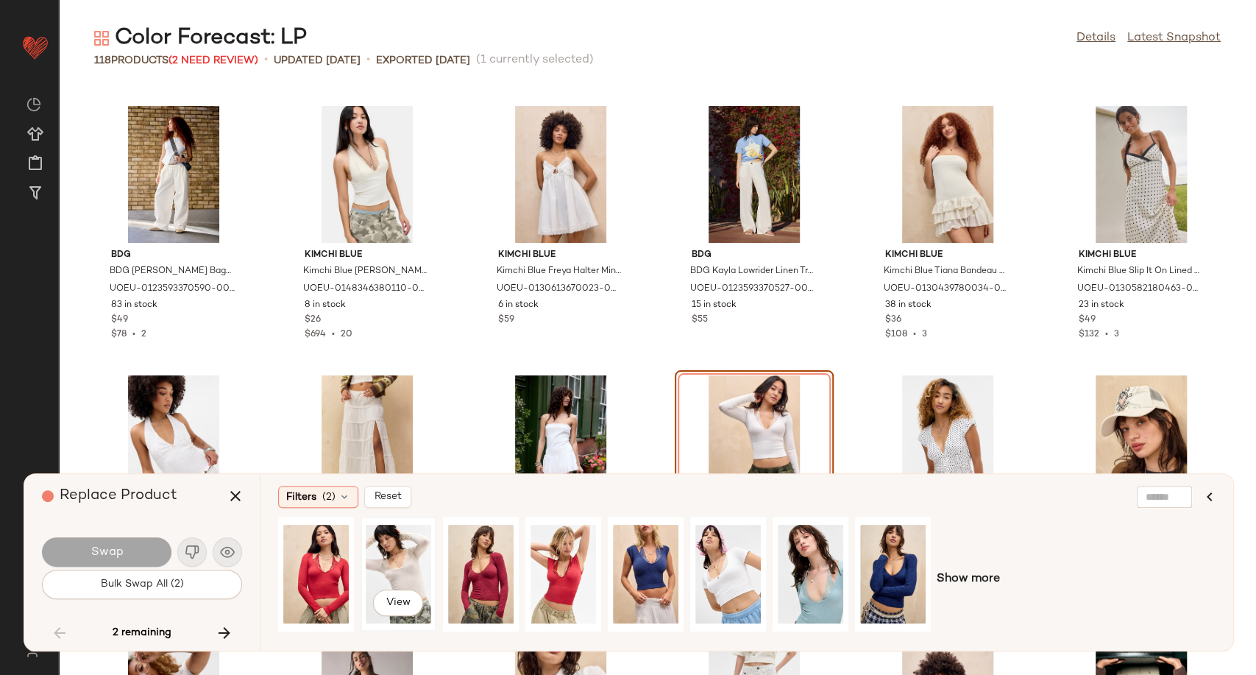
click at [398, 555] on div "View" at bounding box center [398, 574] width 65 height 104
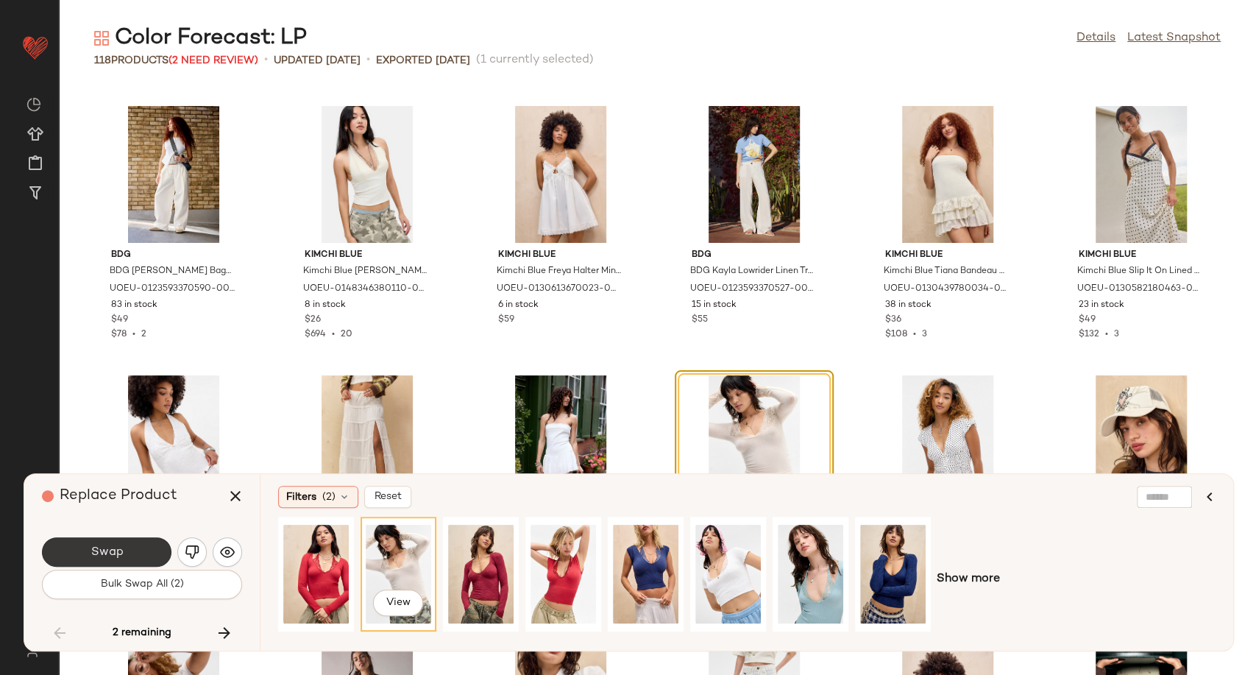
click at [97, 545] on span "Swap" at bounding box center [106, 552] width 33 height 14
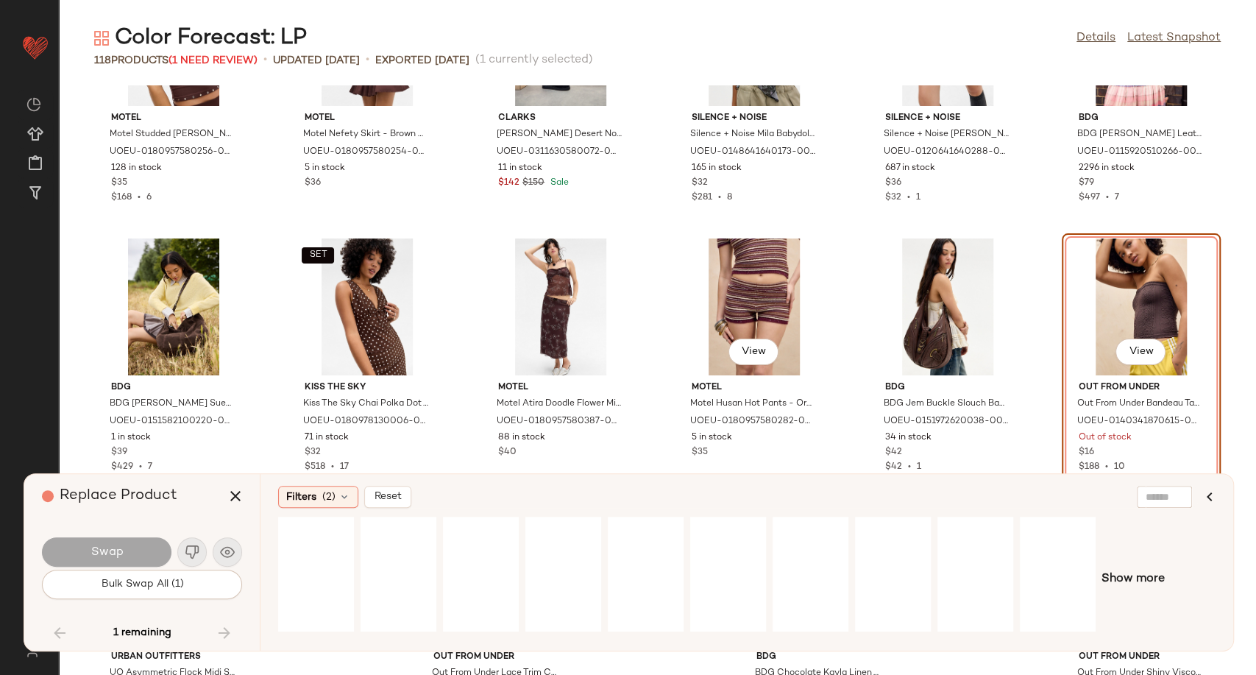
scroll to position [4742, 0]
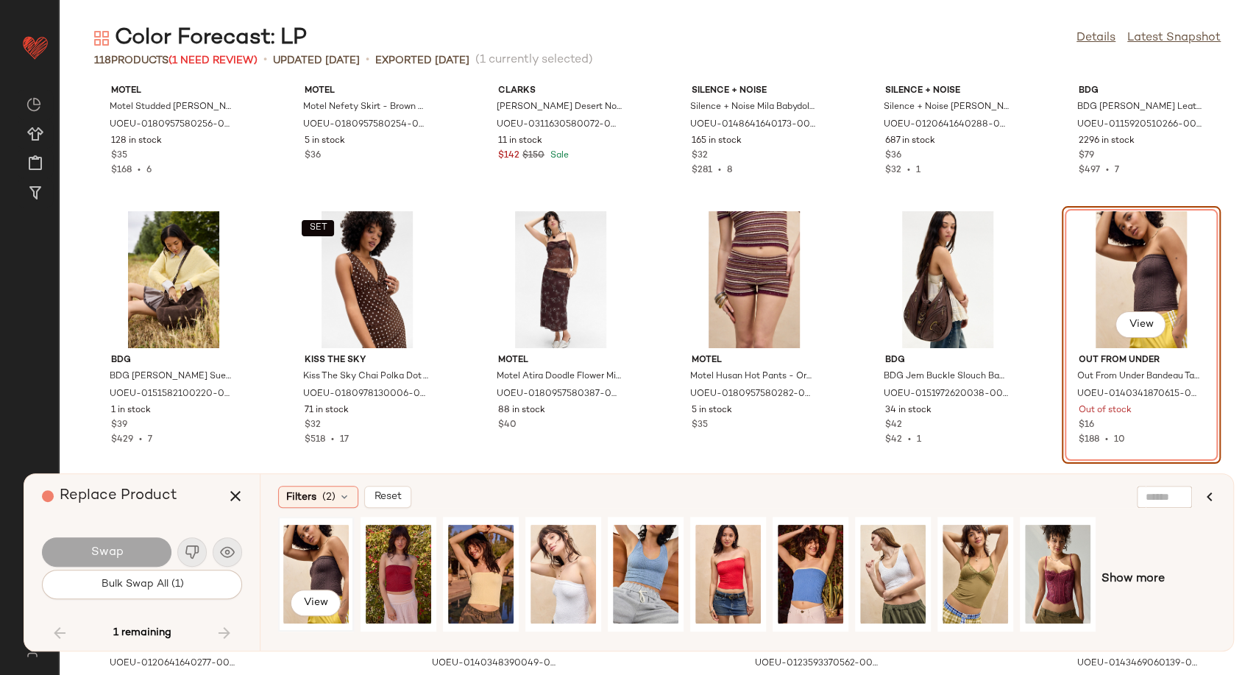
click at [319, 555] on div "View" at bounding box center [315, 574] width 65 height 104
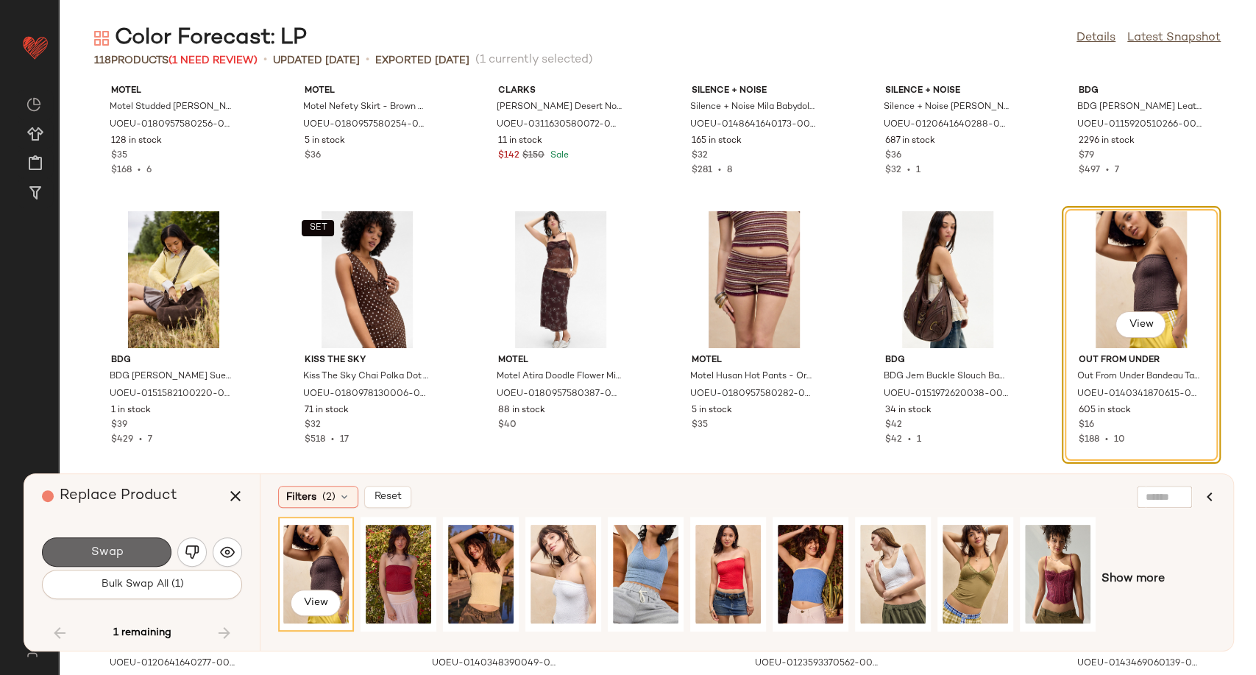
click at [150, 553] on button "Swap" at bounding box center [107, 551] width 130 height 29
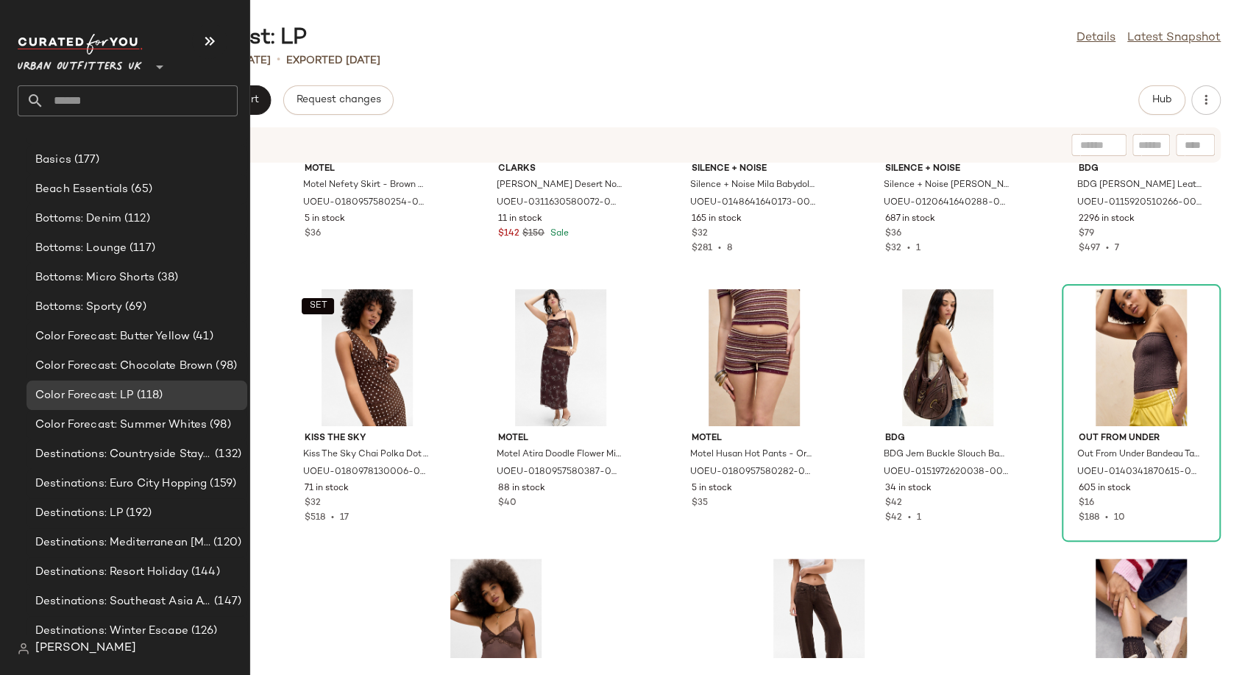
scroll to position [3107, 0]
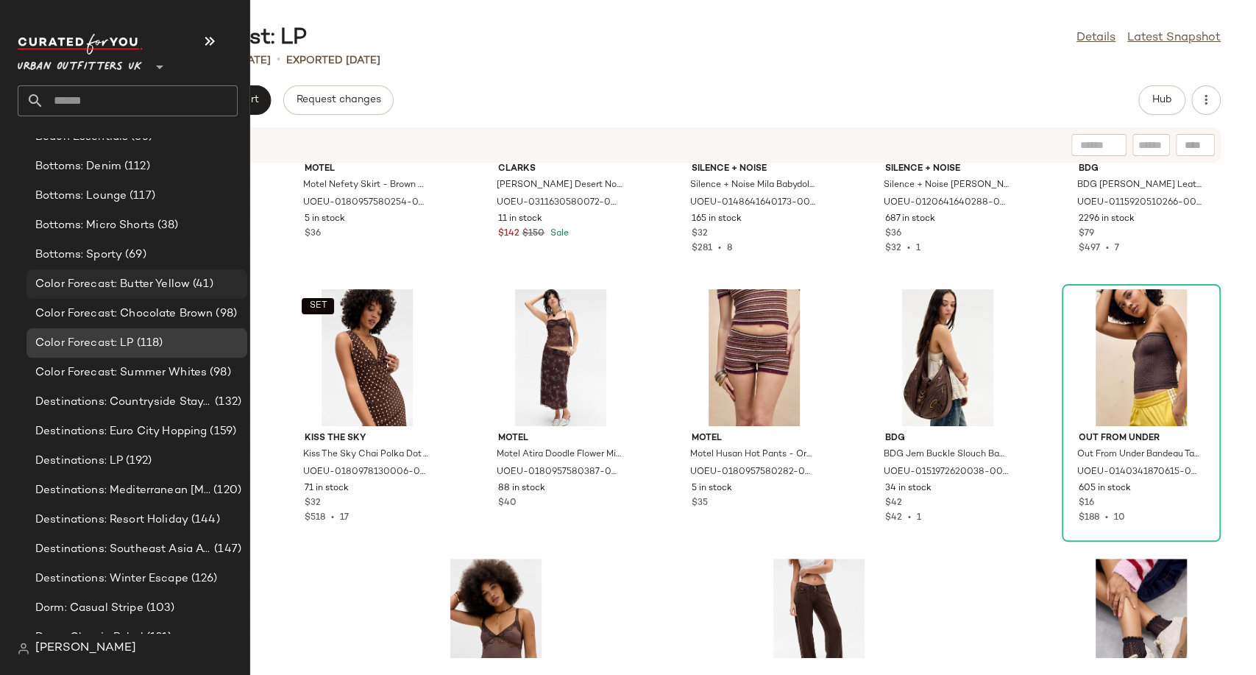
click at [113, 286] on span "Color Forecast: Butter Yellow" at bounding box center [112, 284] width 155 height 17
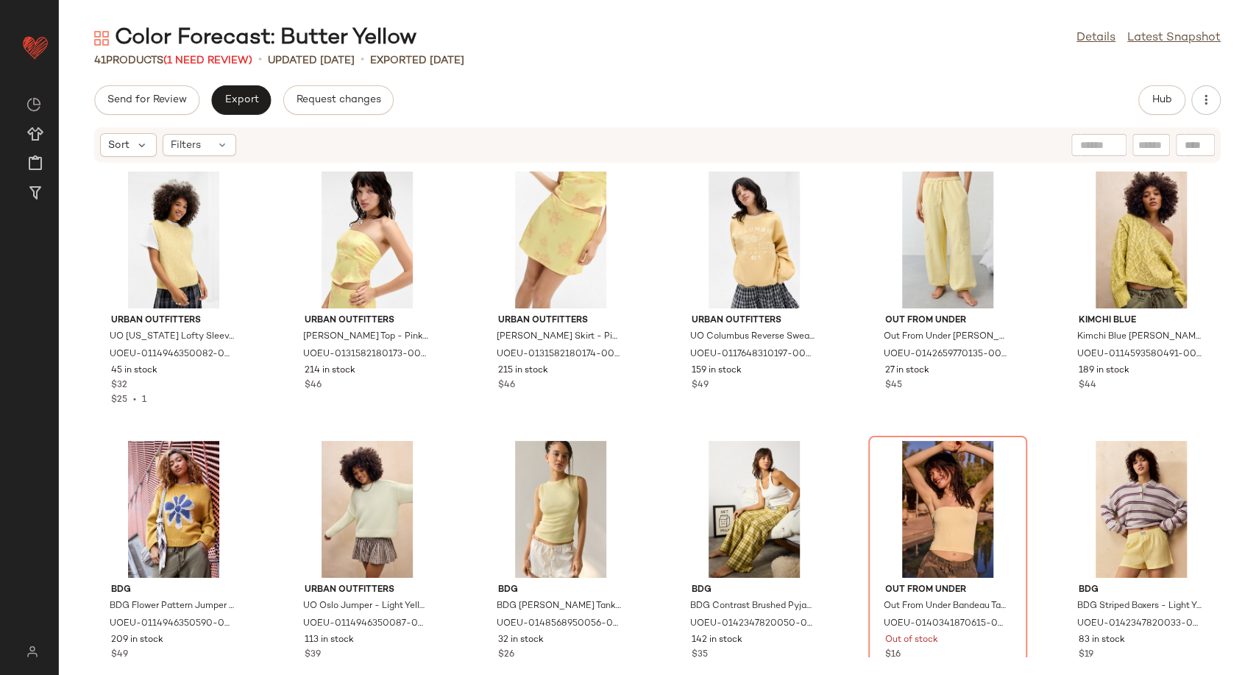
click at [249, 51] on div "Color Forecast: Butter Yellow" at bounding box center [255, 38] width 322 height 29
click at [247, 55] on span "(1 Need Review)" at bounding box center [207, 60] width 89 height 11
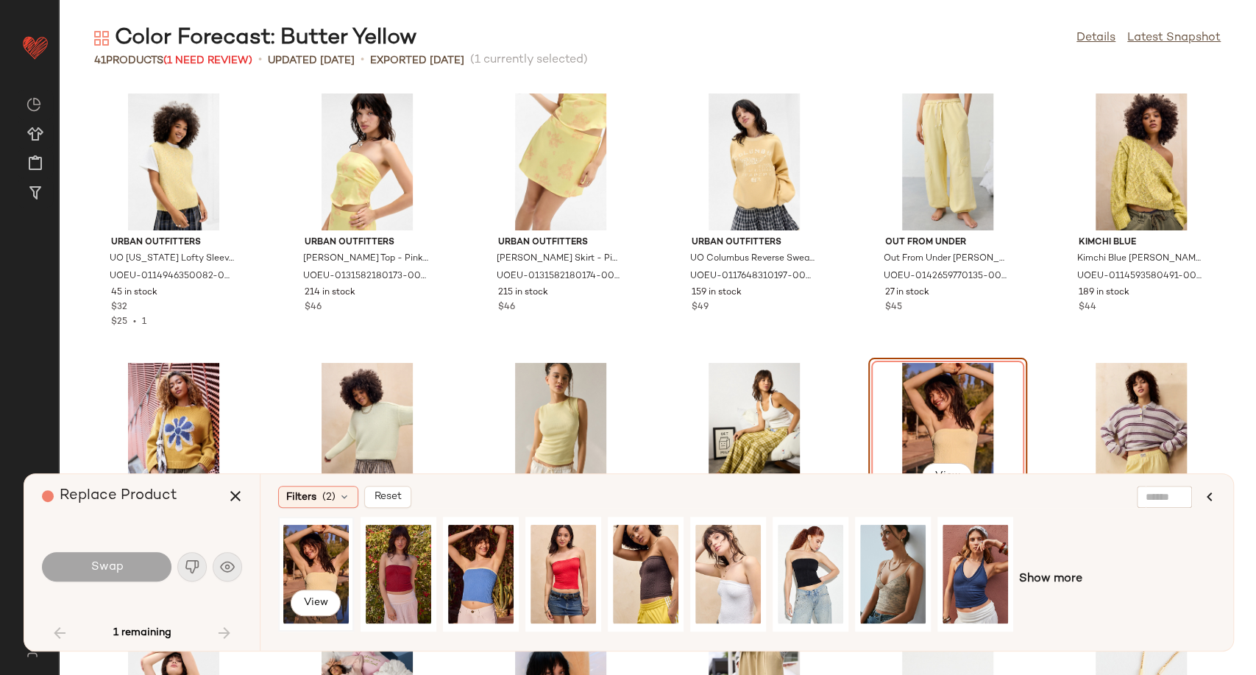
click at [306, 580] on div "View" at bounding box center [315, 574] width 65 height 104
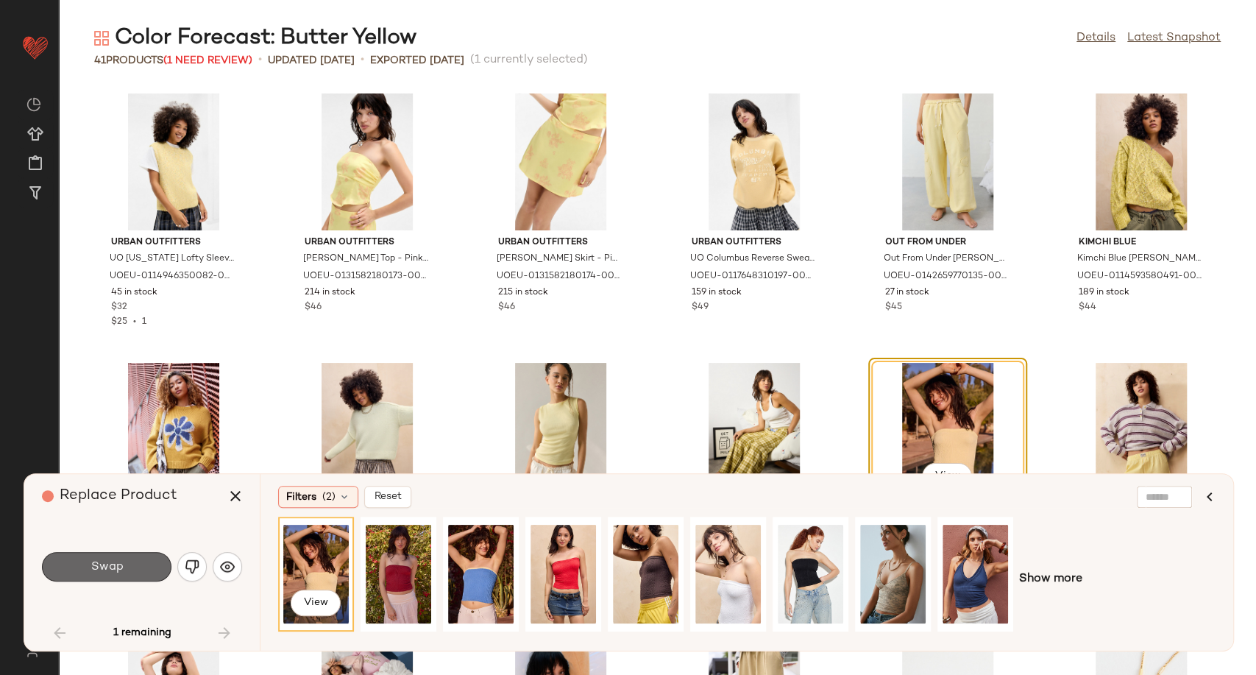
click at [116, 559] on button "Swap" at bounding box center [107, 566] width 130 height 29
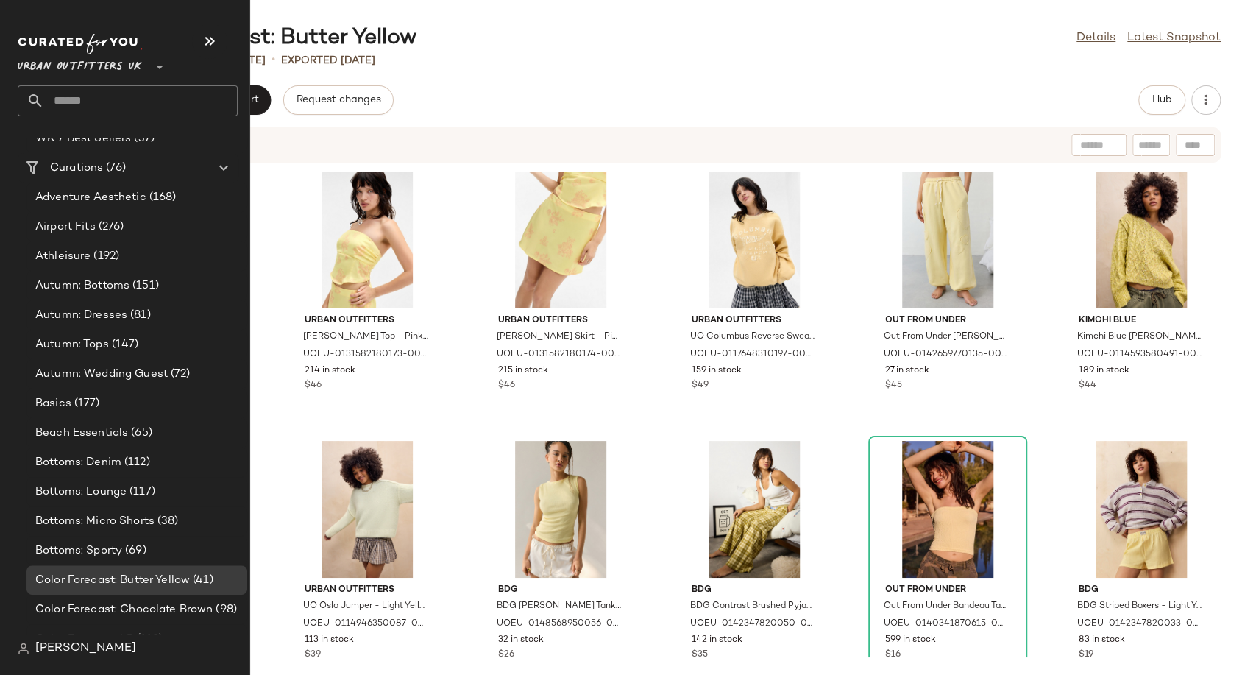
scroll to position [2861, 0]
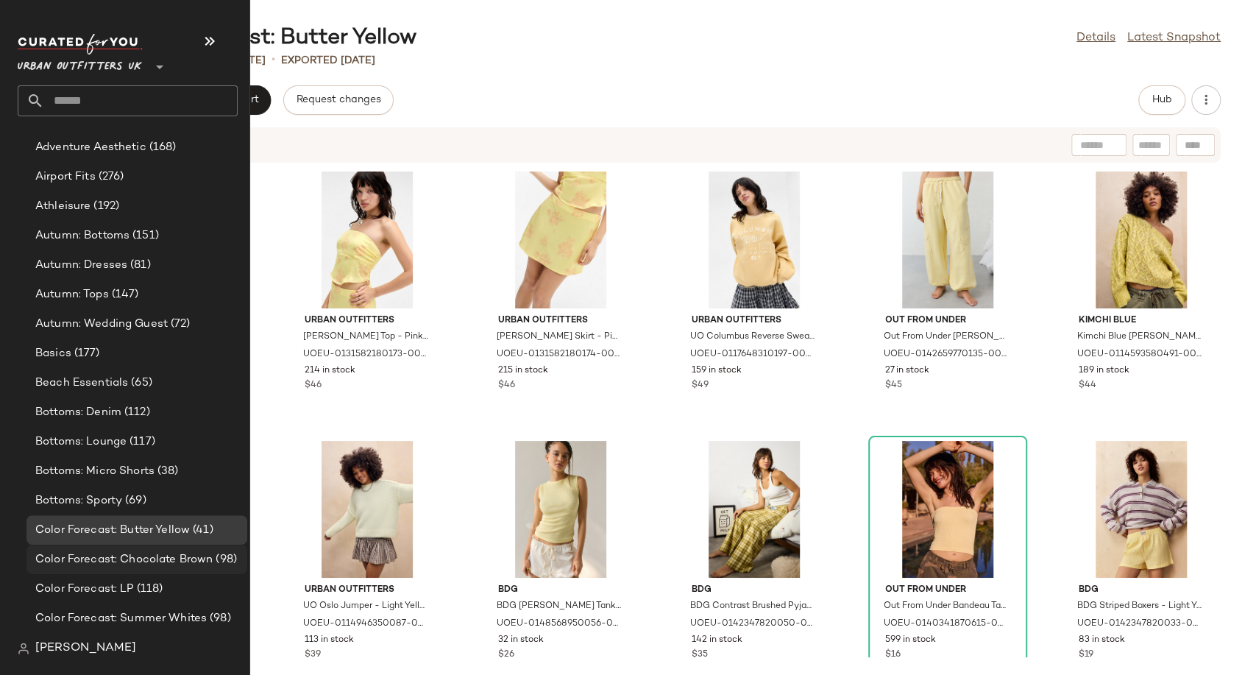
click at [160, 557] on span "Color Forecast: Chocolate Brown" at bounding box center [123, 559] width 177 height 17
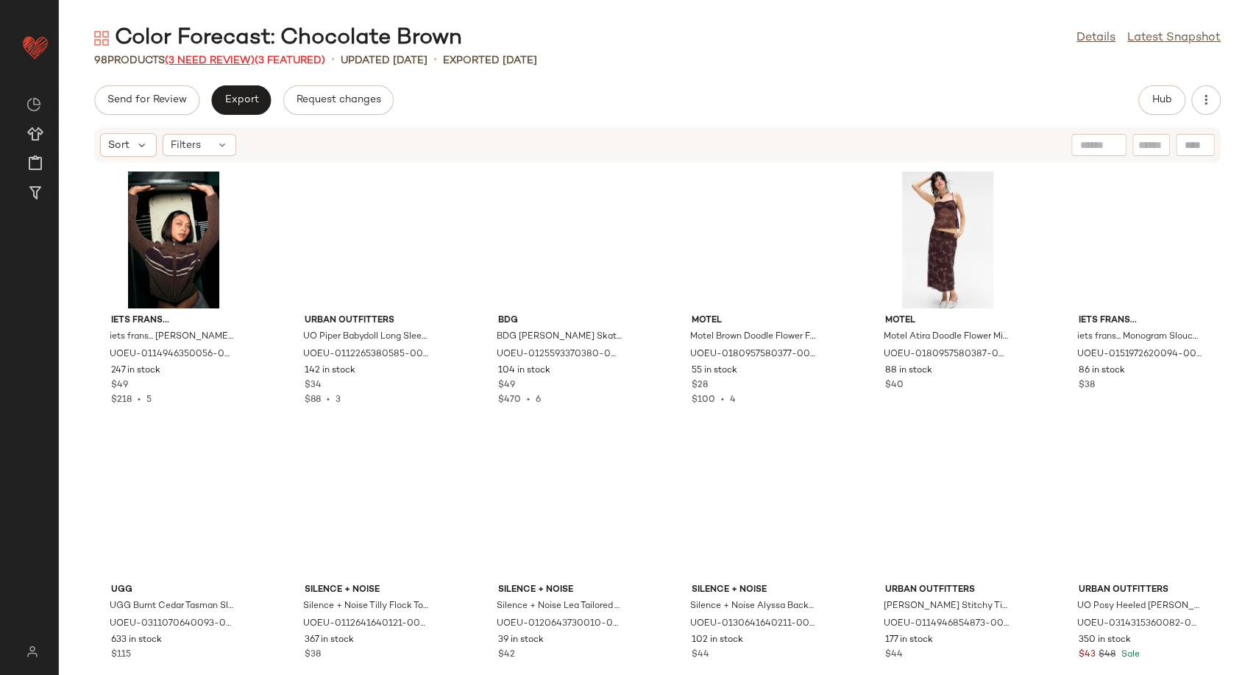
click at [229, 55] on span "(3 Need Review)" at bounding box center [210, 60] width 90 height 11
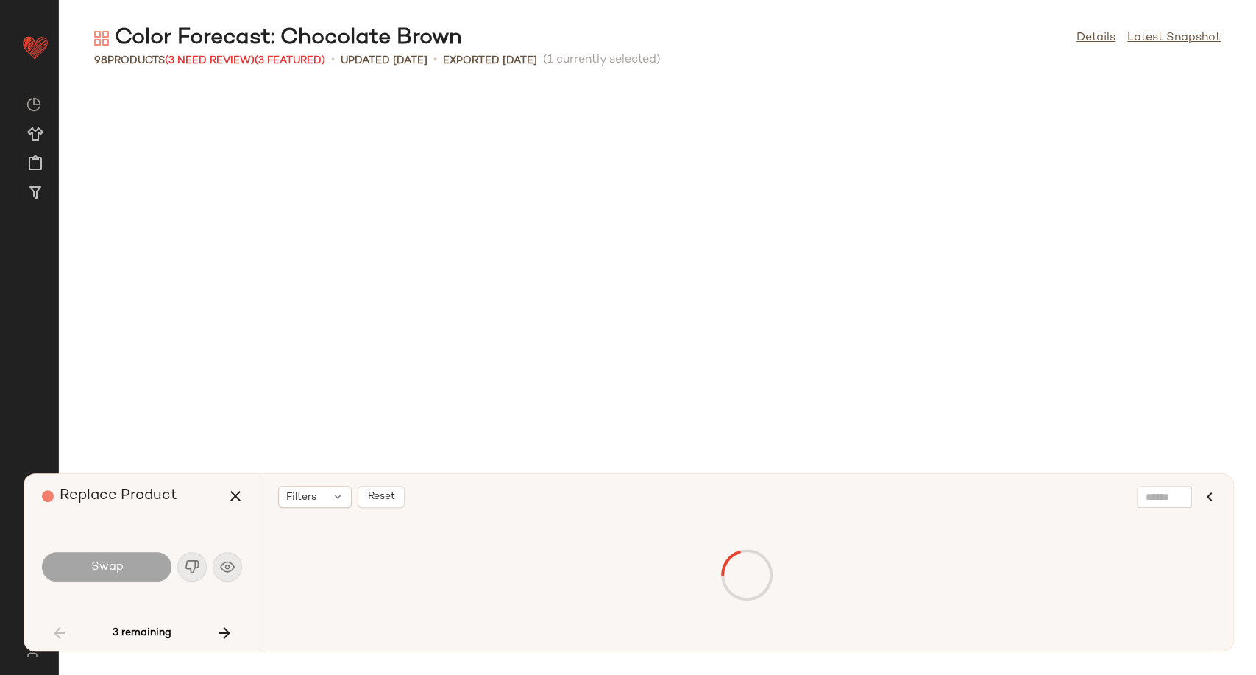
scroll to position [819, 0]
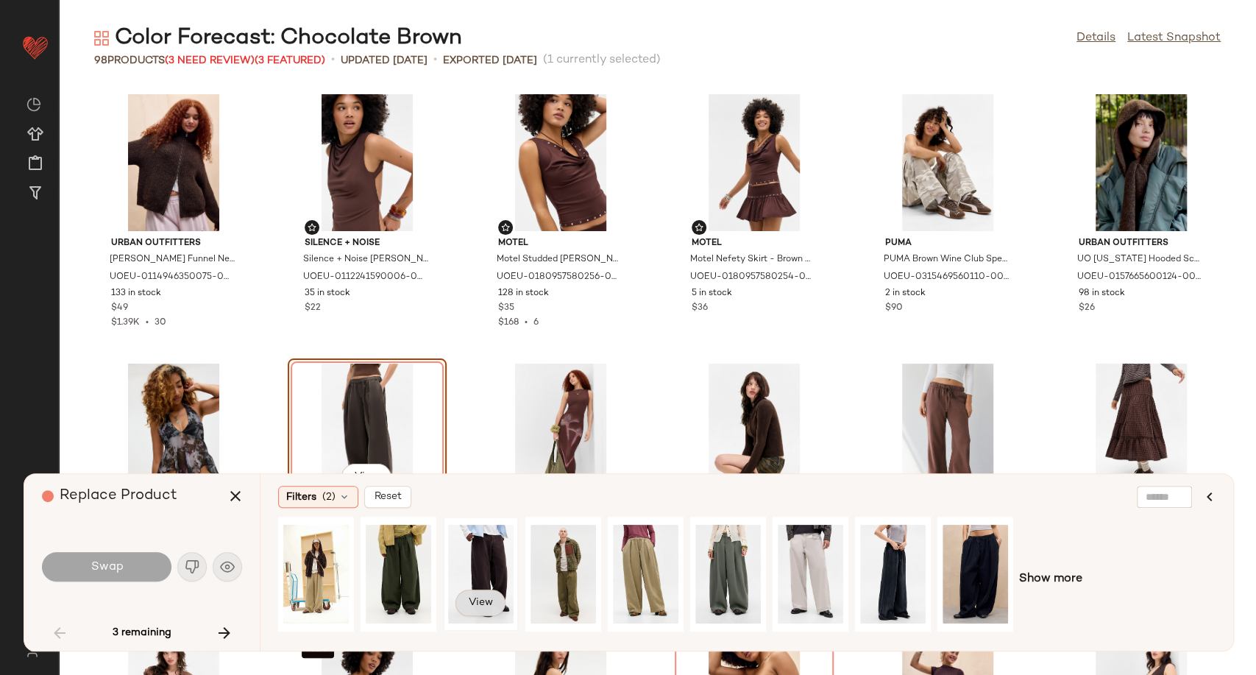
click at [483, 599] on span "View" at bounding box center [480, 603] width 25 height 12
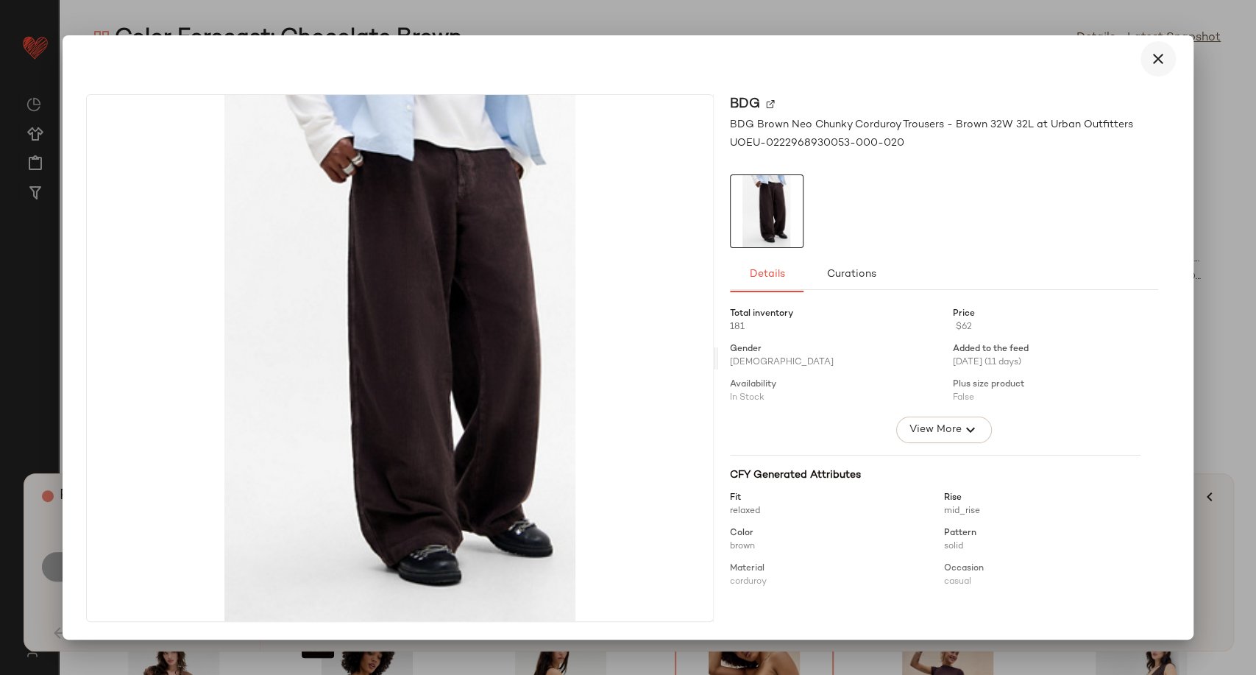
click at [1154, 59] on icon "button" at bounding box center [1158, 59] width 18 height 18
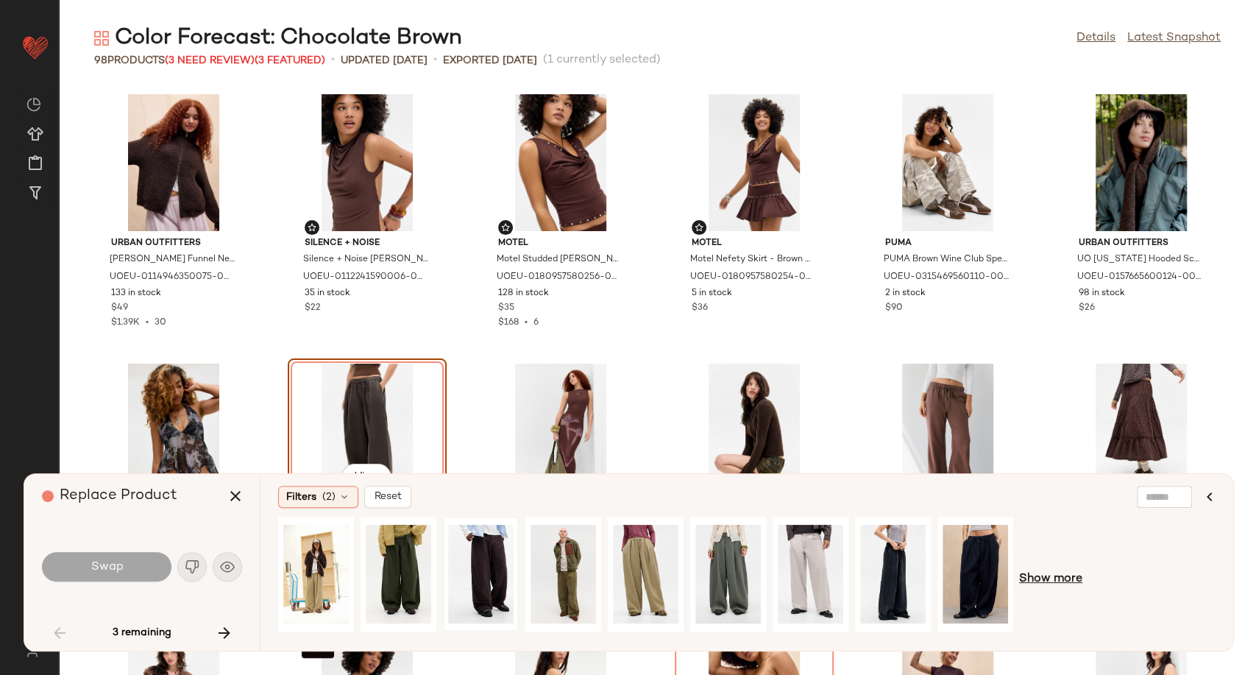
click at [1059, 579] on span "Show more" at bounding box center [1050, 579] width 63 height 18
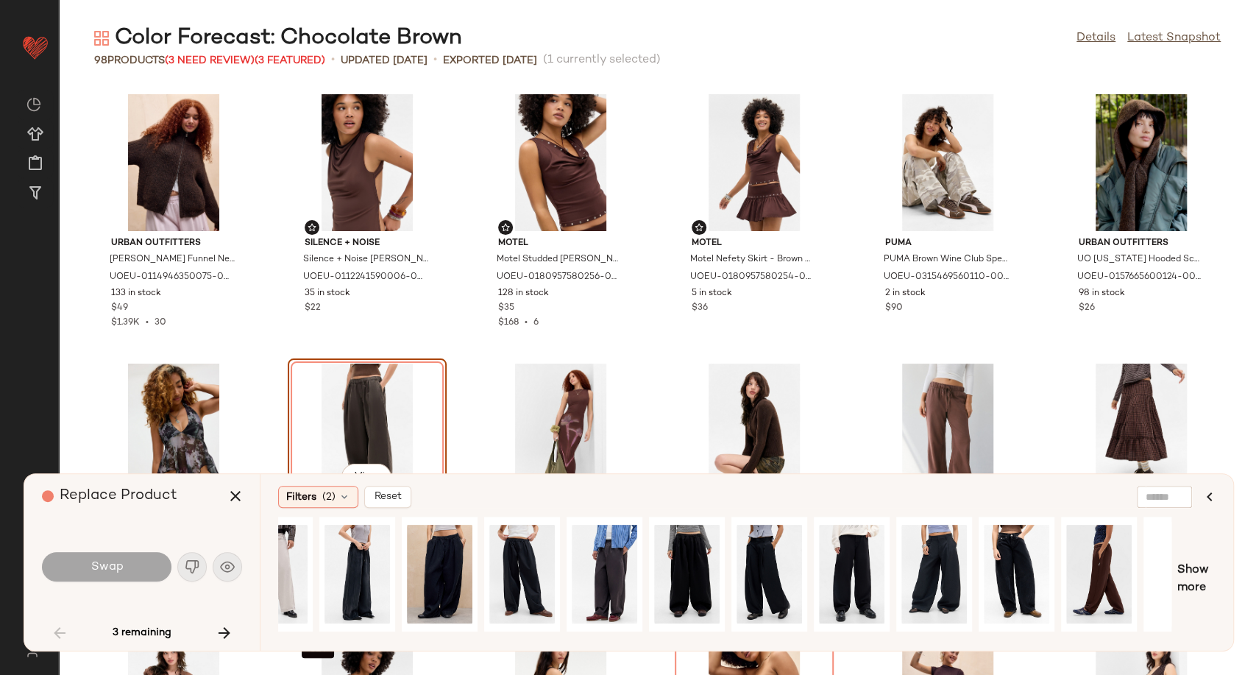
scroll to position [0, 583]
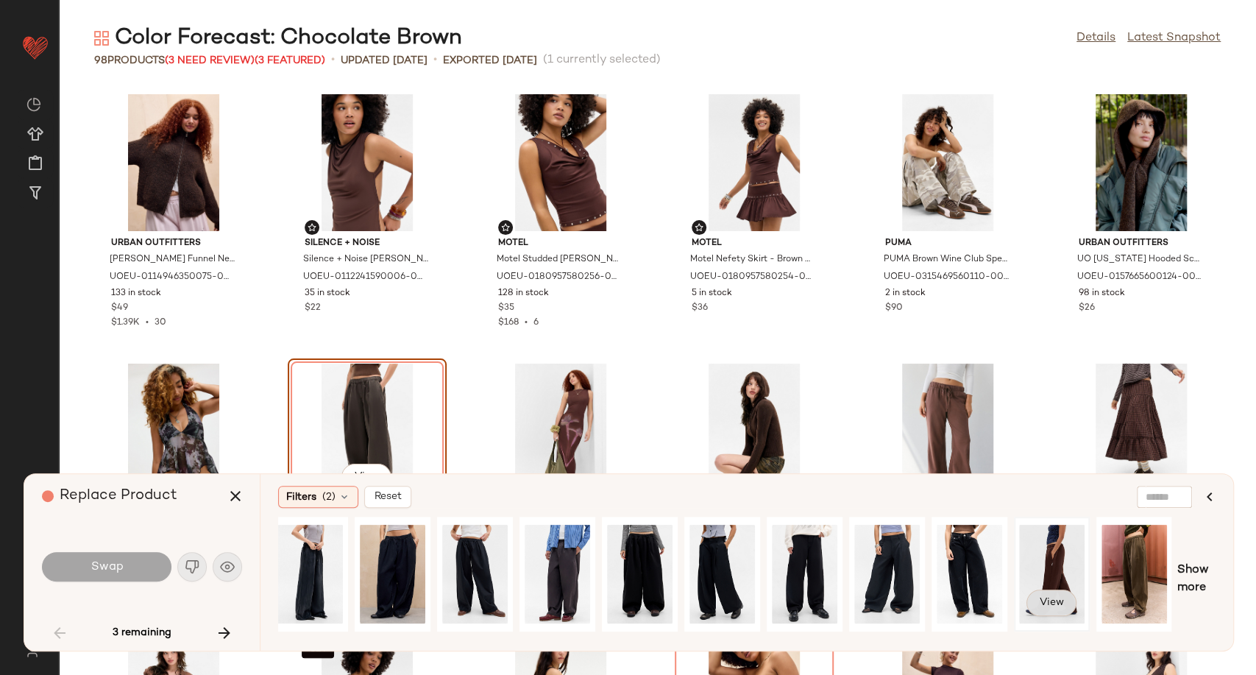
click at [1052, 604] on span "View" at bounding box center [1051, 603] width 25 height 12
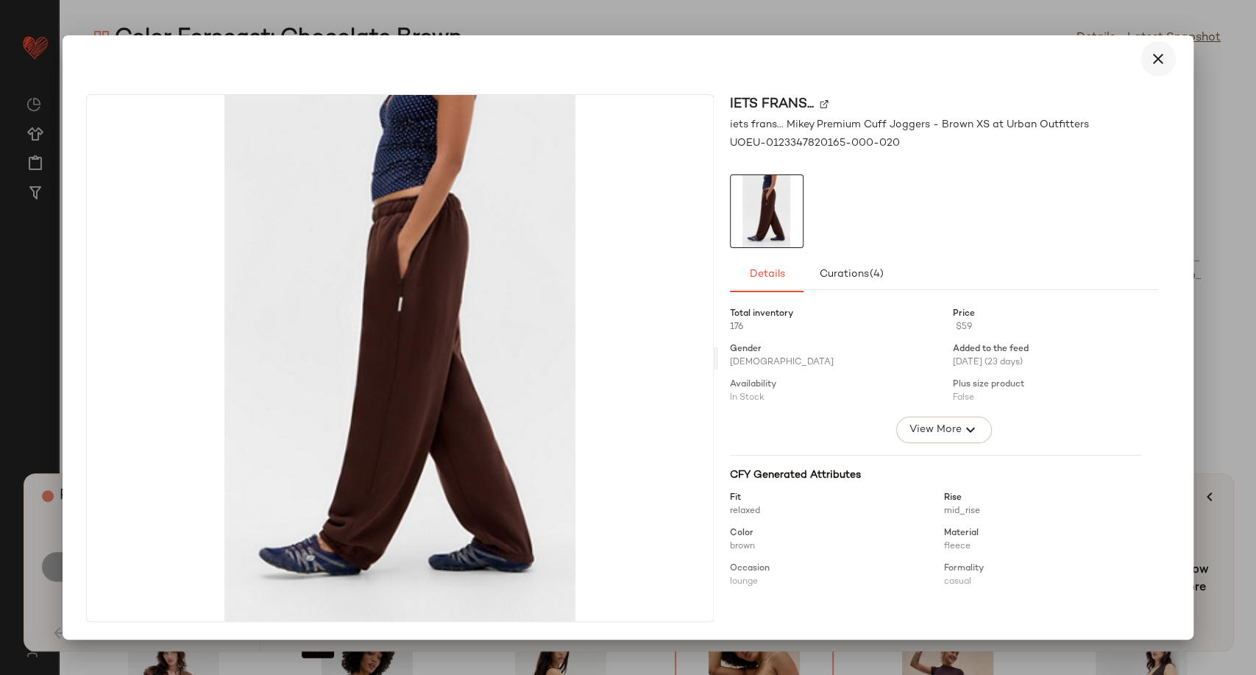
click at [1160, 68] on button "button" at bounding box center [1158, 58] width 35 height 35
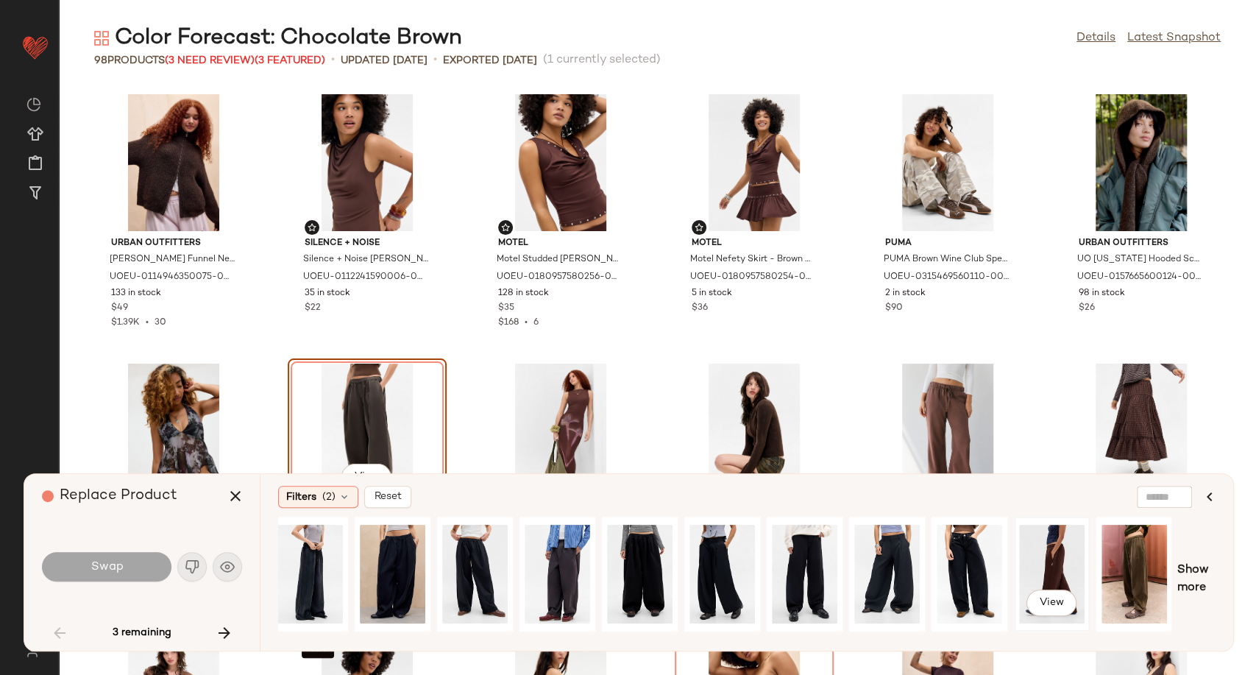
click at [1029, 567] on div "View" at bounding box center [1051, 574] width 65 height 104
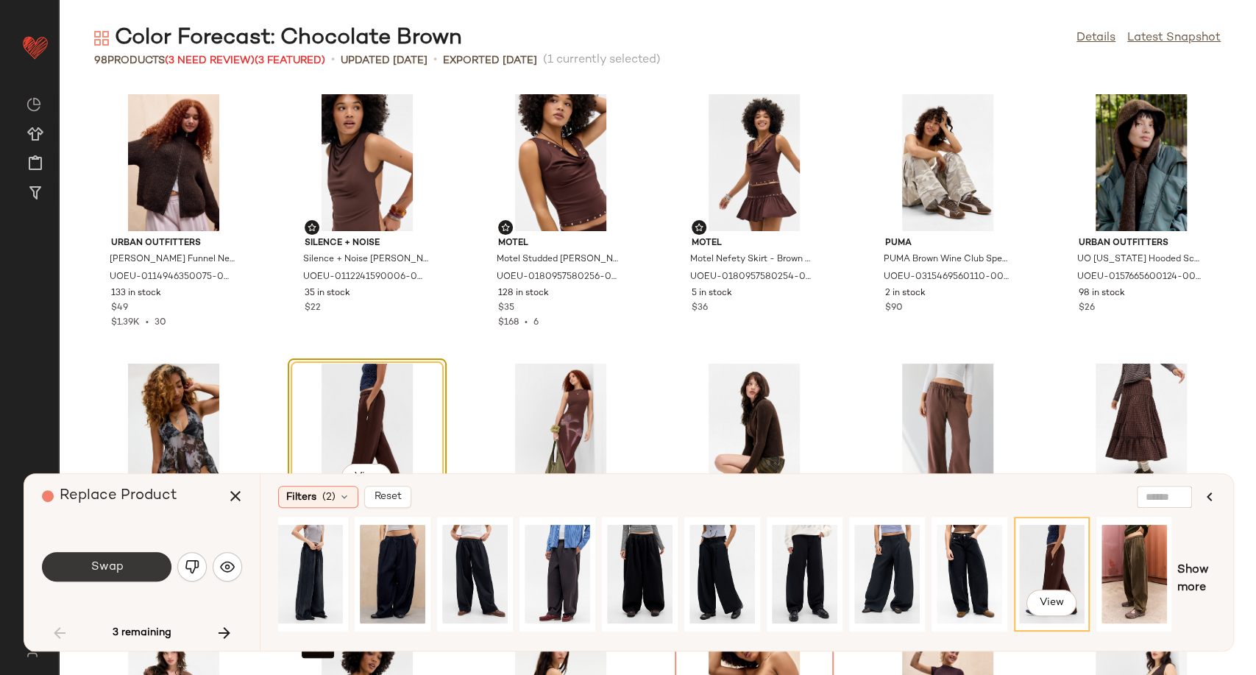
click at [125, 561] on button "Swap" at bounding box center [107, 566] width 130 height 29
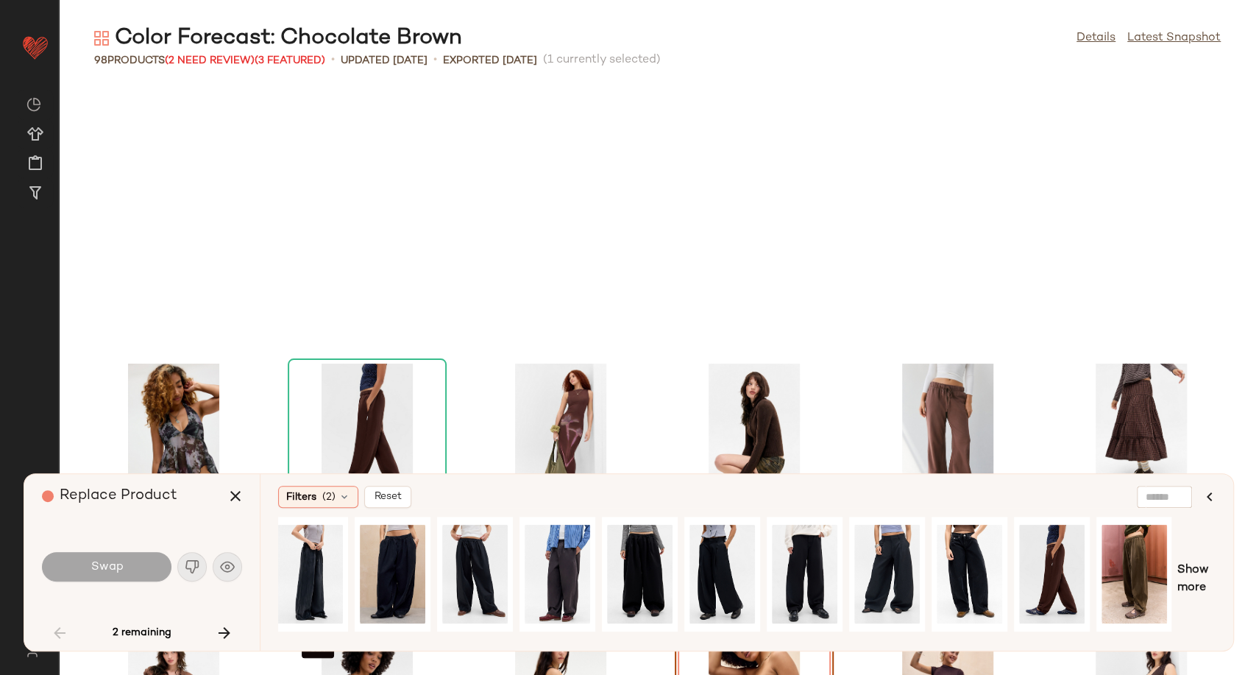
scroll to position [1077, 0]
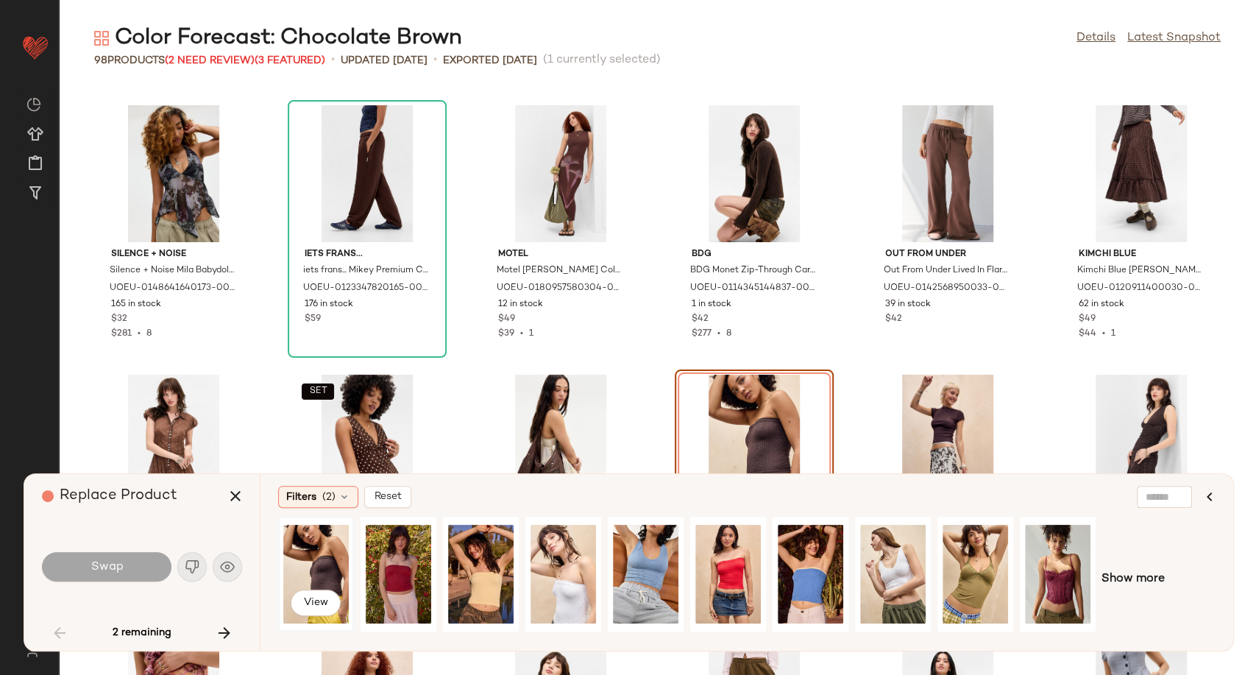
click at [323, 570] on div "View" at bounding box center [315, 574] width 65 height 104
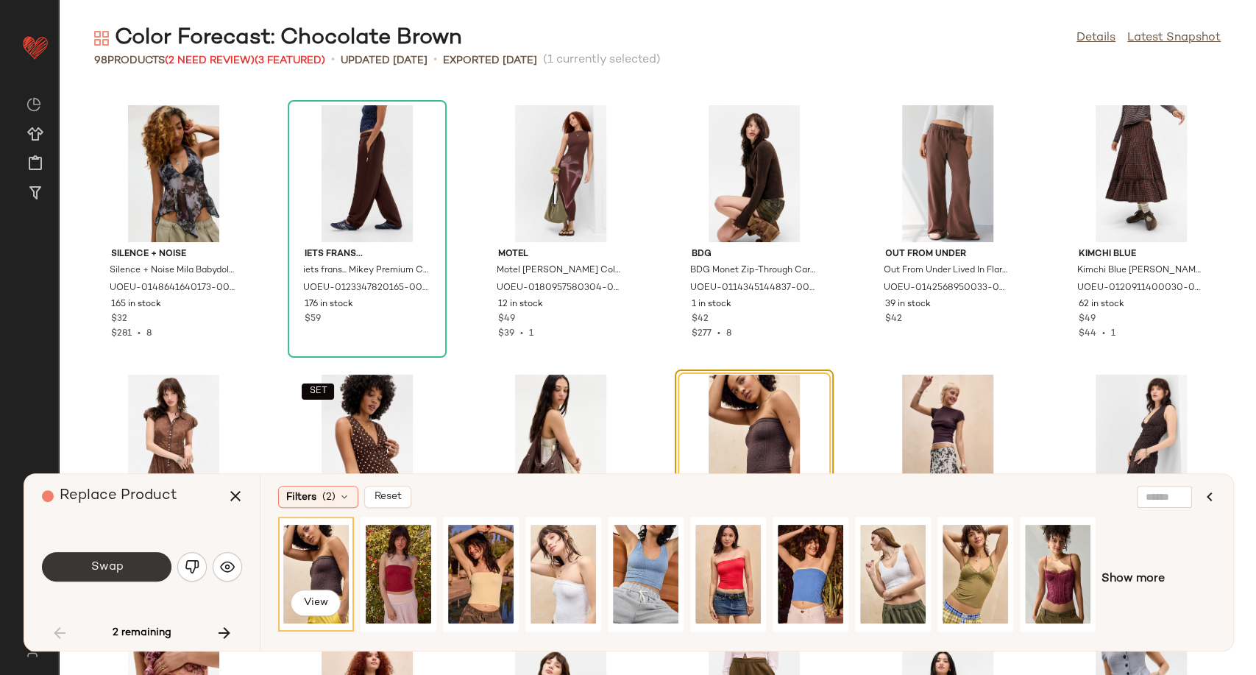
click at [152, 564] on button "Swap" at bounding box center [107, 566] width 130 height 29
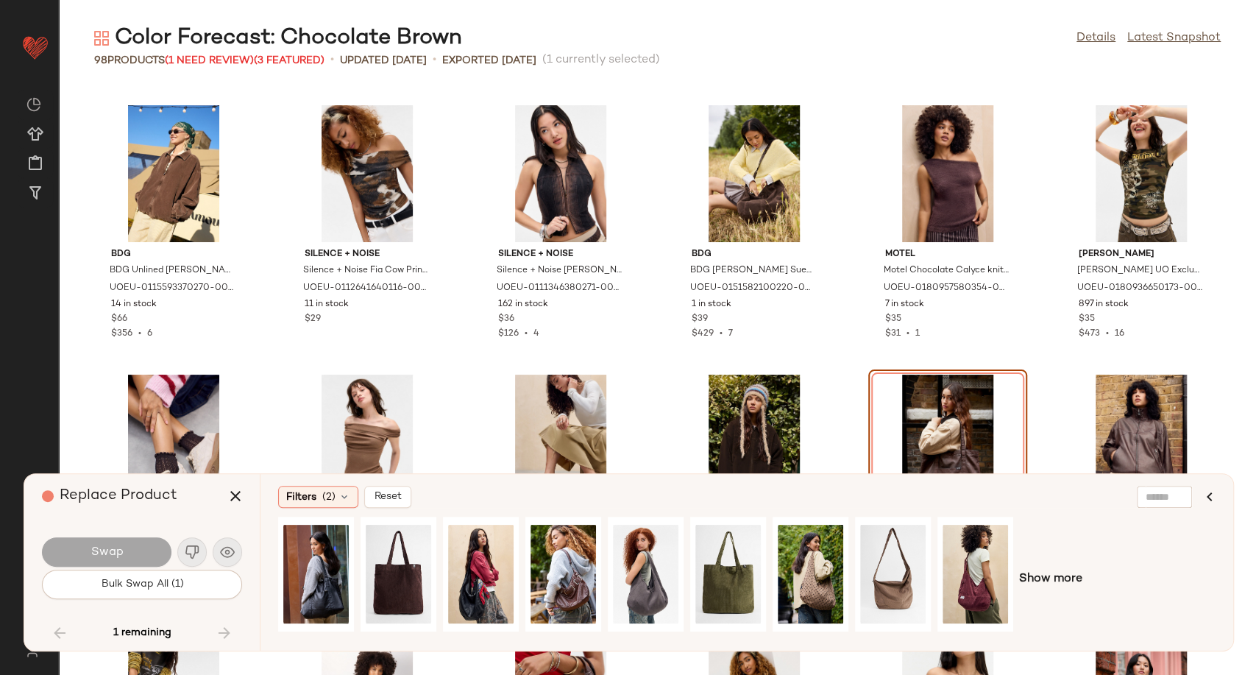
scroll to position [3314, 0]
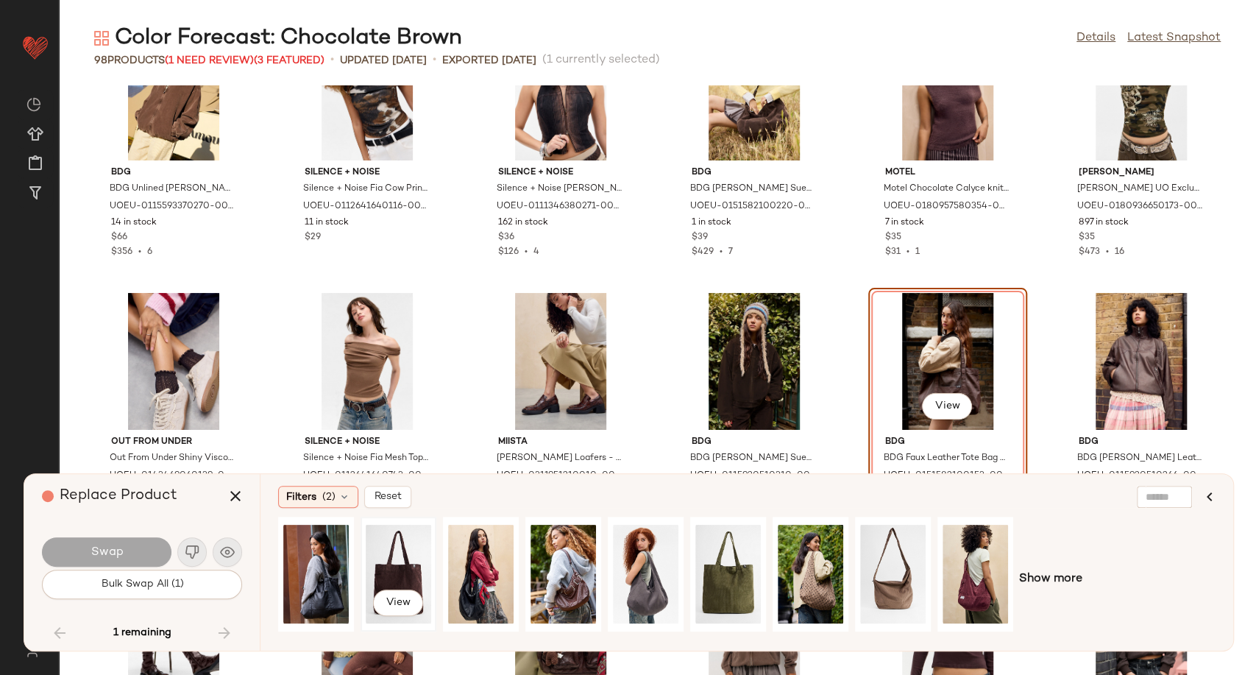
click at [395, 564] on div "View" at bounding box center [398, 574] width 65 height 104
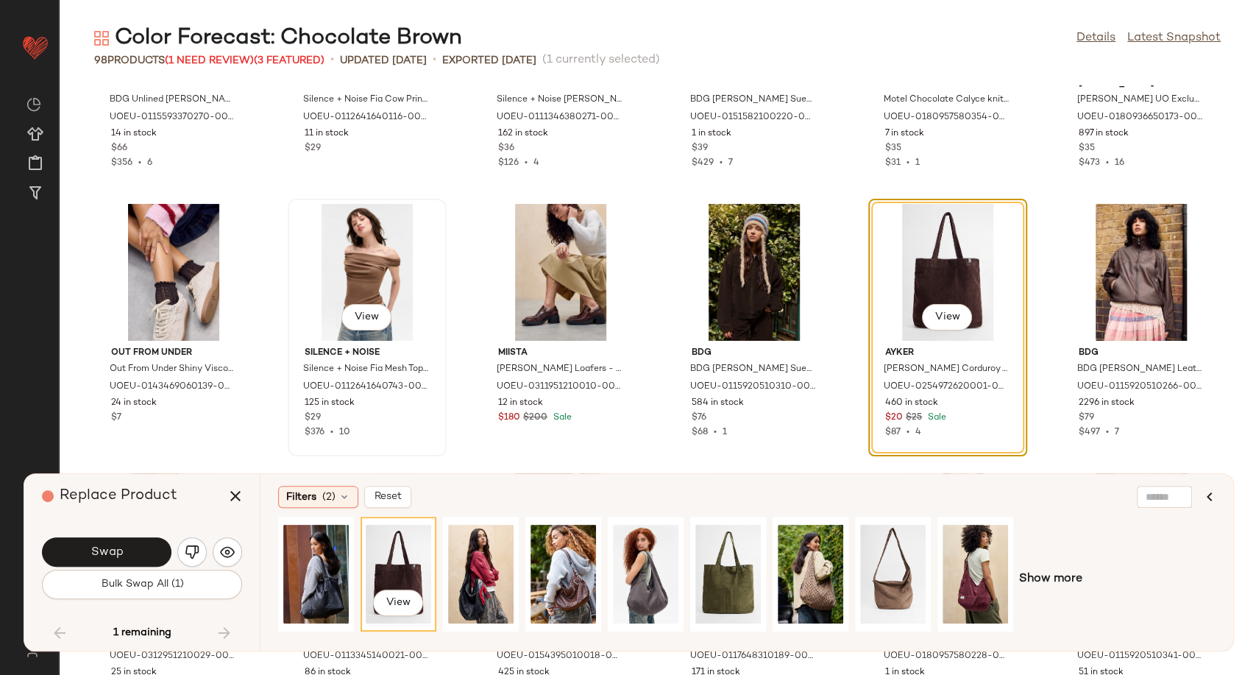
scroll to position [3477, 0]
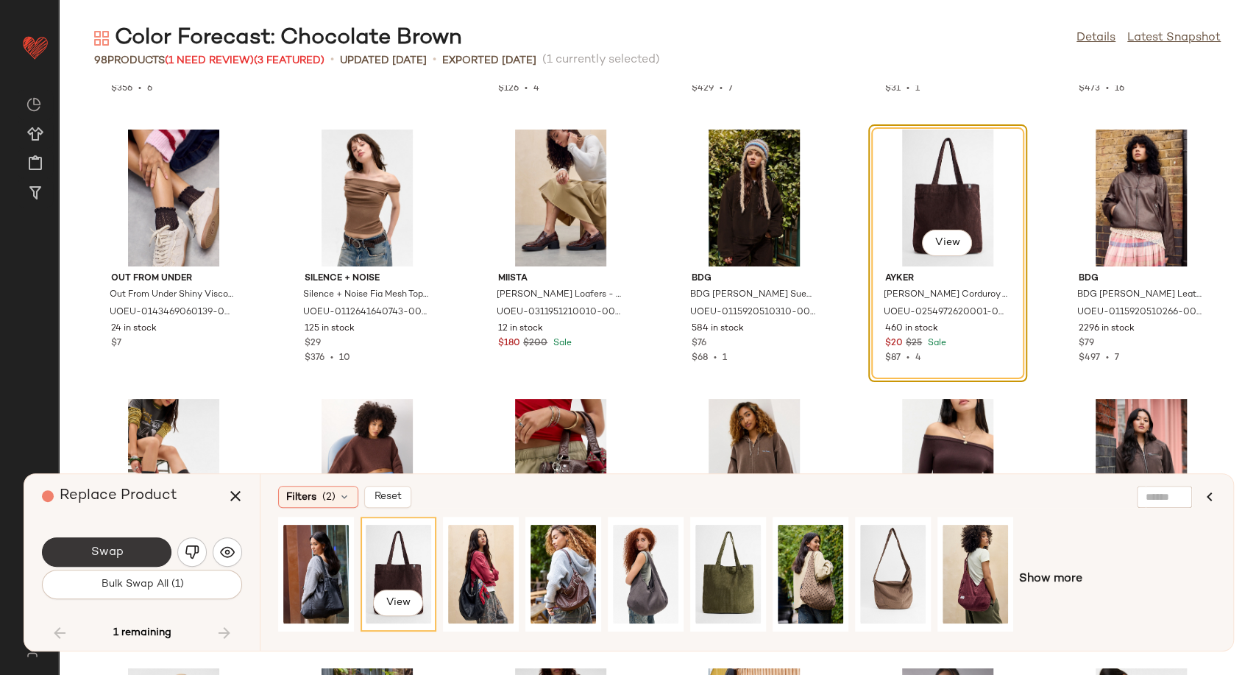
click at [121, 551] on span "Swap" at bounding box center [106, 552] width 33 height 14
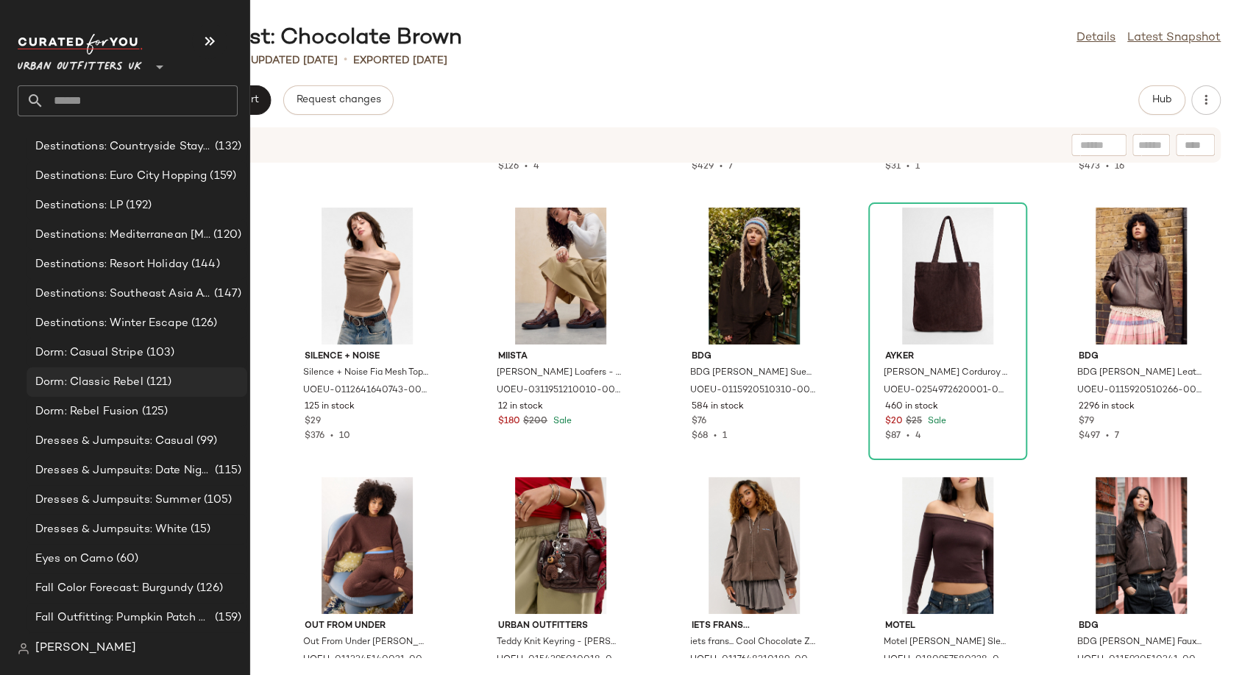
scroll to position [3189, 0]
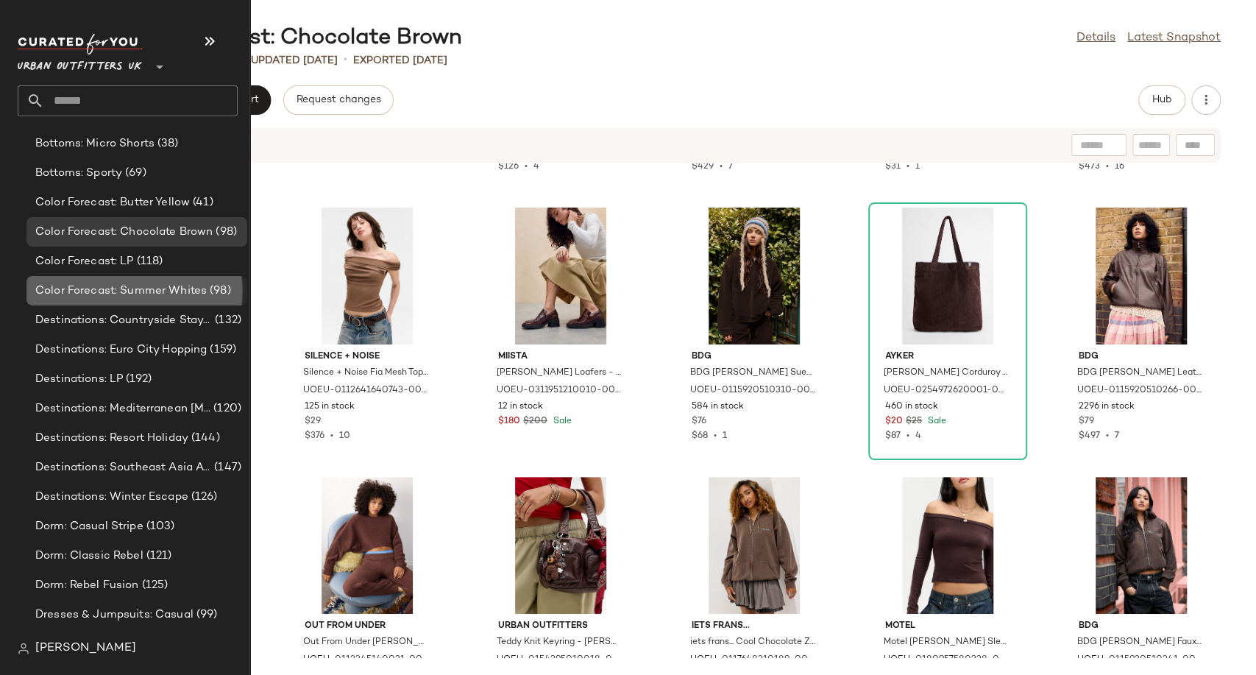
click at [130, 288] on span "Color Forecast: Summer Whites" at bounding box center [120, 291] width 171 height 17
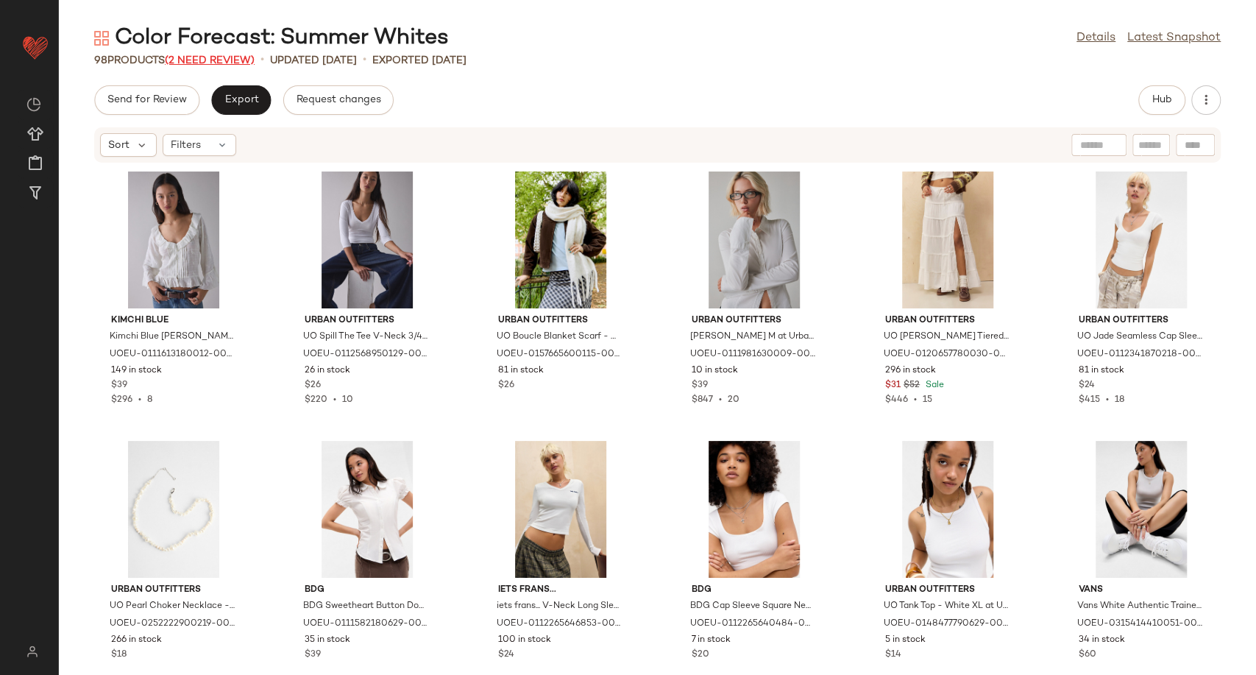
click at [232, 62] on span "(2 Need Review)" at bounding box center [210, 60] width 90 height 11
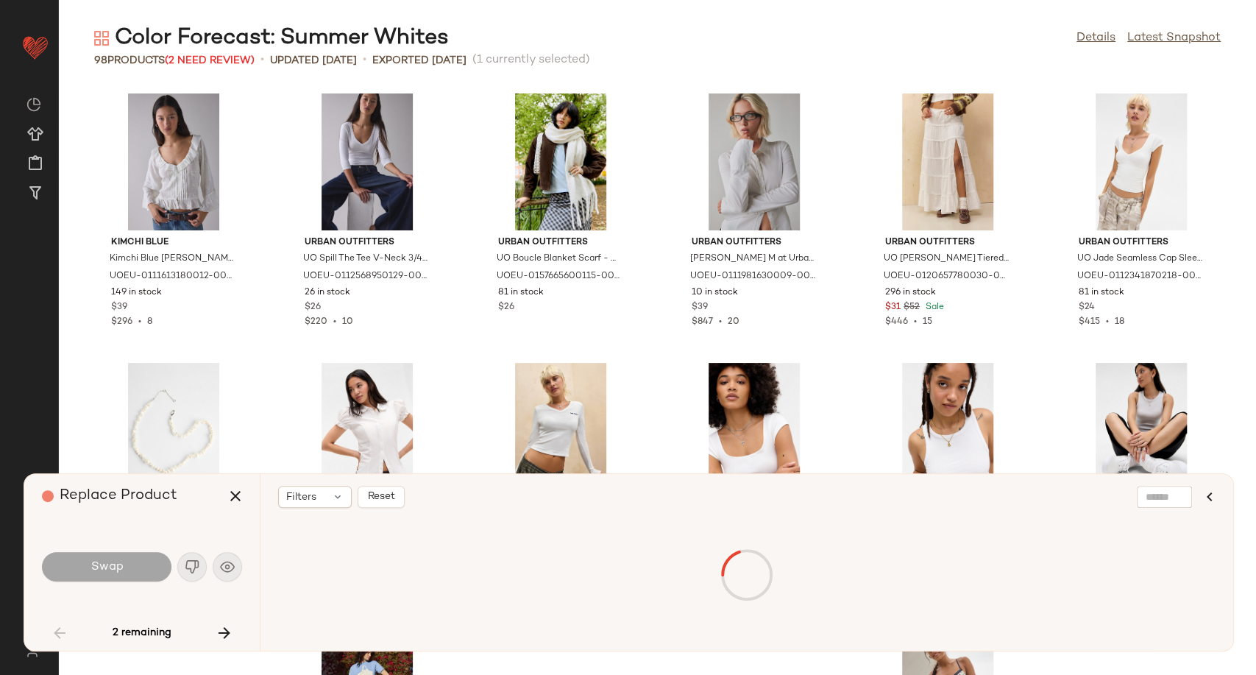
scroll to position [550, 0]
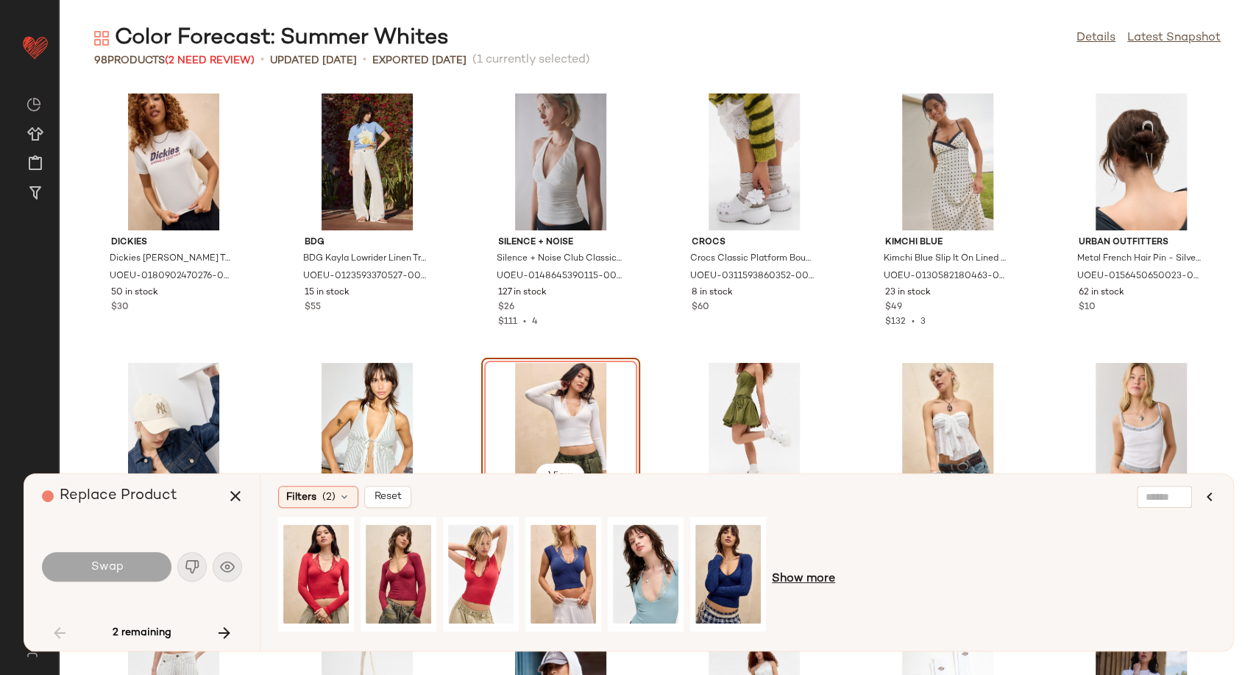
click at [787, 574] on span "Show more" at bounding box center [803, 579] width 63 height 18
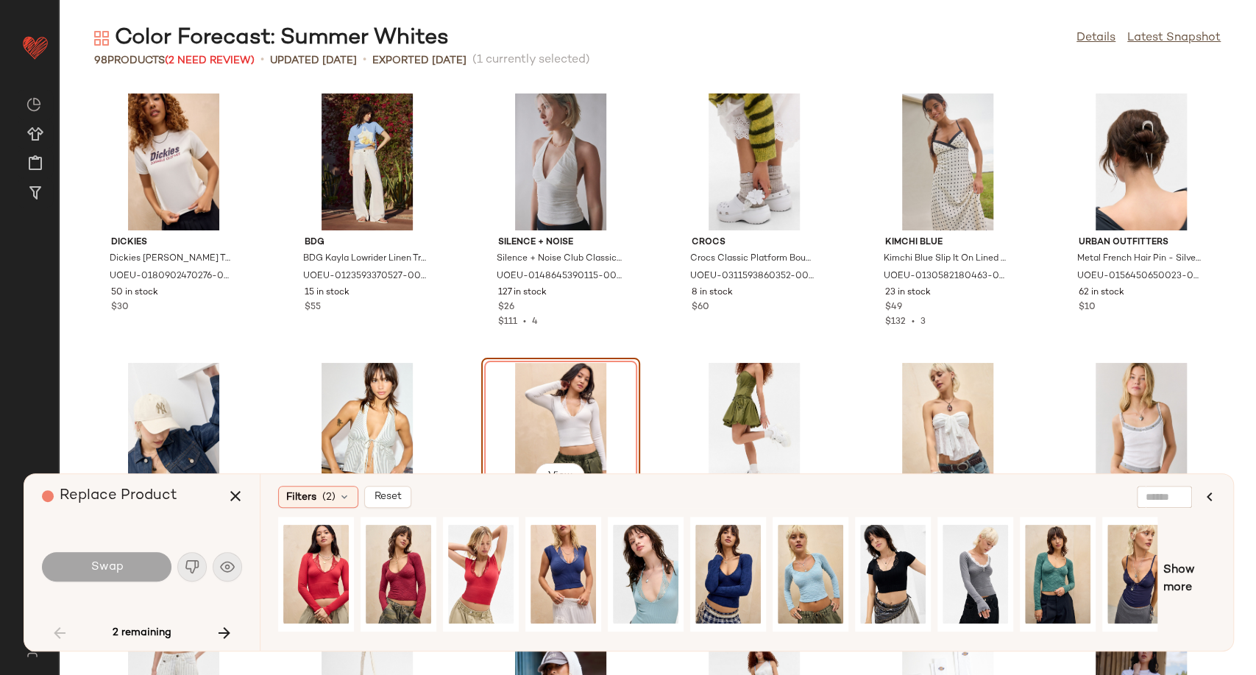
drag, startPoint x: 844, startPoint y: 633, endPoint x: 869, endPoint y: 637, distance: 25.3
click at [869, 637] on div at bounding box center [717, 579] width 879 height 125
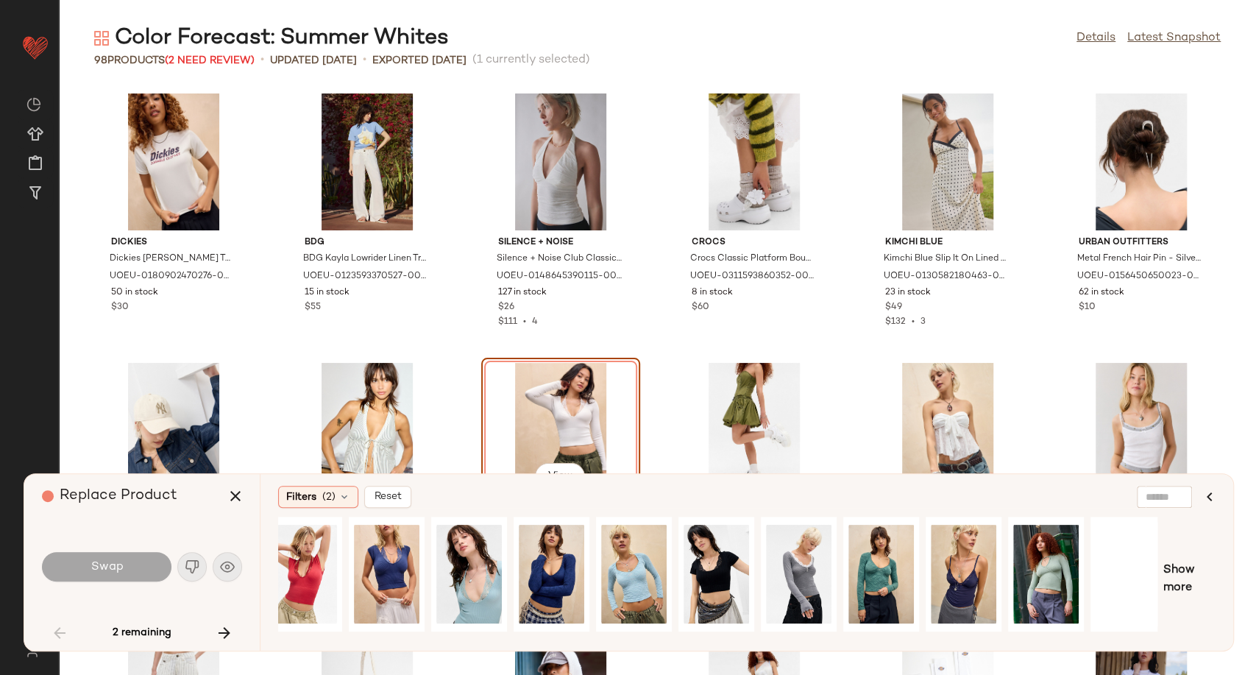
scroll to position [0, 184]
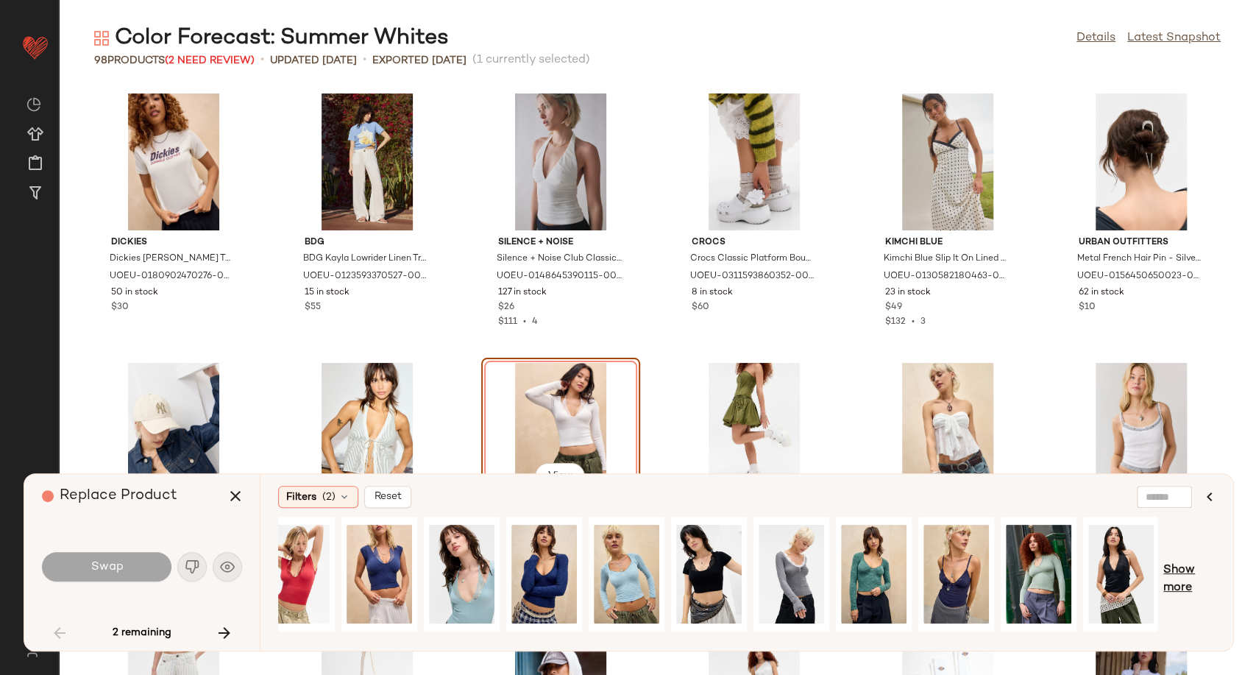
click at [1180, 567] on span "Show more" at bounding box center [1189, 578] width 52 height 35
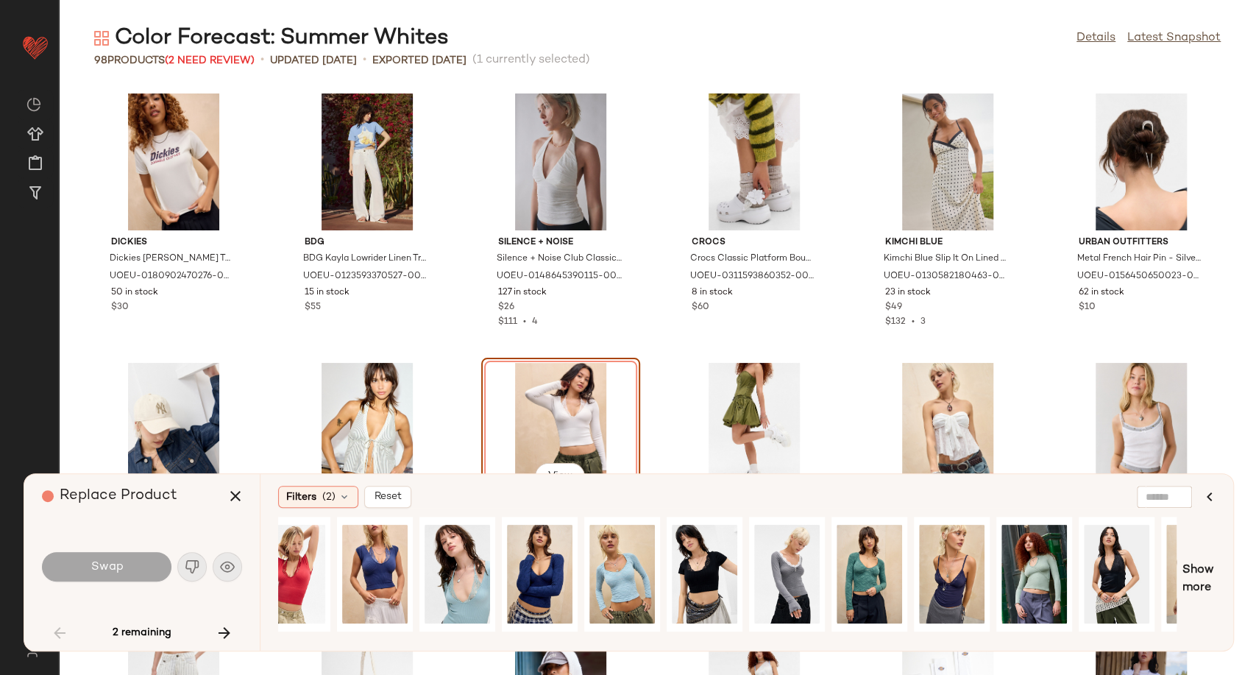
scroll to position [0, 0]
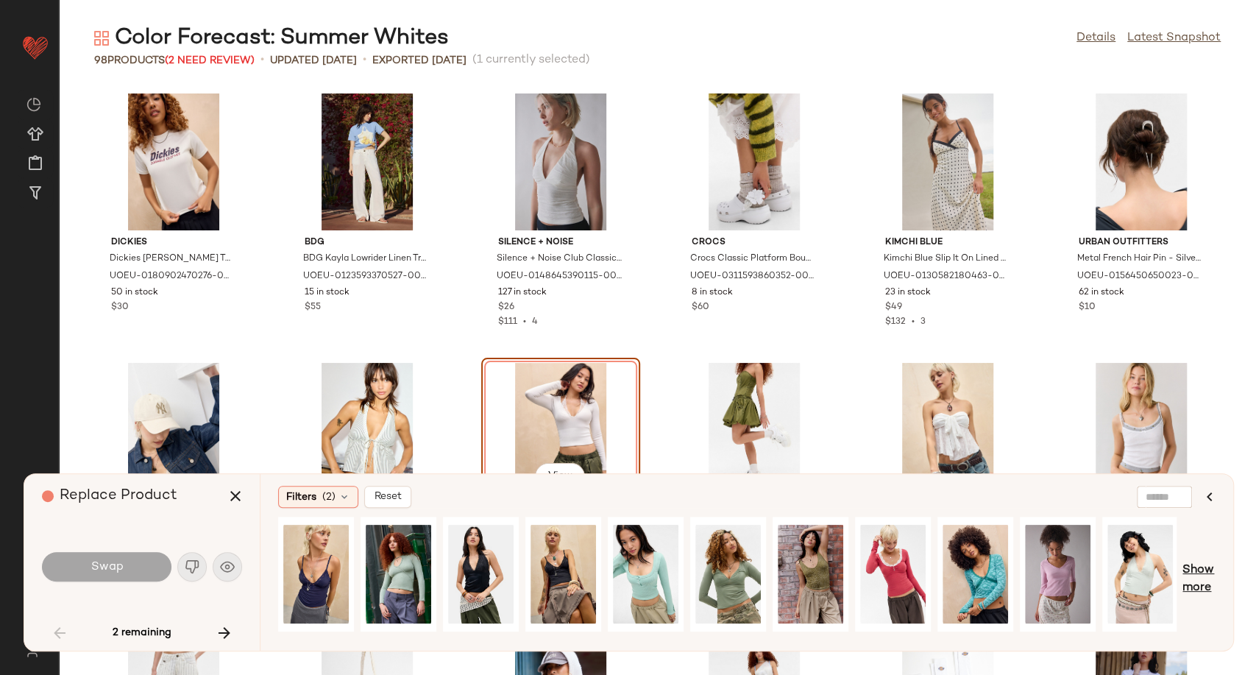
click at [1198, 570] on span "Show more" at bounding box center [1199, 578] width 33 height 35
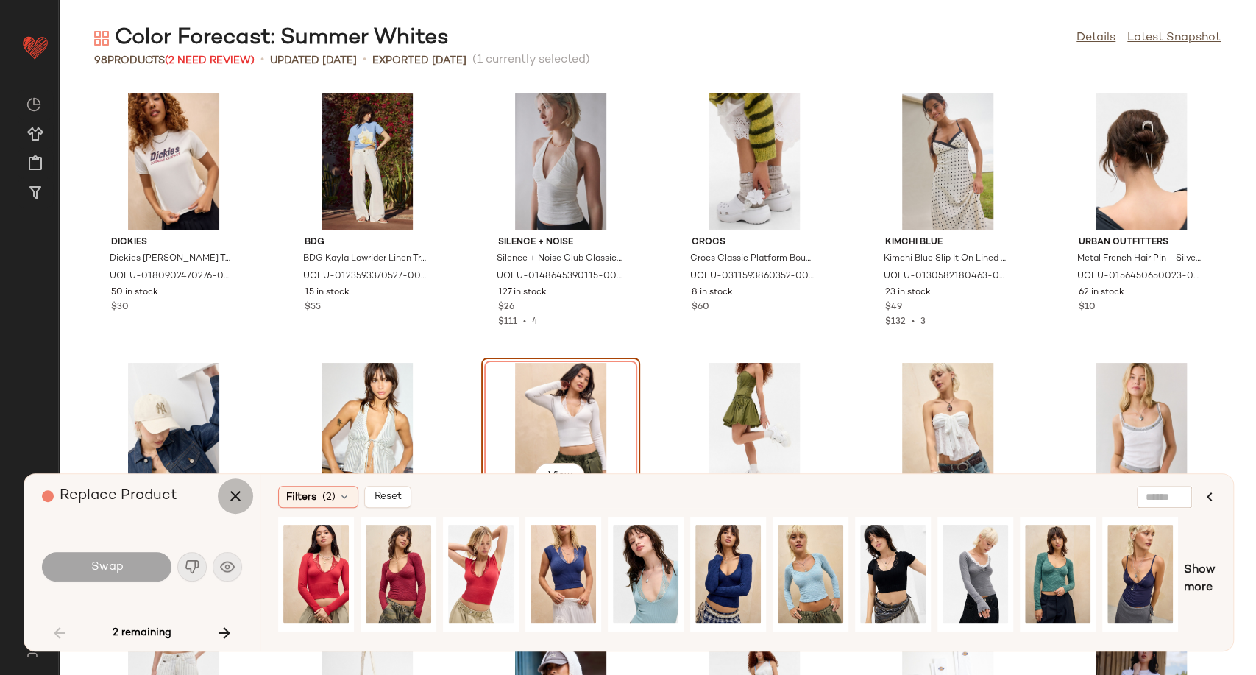
click at [230, 490] on icon "button" at bounding box center [236, 496] width 18 height 18
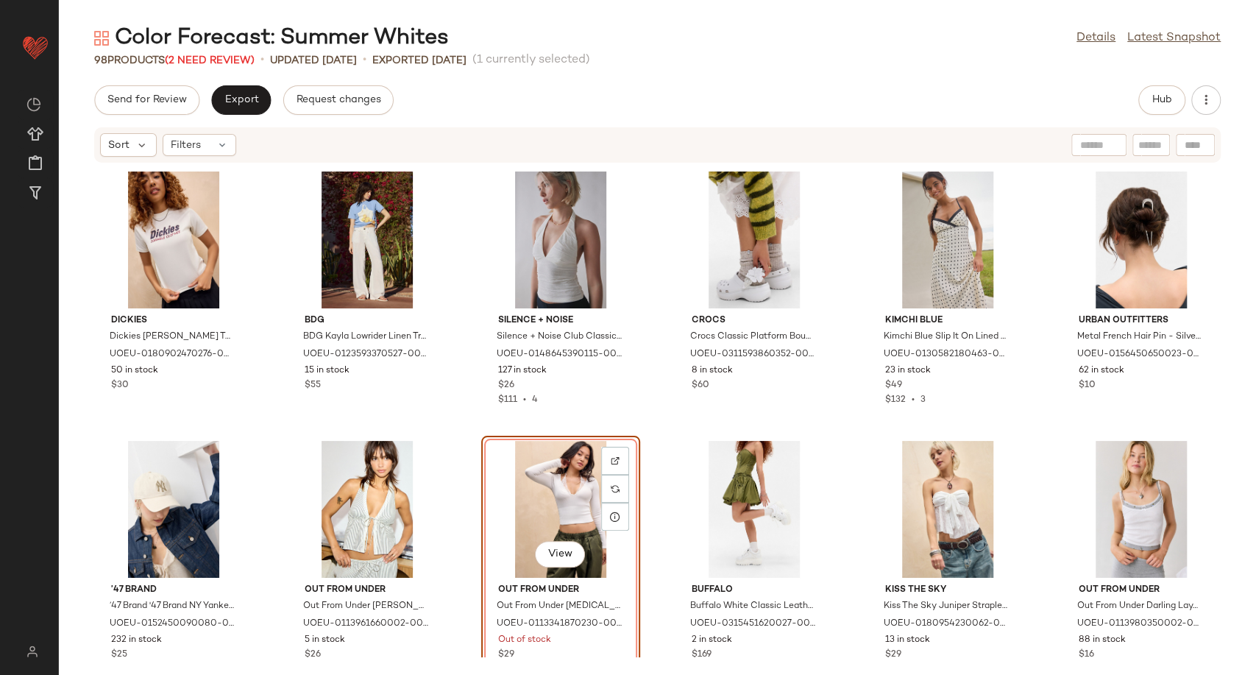
click at [661, 435] on div "Dickies Dickies Ecru Williston T-Shirt - White XL at Urban Outfitters UOEU-0180…" at bounding box center [657, 410] width 1197 height 494
click at [542, 503] on div "View" at bounding box center [560, 509] width 149 height 137
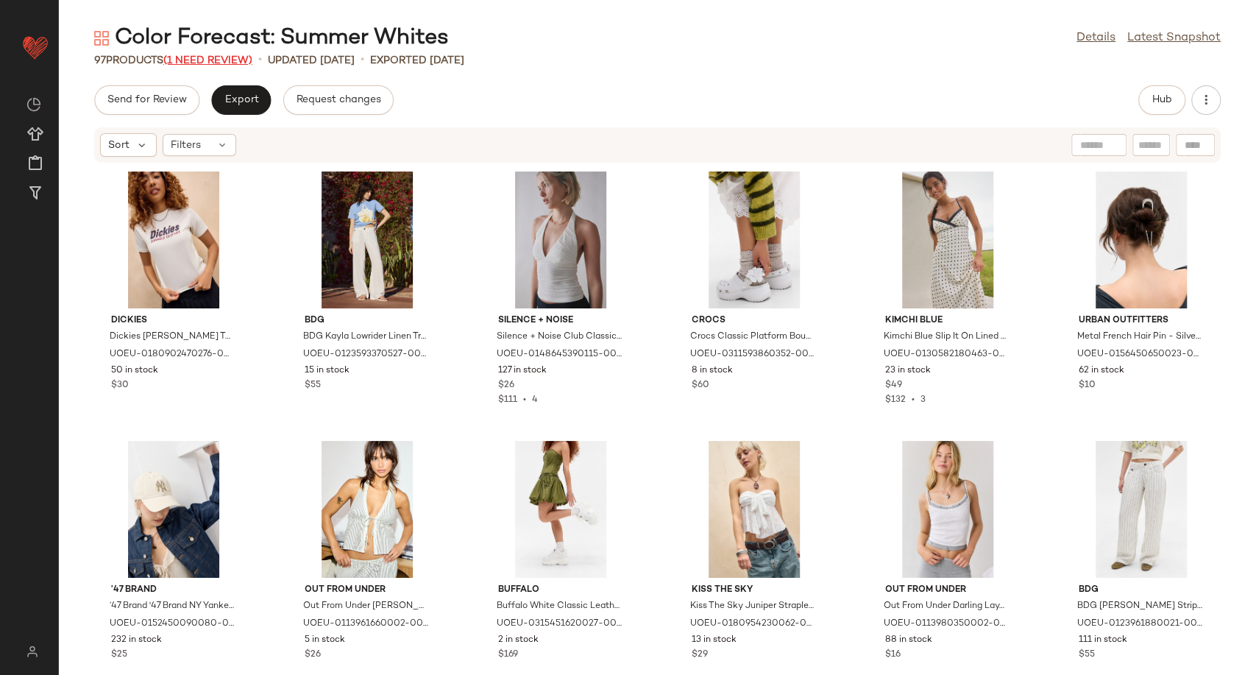
click at [196, 66] on span "(1 Need Review)" at bounding box center [207, 60] width 89 height 11
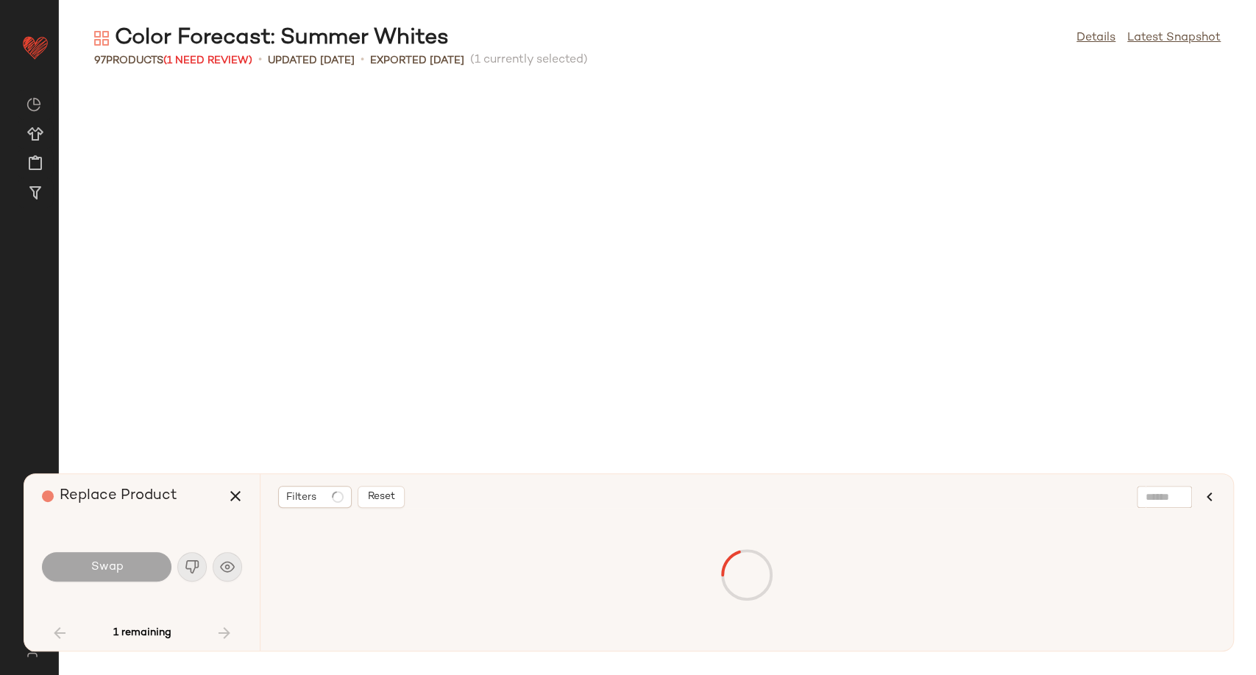
scroll to position [2424, 0]
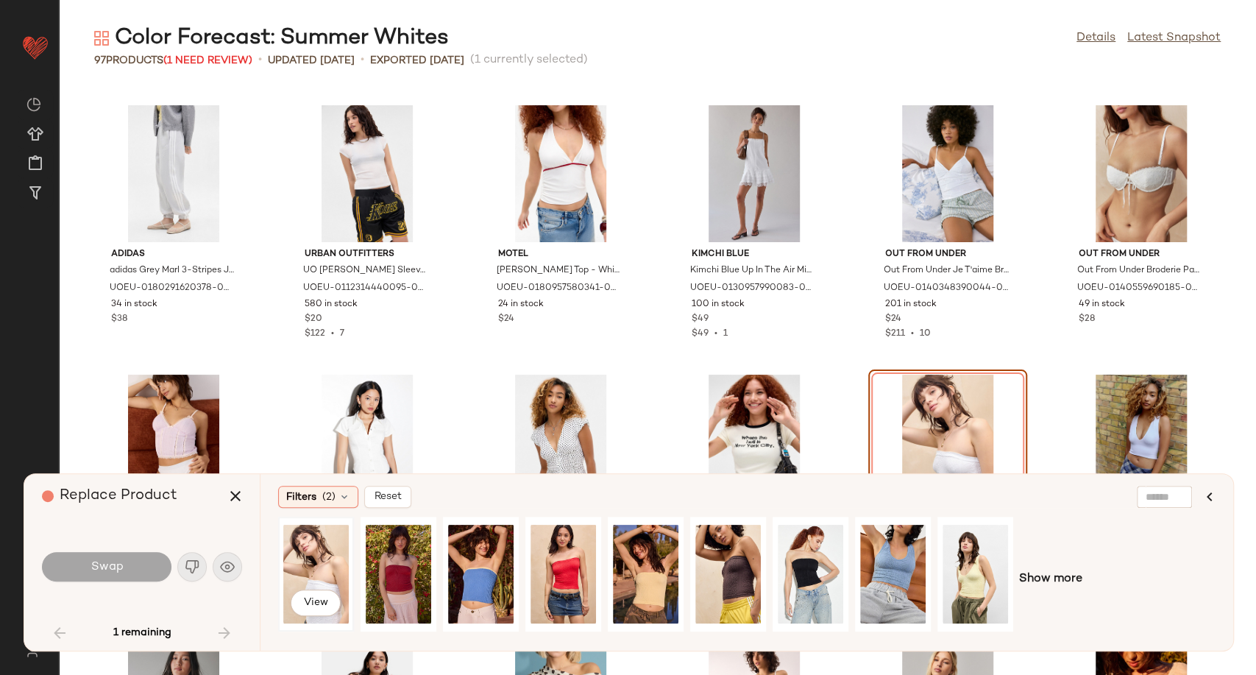
click at [301, 576] on div "View" at bounding box center [315, 574] width 65 height 104
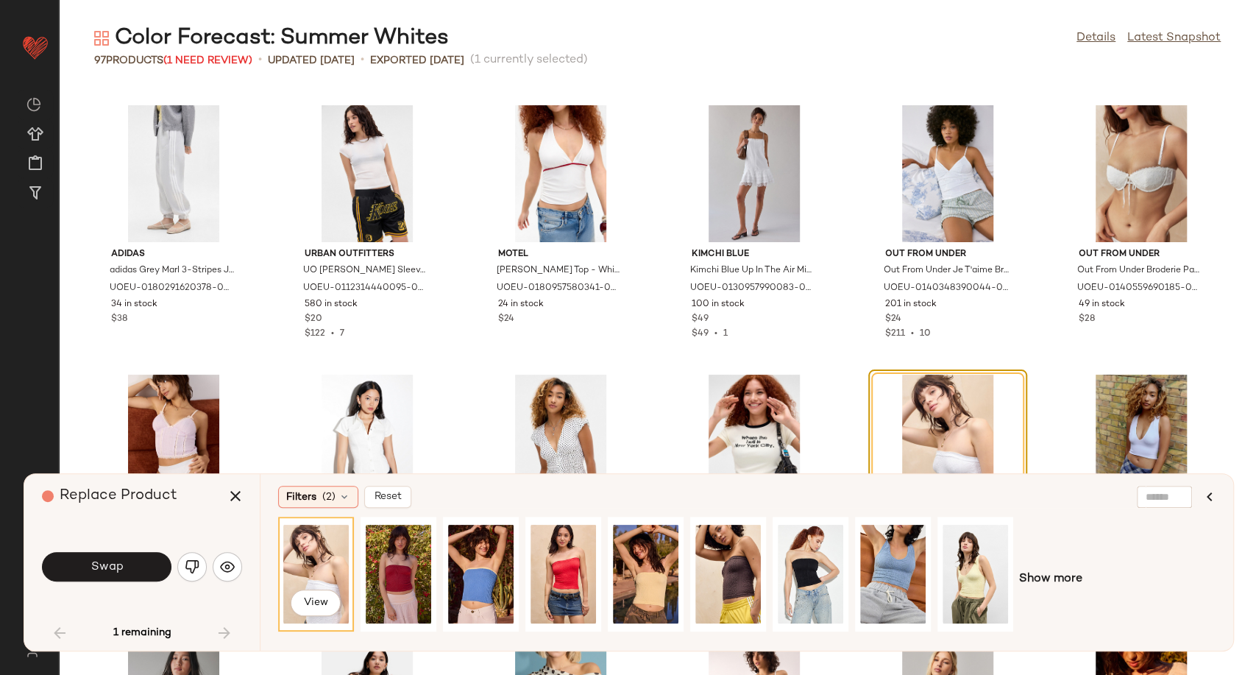
click at [149, 559] on button "Swap" at bounding box center [107, 566] width 130 height 29
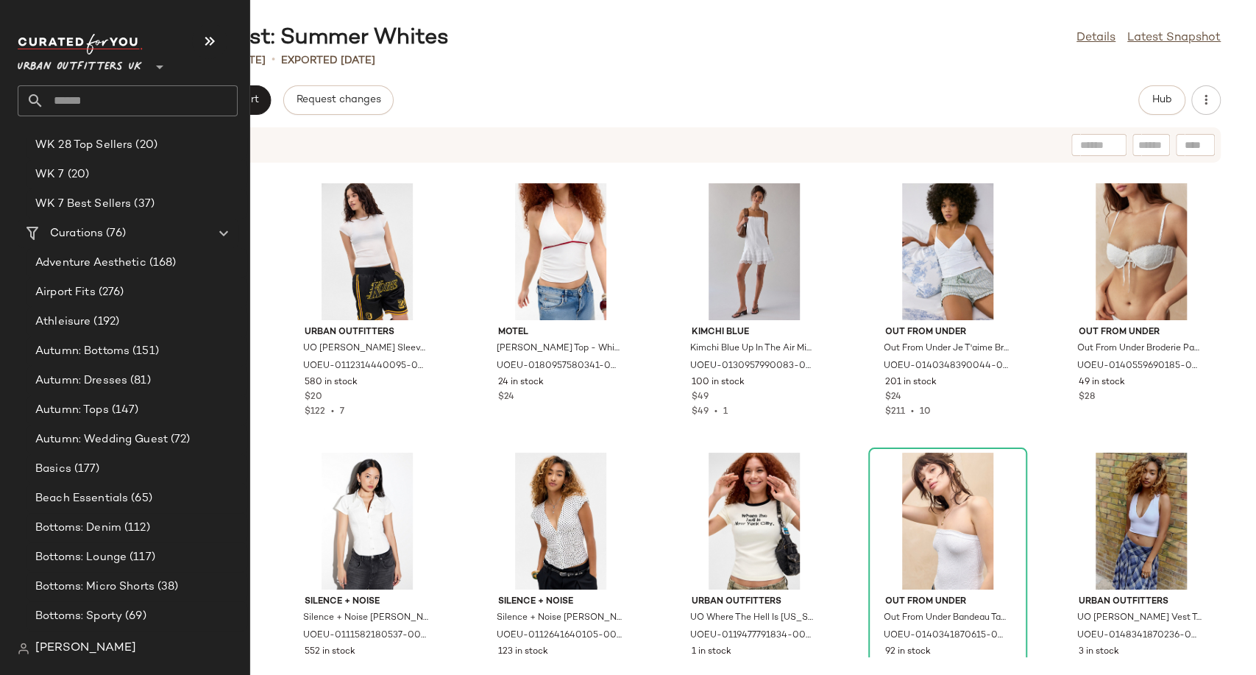
scroll to position [2779, 0]
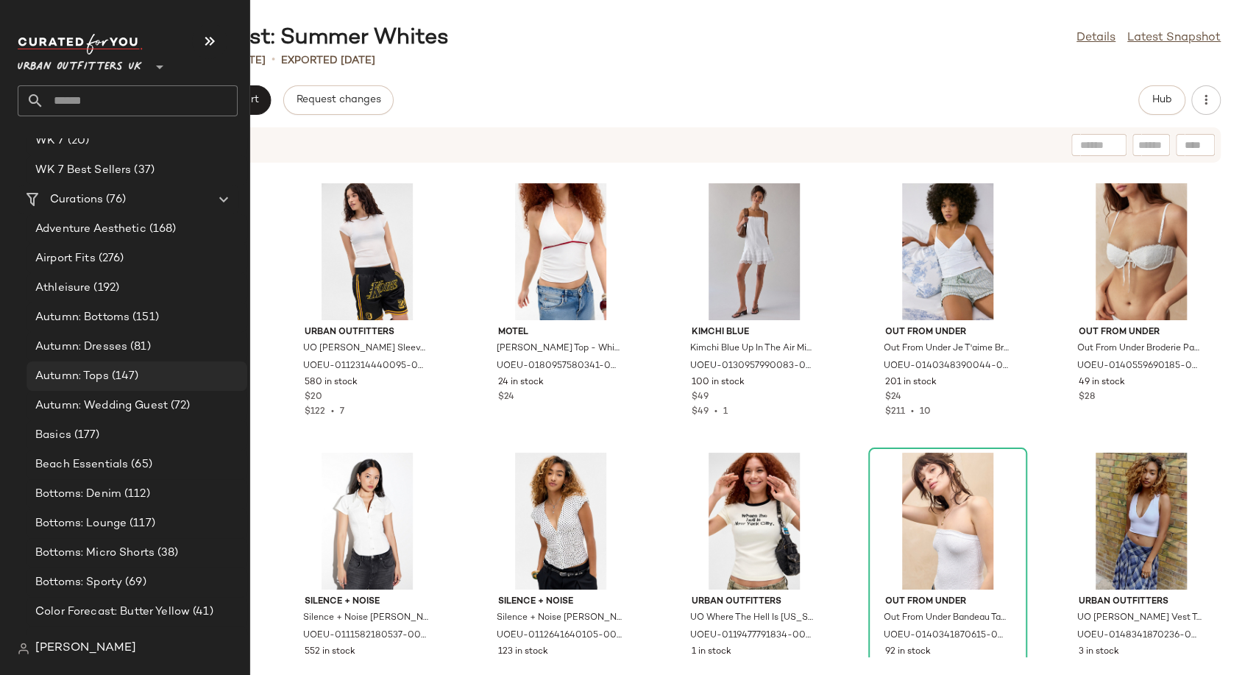
click at [76, 378] on span "Autumn: Tops" at bounding box center [72, 376] width 74 height 17
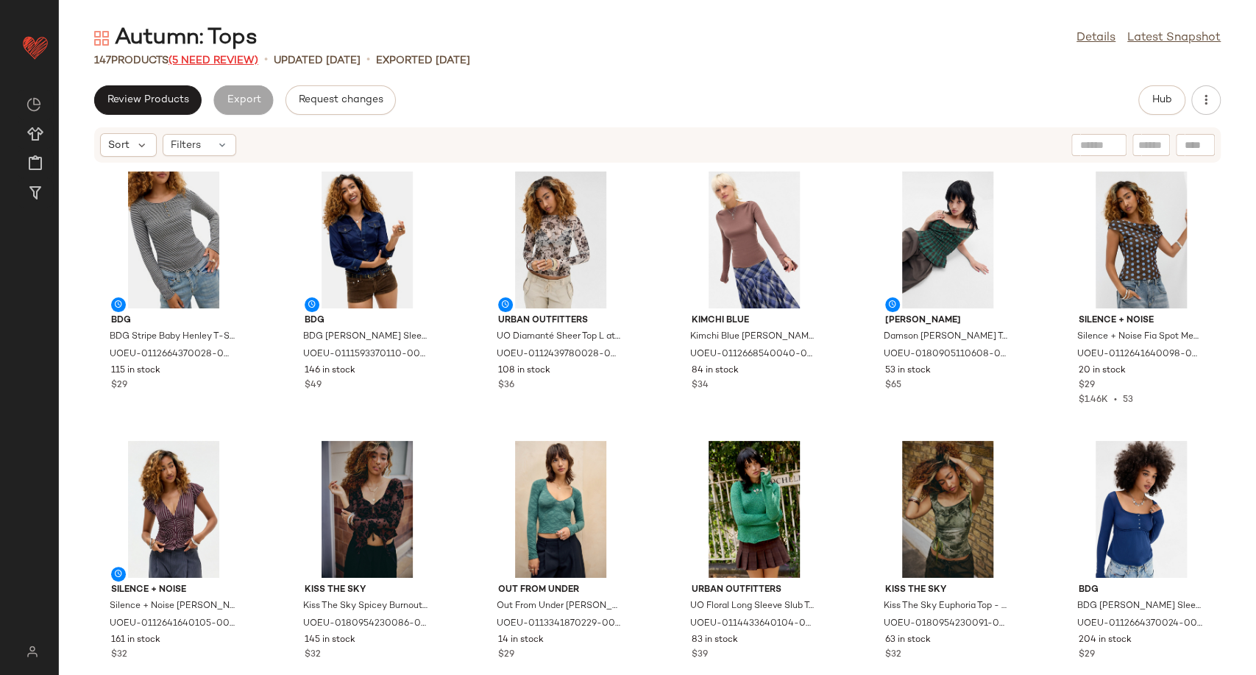
click at [222, 57] on span "(5 Need Review)" at bounding box center [214, 60] width 90 height 11
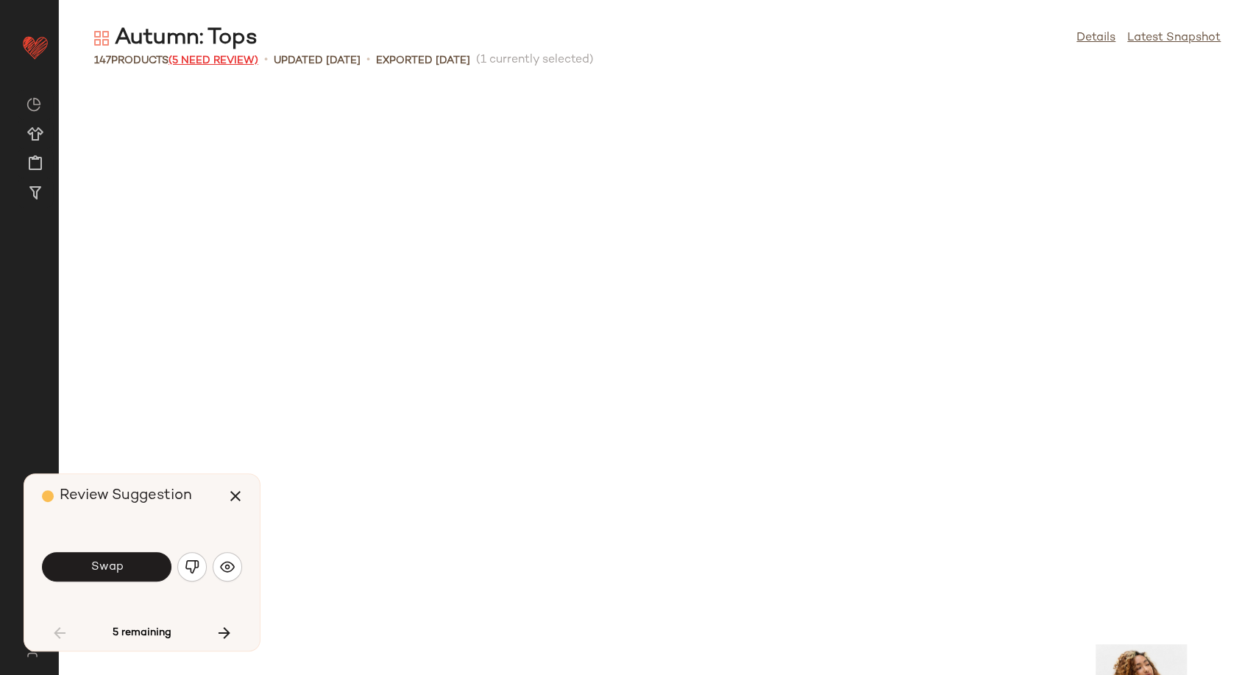
scroll to position [550, 0]
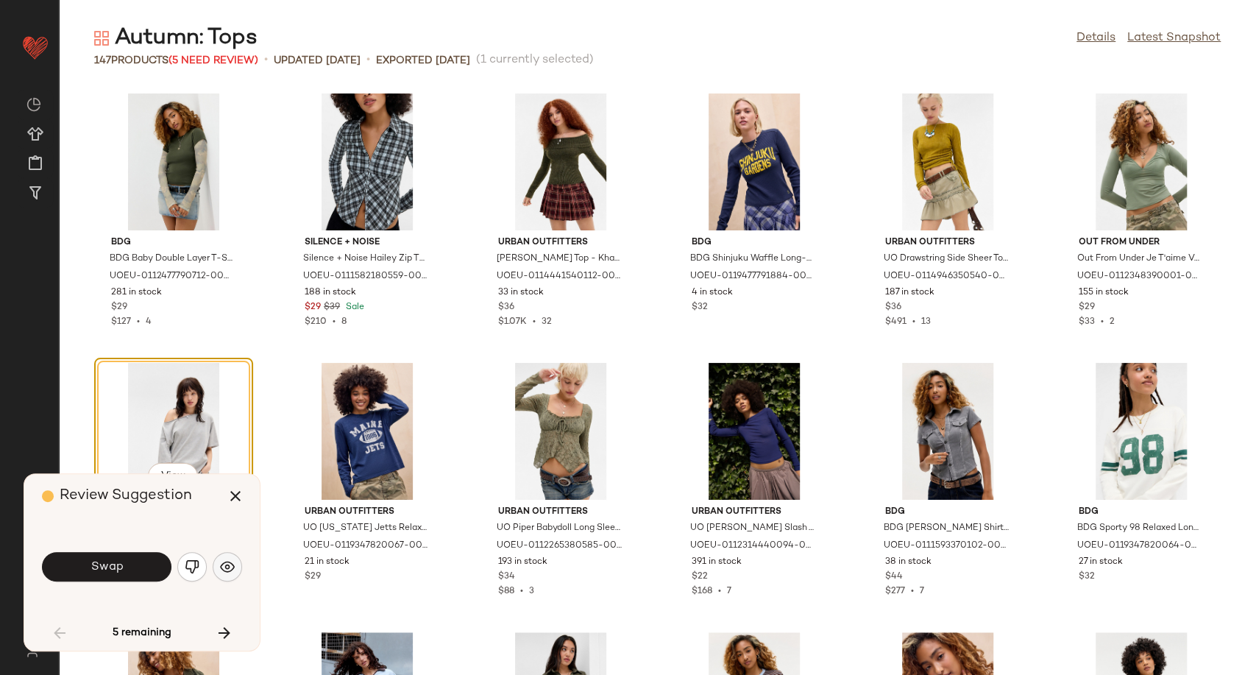
click at [235, 567] on button "button" at bounding box center [227, 566] width 29 height 29
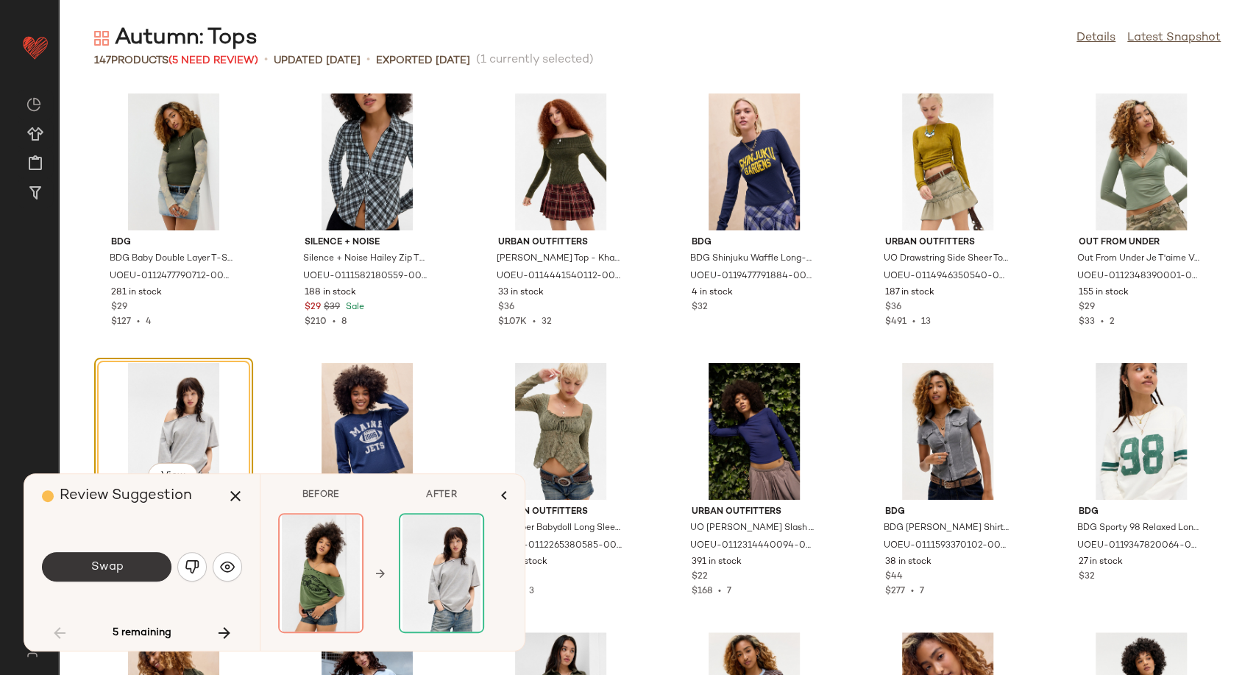
click at [124, 566] on button "Swap" at bounding box center [107, 566] width 130 height 29
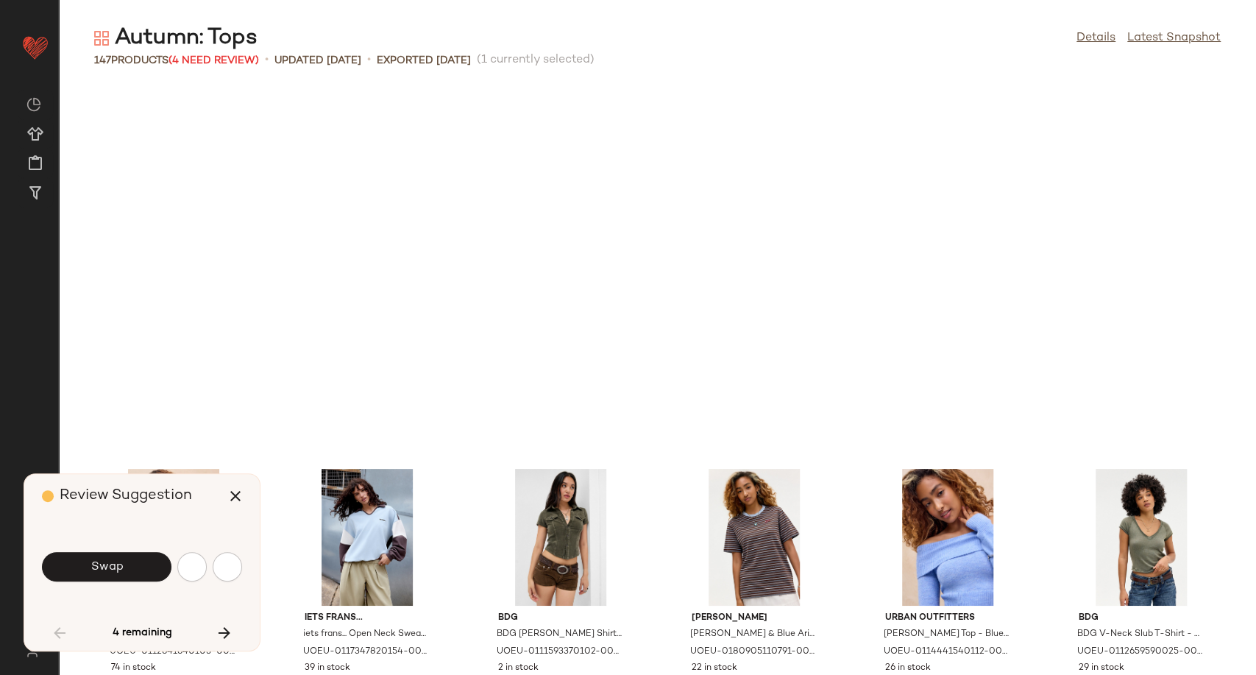
scroll to position [1077, 0]
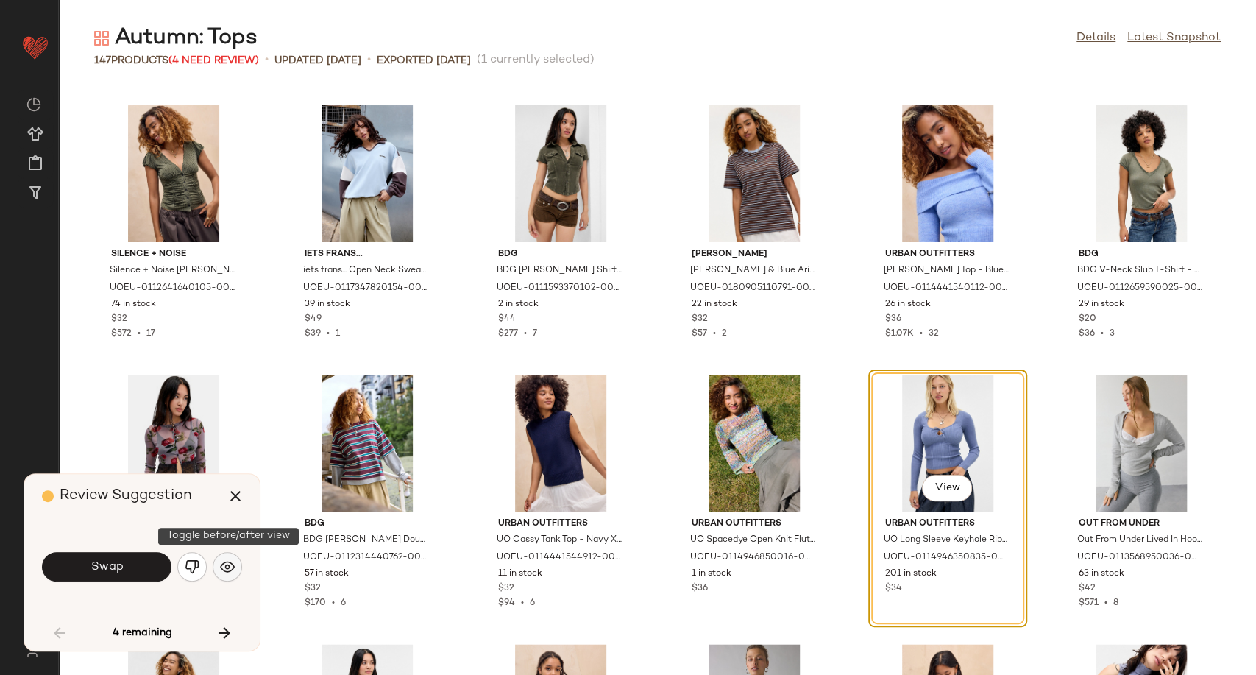
click at [224, 561] on img "button" at bounding box center [227, 566] width 15 height 15
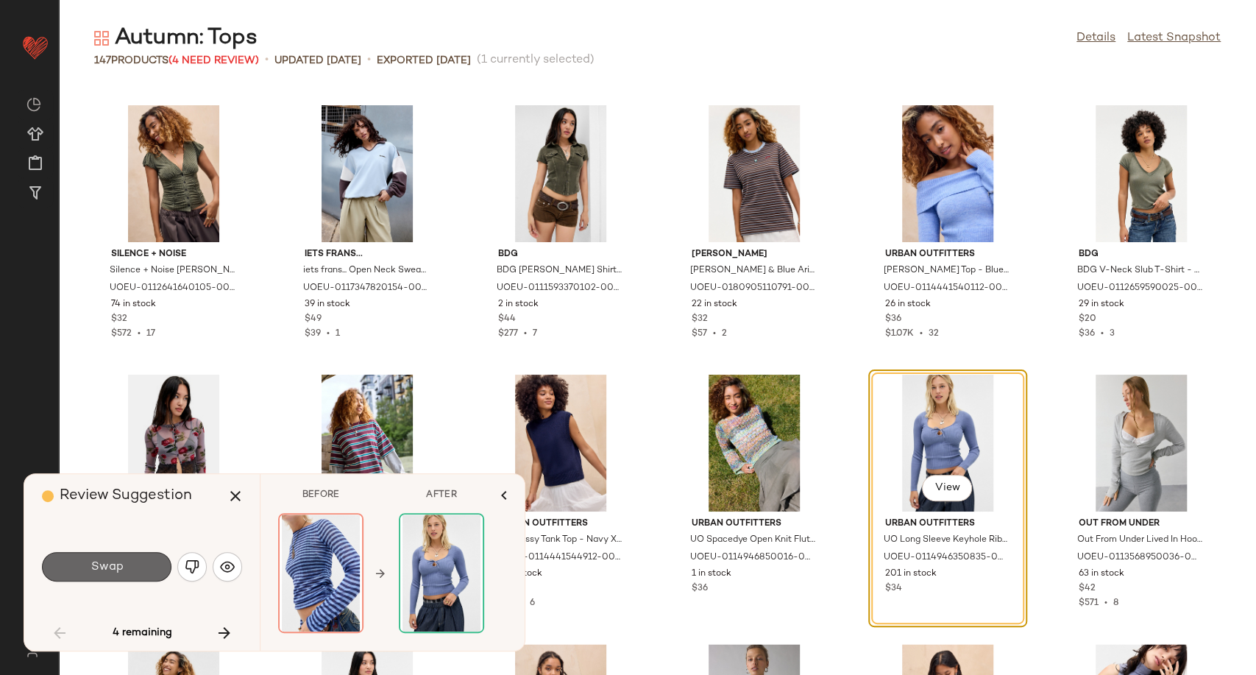
click at [151, 558] on button "Swap" at bounding box center [107, 566] width 130 height 29
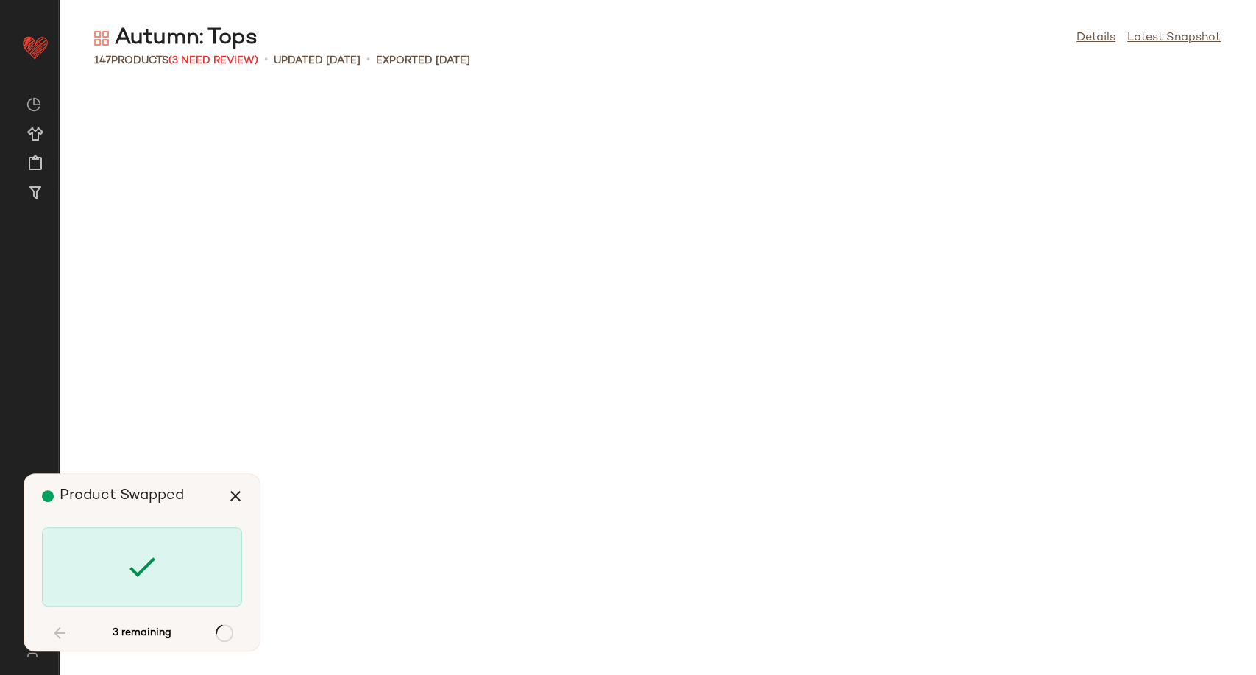
scroll to position [2424, 0]
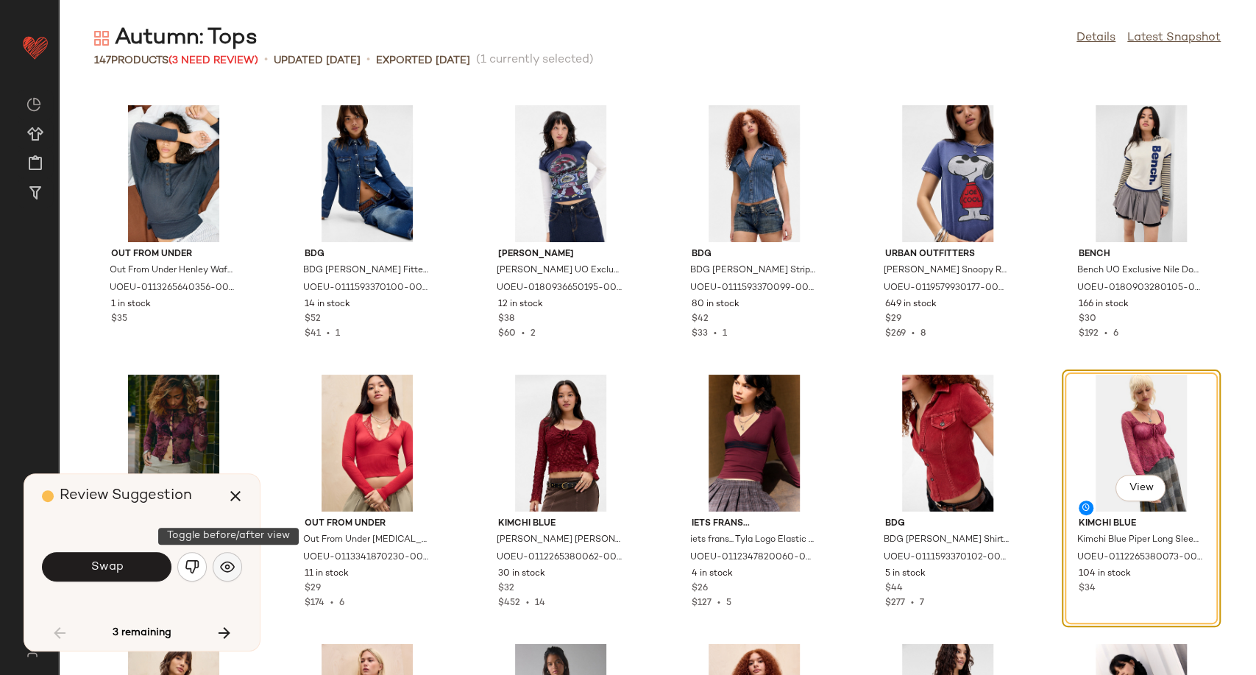
click at [235, 567] on button "button" at bounding box center [227, 566] width 29 height 29
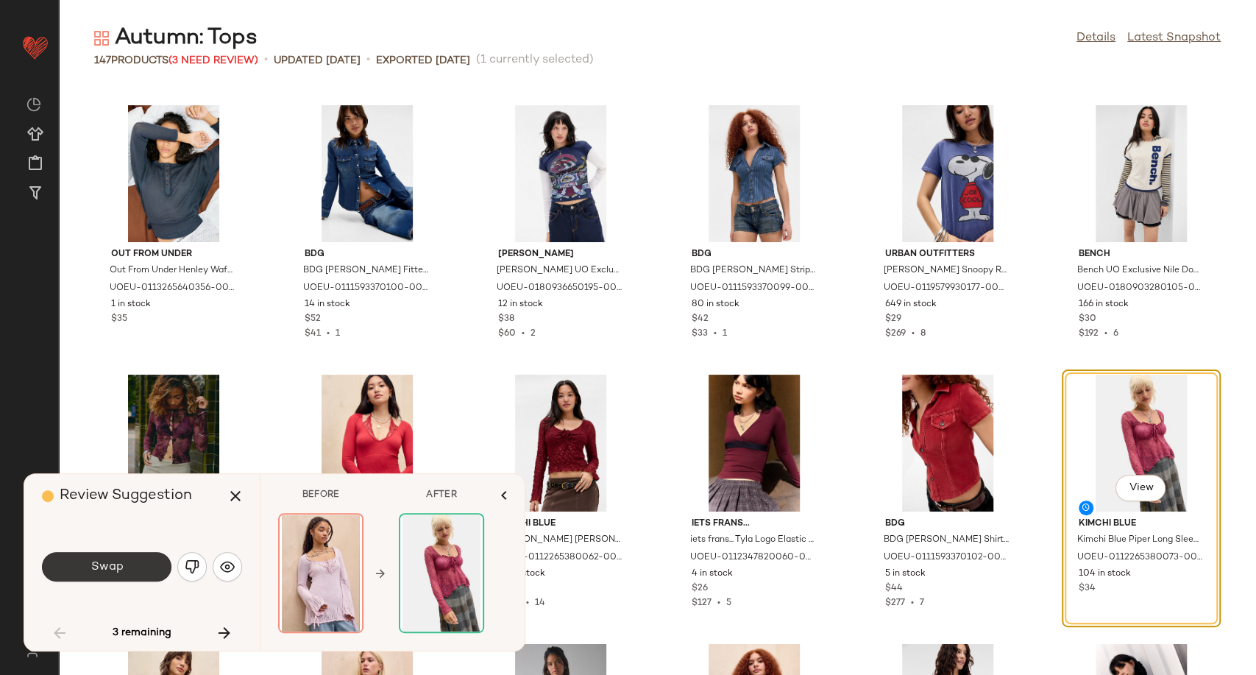
click at [155, 567] on button "Swap" at bounding box center [107, 566] width 130 height 29
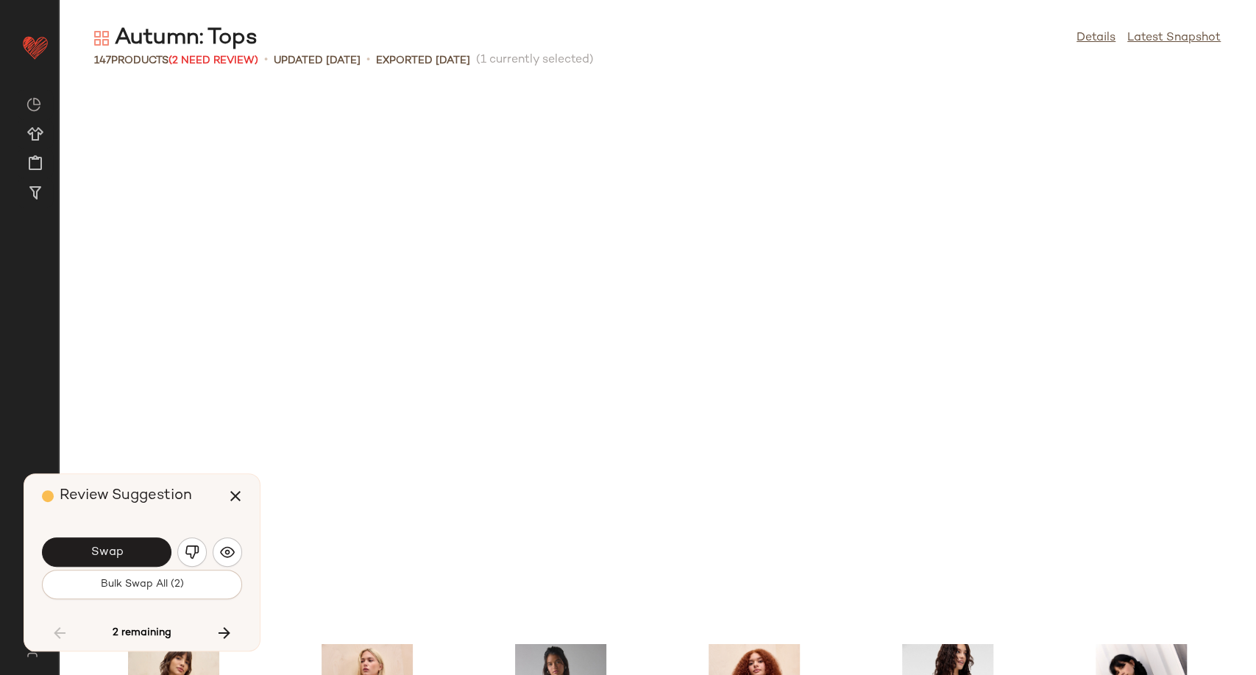
scroll to position [2962, 0]
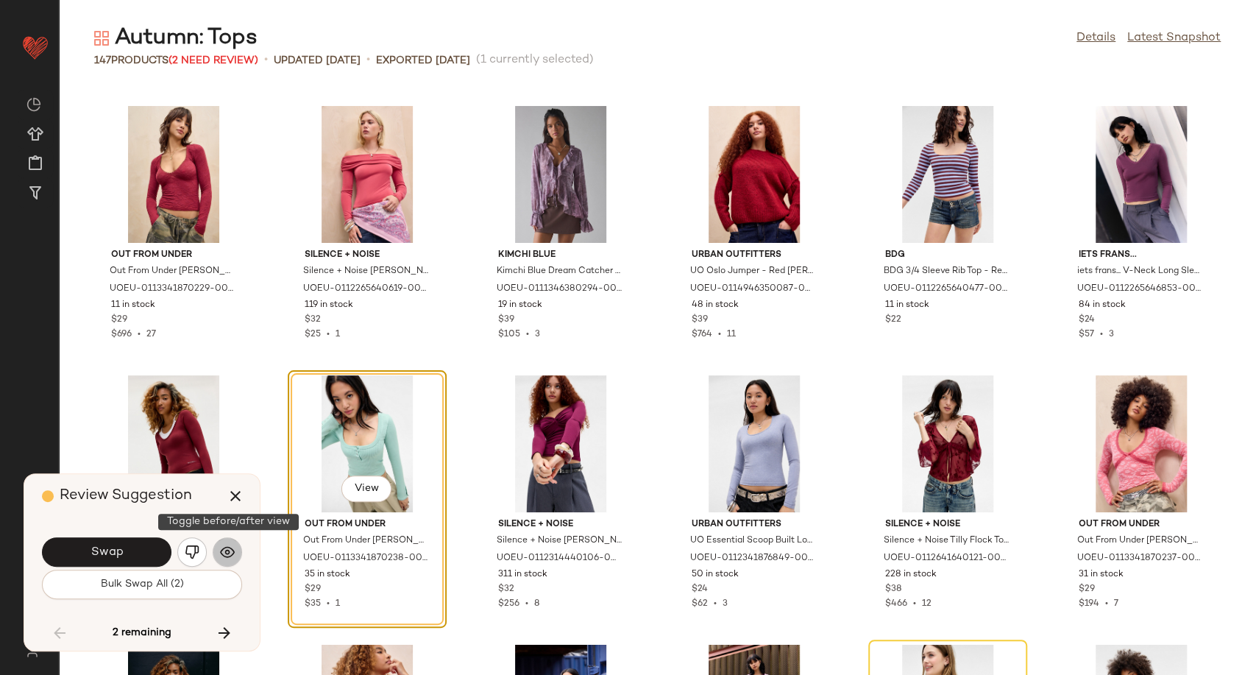
click at [224, 547] on img "button" at bounding box center [227, 552] width 15 height 15
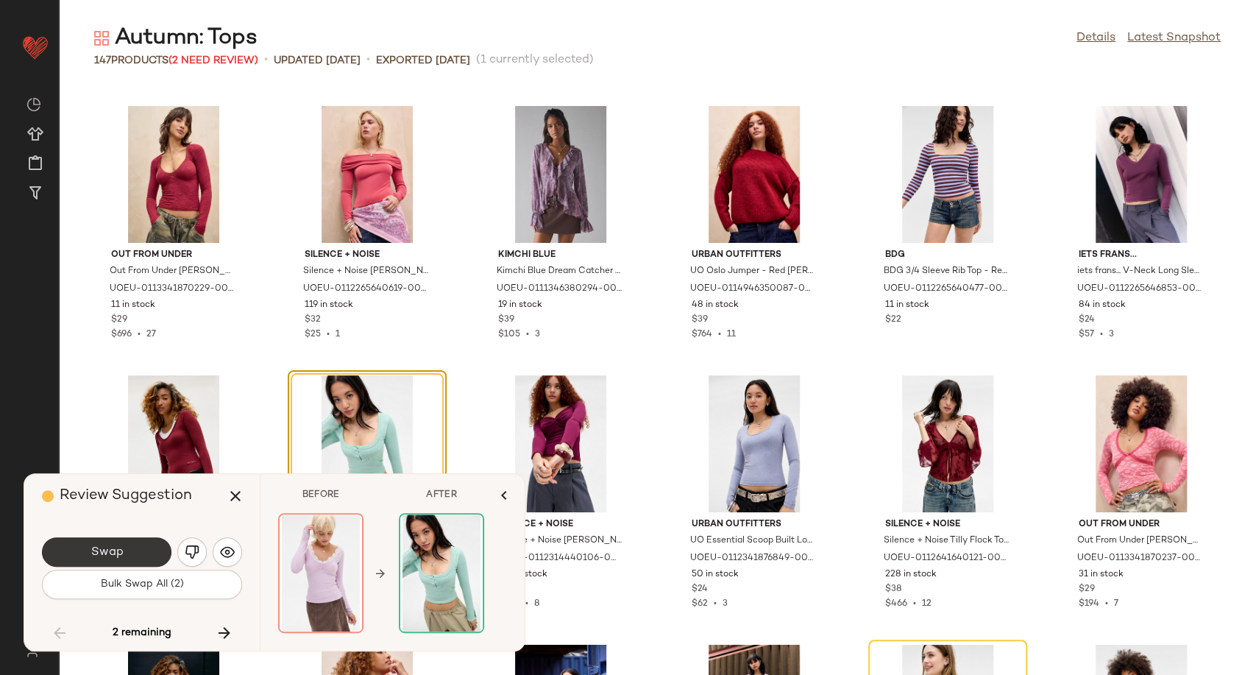
click at [124, 561] on button "Swap" at bounding box center [107, 551] width 130 height 29
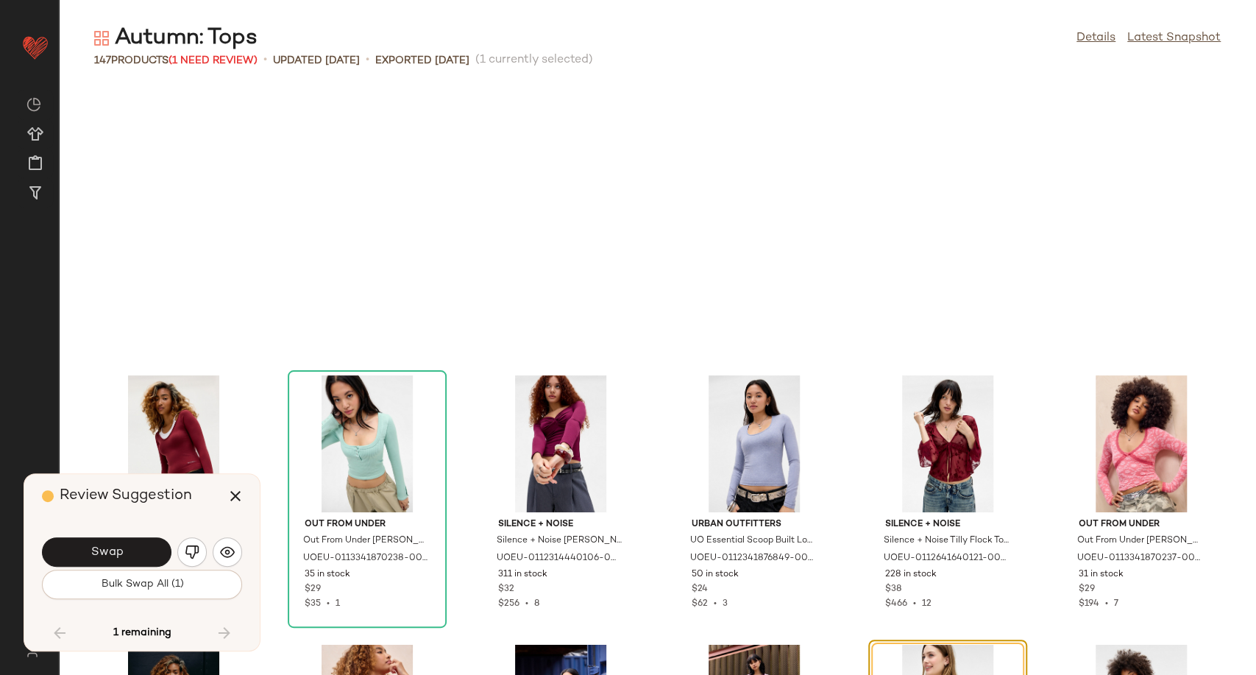
scroll to position [3232, 0]
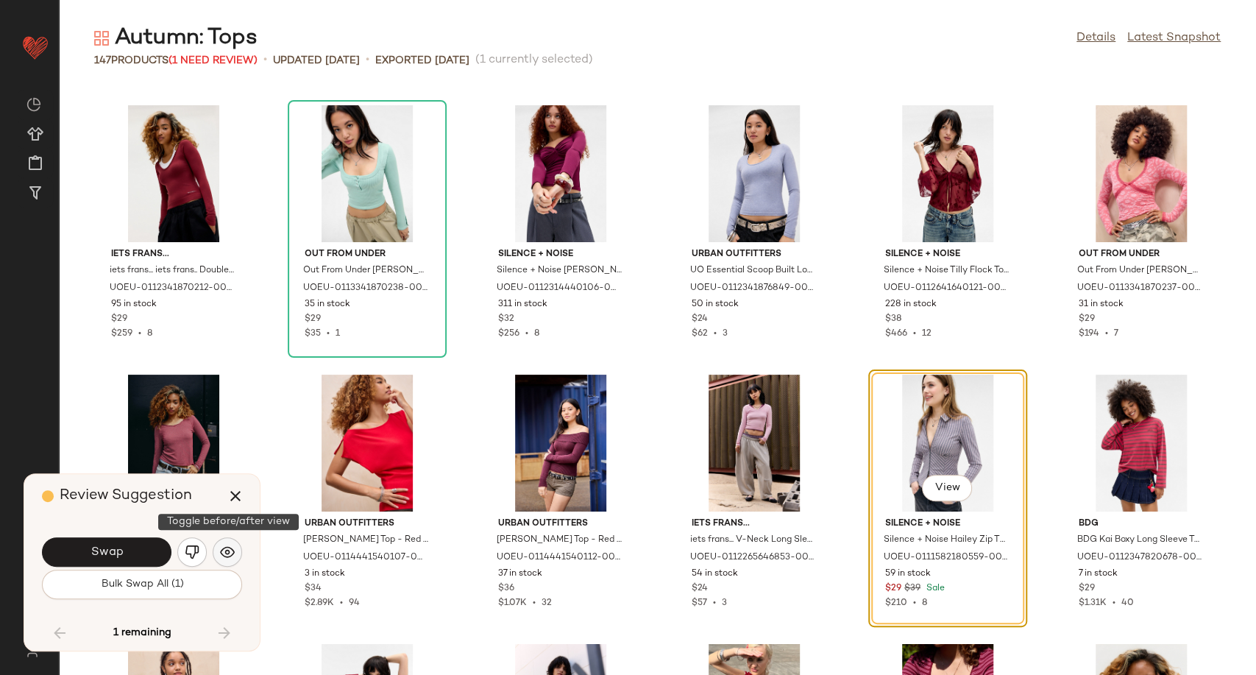
click at [235, 550] on button "button" at bounding box center [227, 551] width 29 height 29
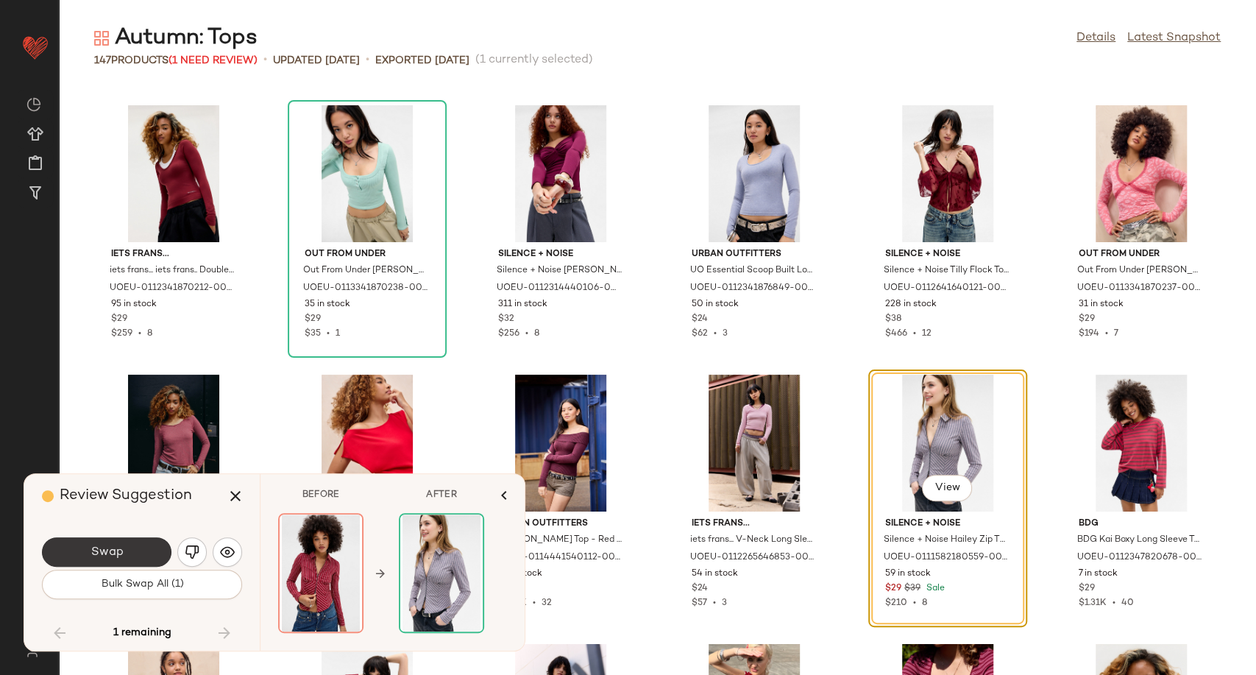
click at [102, 551] on span "Swap" at bounding box center [106, 552] width 33 height 14
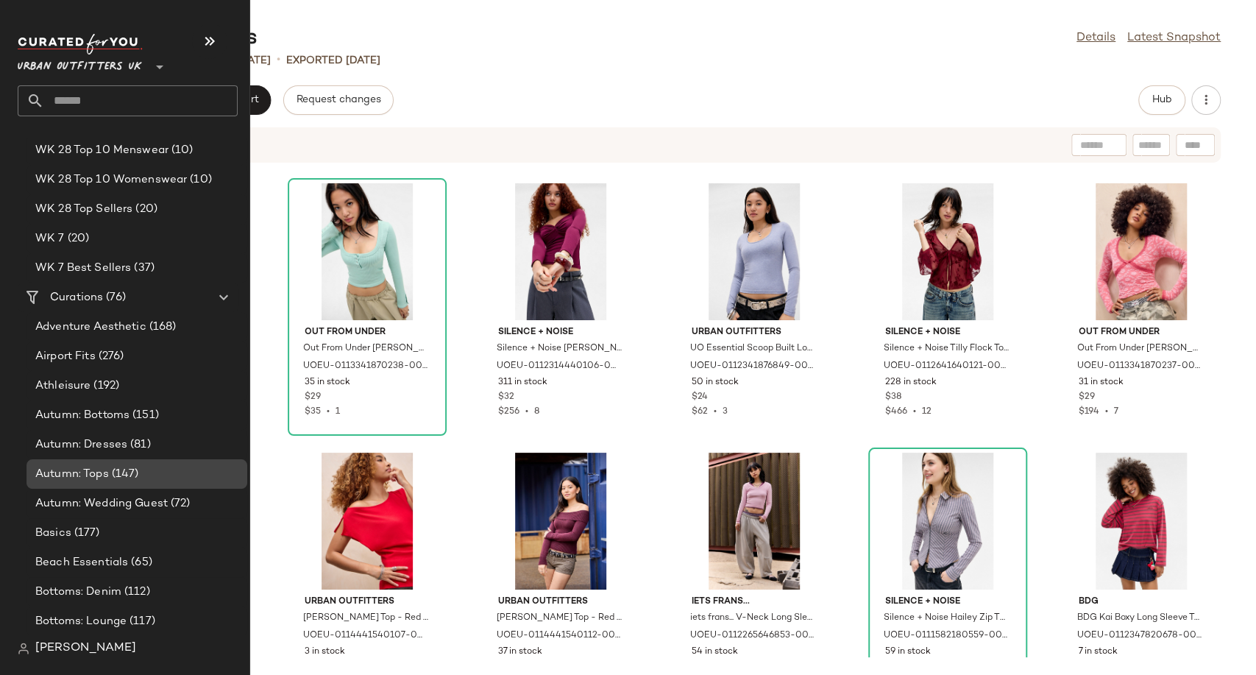
scroll to position [2698, 0]
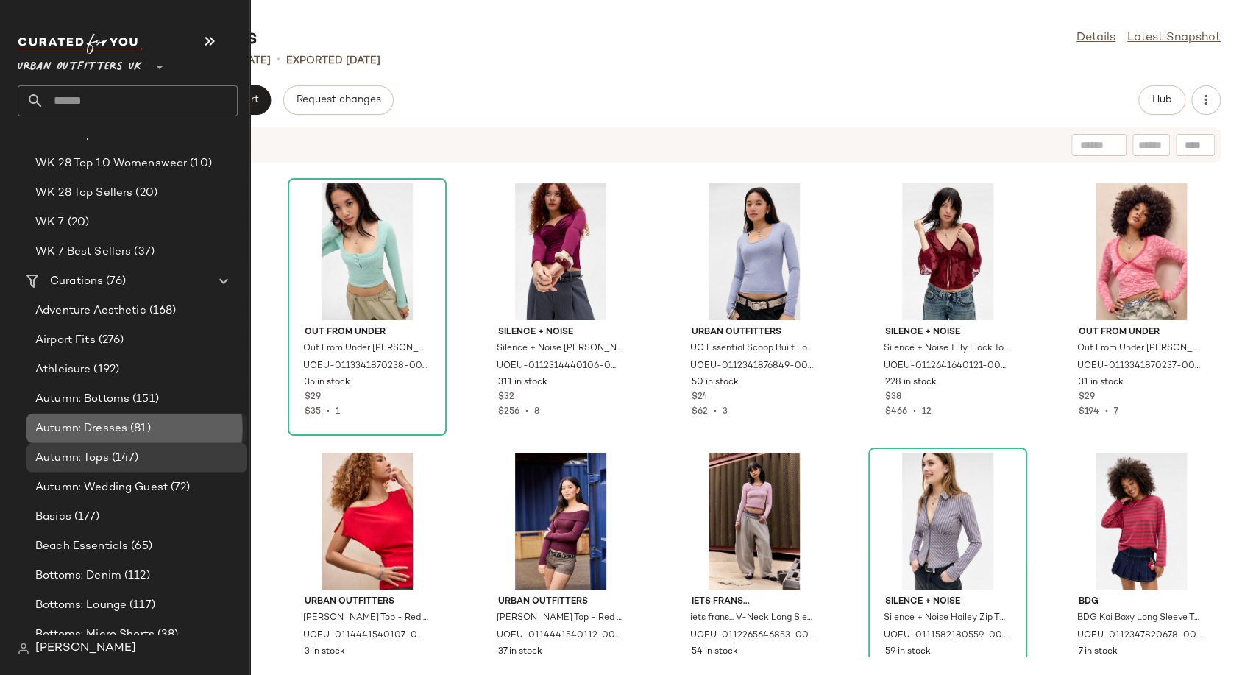
click at [135, 428] on span "(81)" at bounding box center [139, 428] width 24 height 17
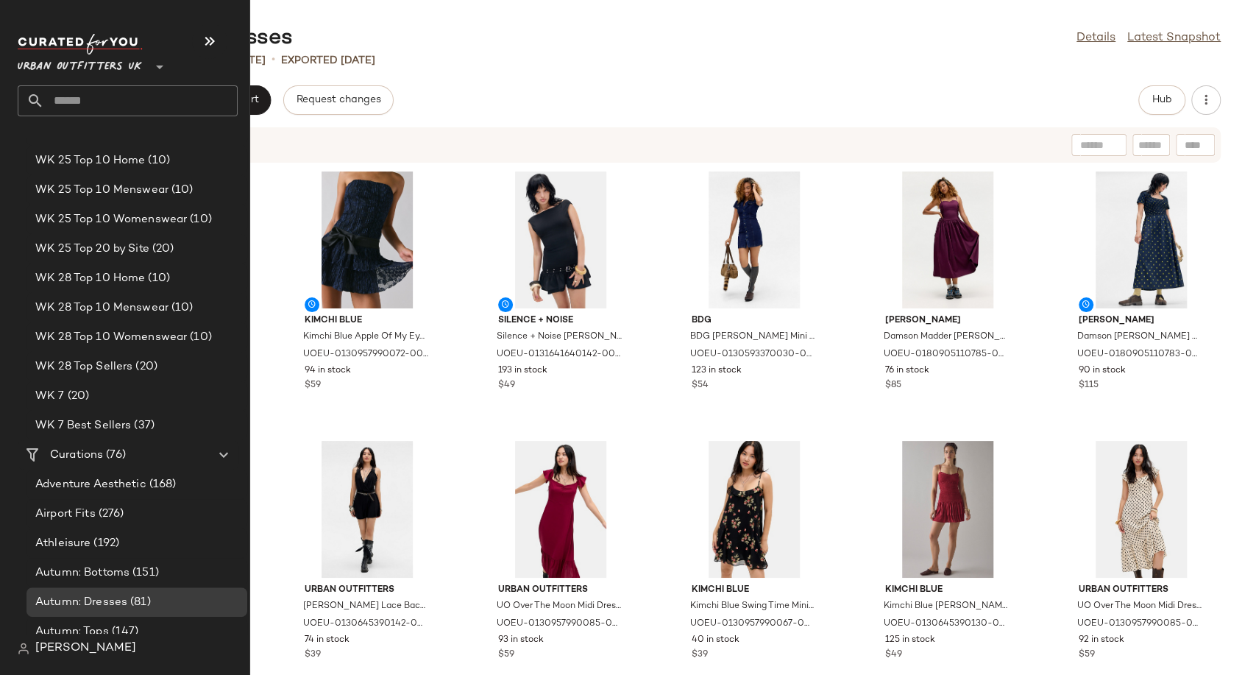
scroll to position [2534, 0]
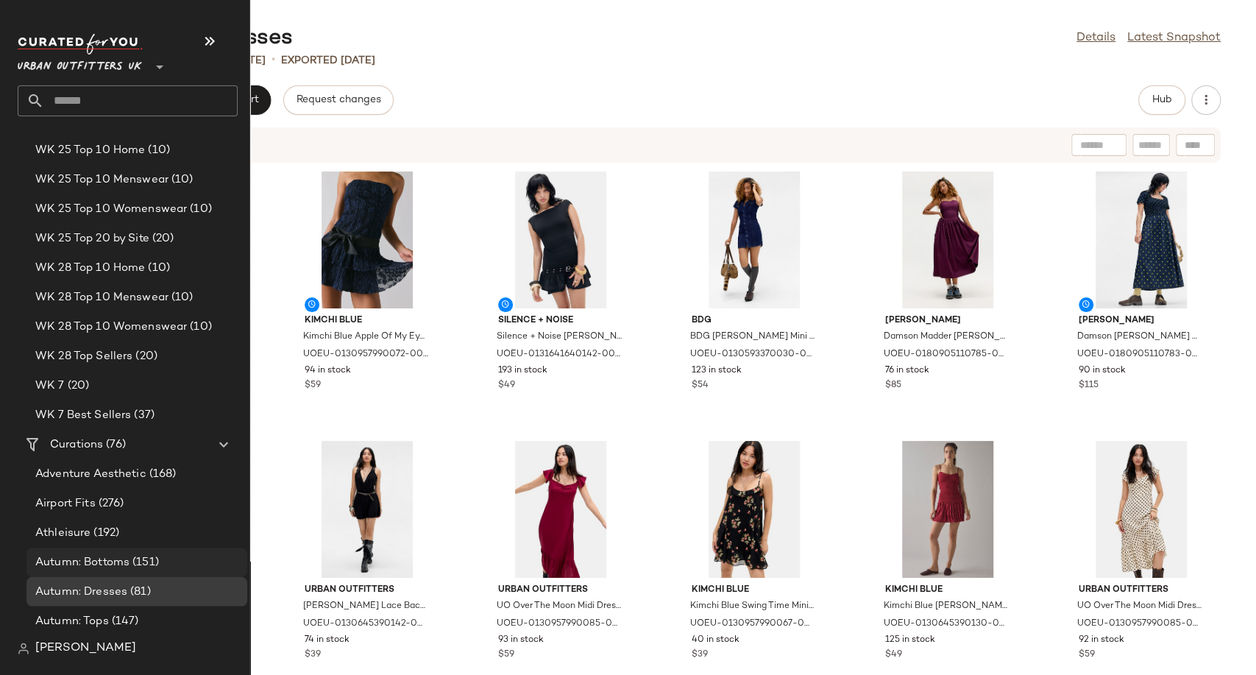
click at [99, 561] on span "Autumn: Bottoms" at bounding box center [82, 562] width 94 height 17
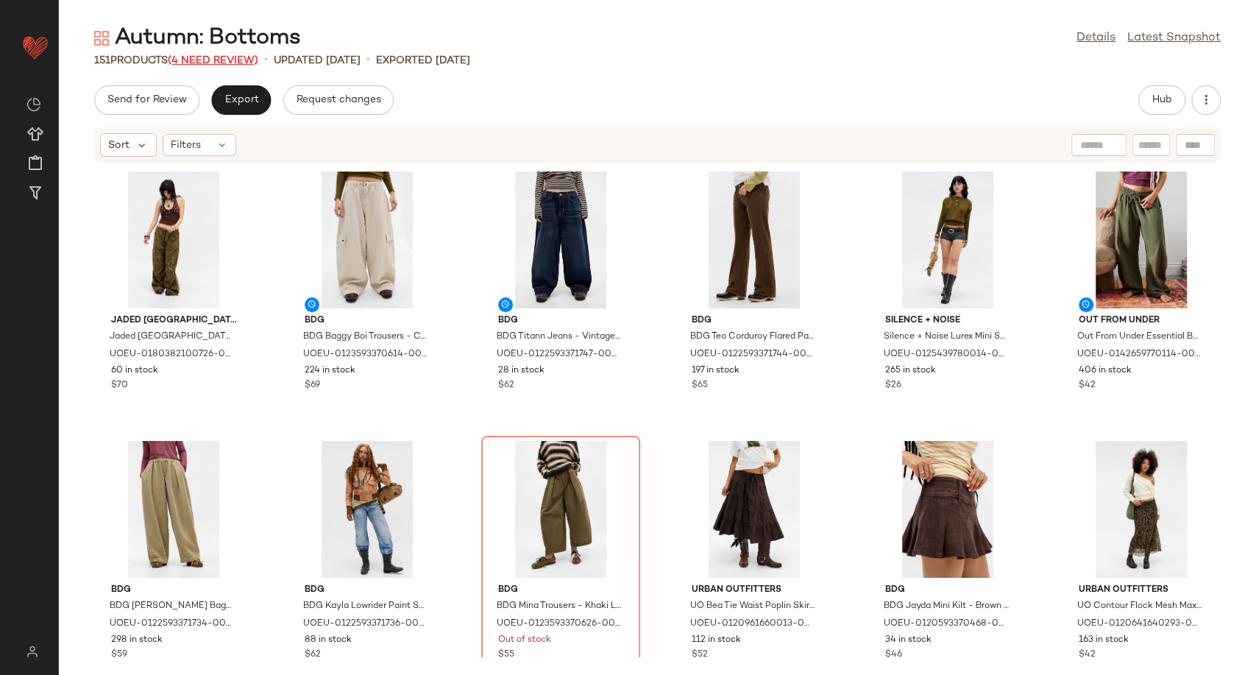
click at [255, 60] on span "(4 Need Review)" at bounding box center [213, 60] width 91 height 11
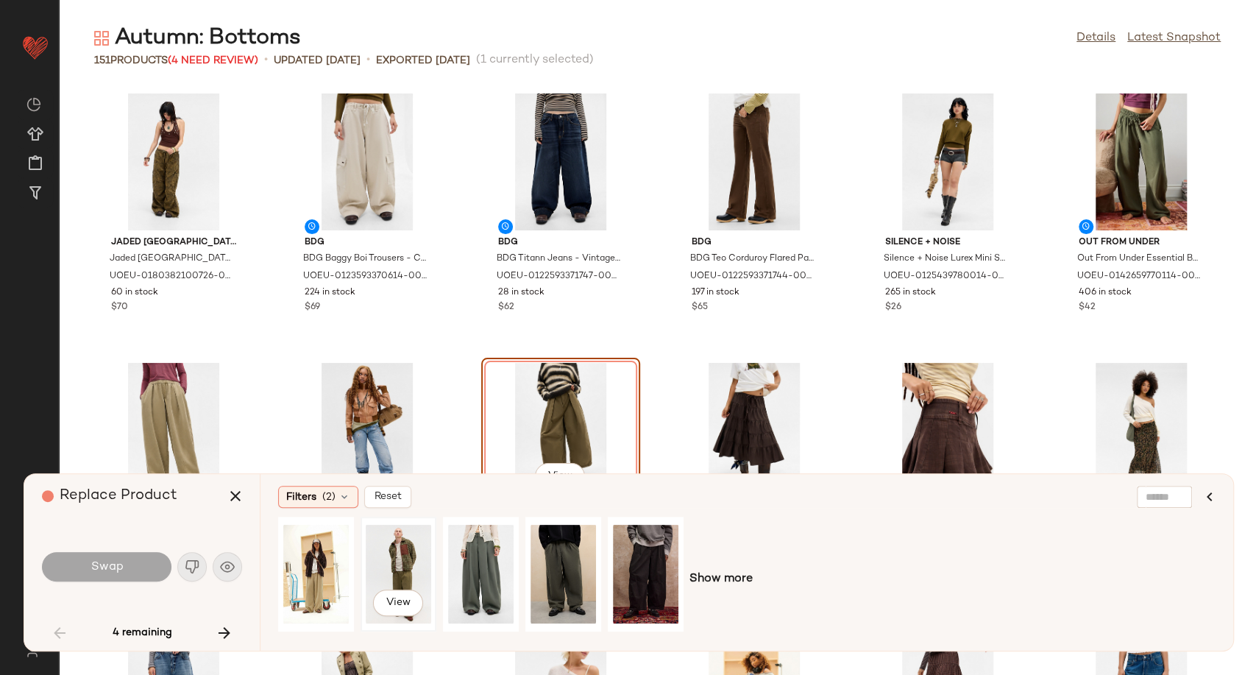
click at [403, 573] on div "View" at bounding box center [398, 574] width 65 height 104
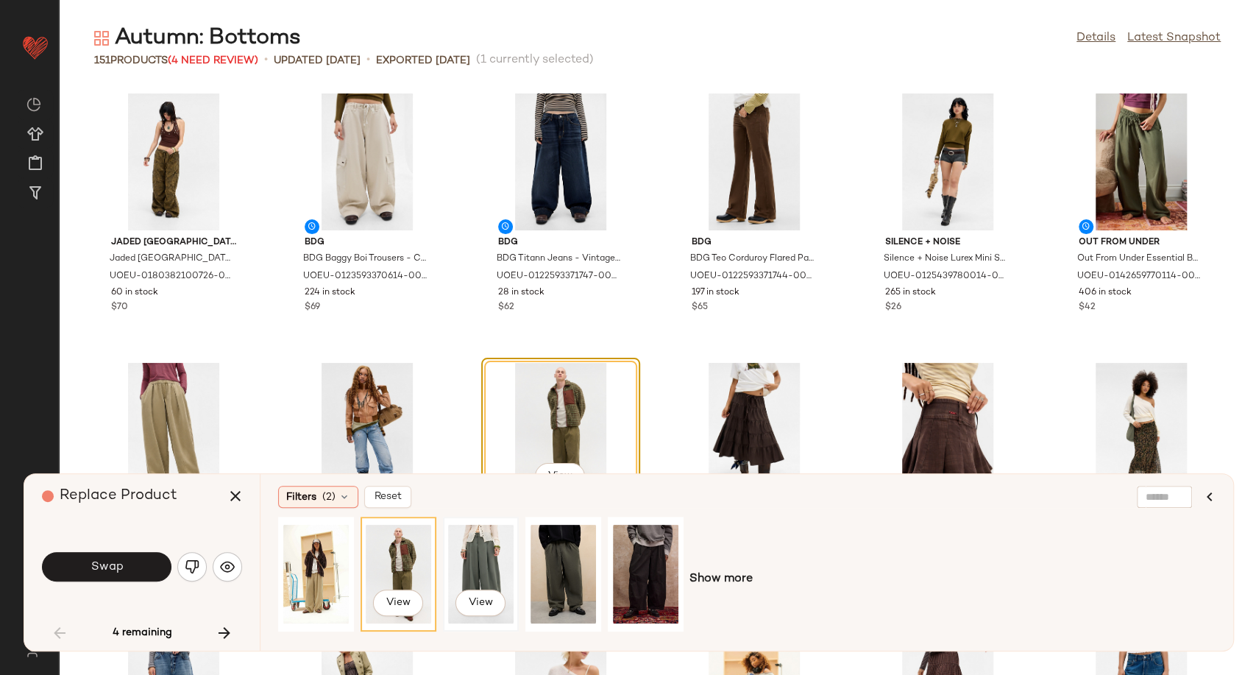
click at [477, 574] on div "View" at bounding box center [480, 574] width 65 height 104
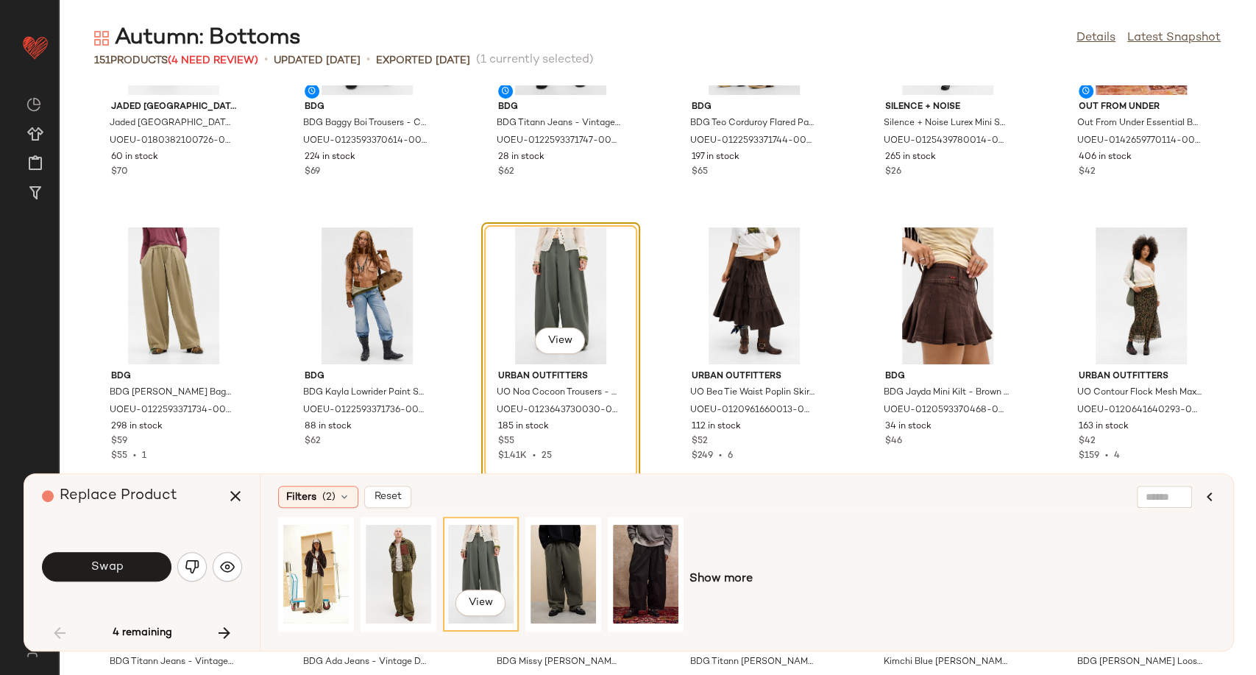
scroll to position [163, 0]
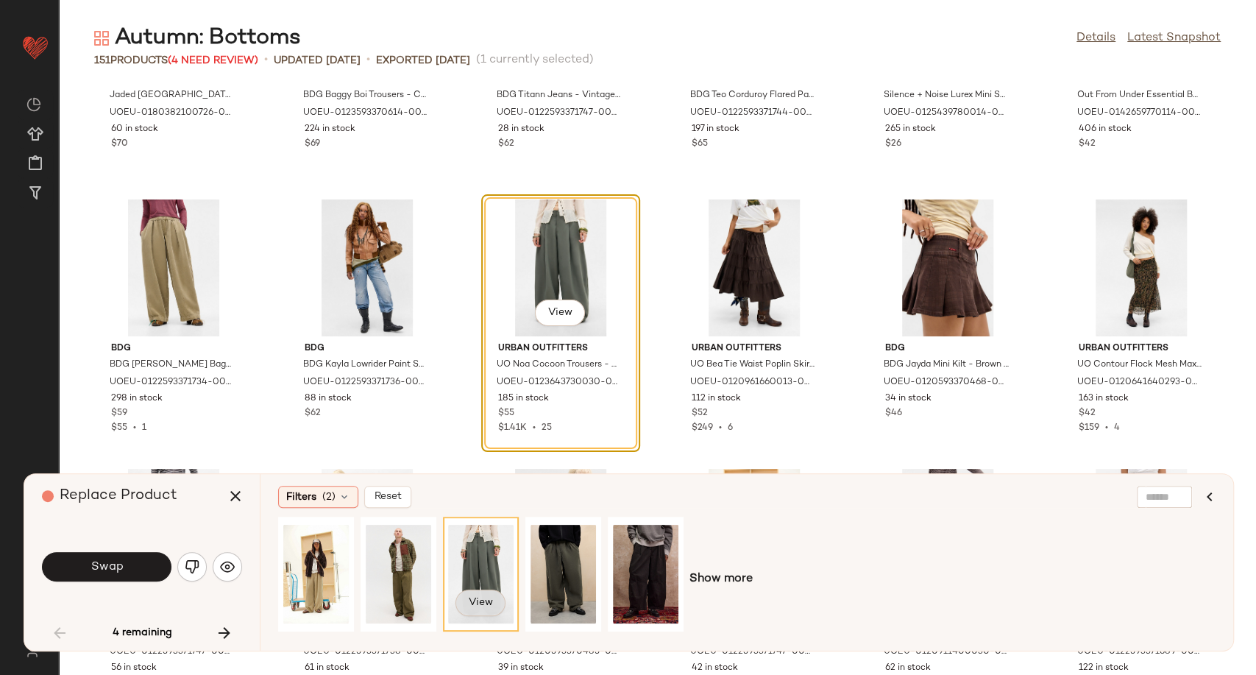
click at [472, 609] on button "View" at bounding box center [481, 602] width 50 height 26
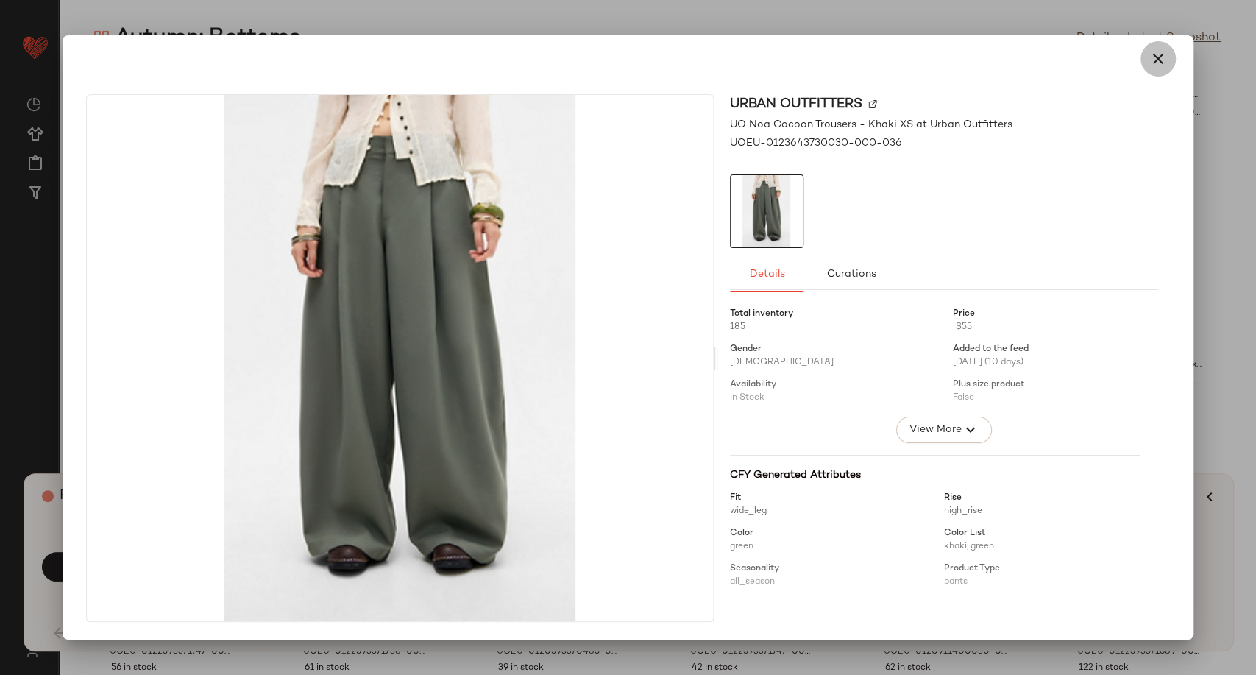
click at [1159, 53] on icon "button" at bounding box center [1158, 59] width 18 height 18
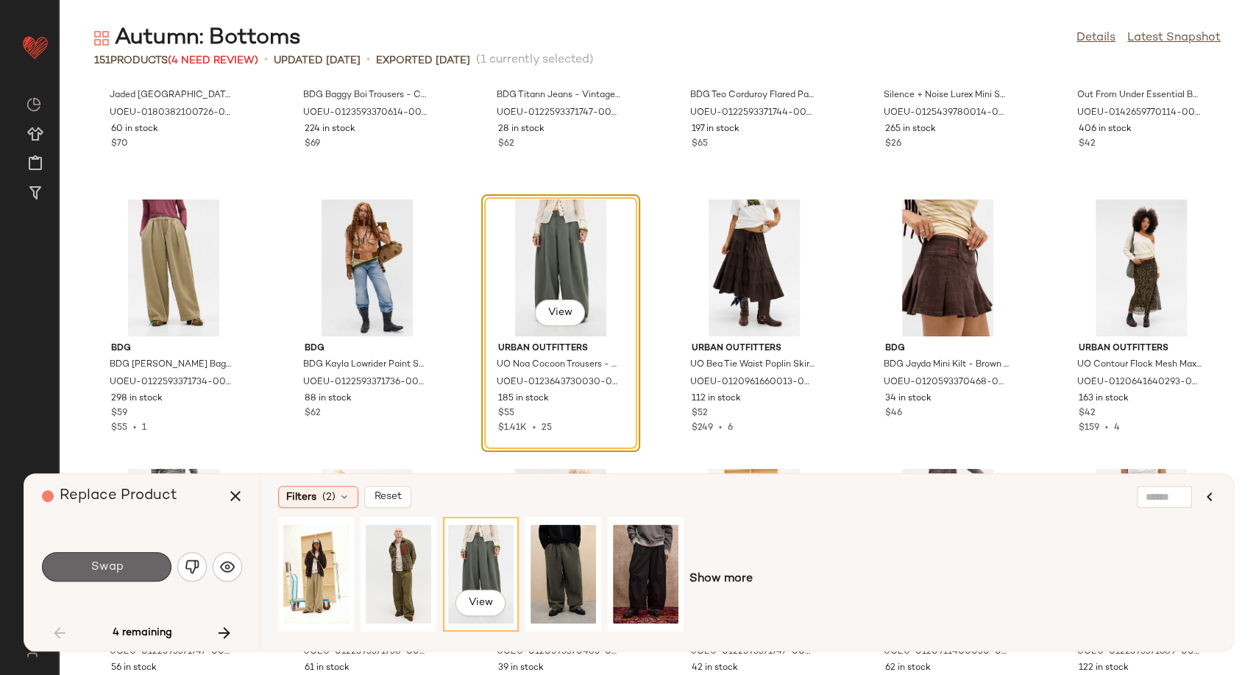
click at [136, 572] on button "Swap" at bounding box center [107, 566] width 130 height 29
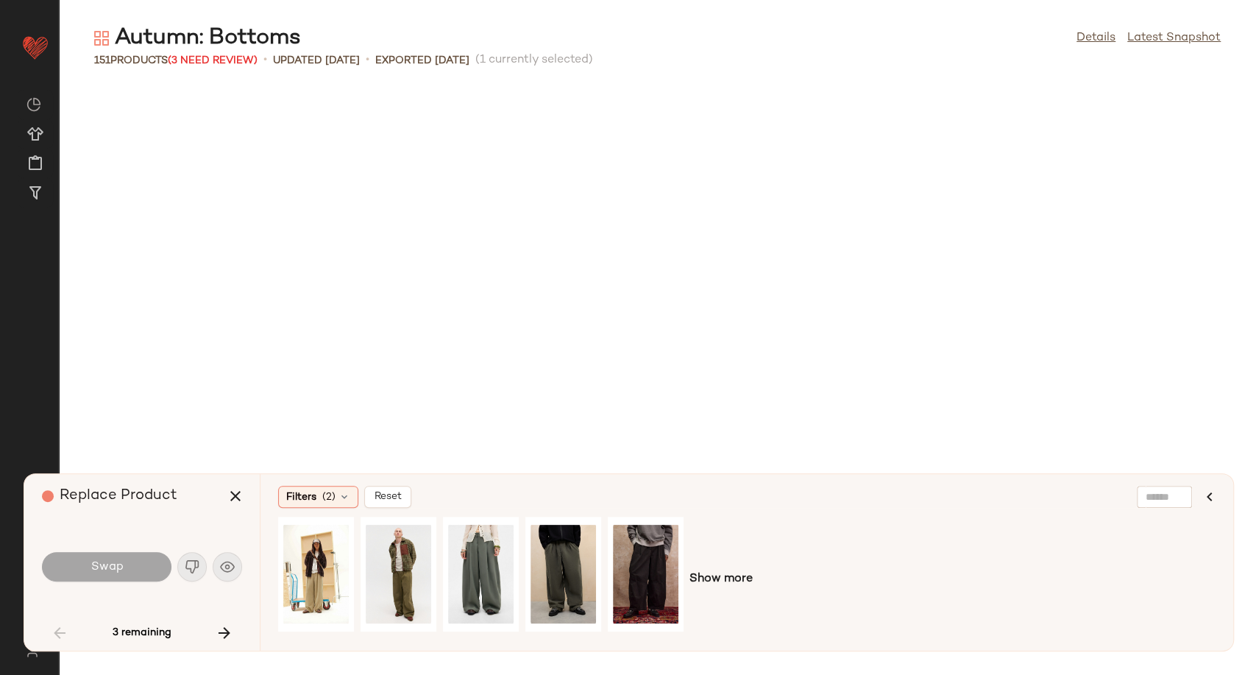
scroll to position [2424, 0]
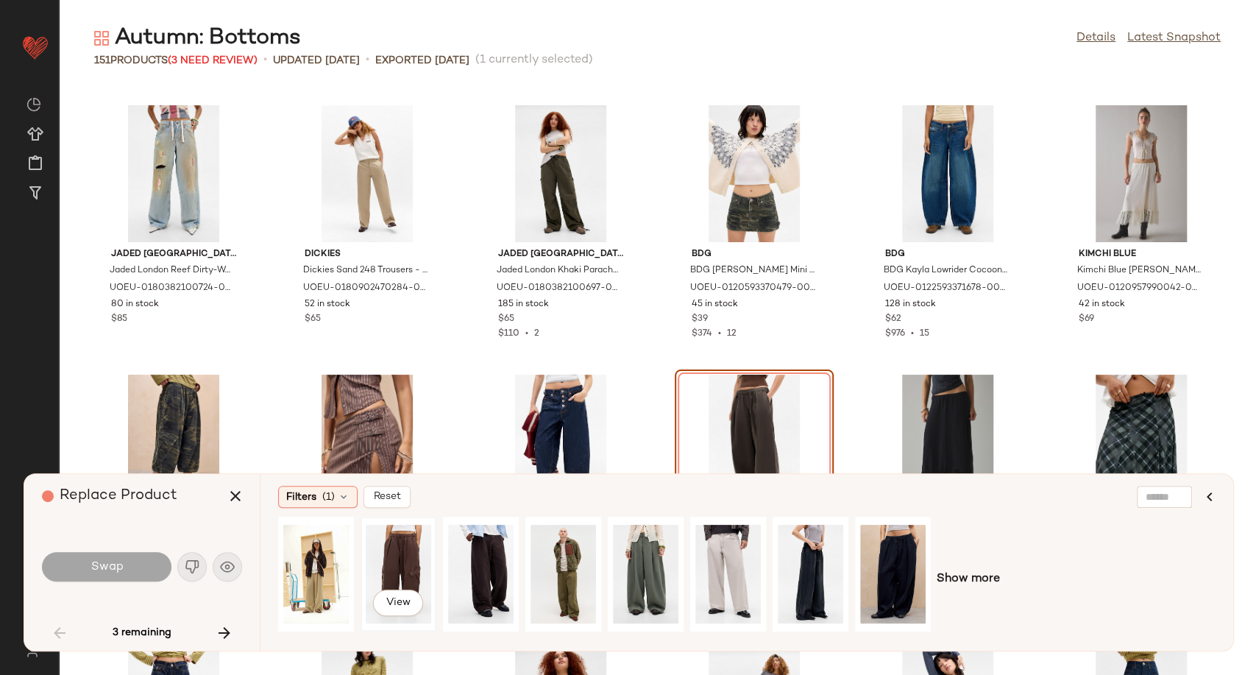
click at [395, 579] on div "View" at bounding box center [398, 574] width 65 height 104
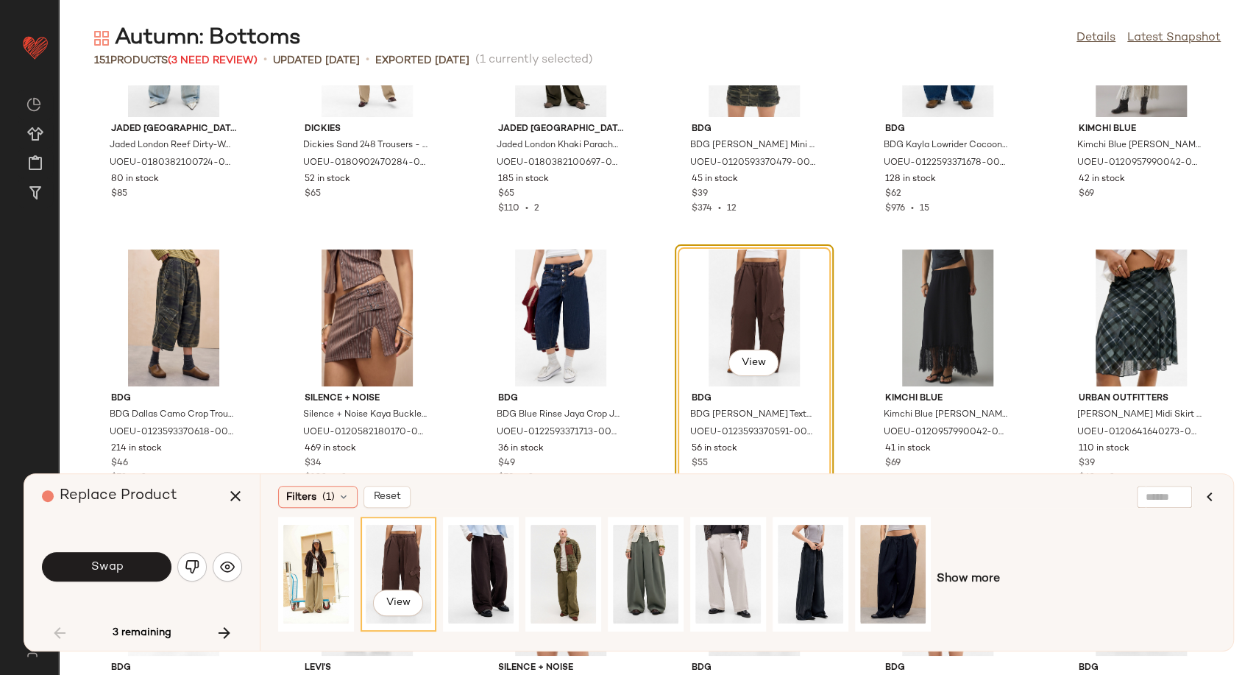
scroll to position [2587, 0]
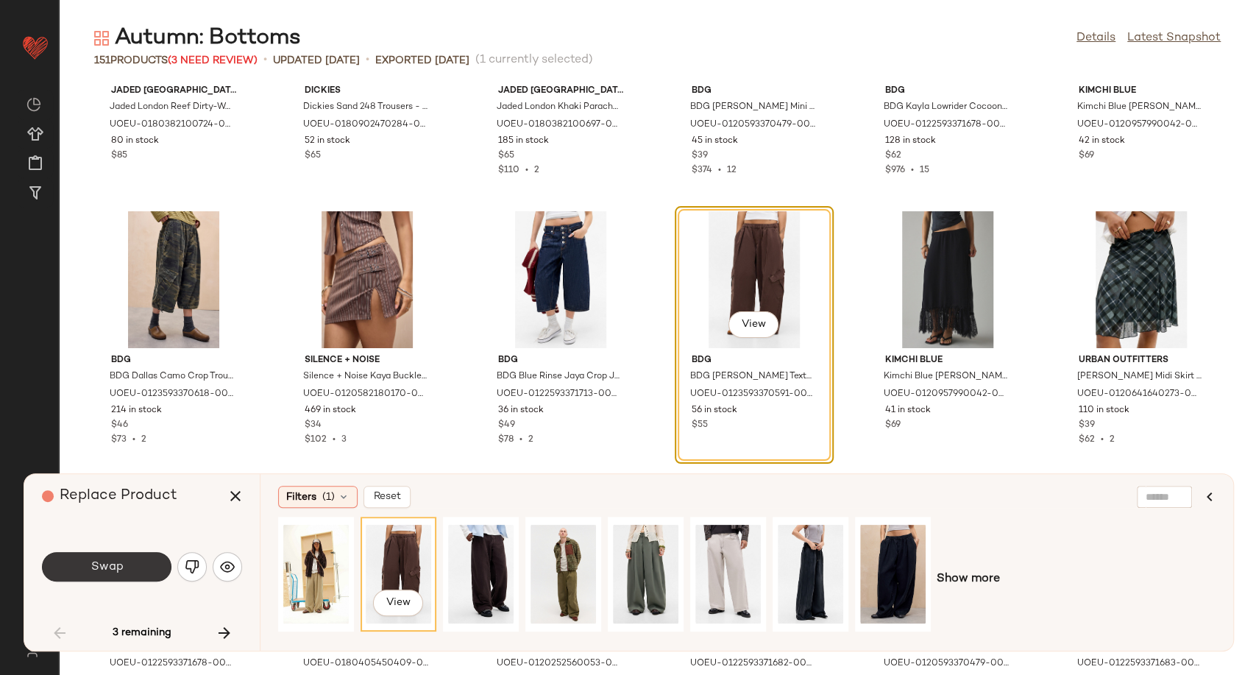
click at [99, 572] on span "Swap" at bounding box center [106, 567] width 33 height 14
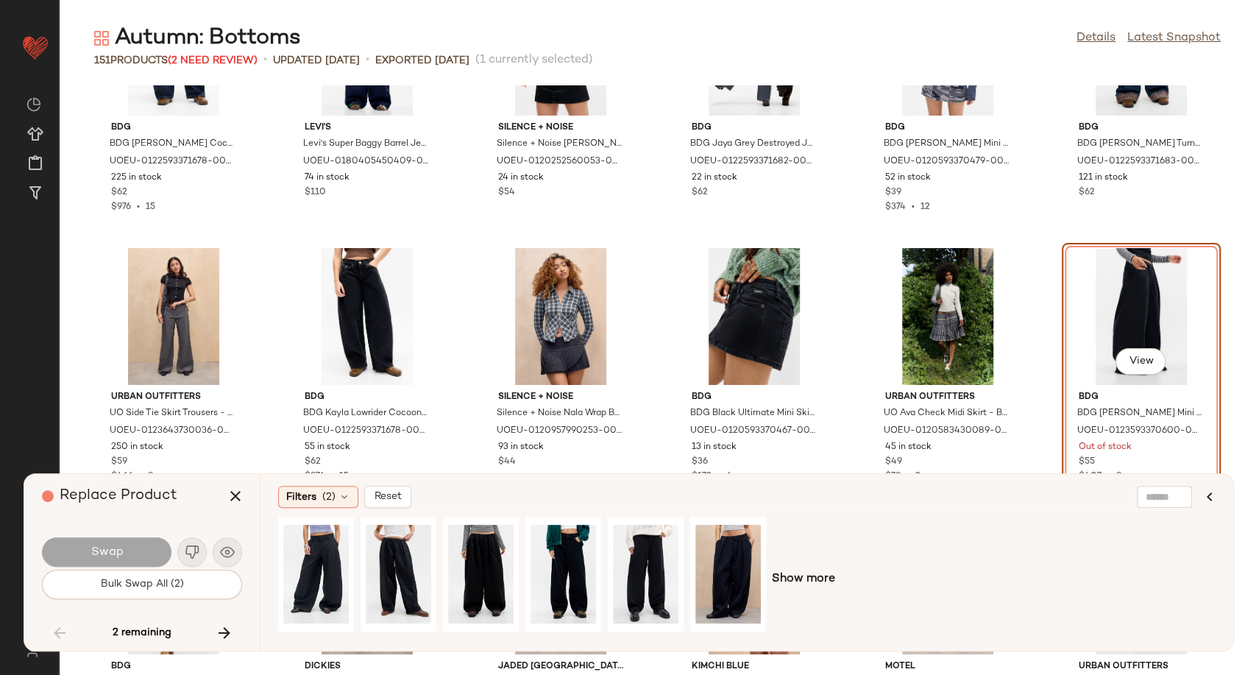
scroll to position [3126, 0]
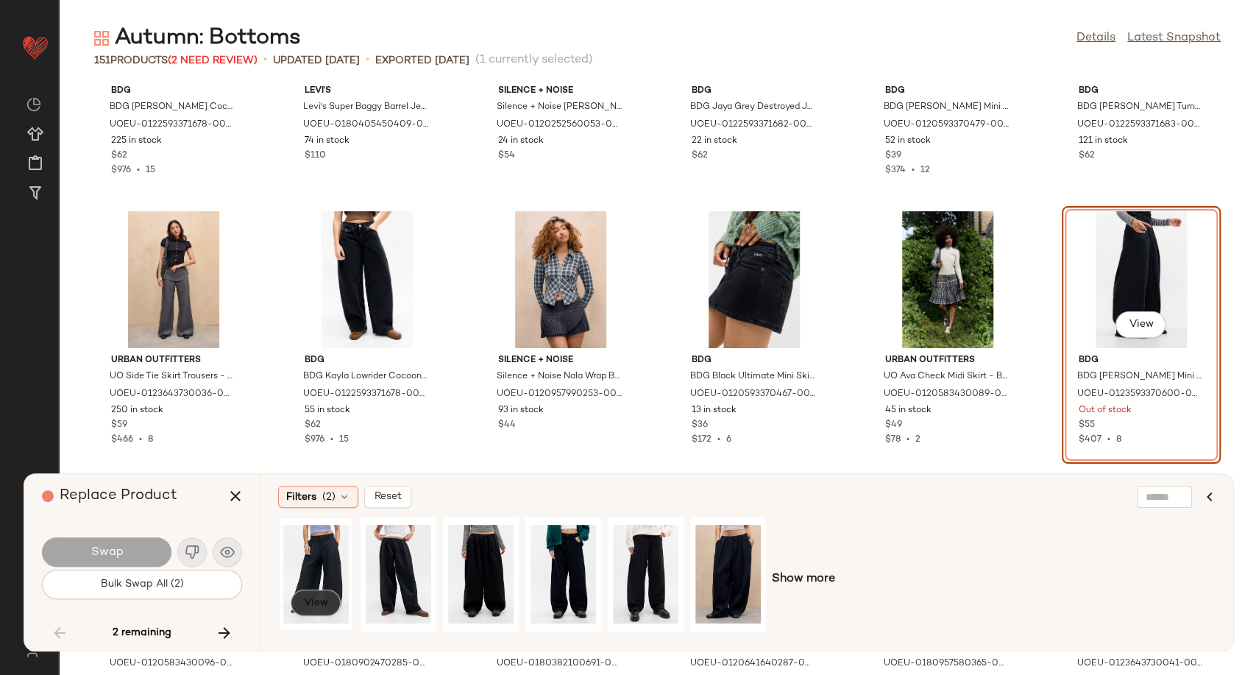
click at [314, 606] on span "View" at bounding box center [315, 603] width 25 height 12
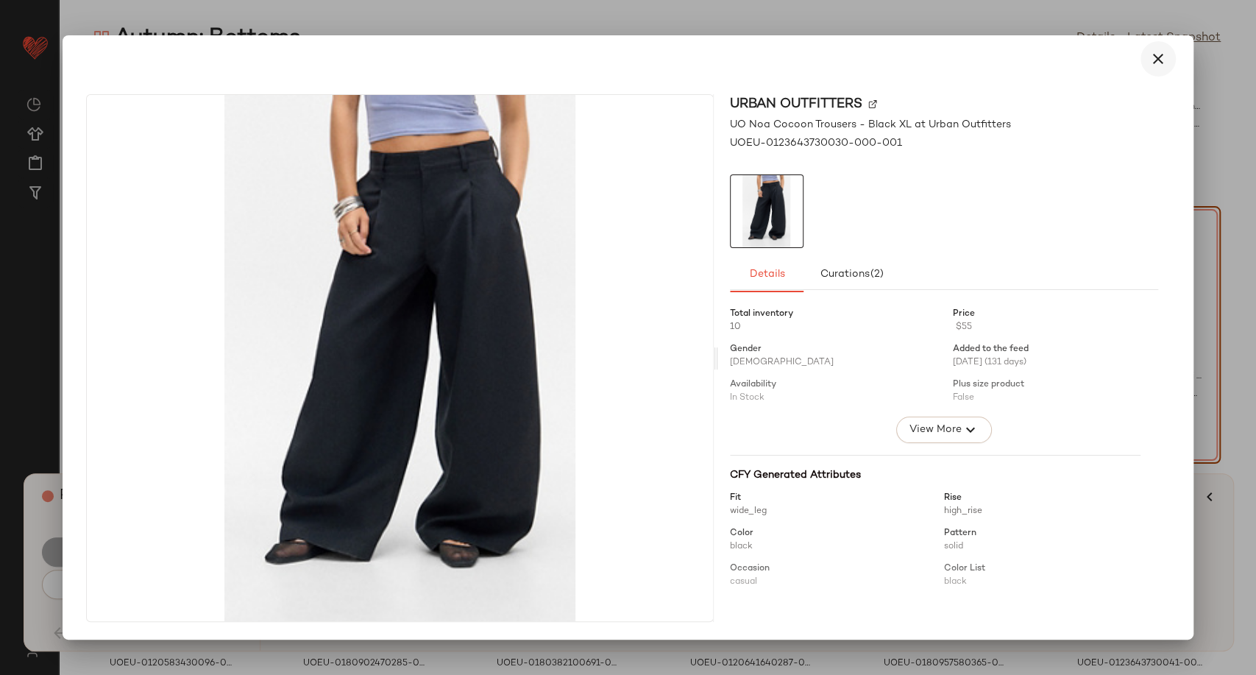
click at [1153, 57] on icon "button" at bounding box center [1158, 59] width 18 height 18
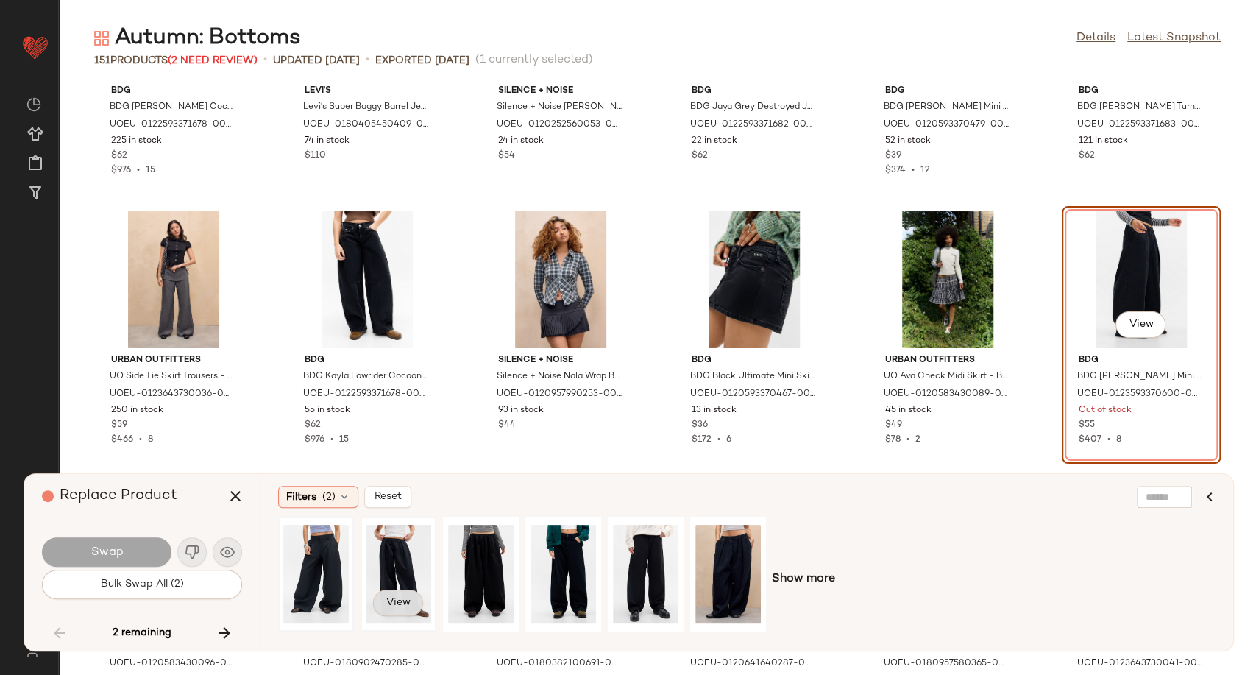
click at [403, 607] on span "View" at bounding box center [398, 603] width 25 height 12
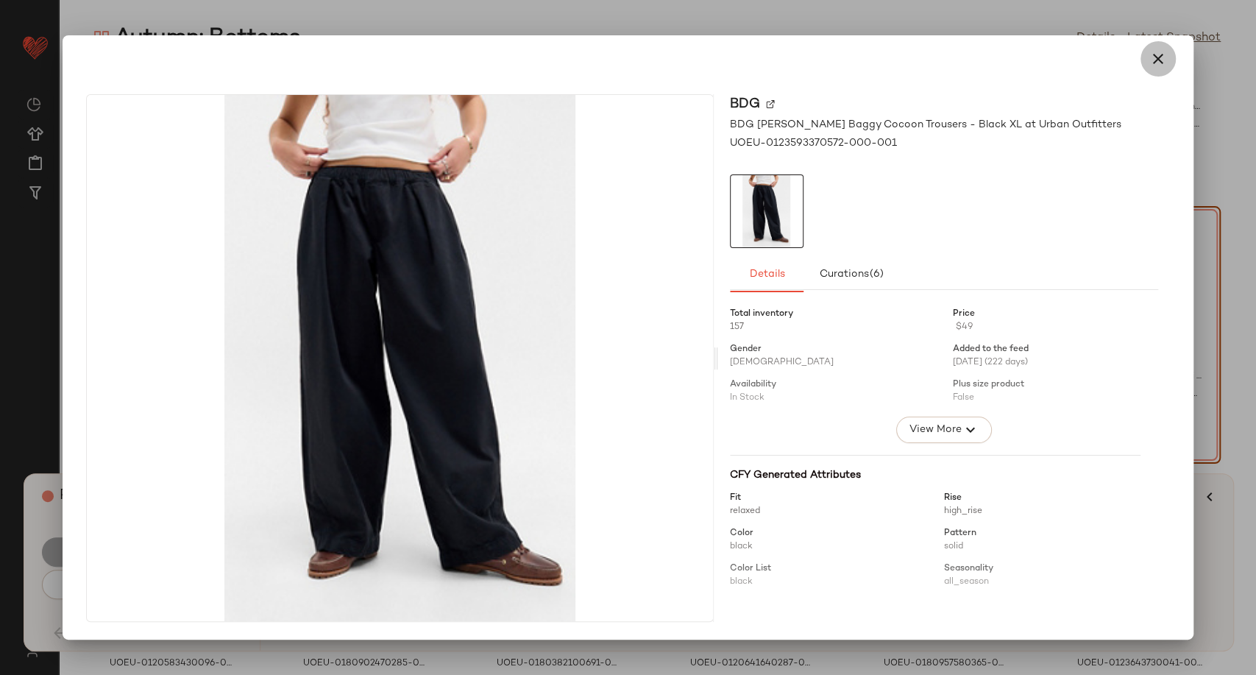
click at [1160, 56] on icon "button" at bounding box center [1158, 59] width 18 height 18
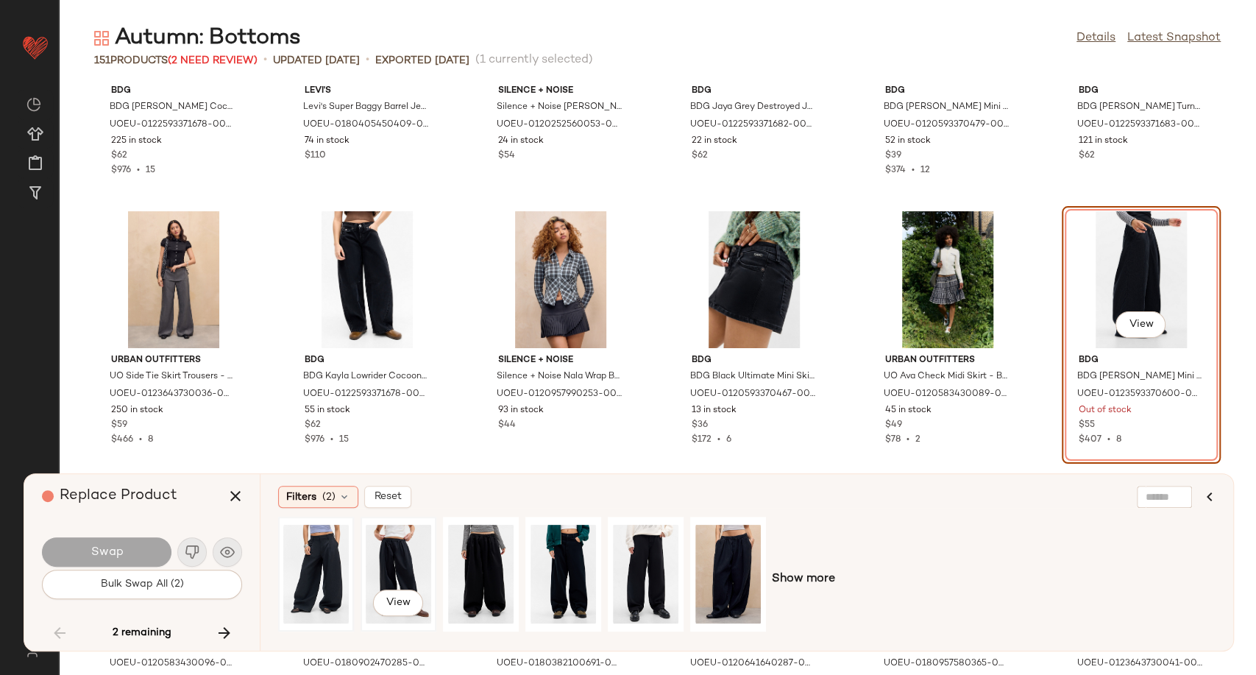
click at [373, 552] on div "View" at bounding box center [398, 574] width 65 height 104
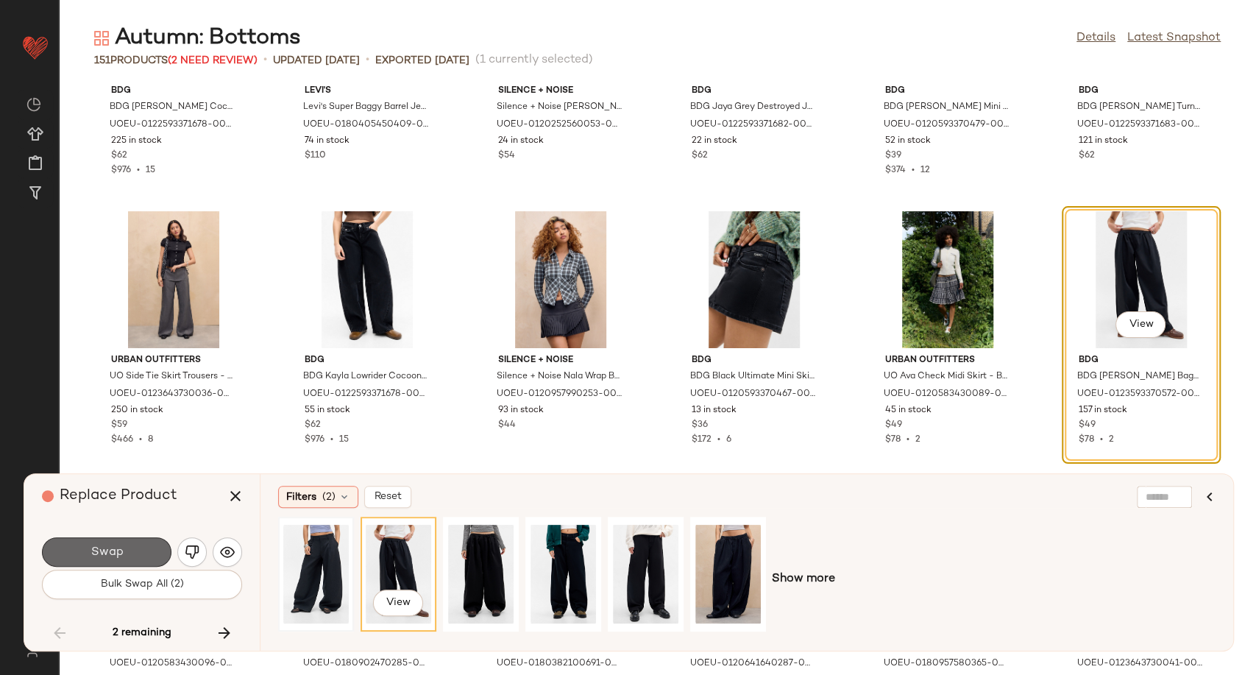
click at [121, 545] on span "Swap" at bounding box center [106, 552] width 33 height 14
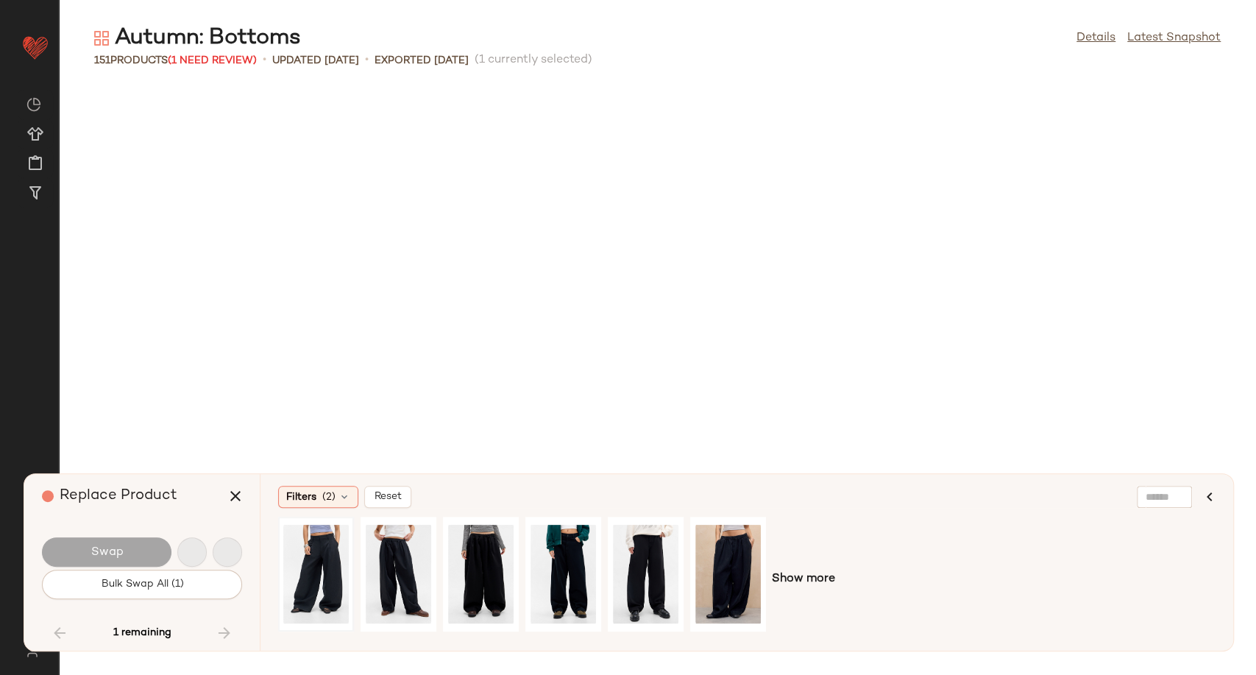
scroll to position [5117, 0]
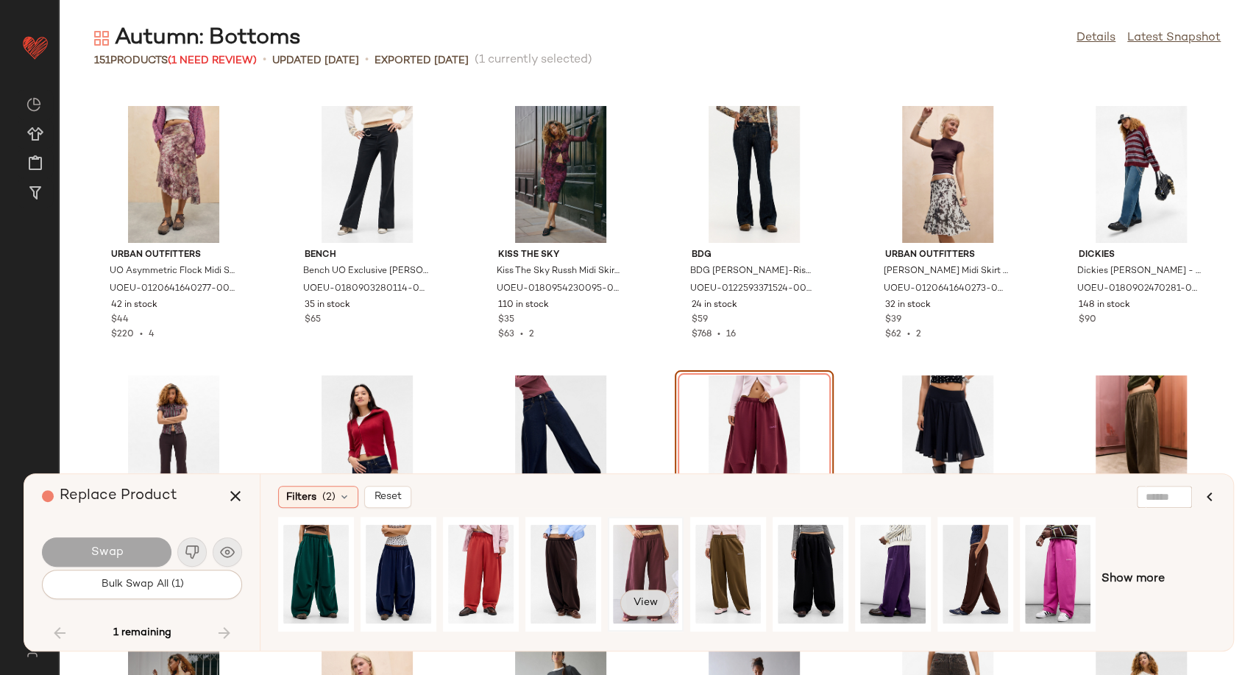
click at [649, 598] on span "View" at bounding box center [645, 603] width 25 height 12
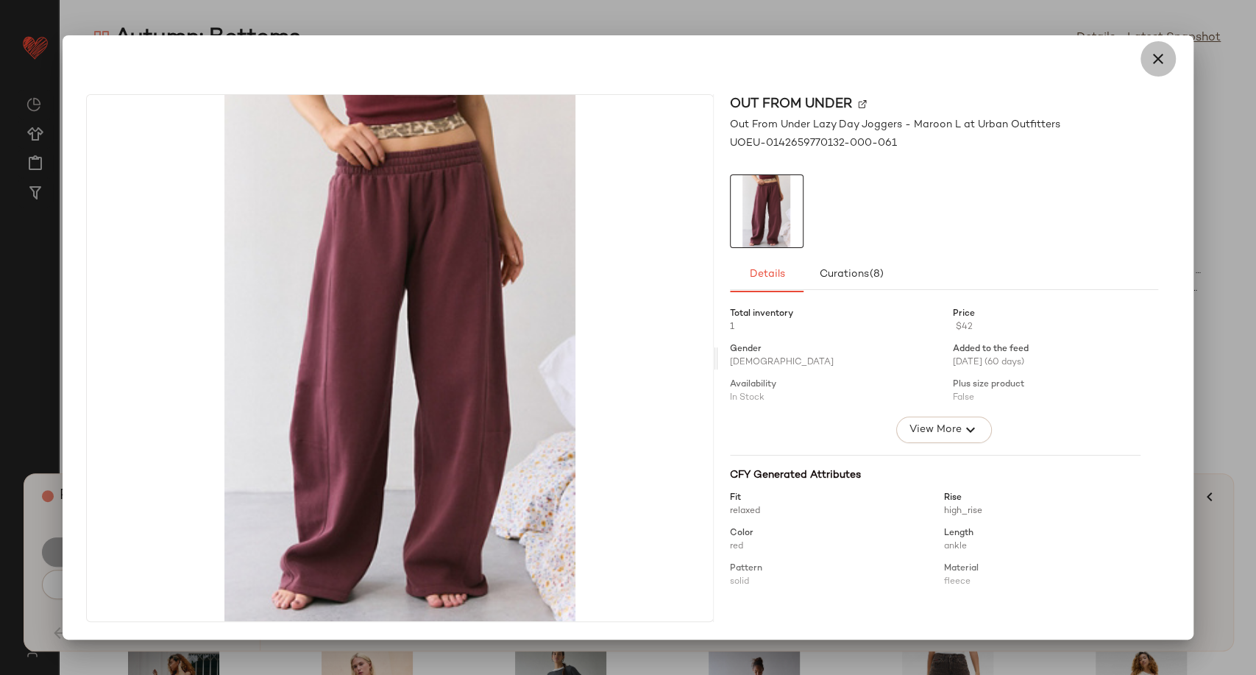
click at [1157, 65] on icon "button" at bounding box center [1158, 59] width 18 height 18
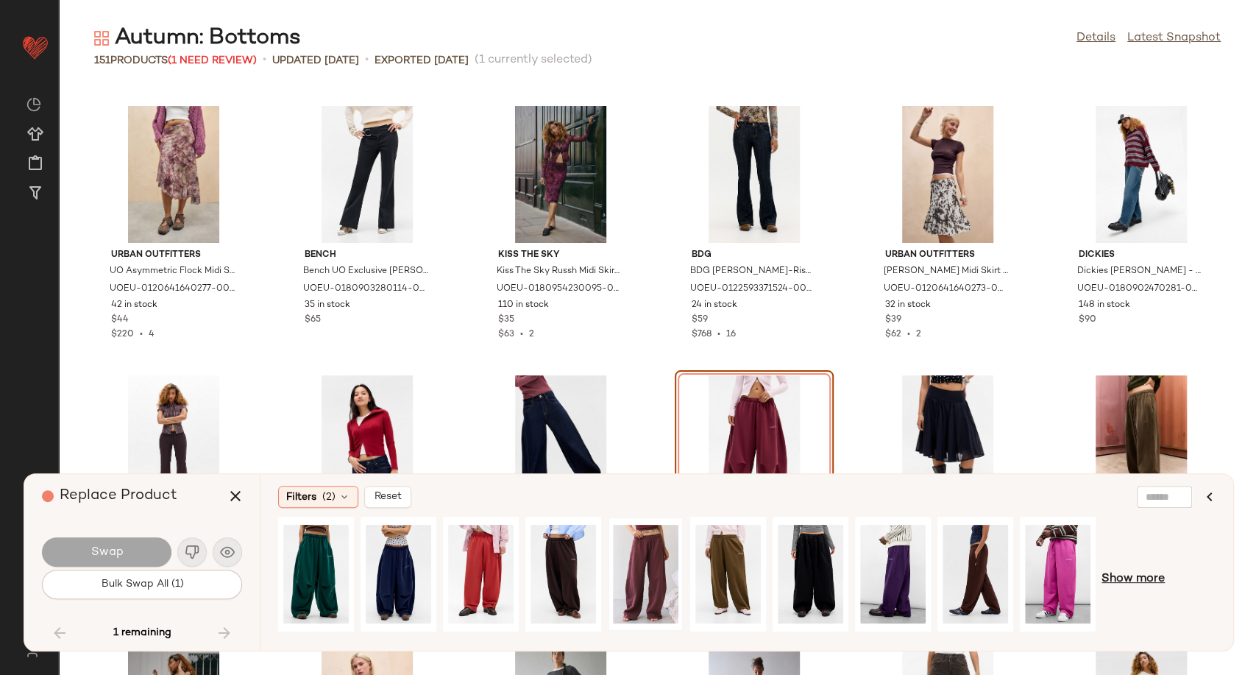
click at [1139, 582] on span "Show more" at bounding box center [1133, 579] width 63 height 18
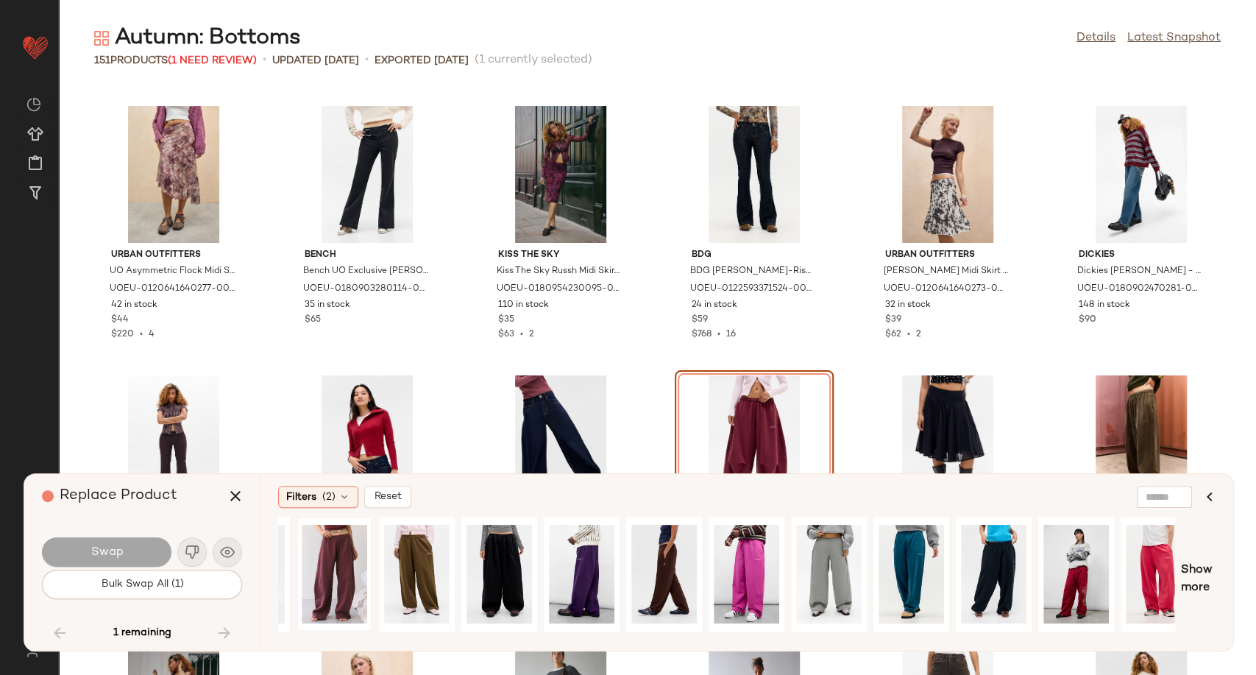
scroll to position [0, 0]
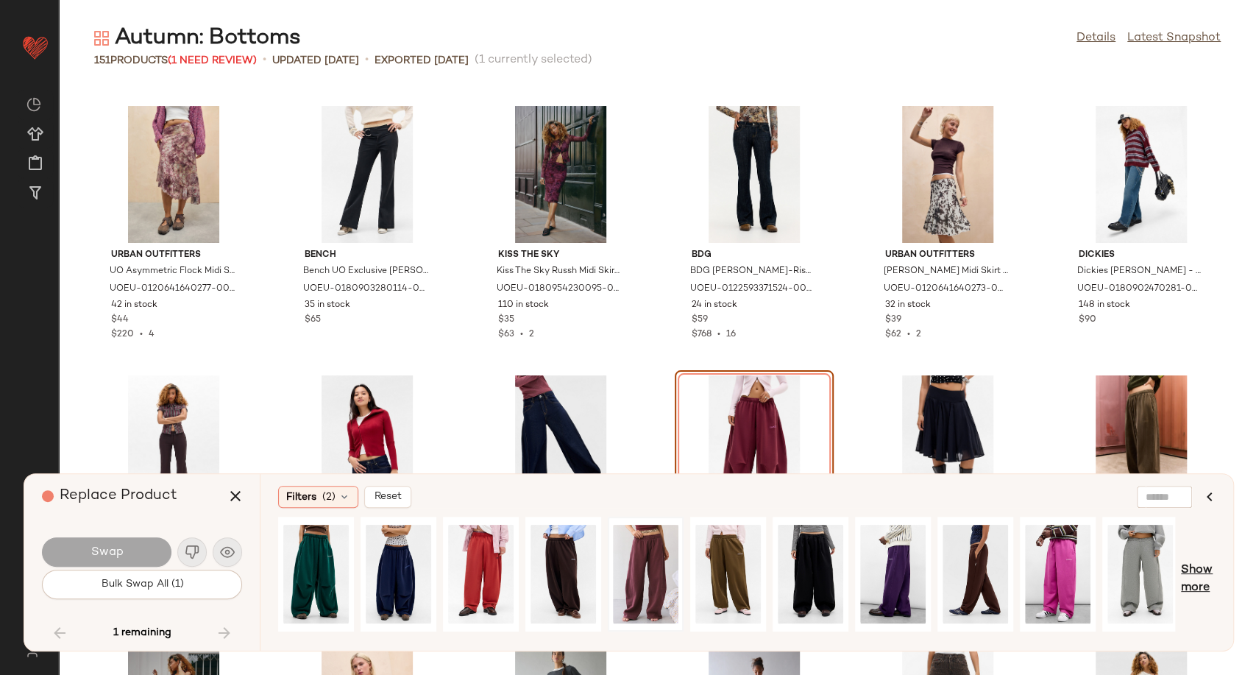
click at [1197, 592] on span "Show more" at bounding box center [1198, 578] width 35 height 35
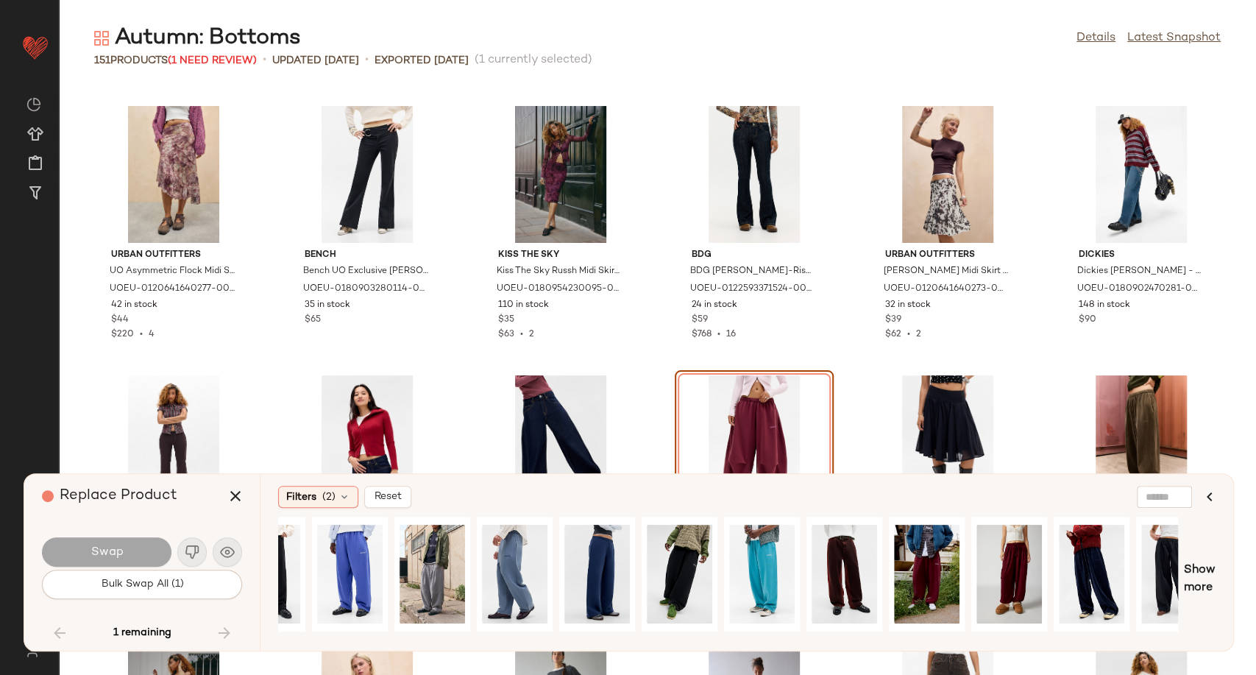
scroll to position [0, 1400]
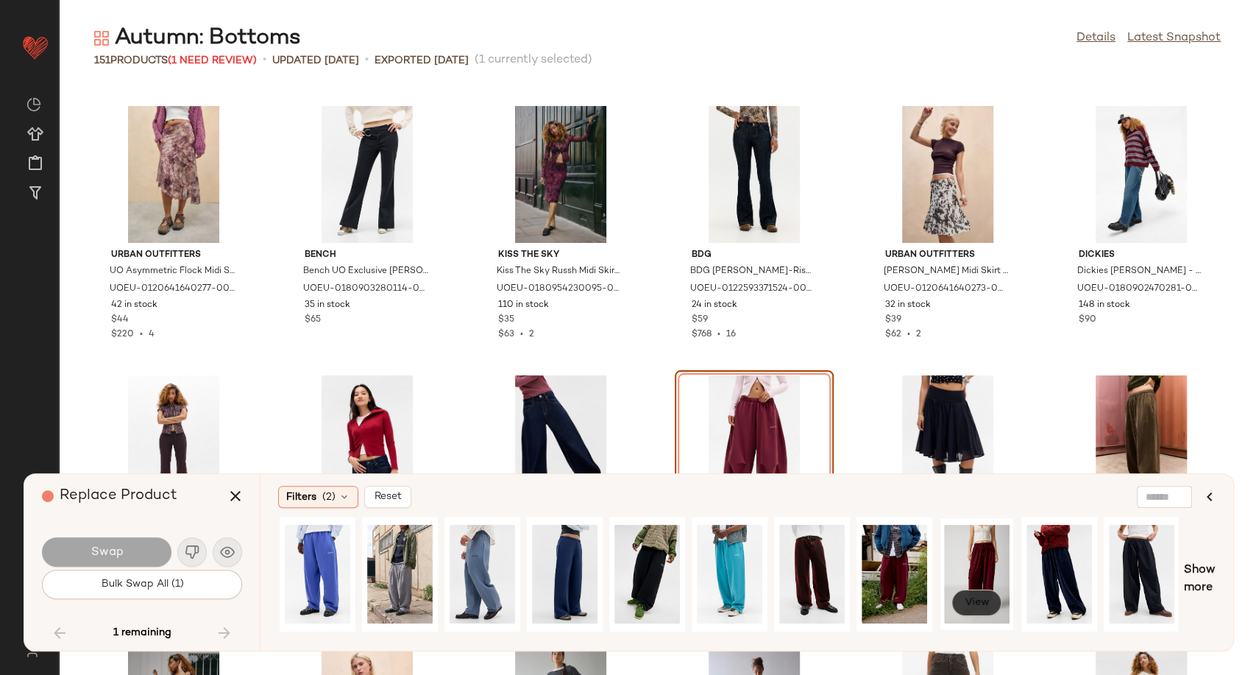
click at [970, 602] on span "View" at bounding box center [976, 603] width 25 height 12
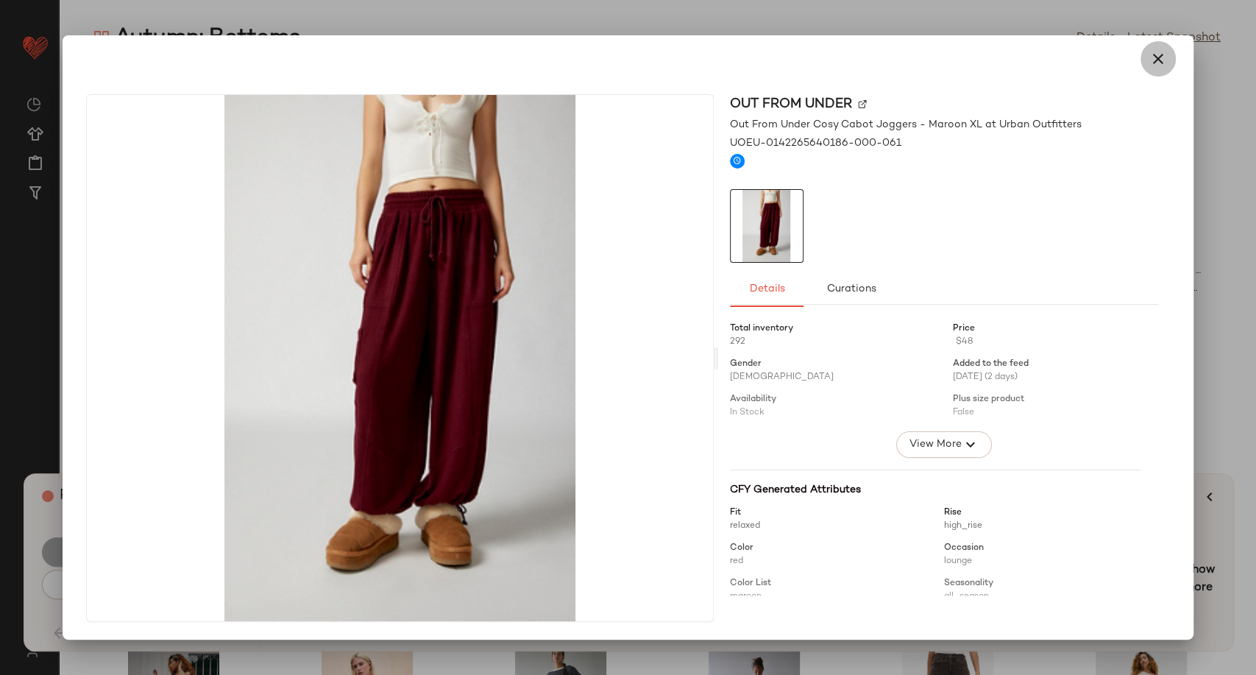
click at [1154, 58] on icon "button" at bounding box center [1158, 59] width 18 height 18
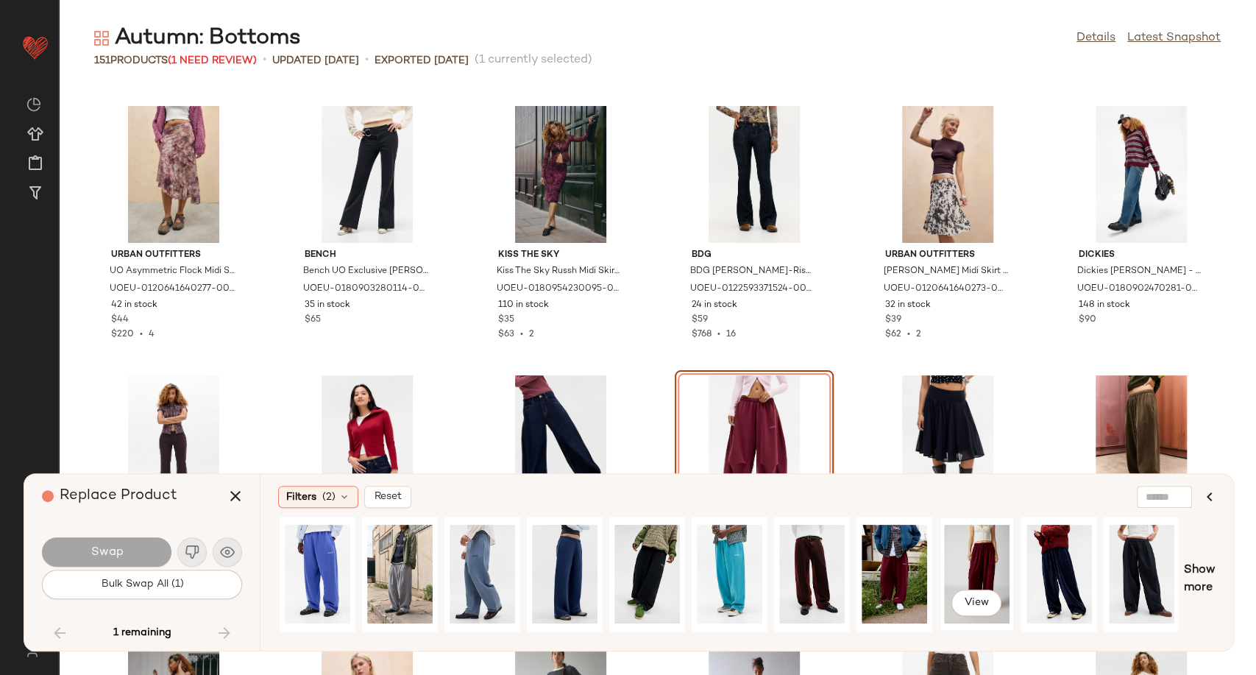
click at [989, 561] on div "View" at bounding box center [976, 574] width 65 height 104
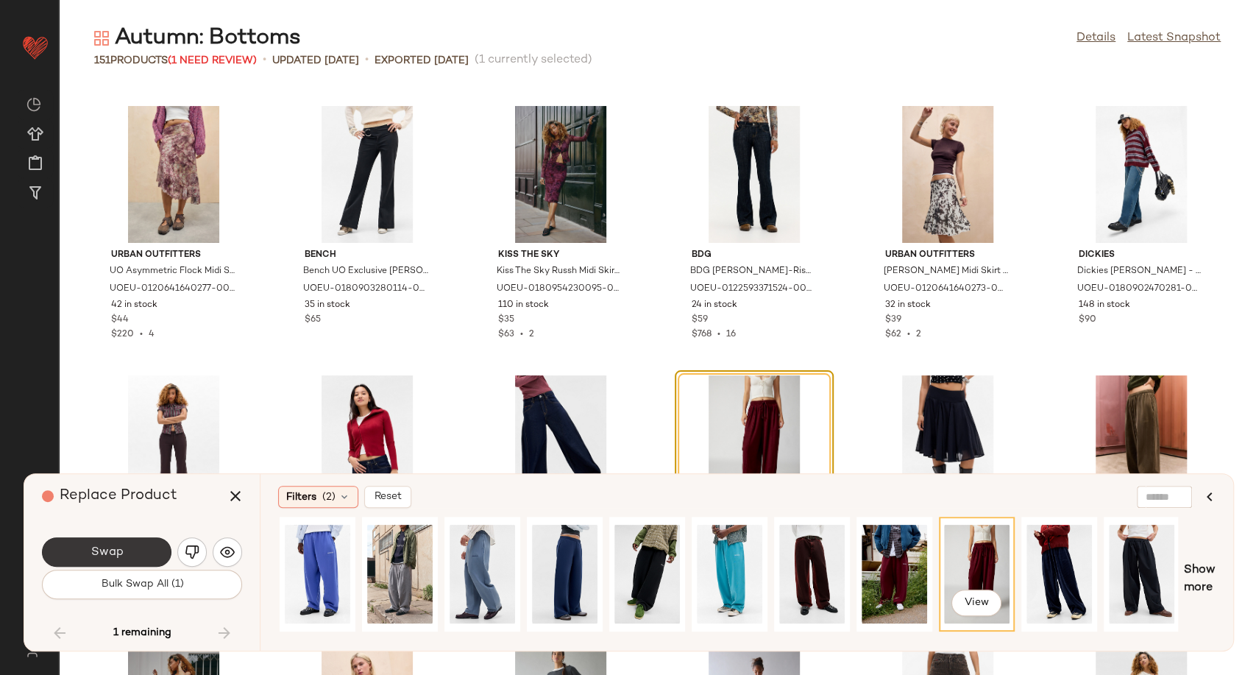
click at [109, 553] on span "Swap" at bounding box center [106, 552] width 33 height 14
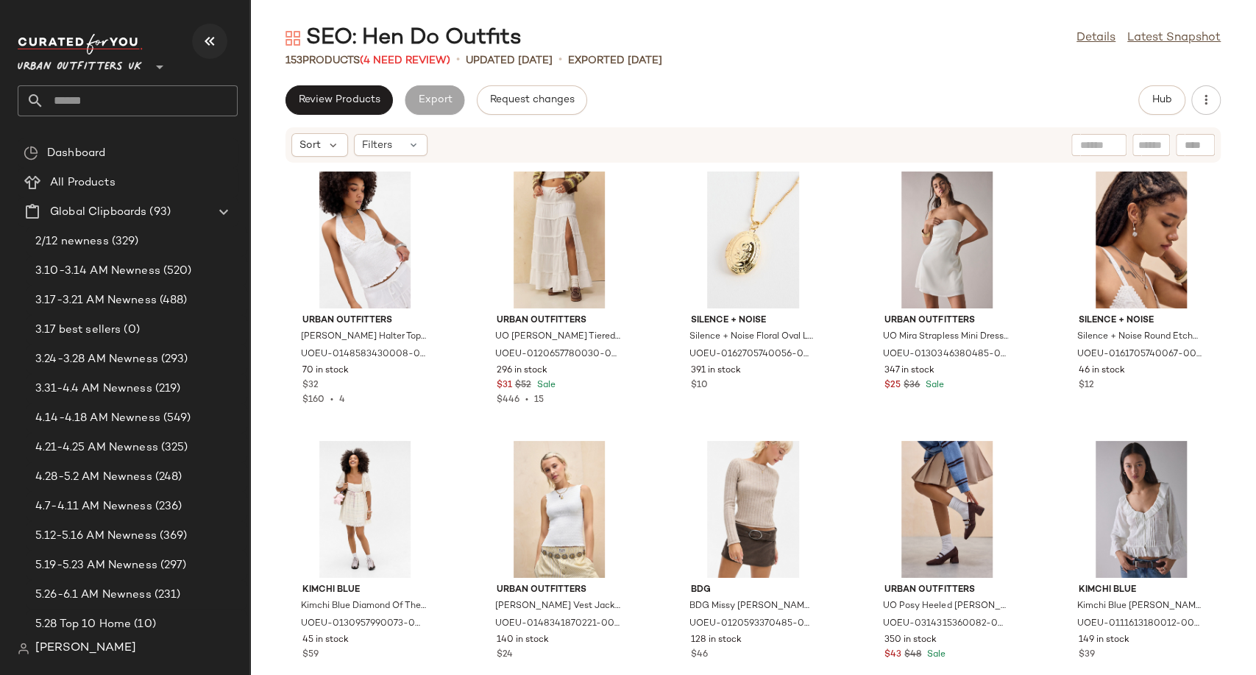
click at [213, 40] on icon "button" at bounding box center [210, 41] width 18 height 18
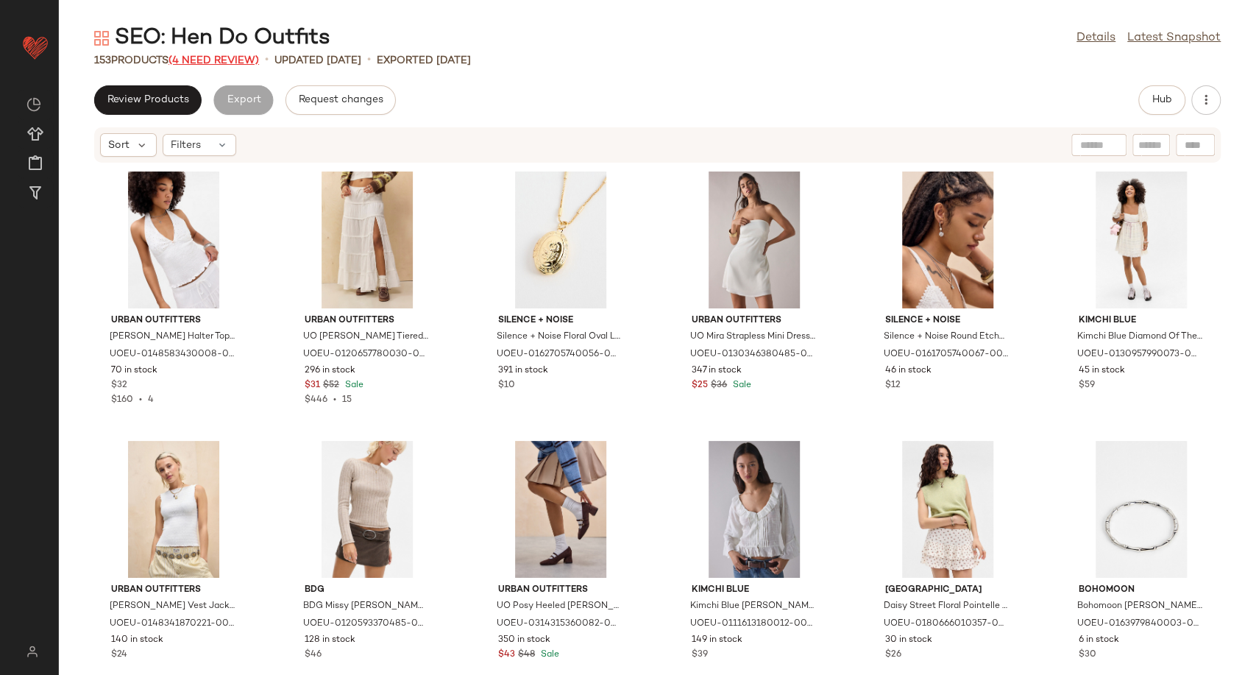
click at [209, 57] on span "(4 Need Review)" at bounding box center [214, 60] width 91 height 11
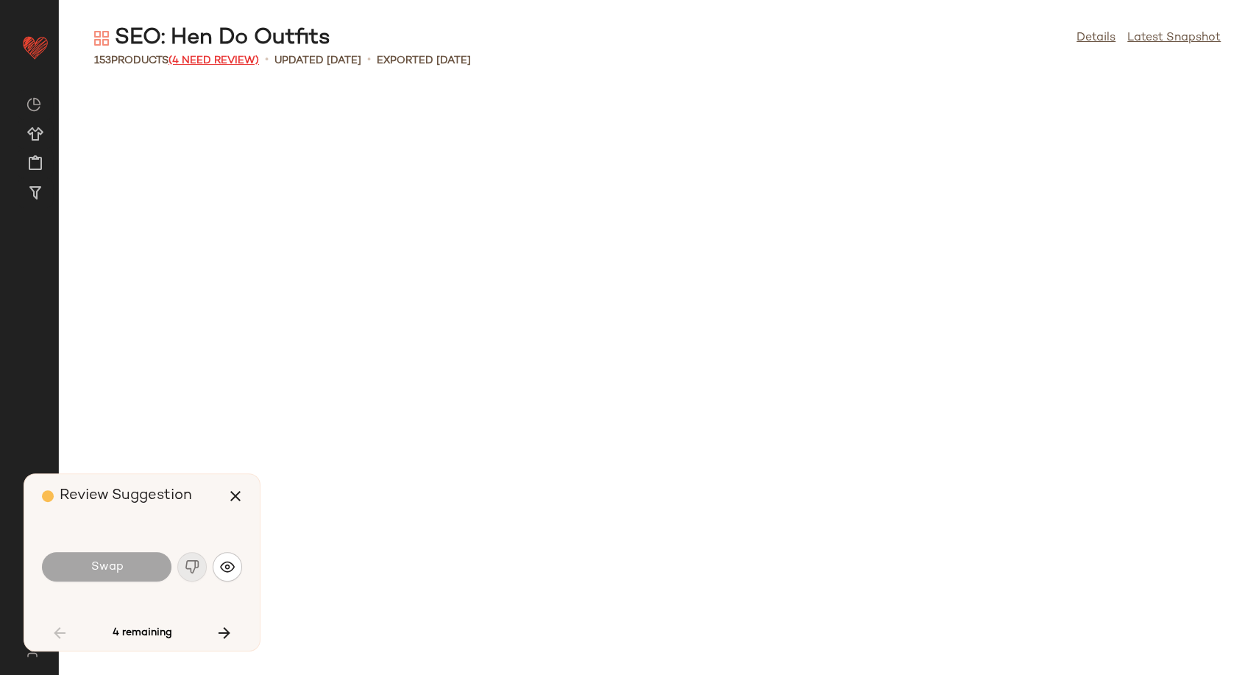
scroll to position [1347, 0]
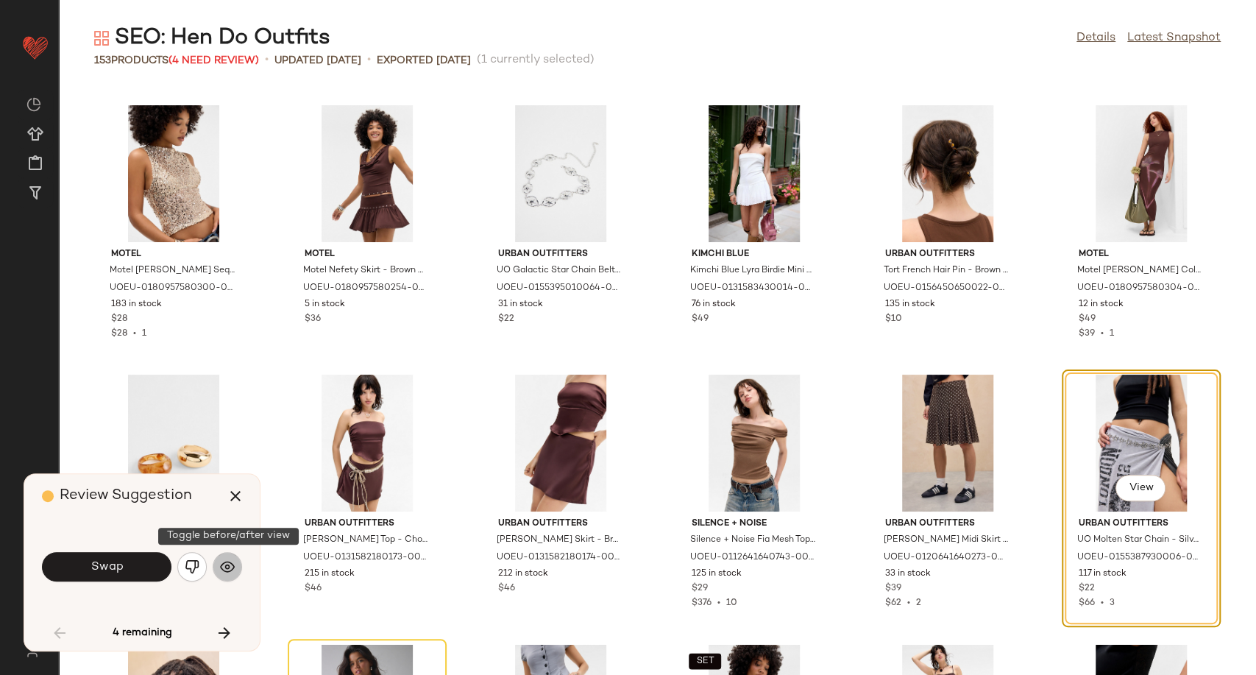
click at [221, 566] on img "button" at bounding box center [227, 566] width 15 height 15
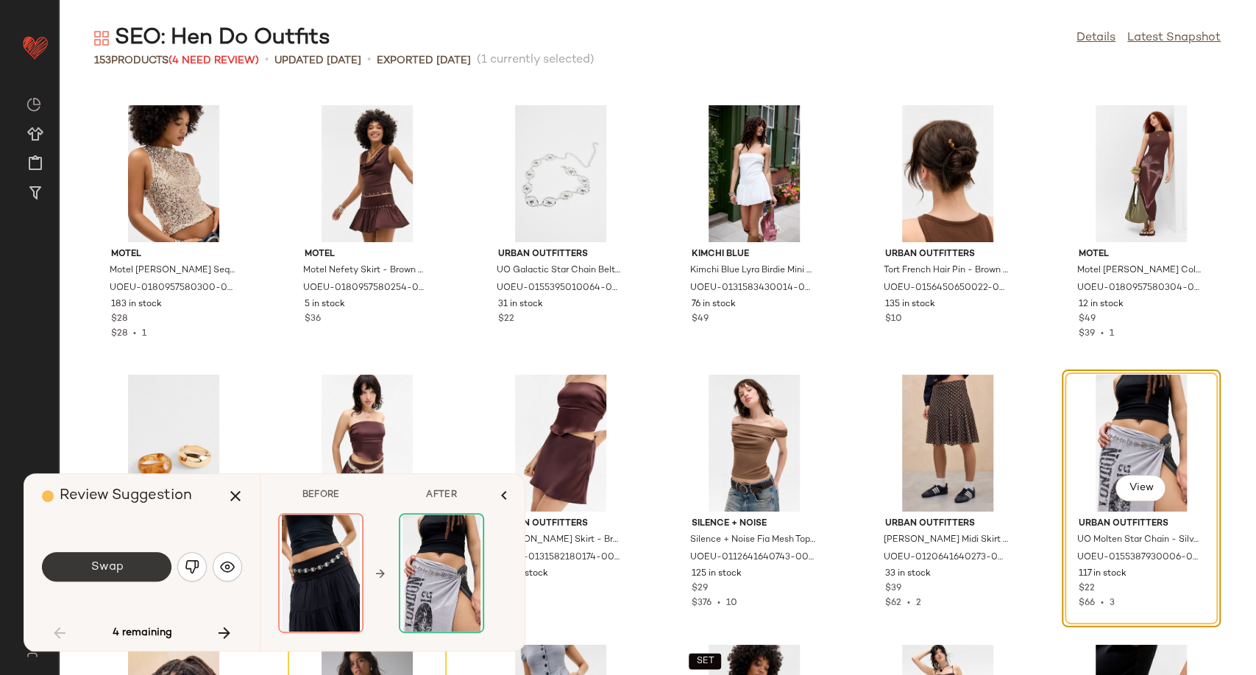
click at [113, 575] on button "Swap" at bounding box center [107, 566] width 130 height 29
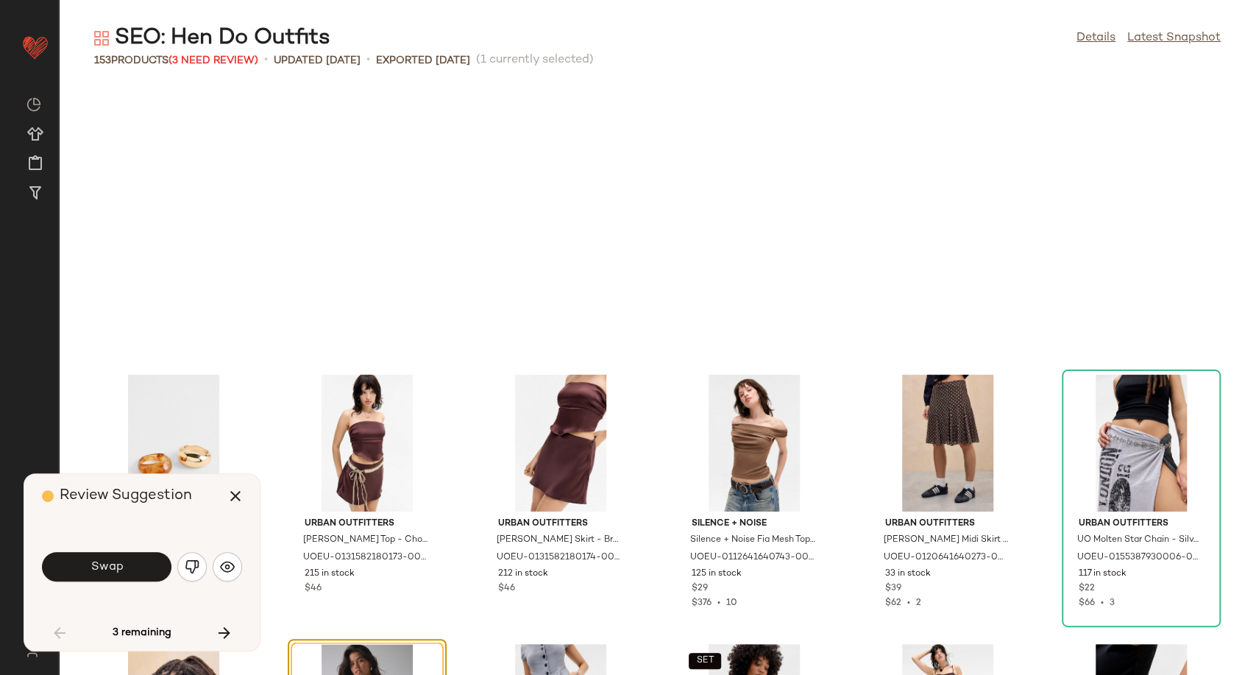
scroll to position [1616, 0]
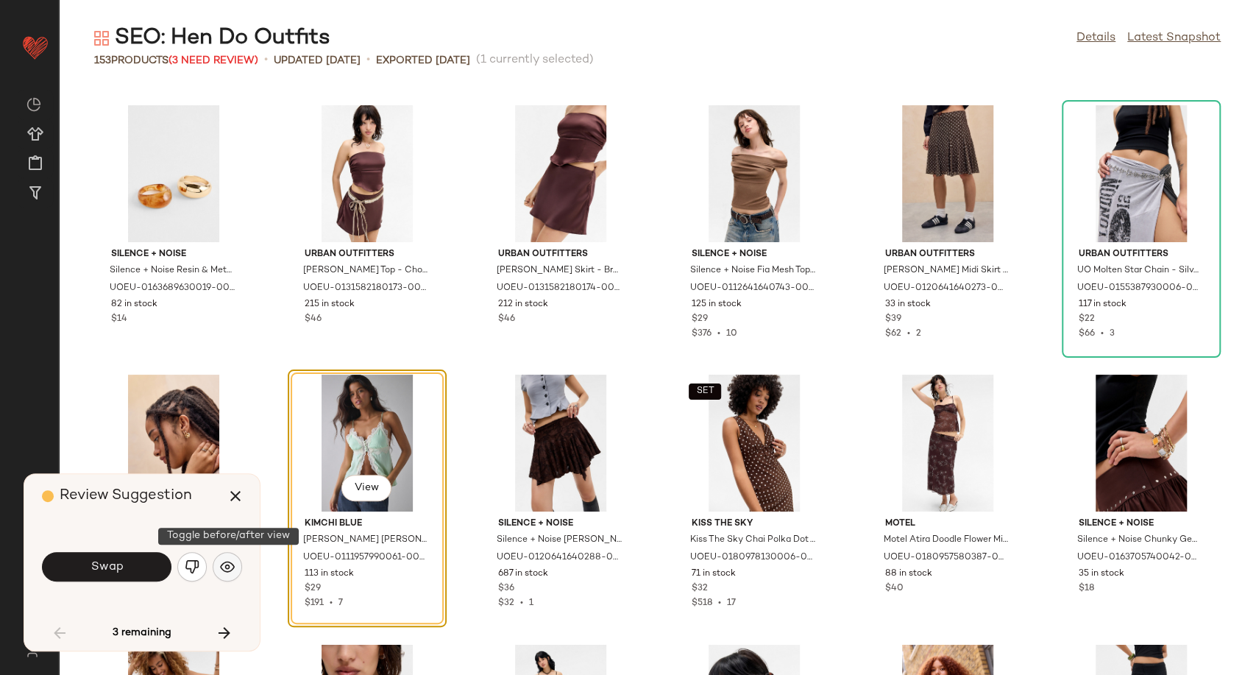
click at [230, 564] on img "button" at bounding box center [227, 566] width 15 height 15
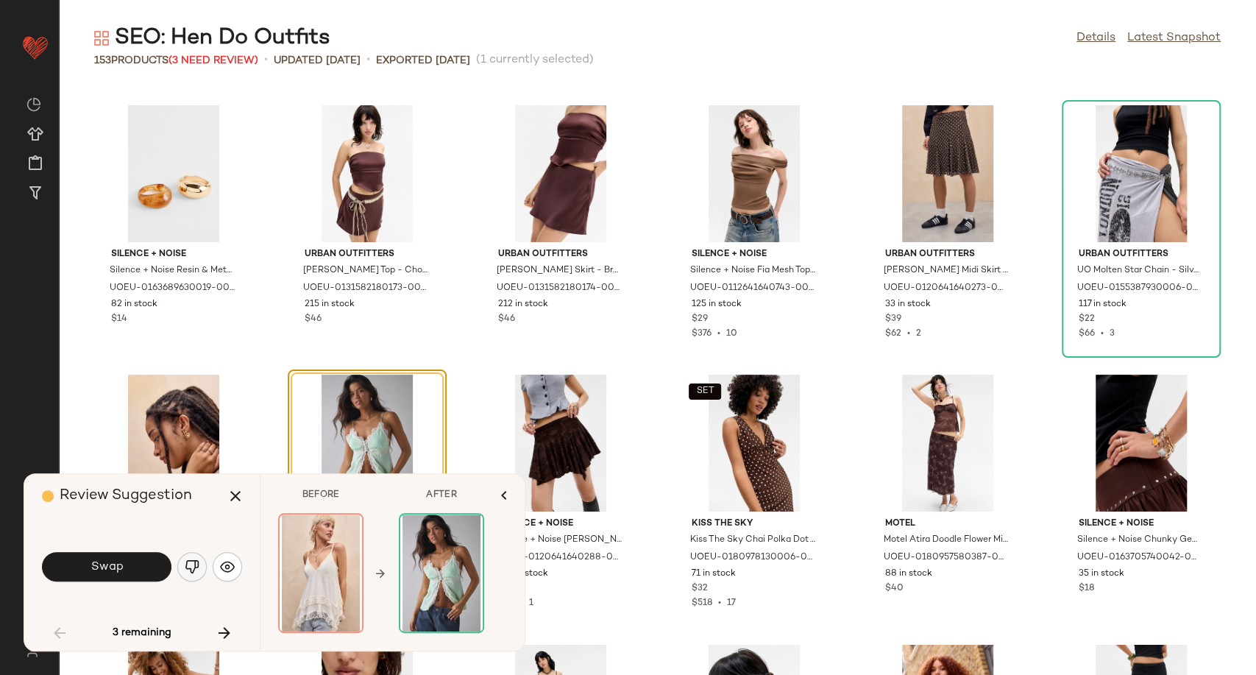
click at [197, 567] on img "button" at bounding box center [192, 566] width 15 height 15
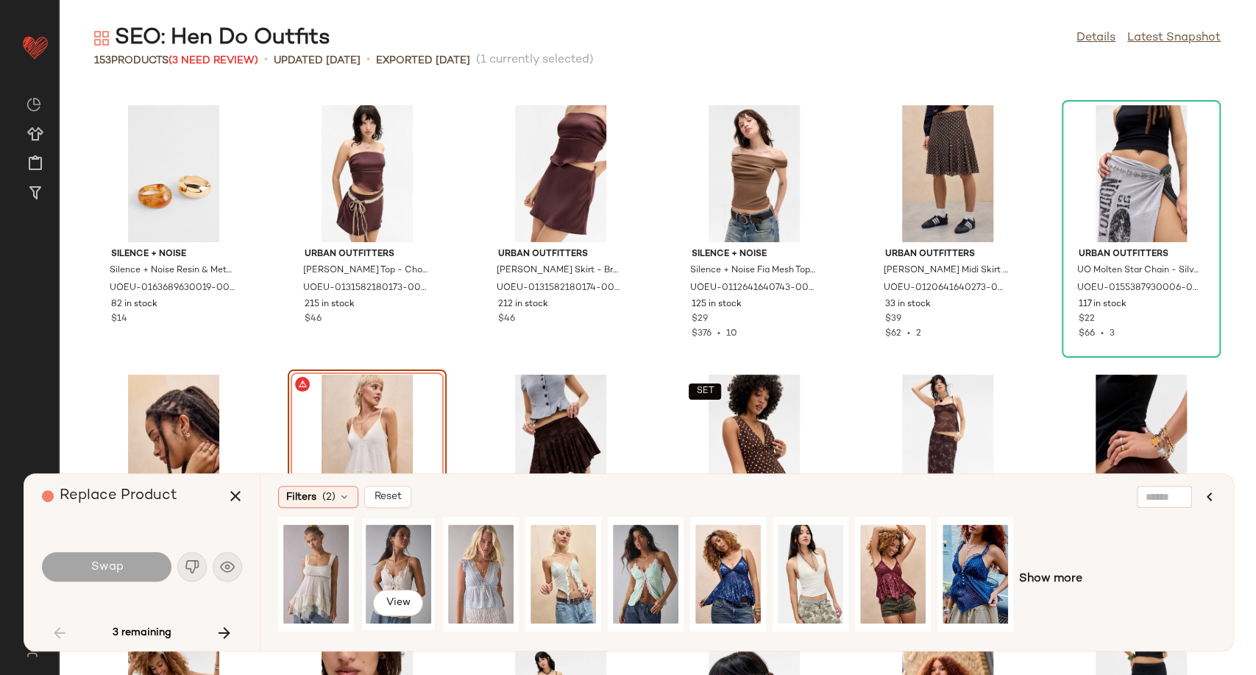
click at [394, 561] on div "View" at bounding box center [398, 574] width 65 height 104
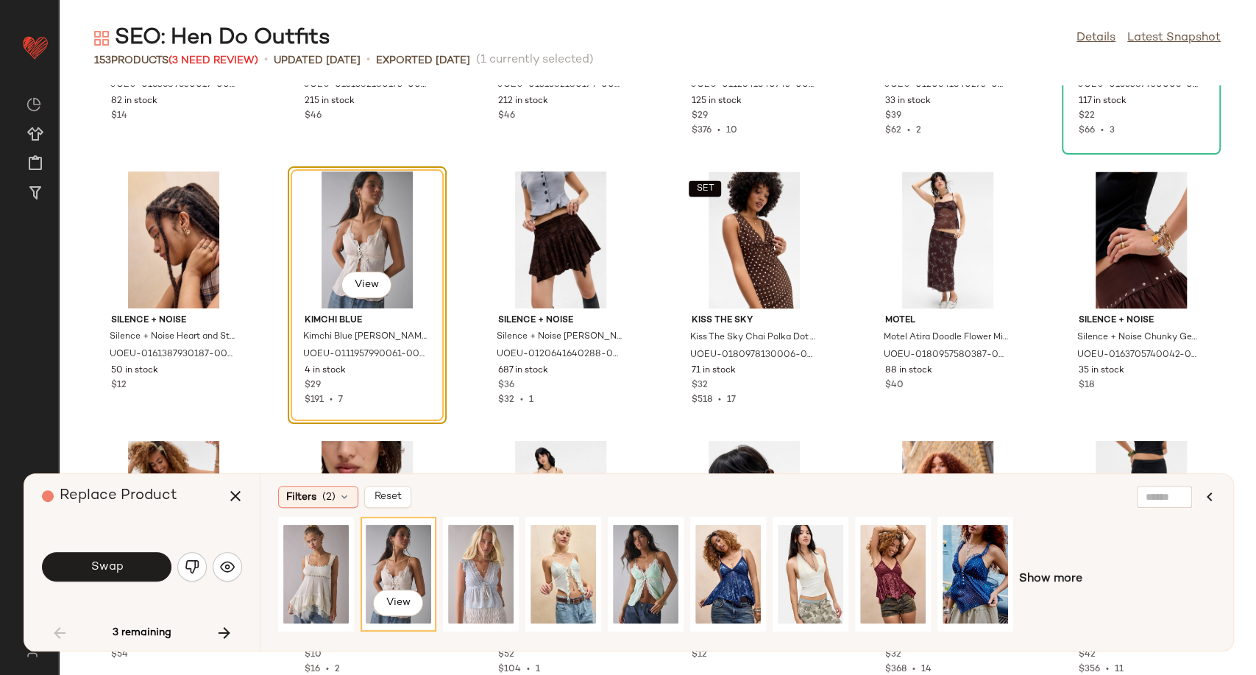
scroll to position [1779, 0]
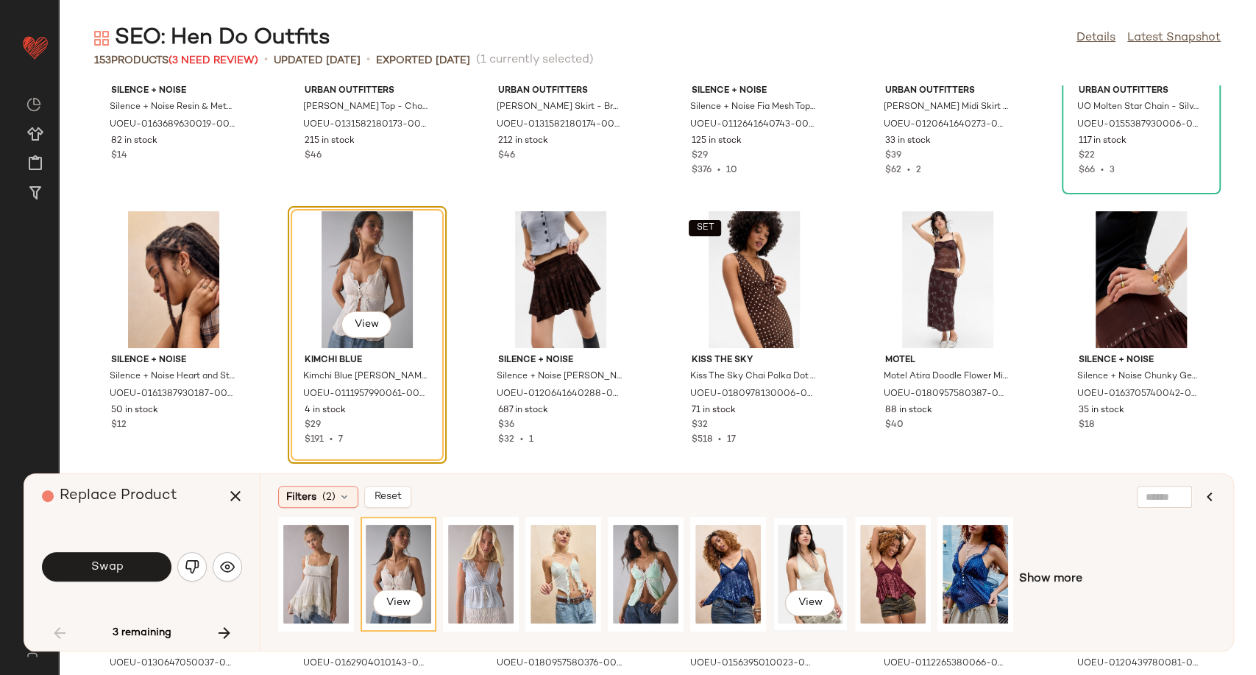
click at [826, 556] on div "View" at bounding box center [810, 574] width 65 height 104
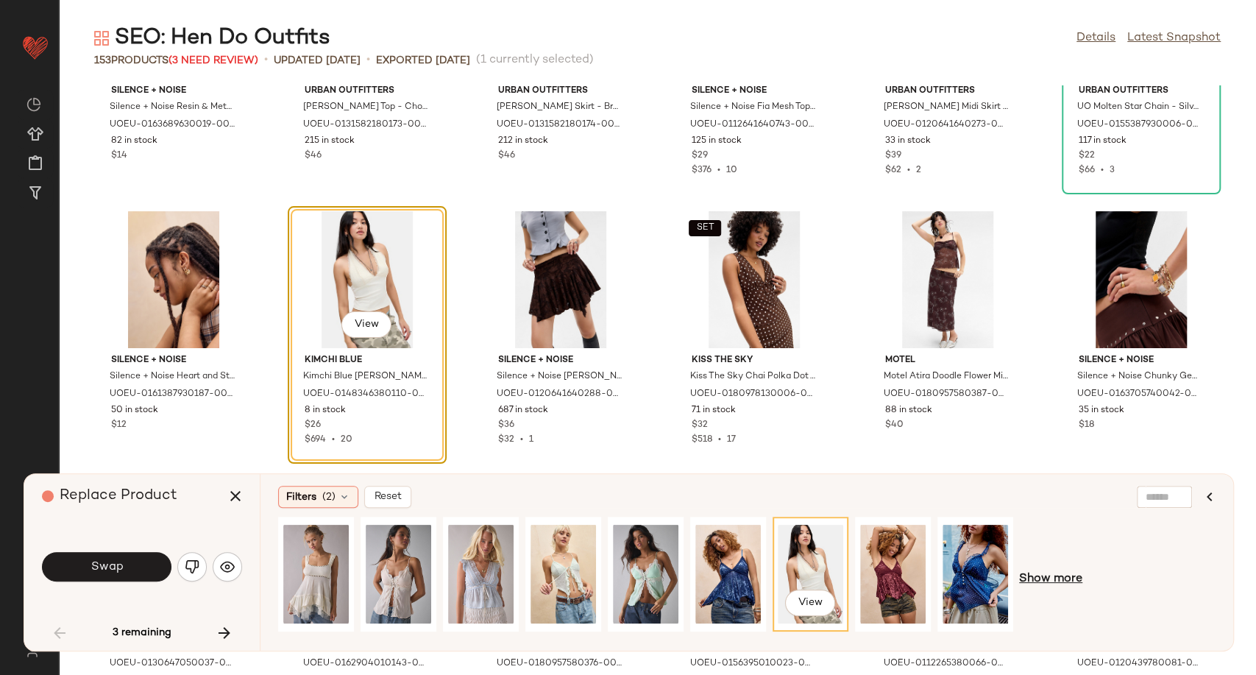
click at [1063, 585] on span "Show more" at bounding box center [1050, 579] width 63 height 18
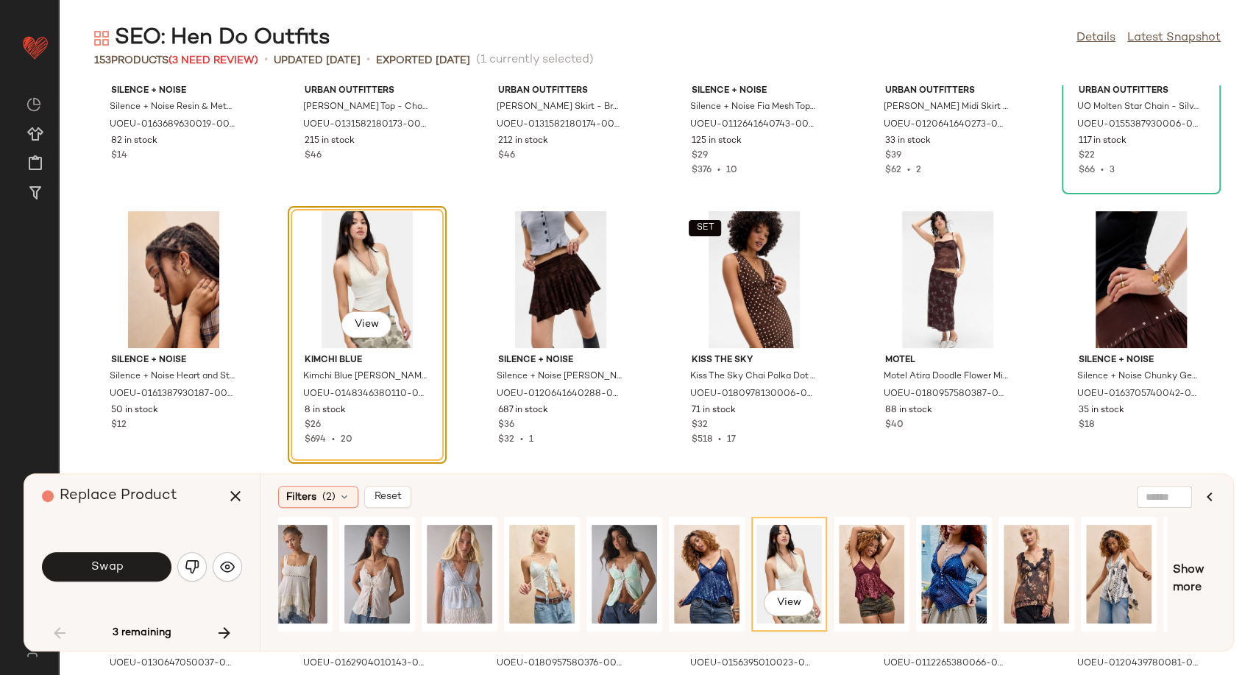
scroll to position [0, 0]
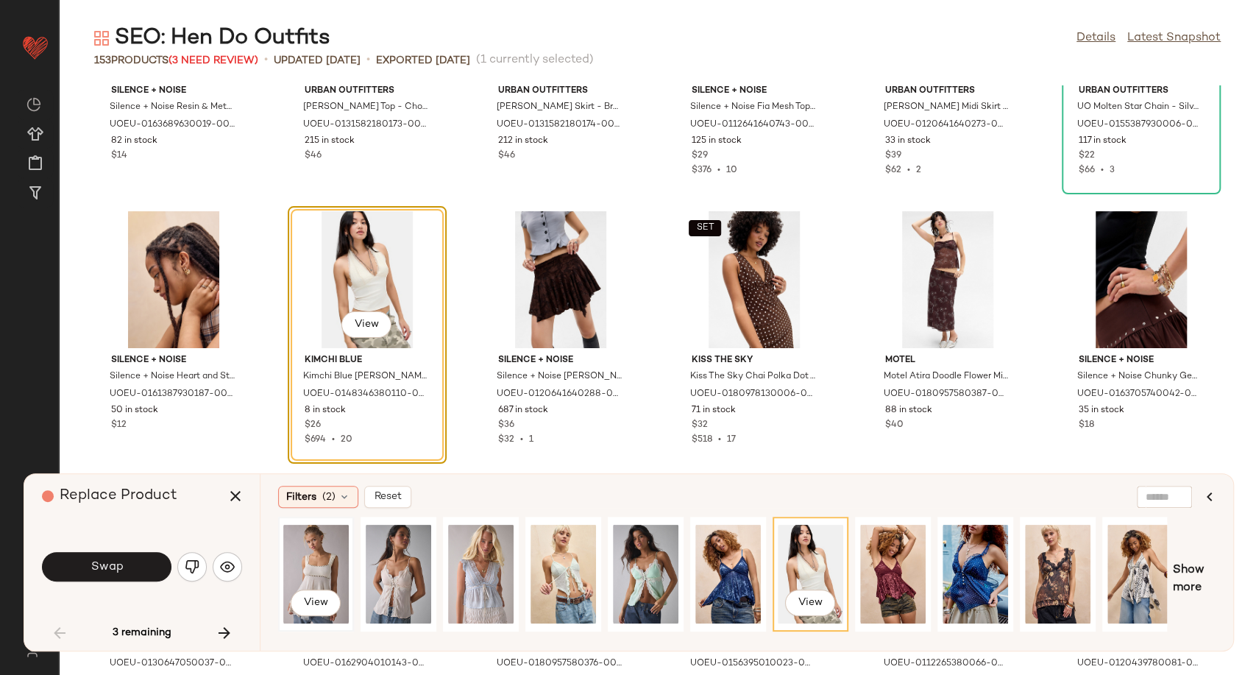
click at [300, 556] on div "View" at bounding box center [315, 574] width 65 height 104
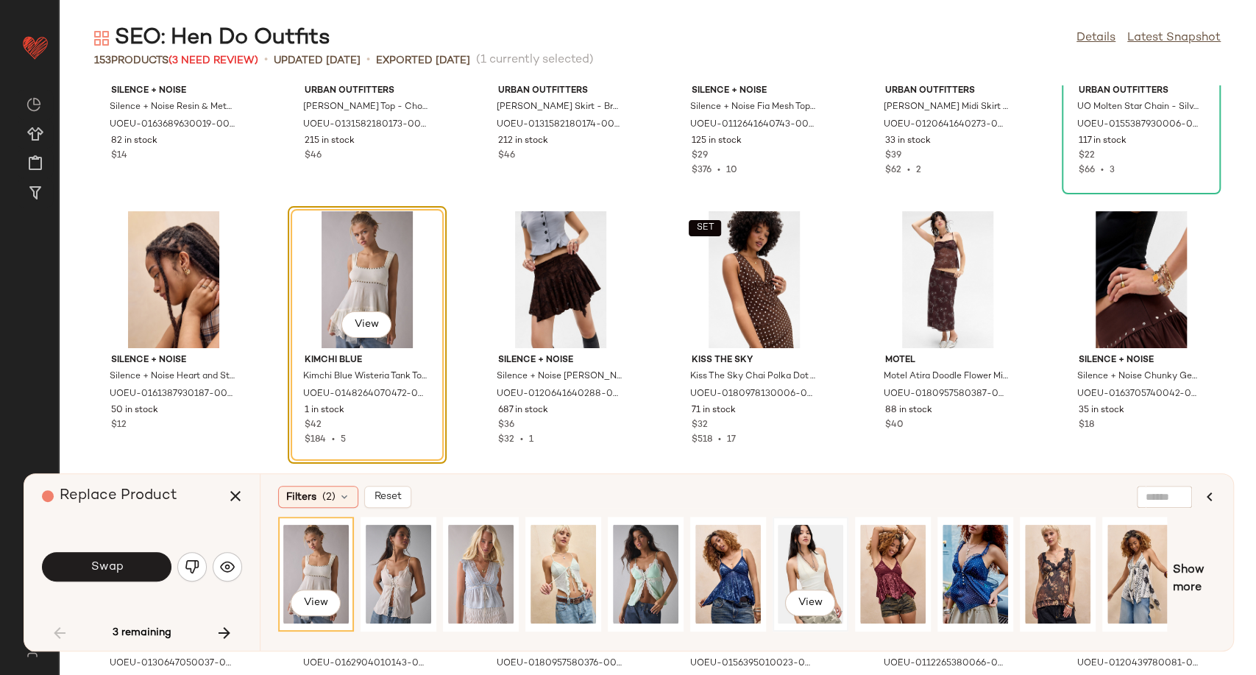
click at [818, 559] on div "View" at bounding box center [810, 574] width 65 height 104
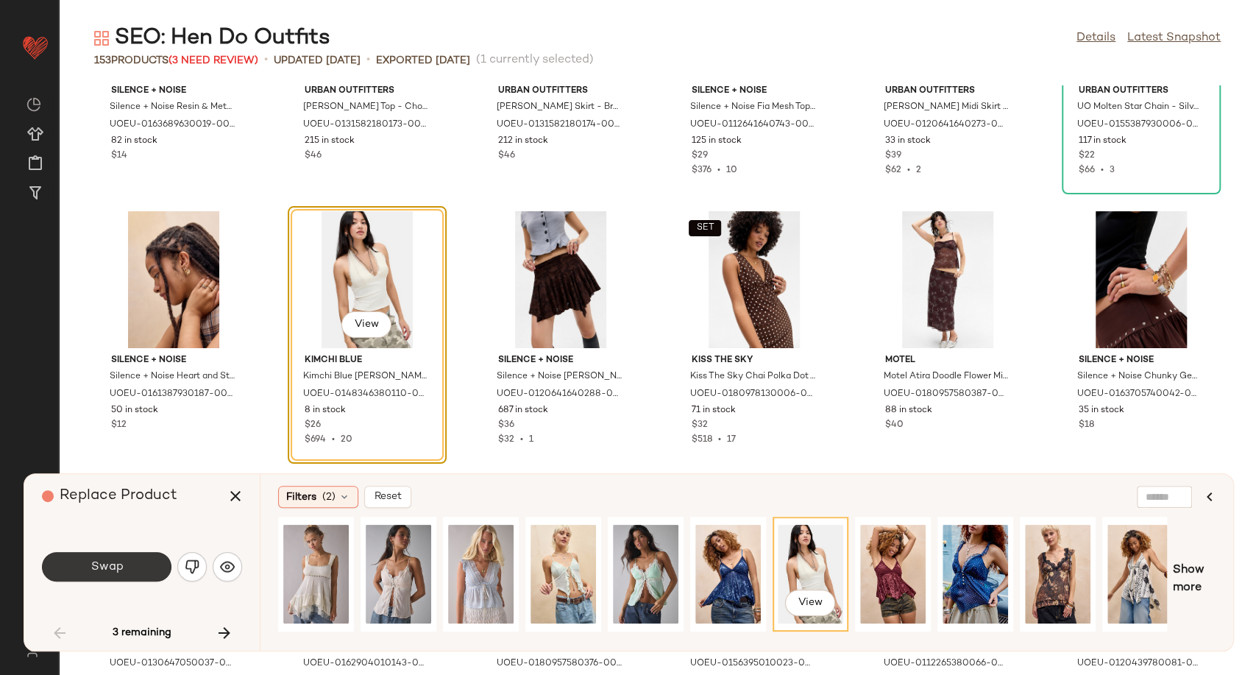
click at [150, 559] on button "Swap" at bounding box center [107, 566] width 130 height 29
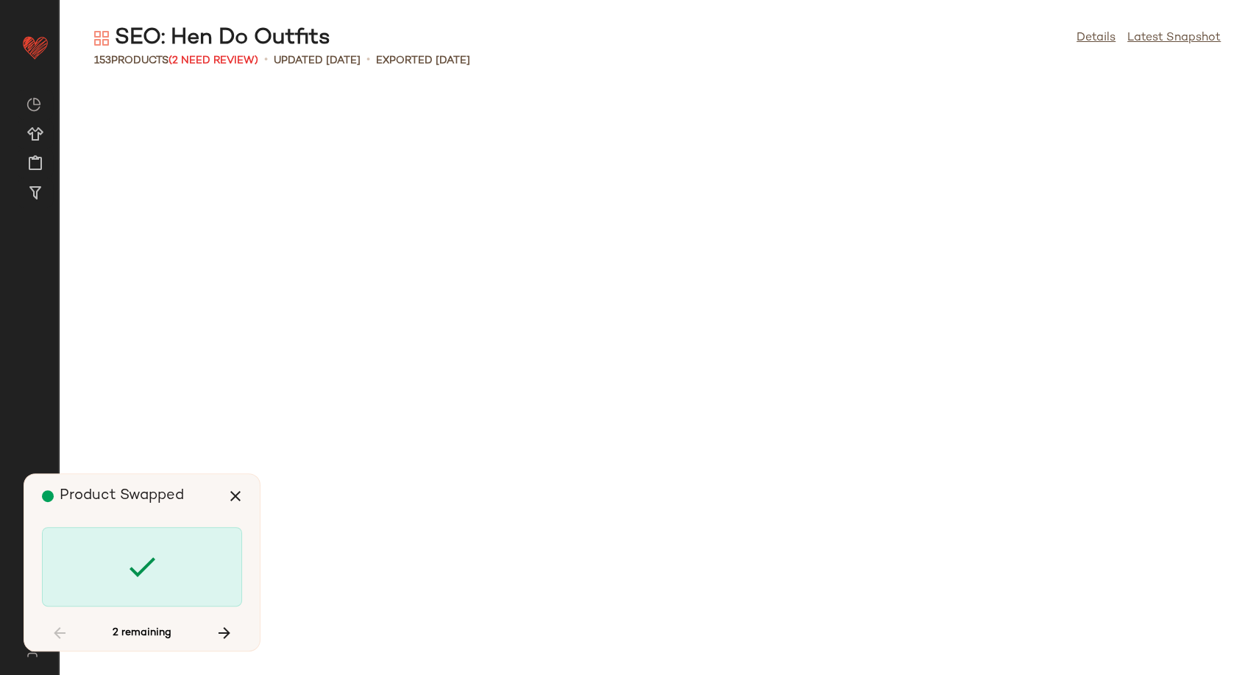
scroll to position [2693, 0]
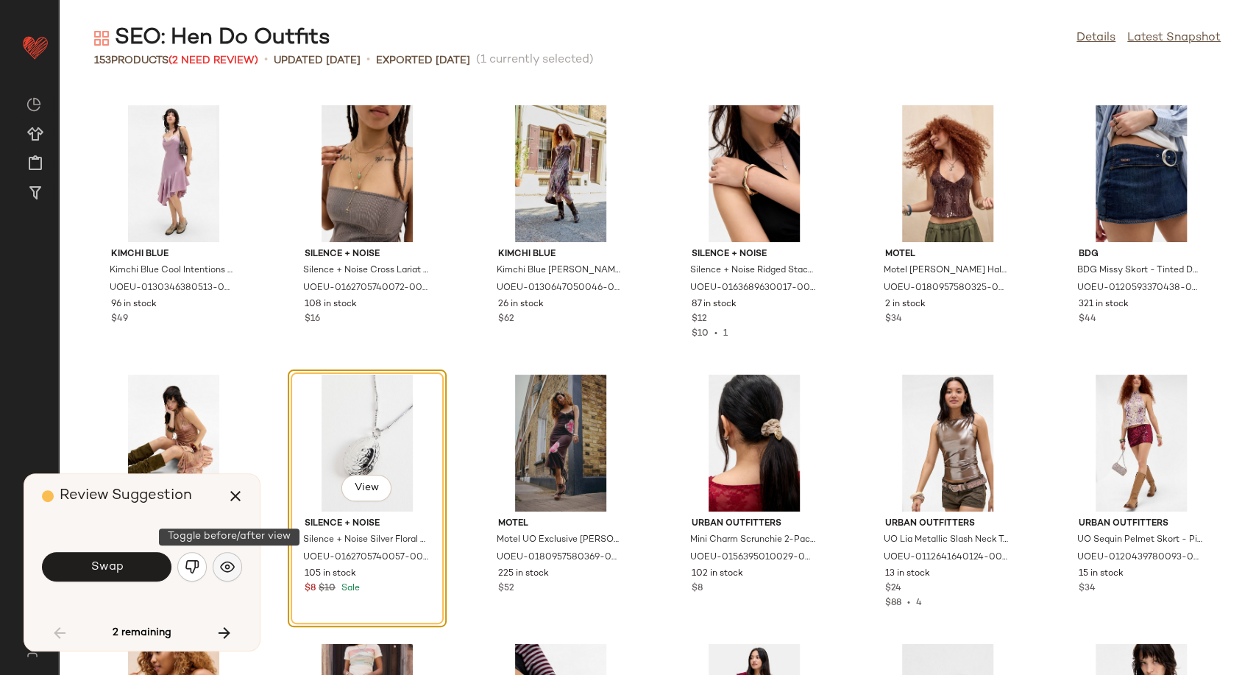
click at [225, 563] on img "button" at bounding box center [227, 566] width 15 height 15
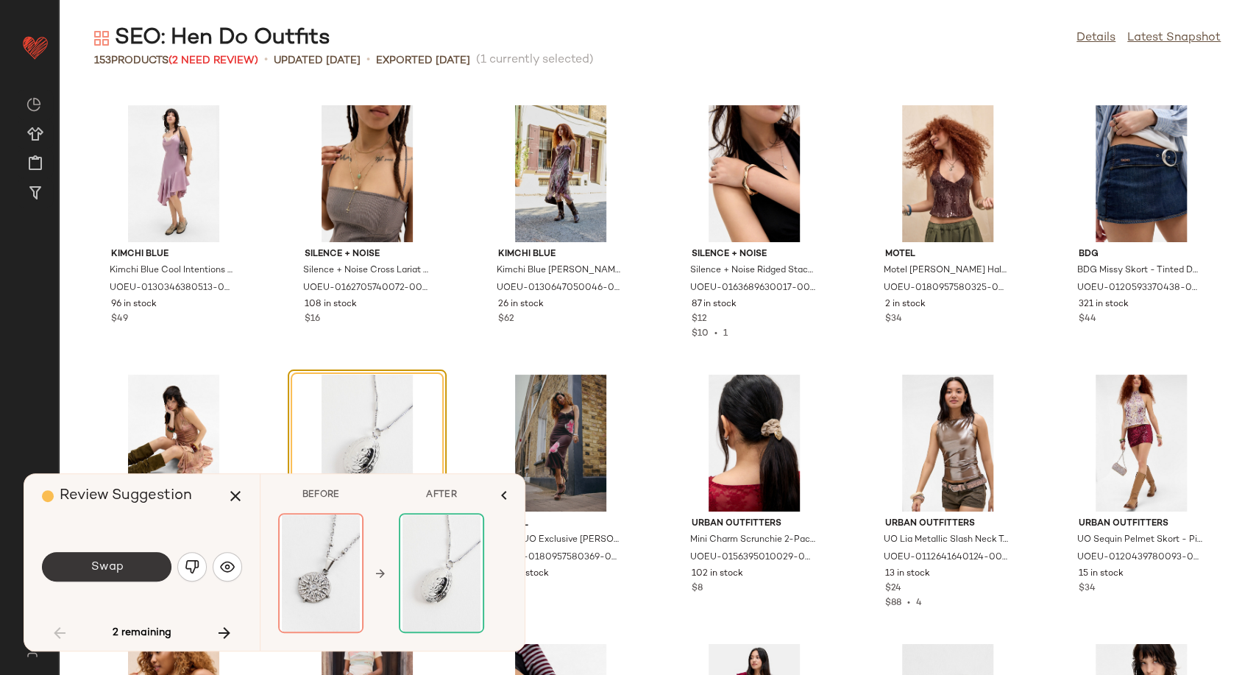
click at [120, 575] on button "Swap" at bounding box center [107, 566] width 130 height 29
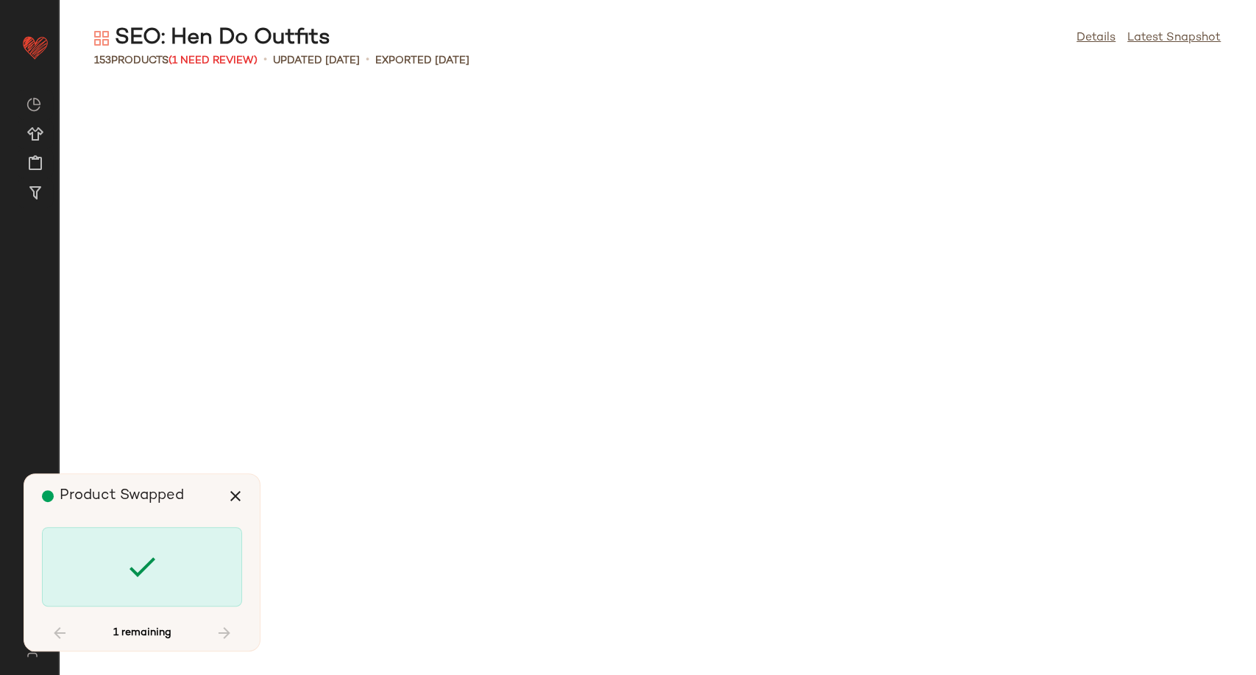
scroll to position [5656, 0]
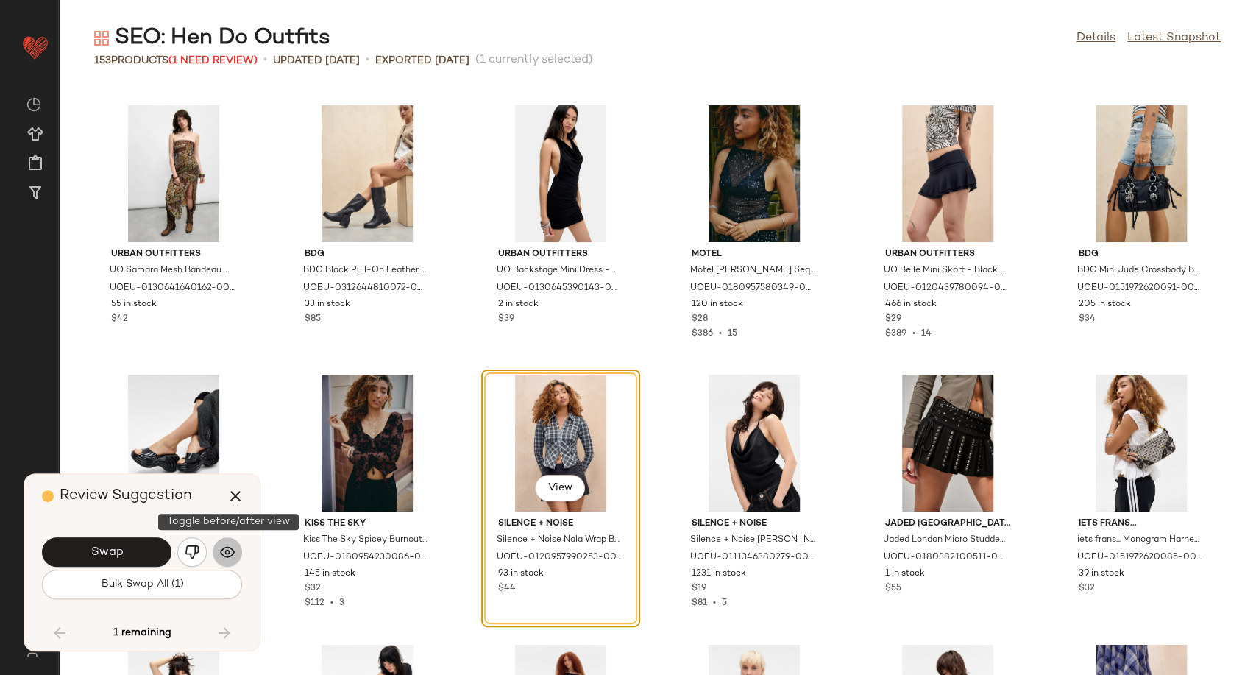
click at [225, 550] on img "button" at bounding box center [227, 552] width 15 height 15
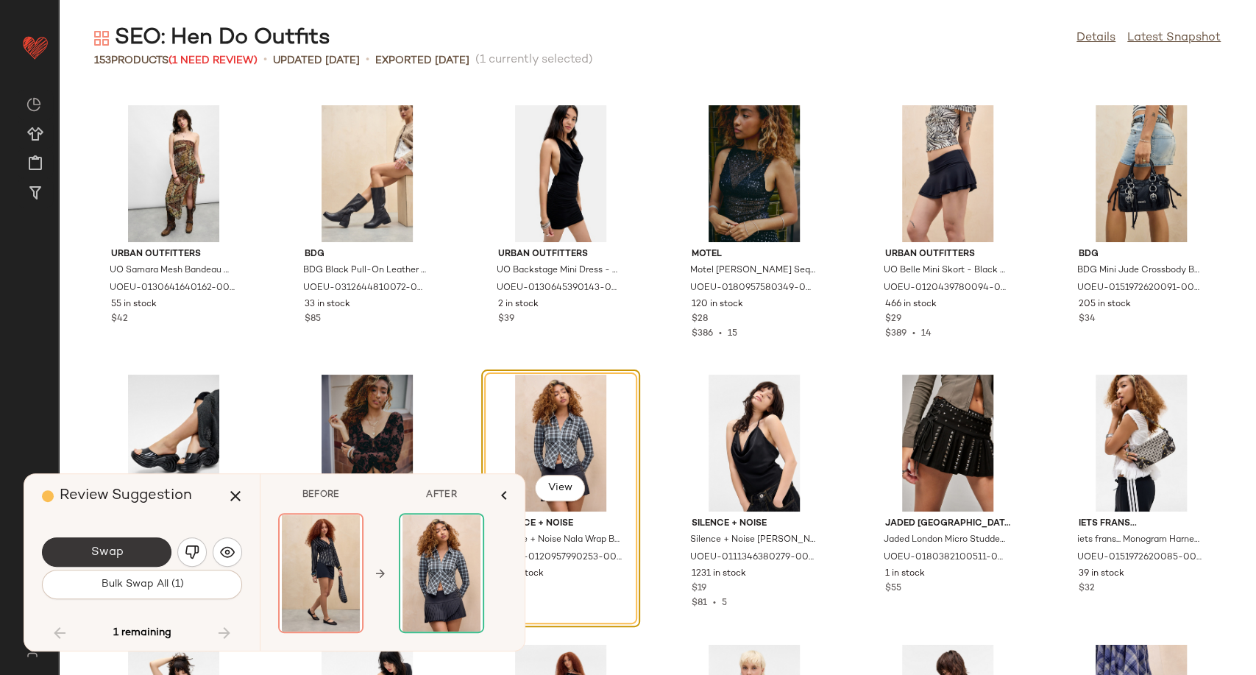
click at [102, 567] on button "Swap" at bounding box center [107, 551] width 130 height 29
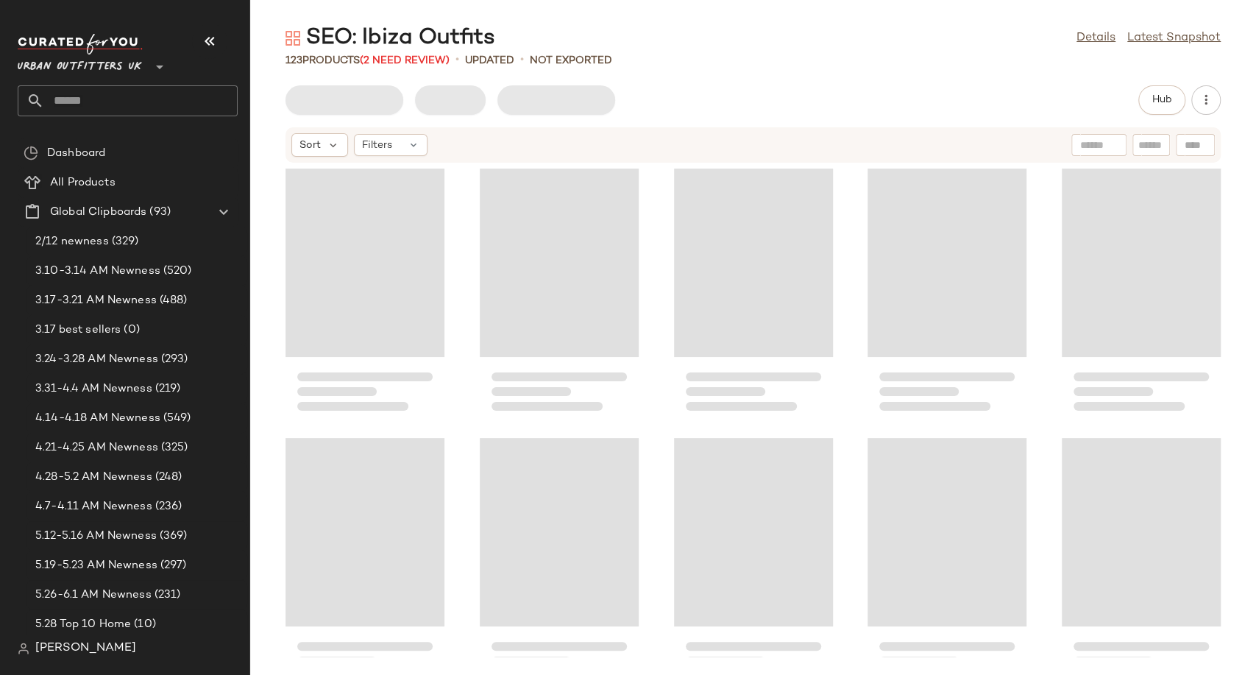
click at [213, 39] on icon "button" at bounding box center [210, 41] width 18 height 18
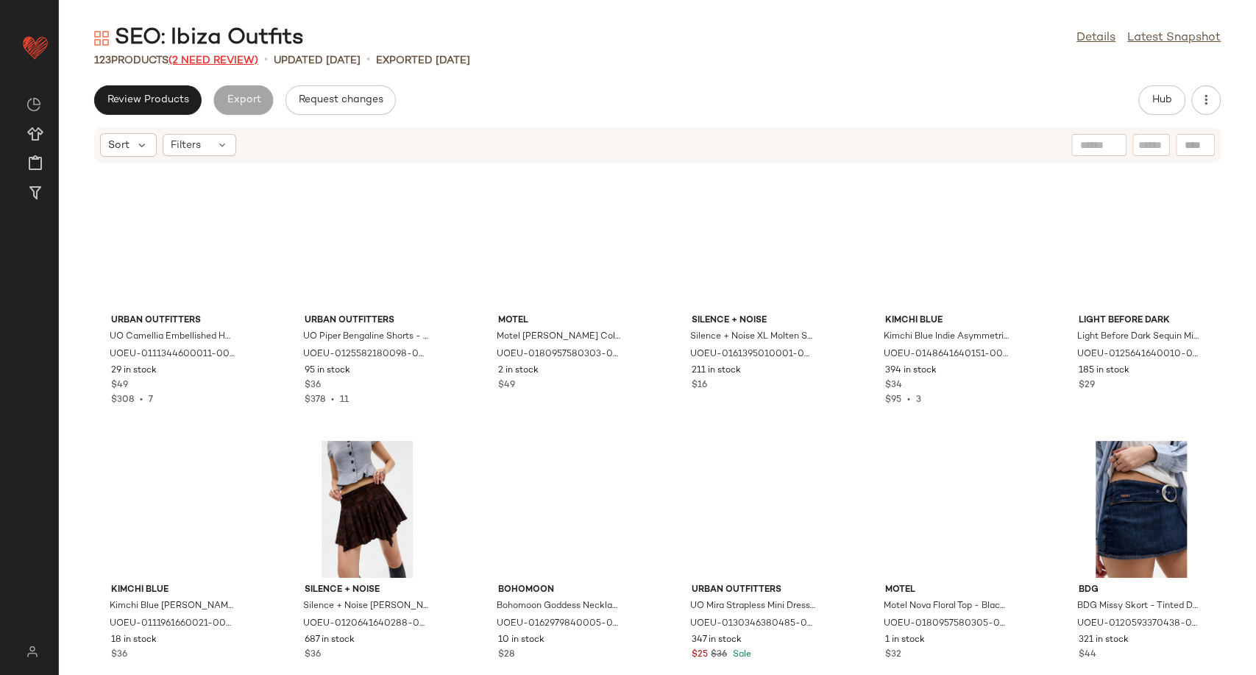
click at [207, 63] on span "(2 Need Review)" at bounding box center [214, 60] width 90 height 11
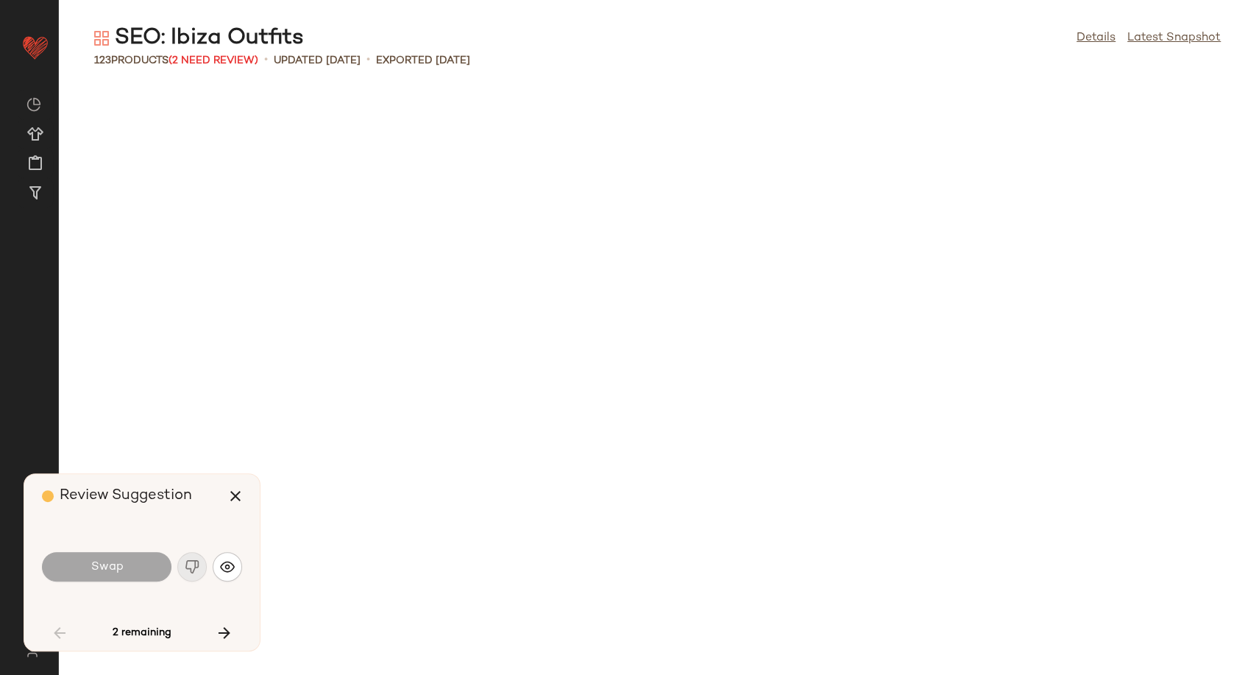
scroll to position [1616, 0]
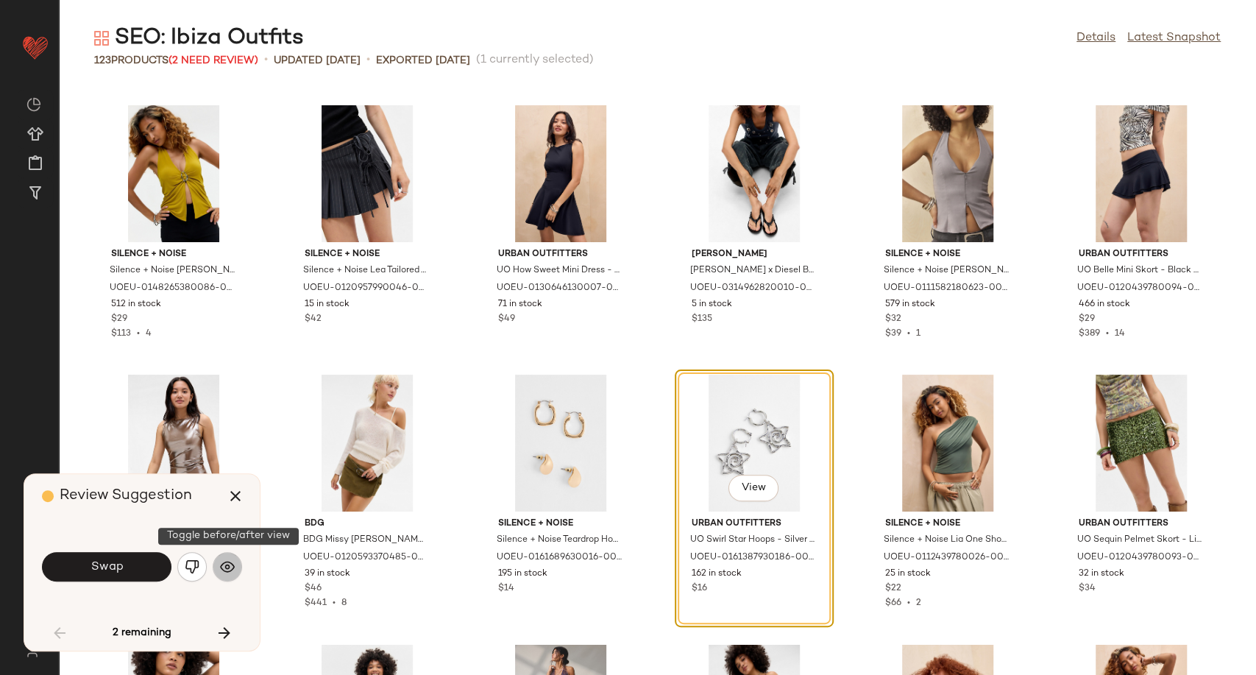
click at [228, 569] on img "button" at bounding box center [227, 566] width 15 height 15
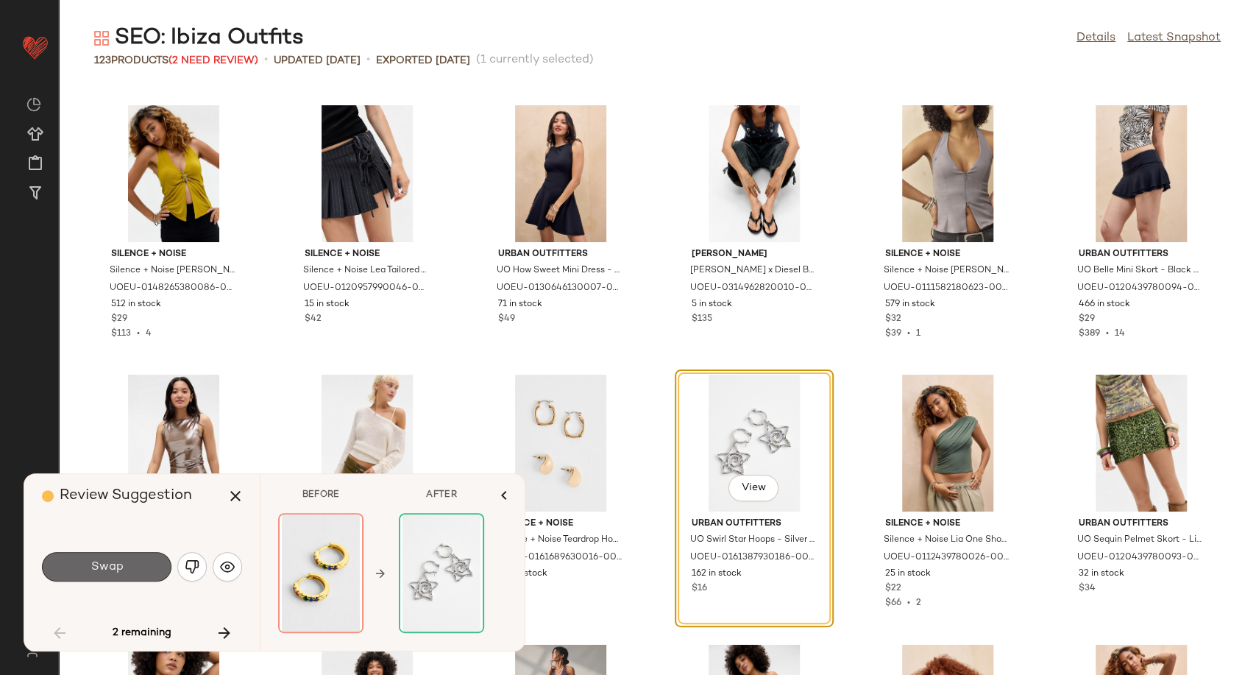
click at [128, 567] on button "Swap" at bounding box center [107, 566] width 130 height 29
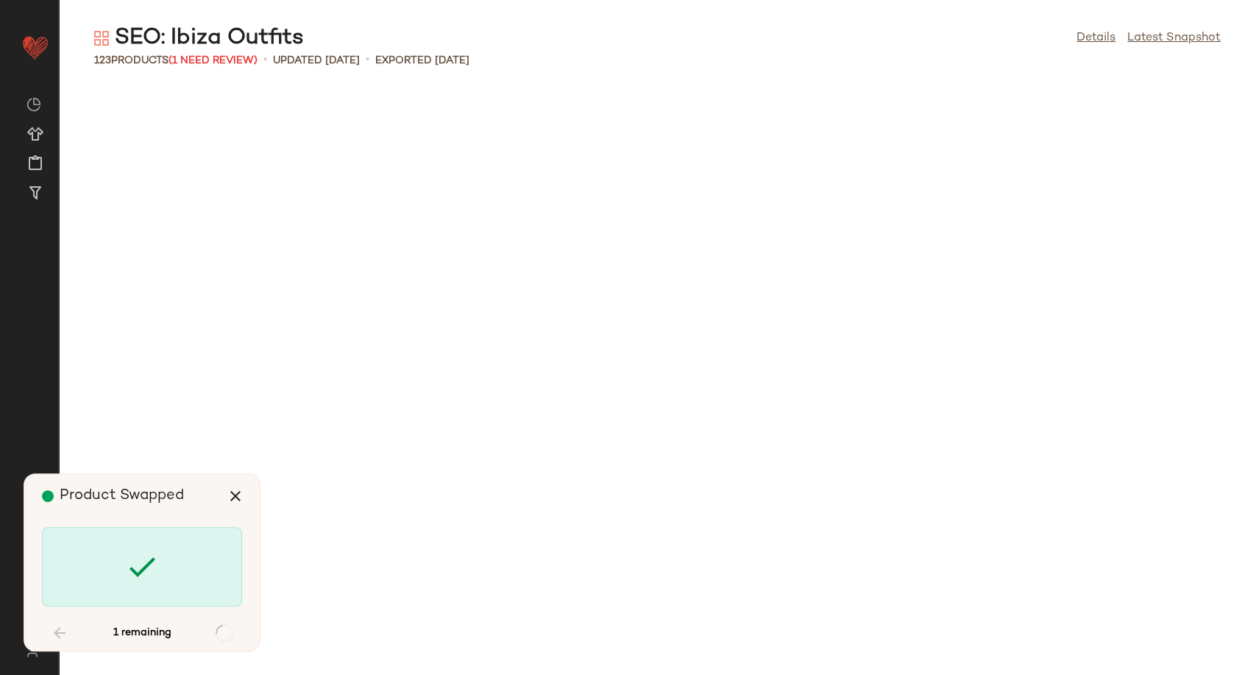
scroll to position [2962, 0]
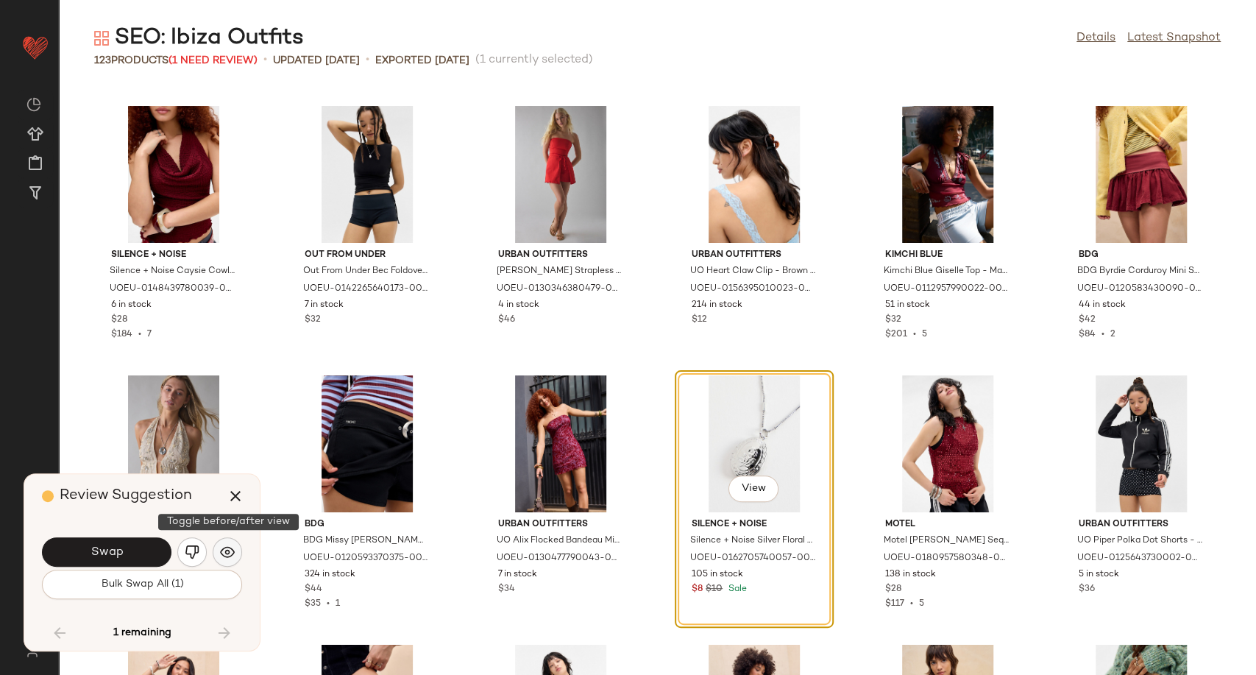
click at [222, 559] on button "button" at bounding box center [227, 551] width 29 height 29
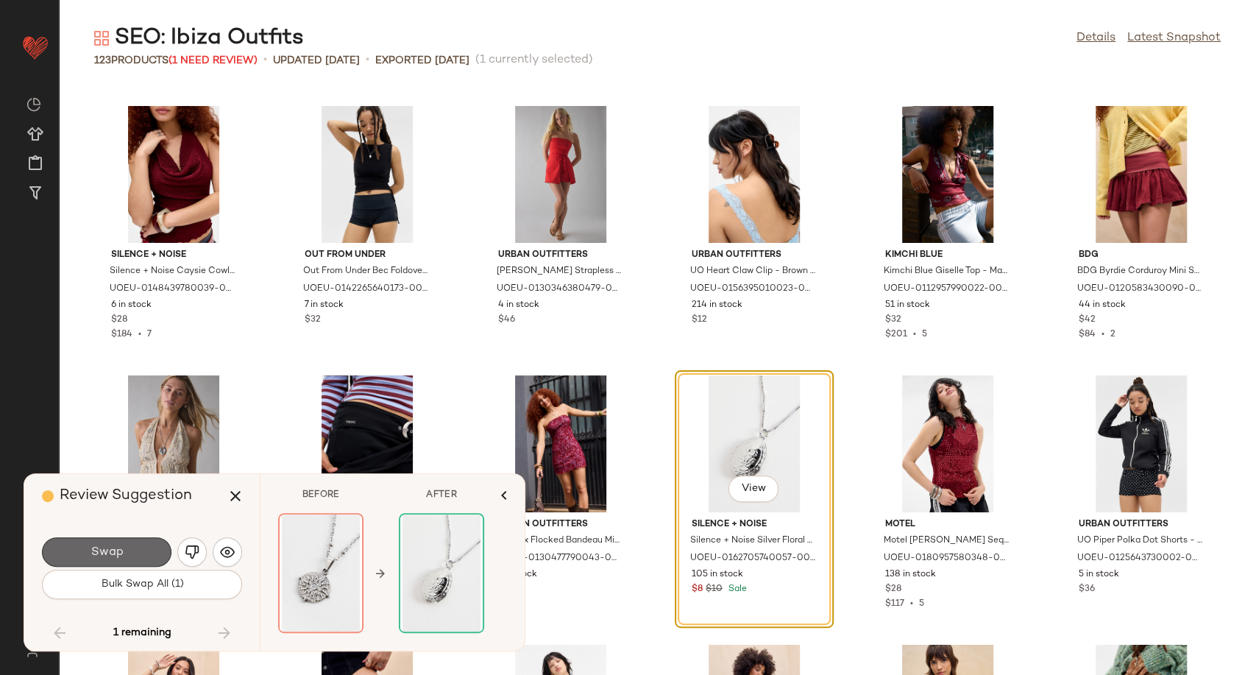
click at [135, 560] on button "Swap" at bounding box center [107, 551] width 130 height 29
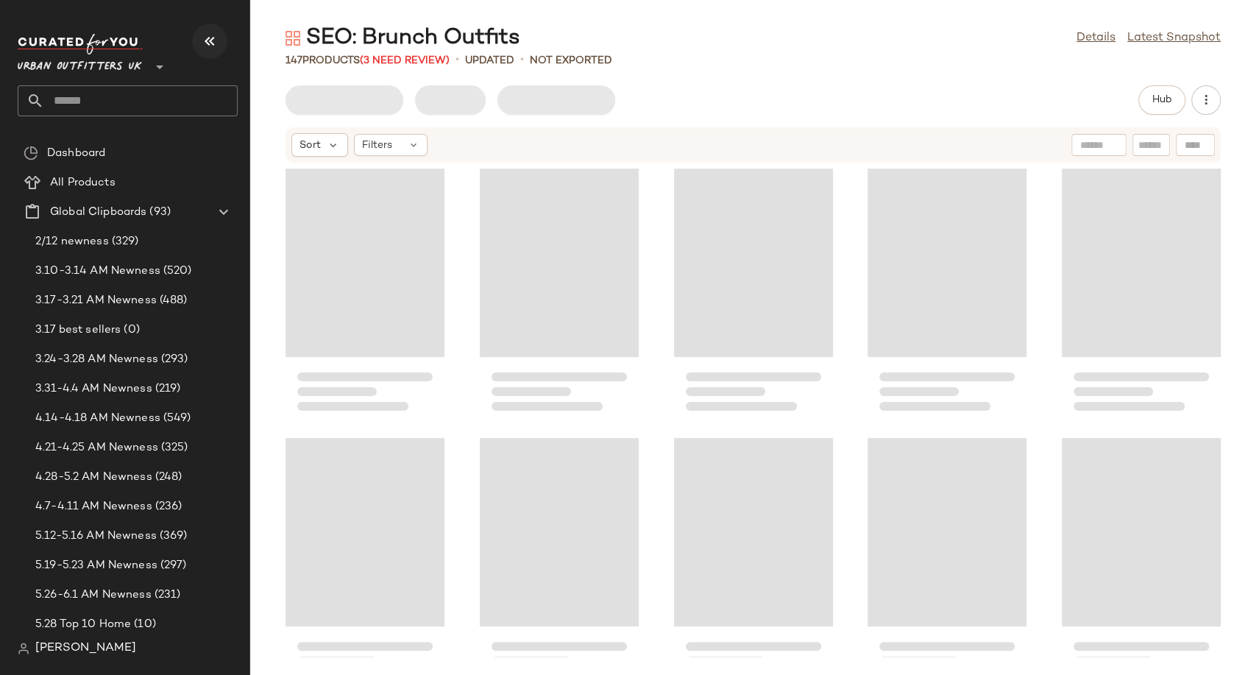
click at [209, 44] on icon "button" at bounding box center [210, 41] width 18 height 18
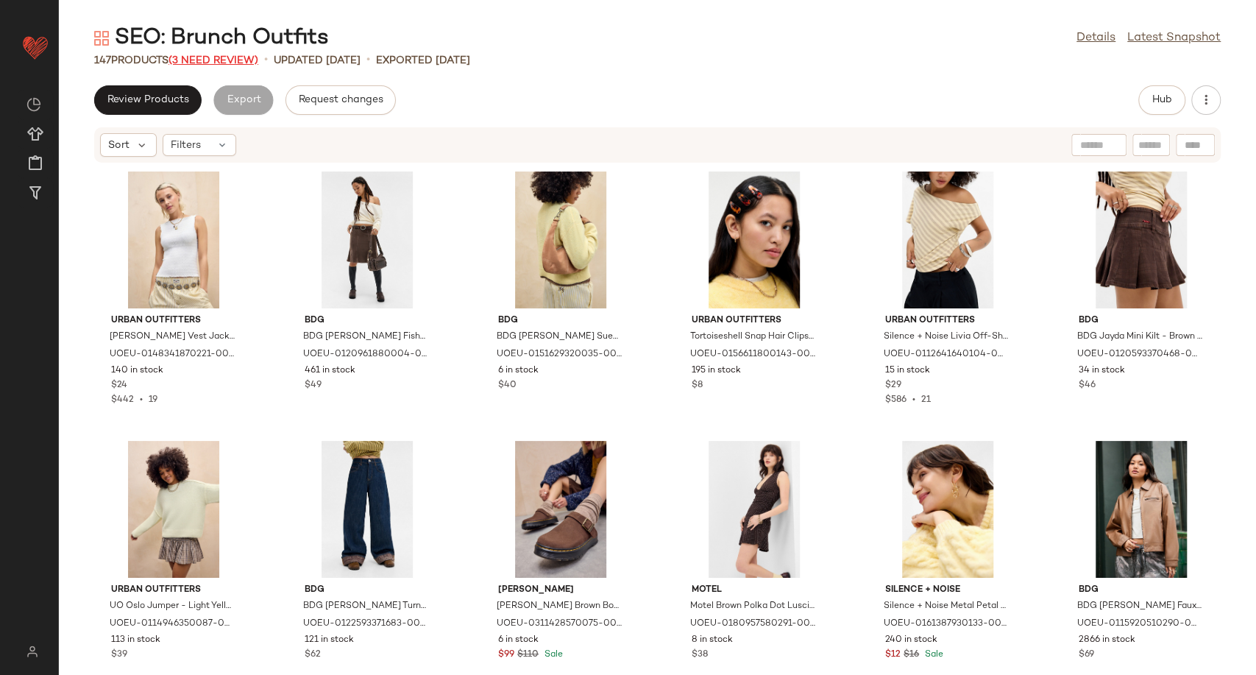
click at [255, 56] on span "(3 Need Review)" at bounding box center [214, 60] width 90 height 11
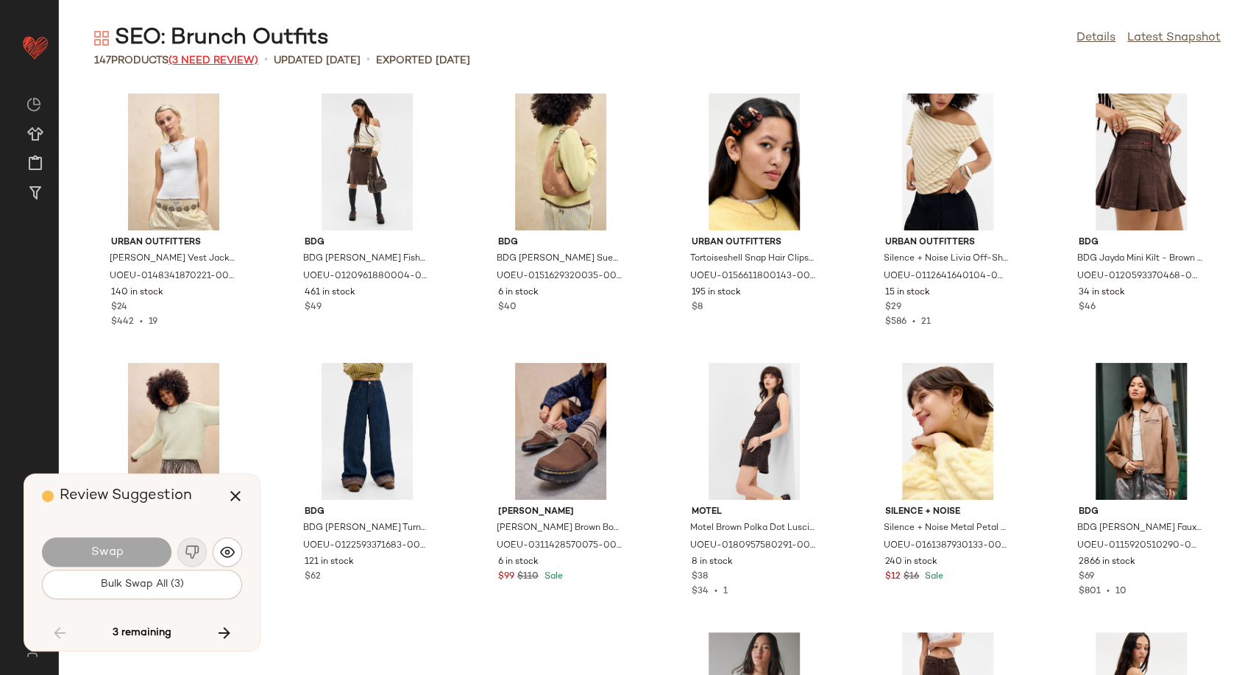
scroll to position [2962, 0]
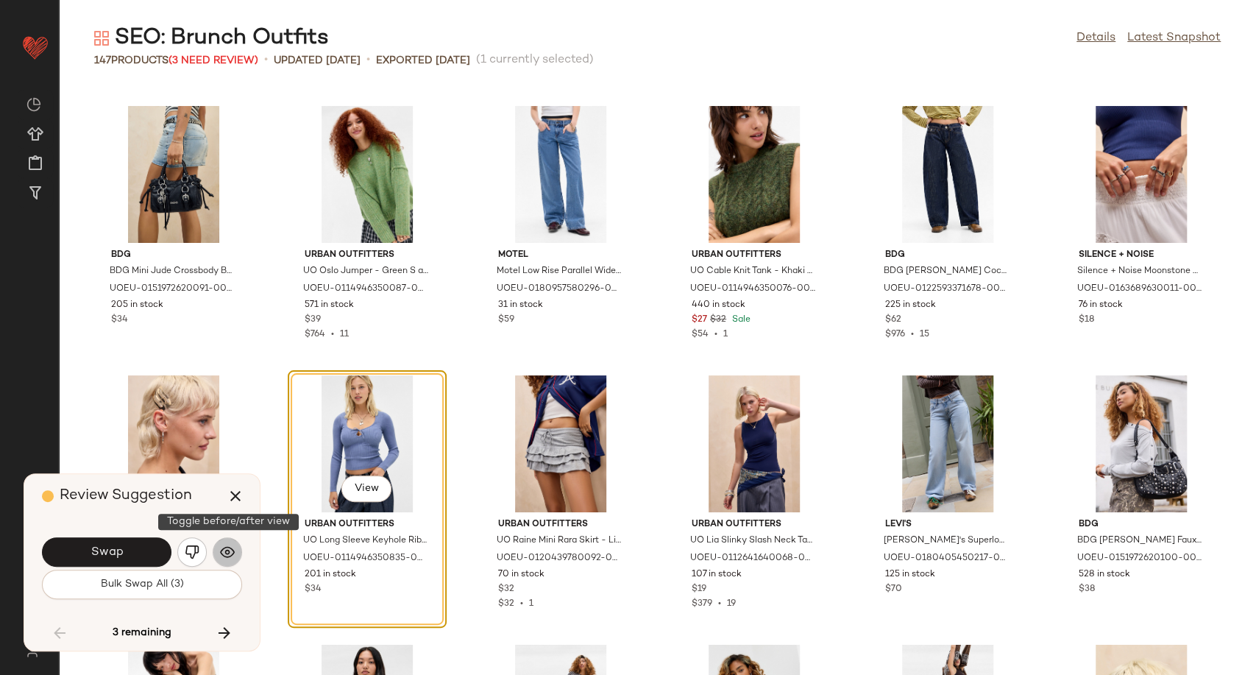
click at [236, 548] on button "button" at bounding box center [227, 551] width 29 height 29
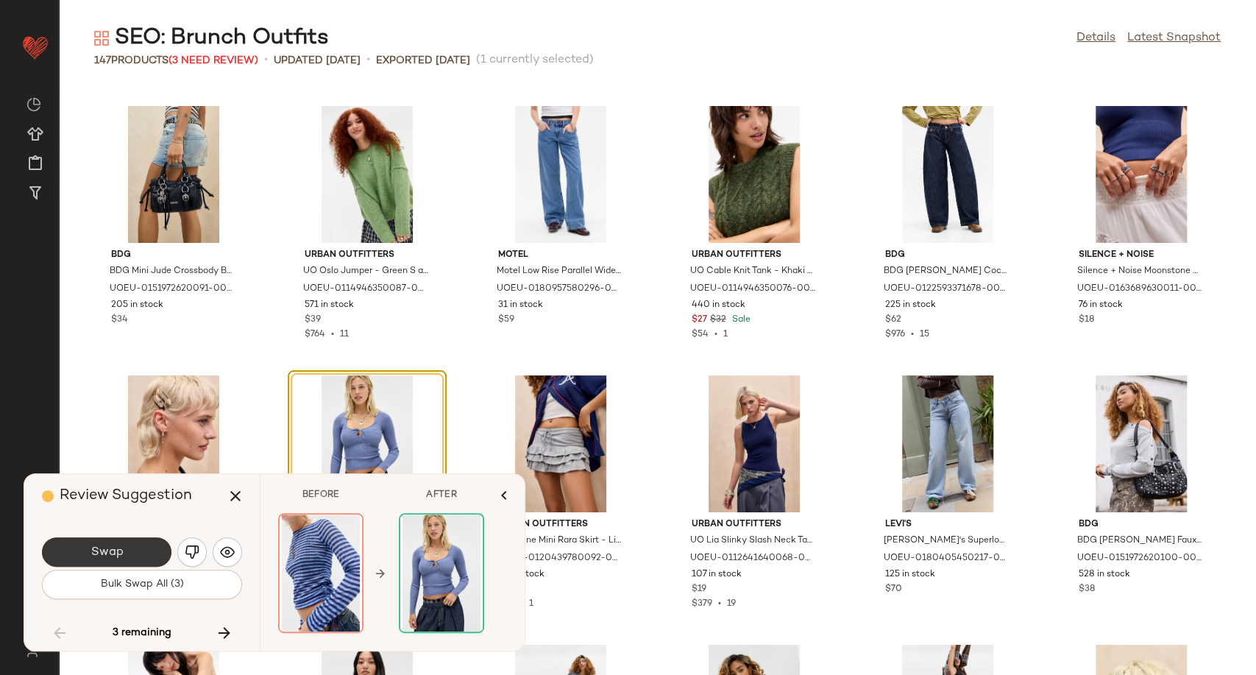
click at [126, 547] on button "Swap" at bounding box center [107, 551] width 130 height 29
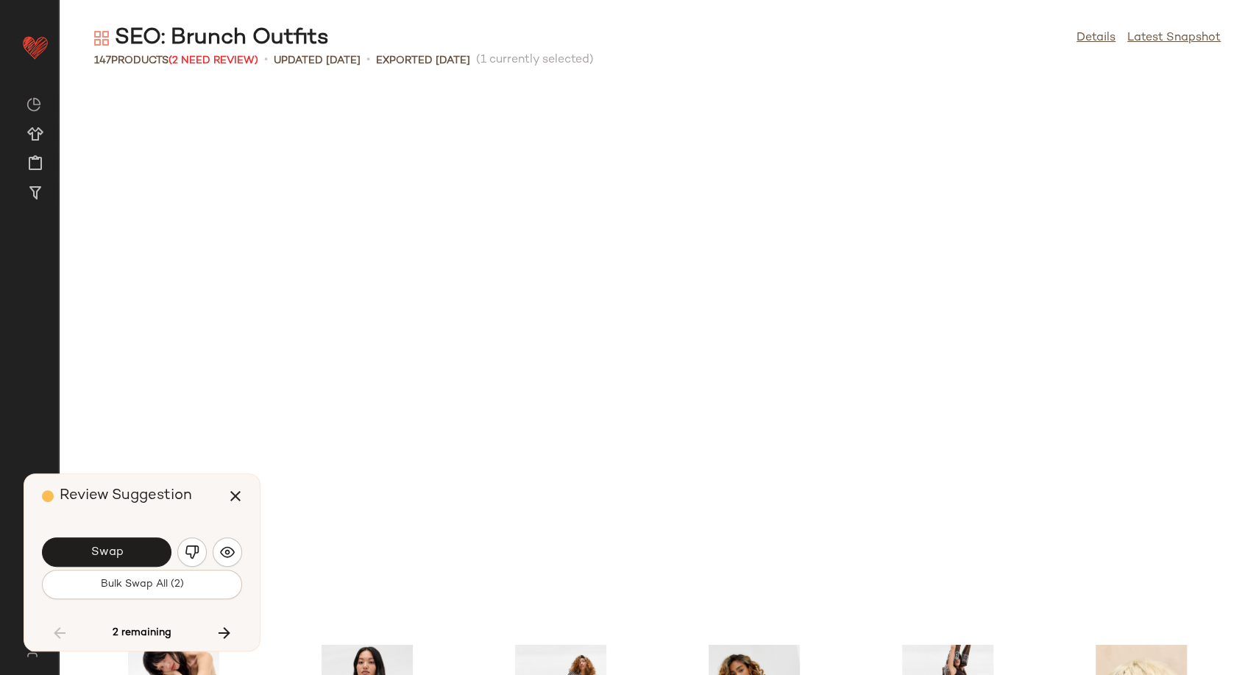
scroll to position [3501, 0]
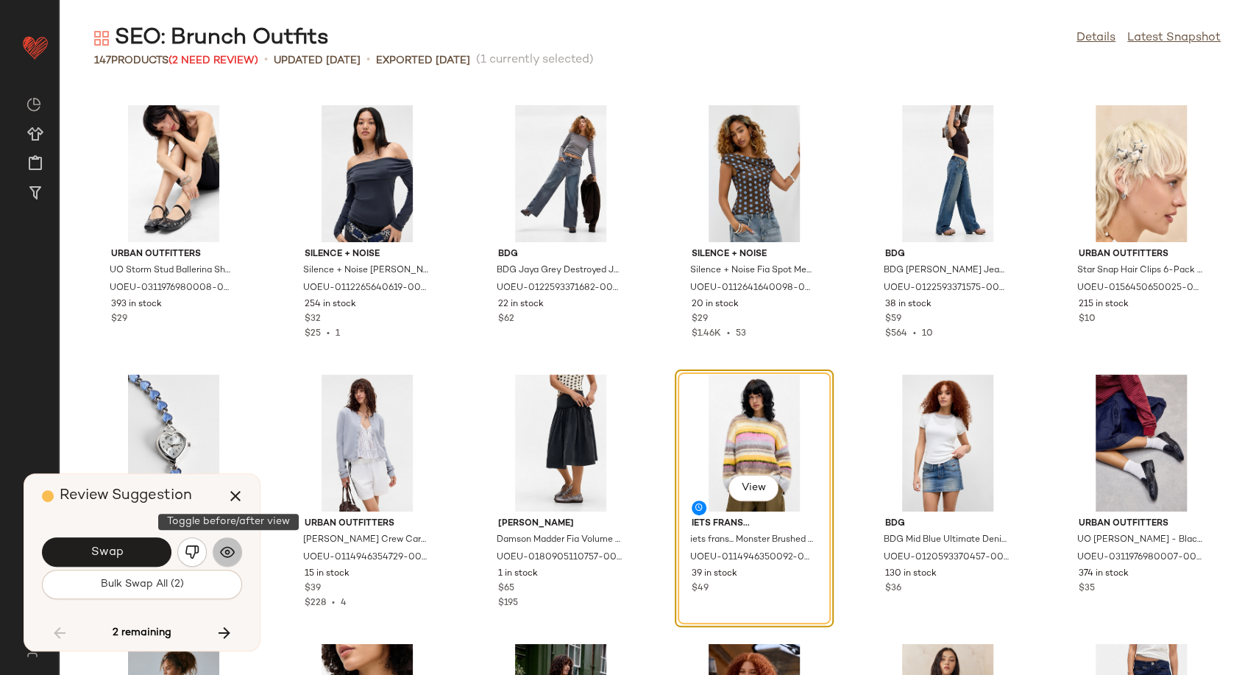
click at [230, 546] on img "button" at bounding box center [227, 552] width 15 height 15
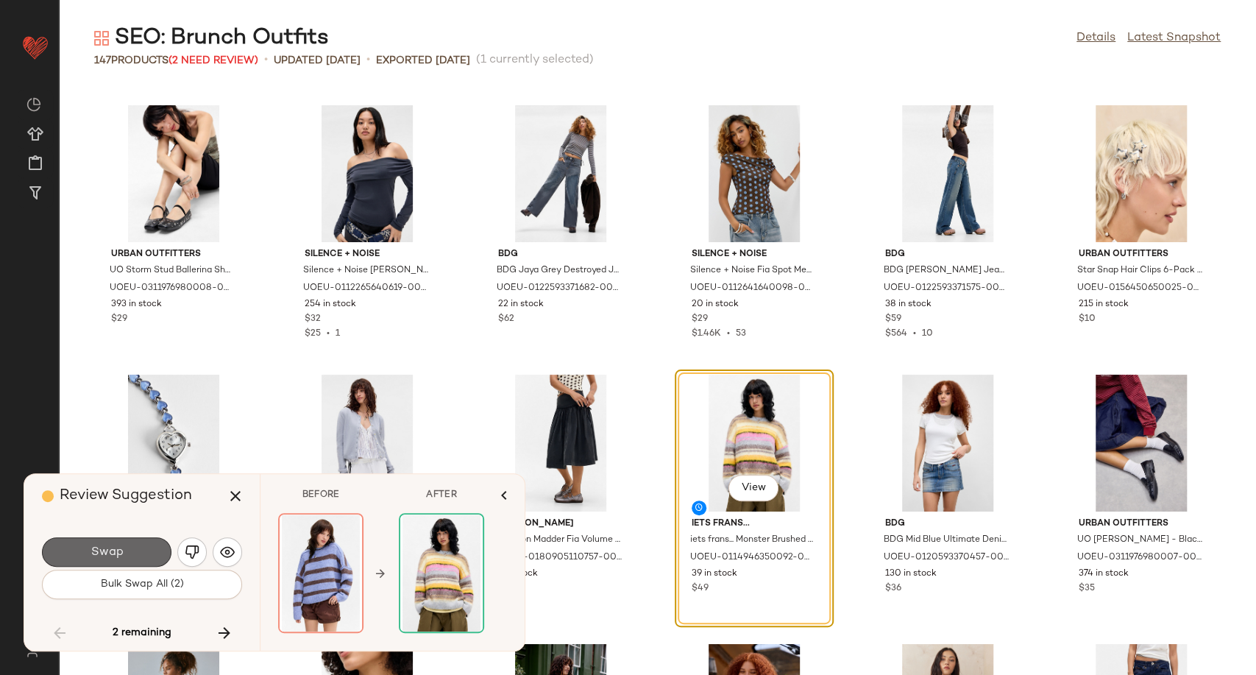
click at [129, 553] on button "Swap" at bounding box center [107, 551] width 130 height 29
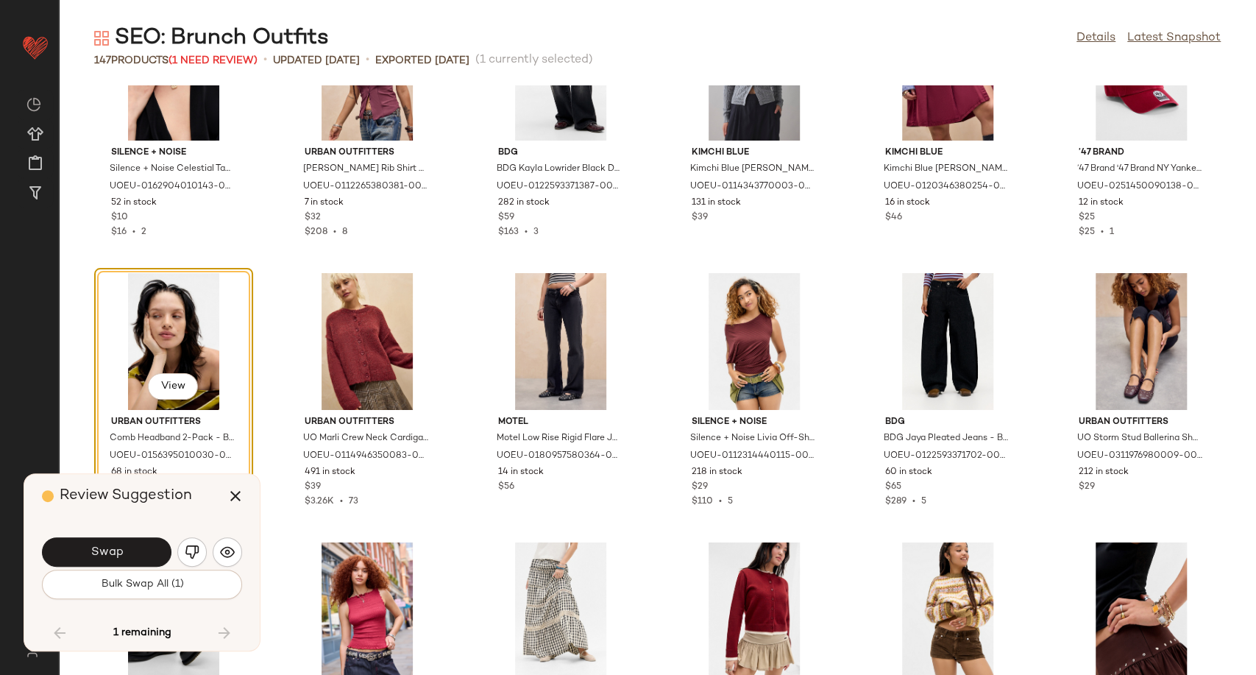
scroll to position [5819, 0]
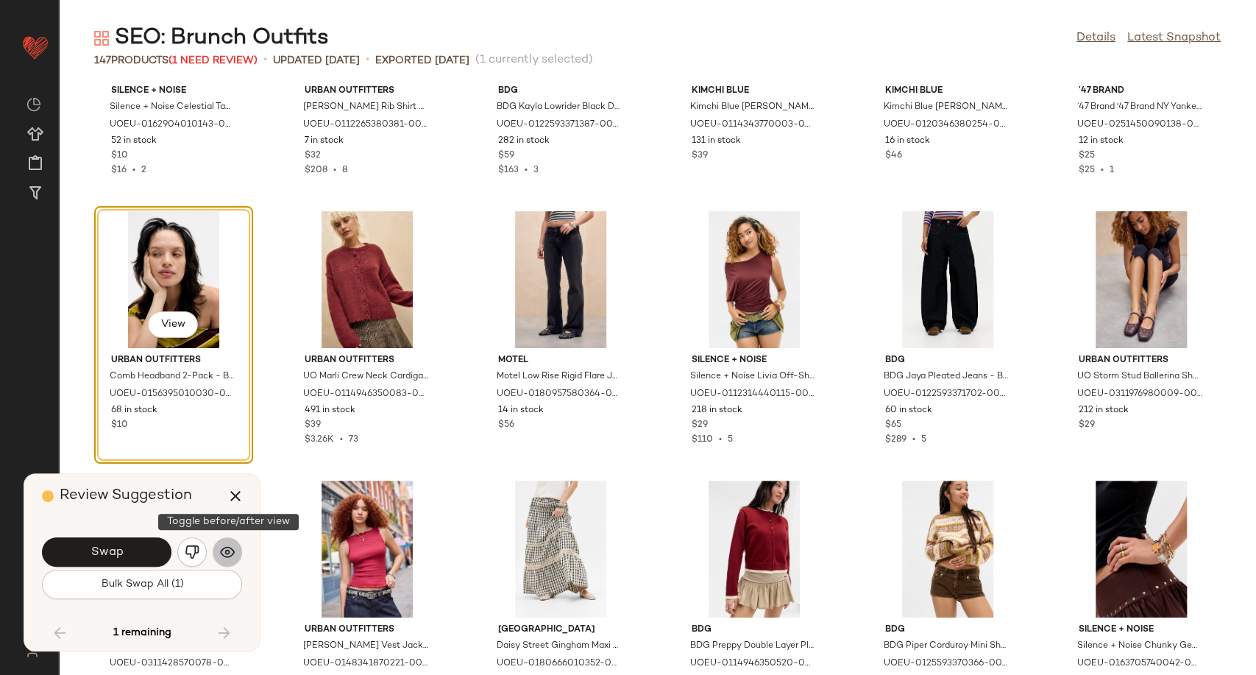
click at [222, 561] on button "button" at bounding box center [227, 551] width 29 height 29
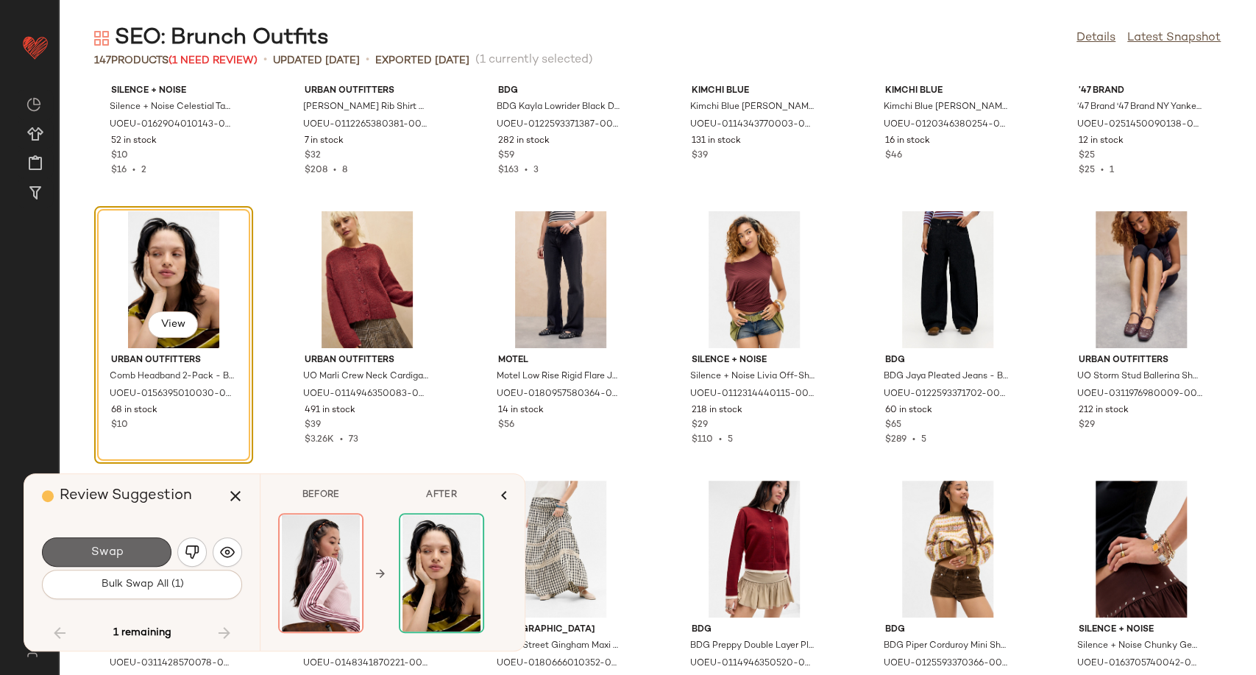
click at [136, 543] on button "Swap" at bounding box center [107, 551] width 130 height 29
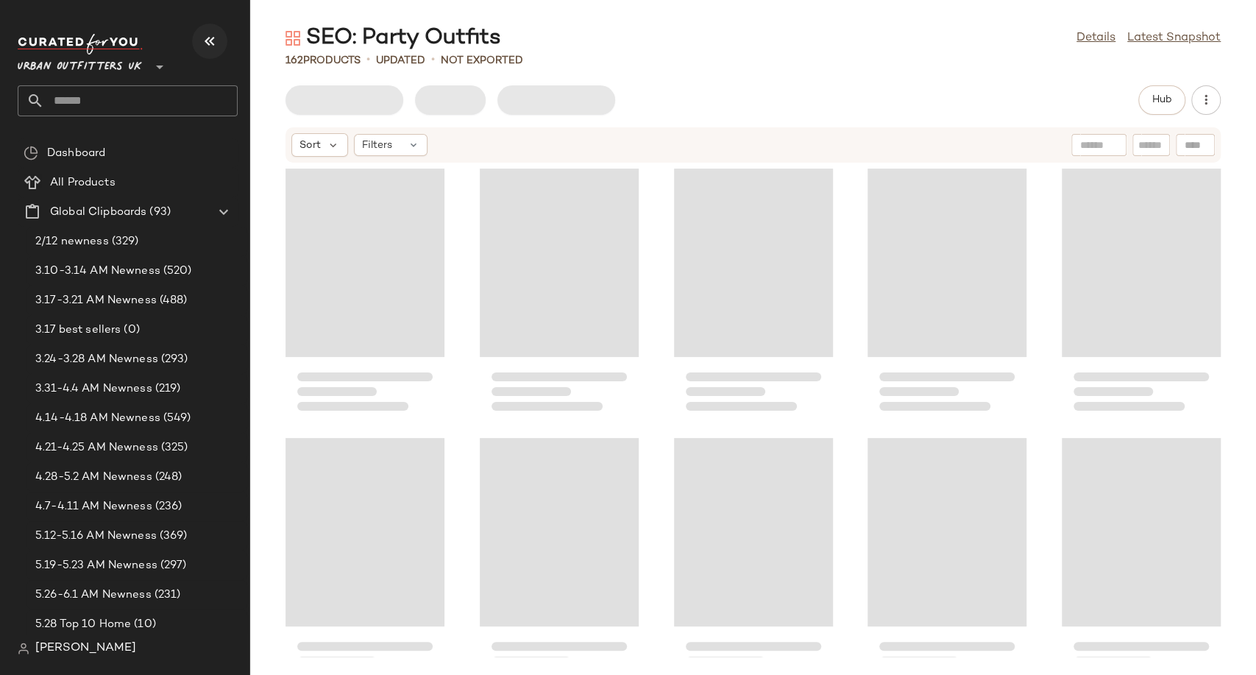
click at [206, 38] on icon "button" at bounding box center [210, 41] width 18 height 18
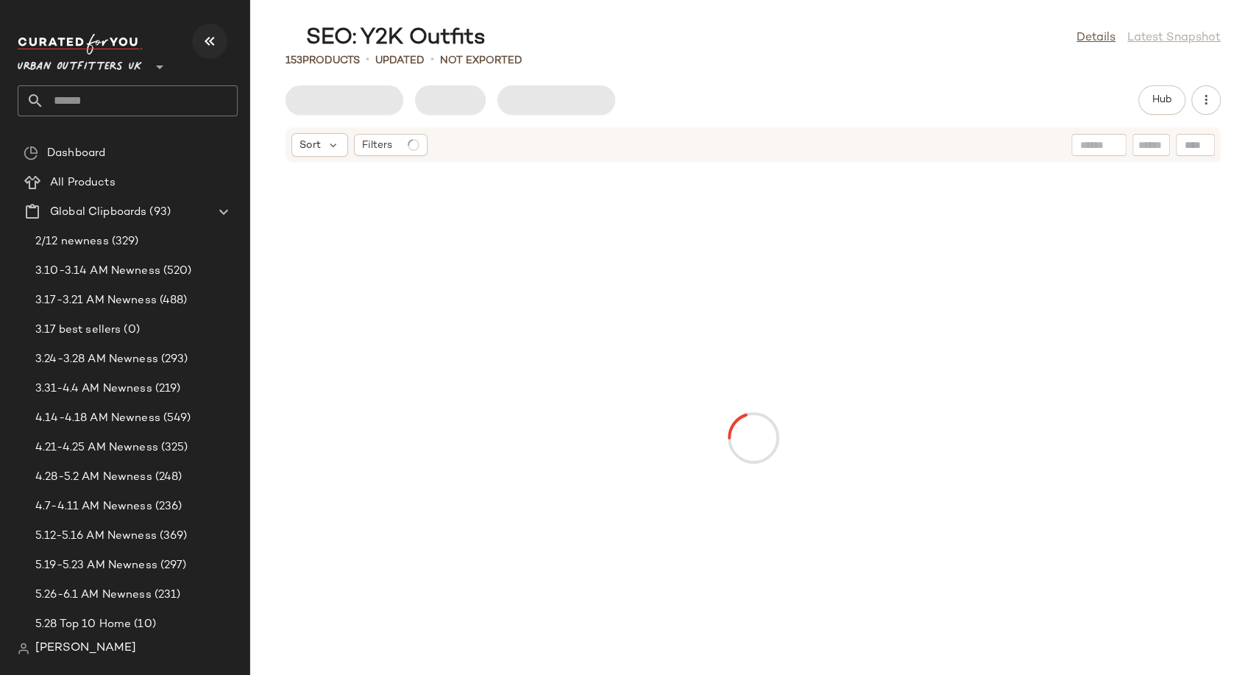
click at [205, 37] on icon "button" at bounding box center [210, 41] width 18 height 18
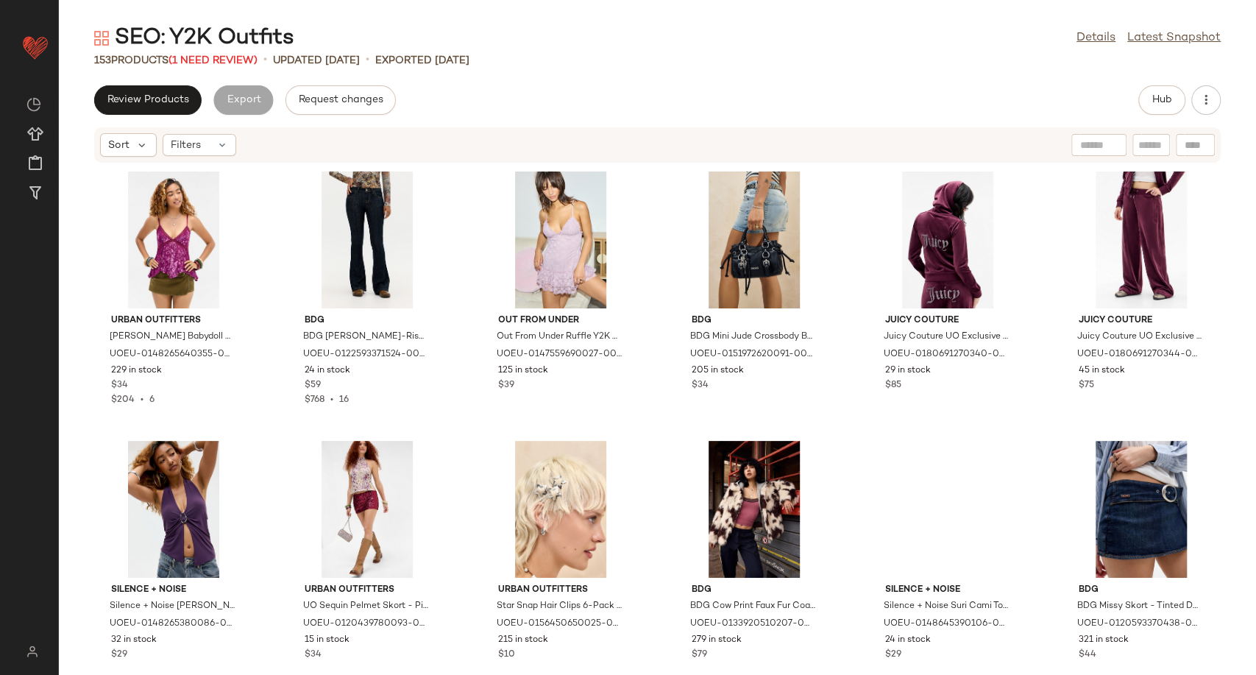
click at [238, 52] on div "SEO: Y2K Outfits" at bounding box center [194, 38] width 200 height 29
click at [238, 60] on span "(1 Need Review)" at bounding box center [213, 60] width 89 height 11
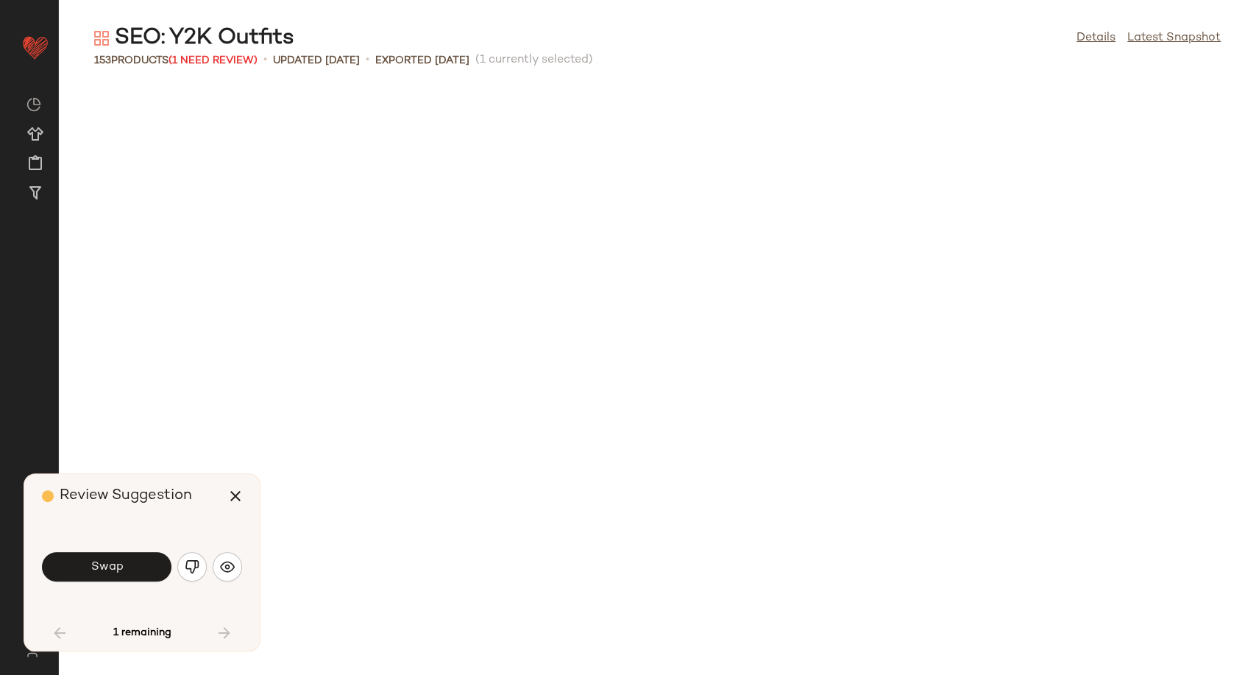
scroll to position [819, 0]
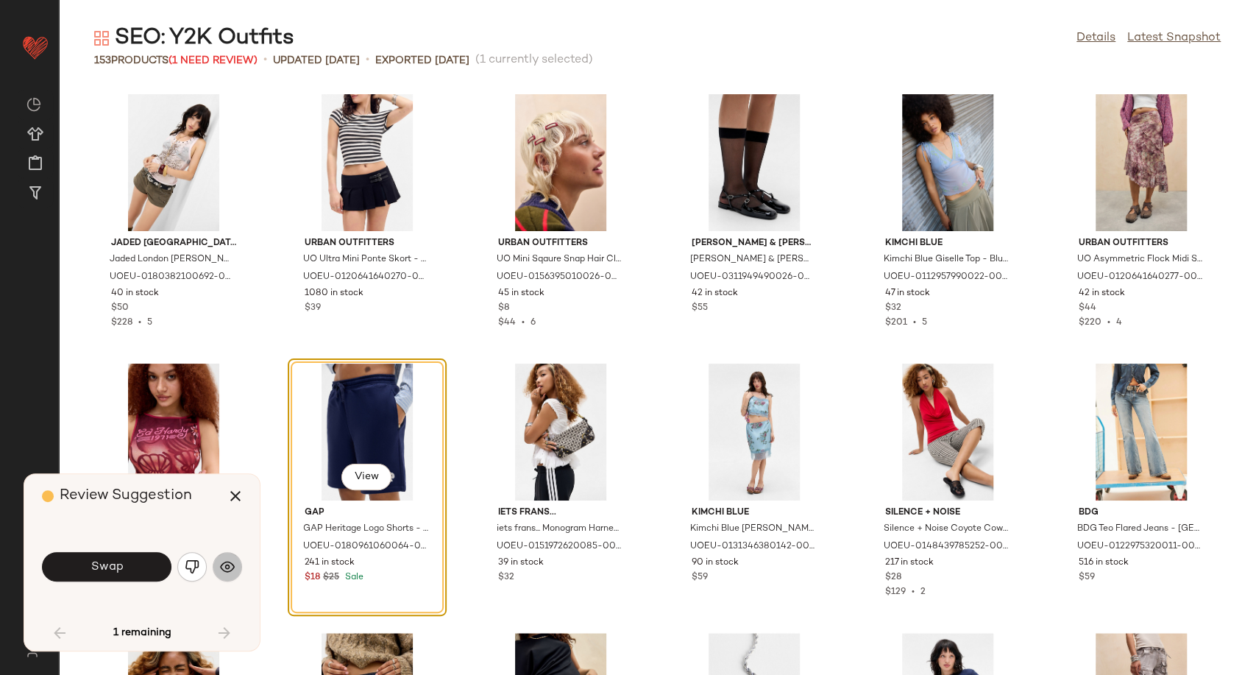
click at [238, 564] on button "button" at bounding box center [227, 566] width 29 height 29
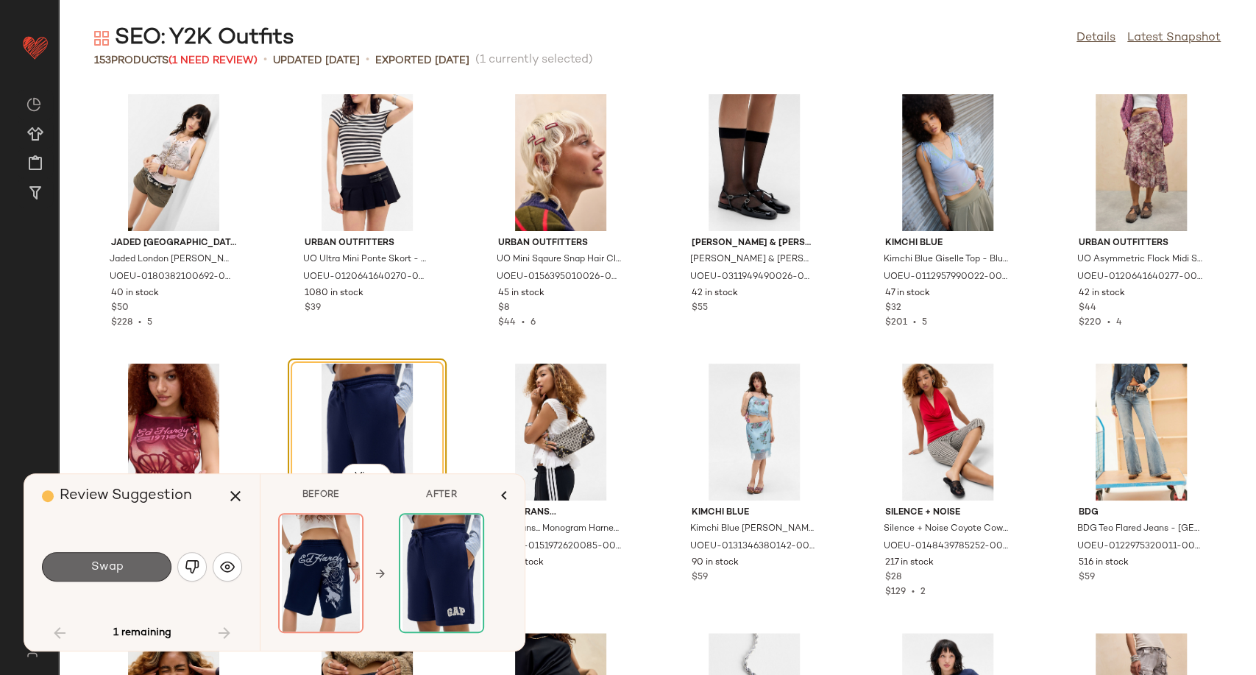
click at [107, 569] on span "Swap" at bounding box center [106, 567] width 33 height 14
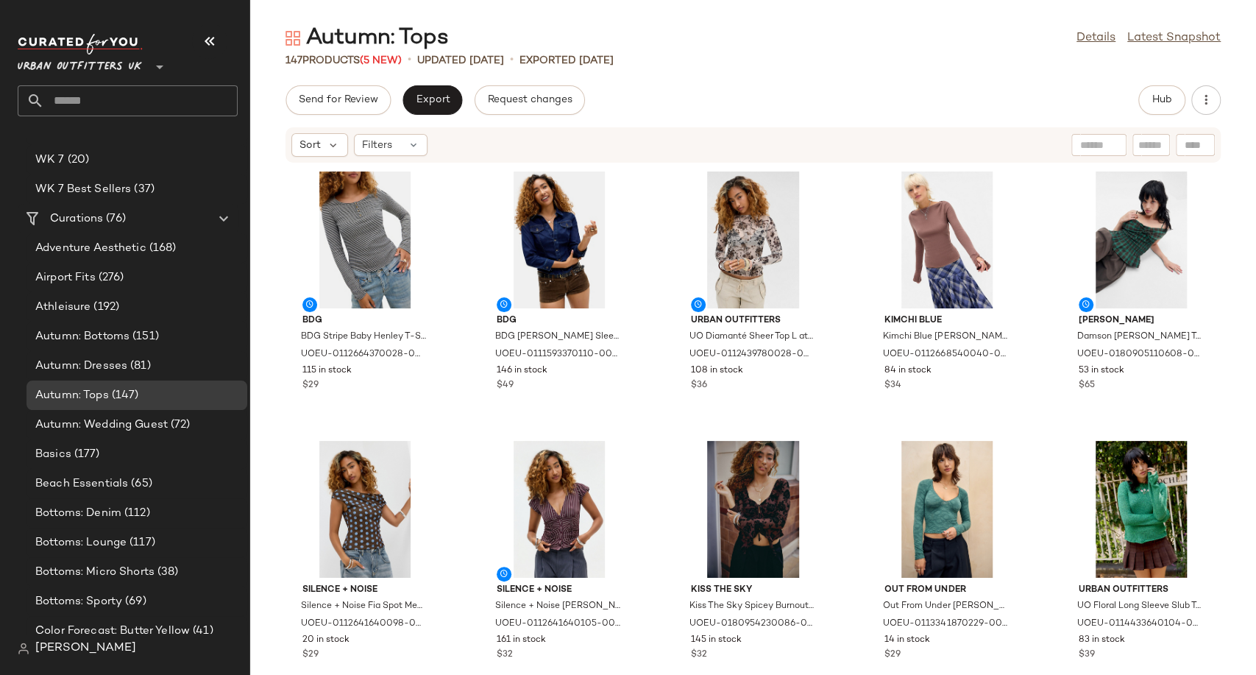
scroll to position [2779, 0]
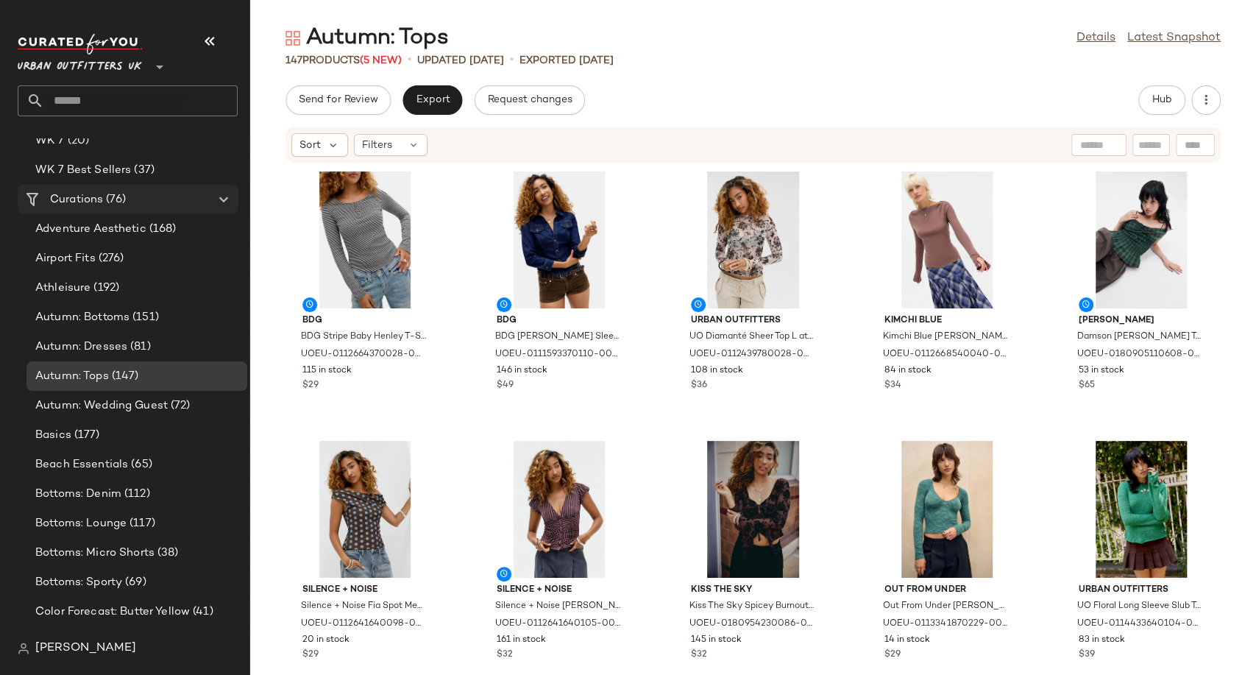
click at [82, 201] on span "Curations" at bounding box center [76, 199] width 53 height 17
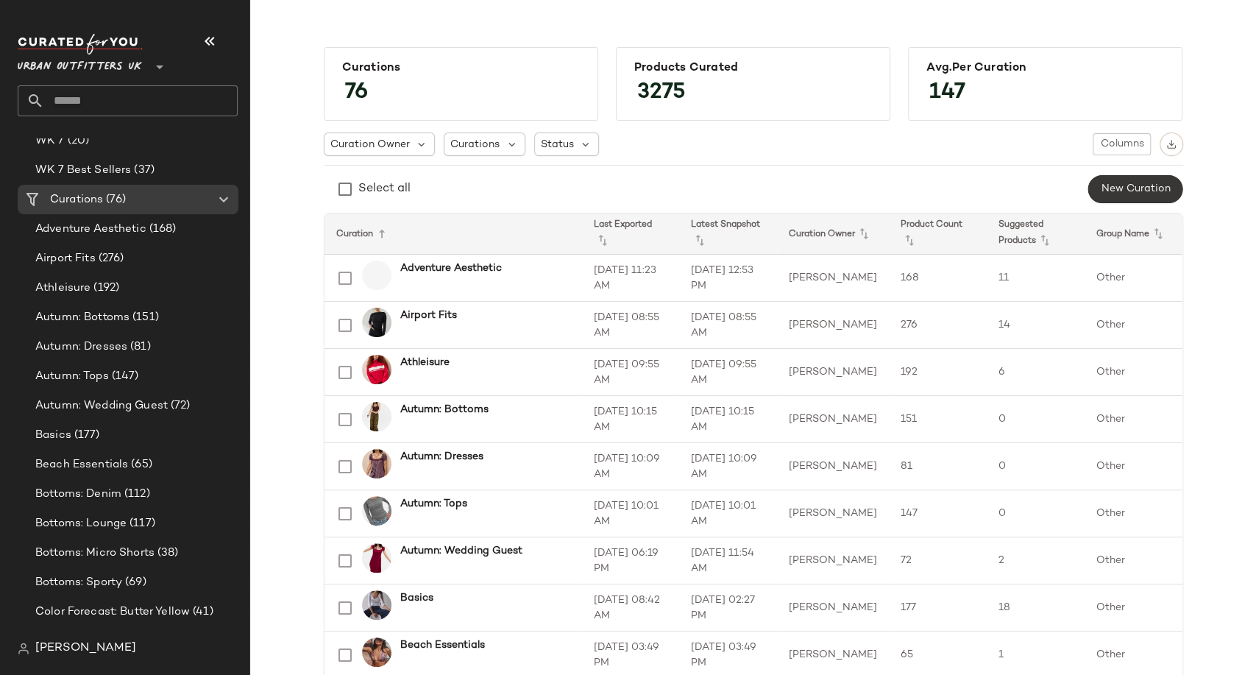
click at [1142, 191] on span "New Curation" at bounding box center [1135, 189] width 70 height 12
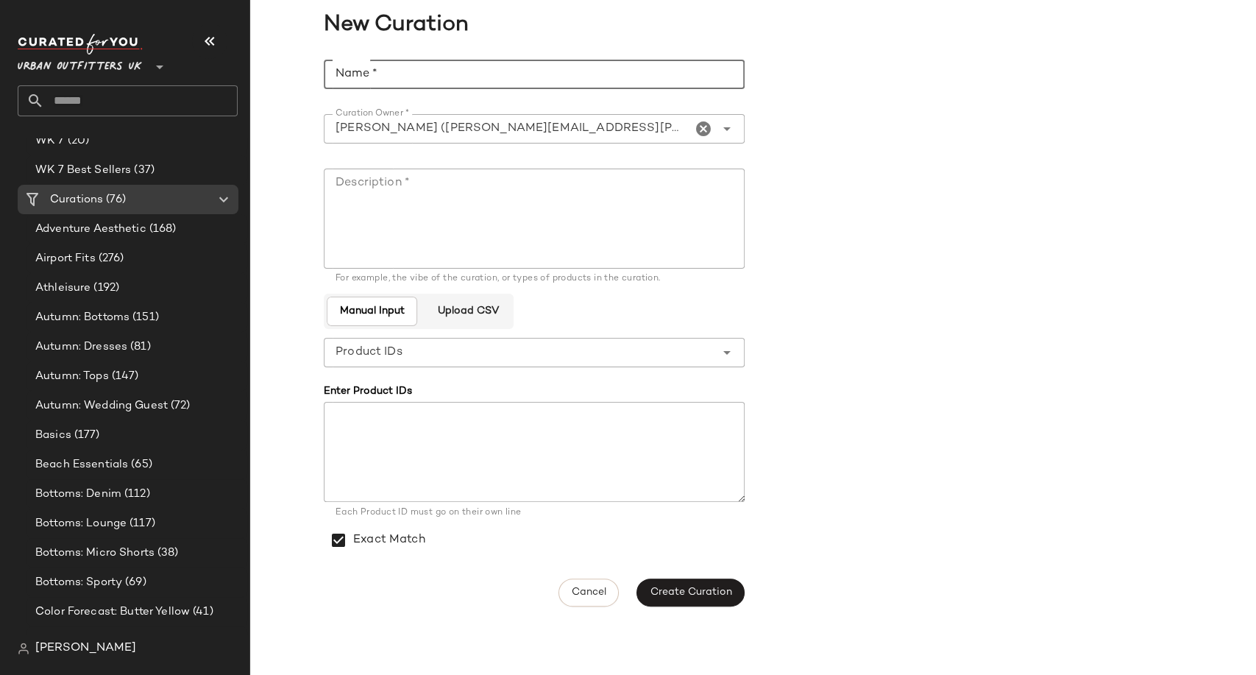
click at [636, 60] on input "Name *" at bounding box center [534, 74] width 421 height 29
drag, startPoint x: 466, startPoint y: 70, endPoint x: 316, endPoint y: 66, distance: 149.4
click at [317, 66] on div "**********" at bounding box center [753, 333] width 1006 height 564
type input "**********"
click at [375, 213] on textarea "Description *" at bounding box center [534, 219] width 421 height 100
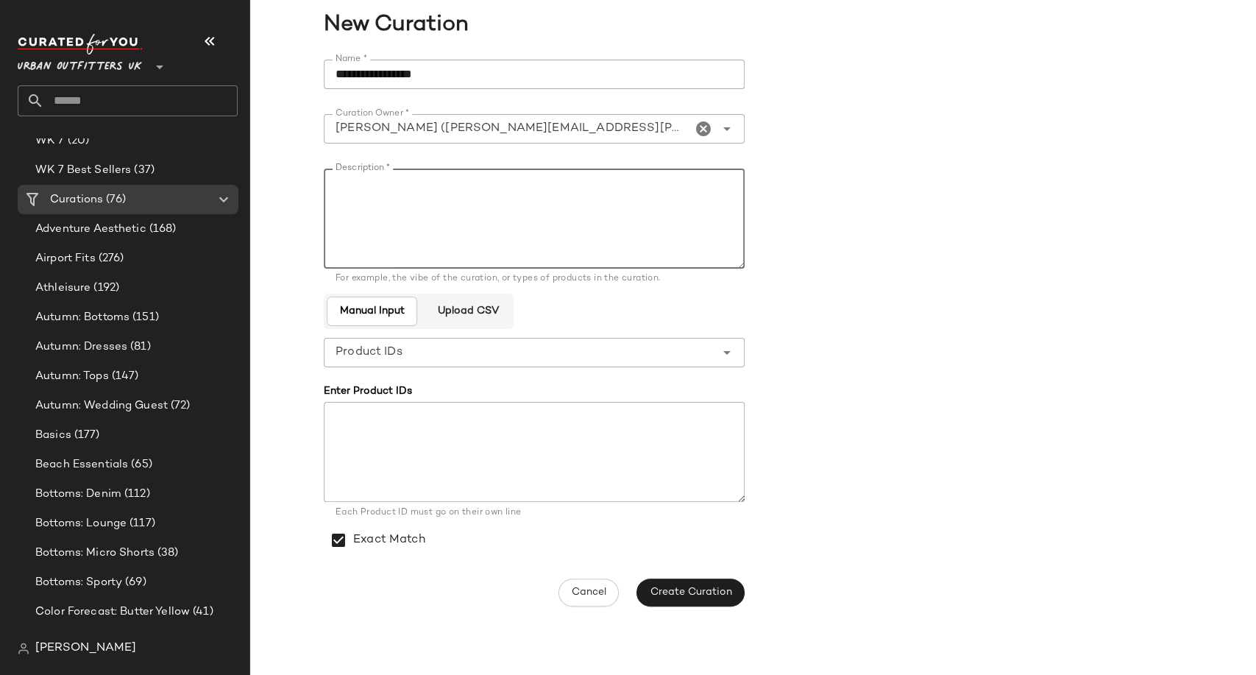
paste textarea "**********"
type textarea "**********"
click at [690, 584] on button "Create Curation" at bounding box center [690, 592] width 107 height 28
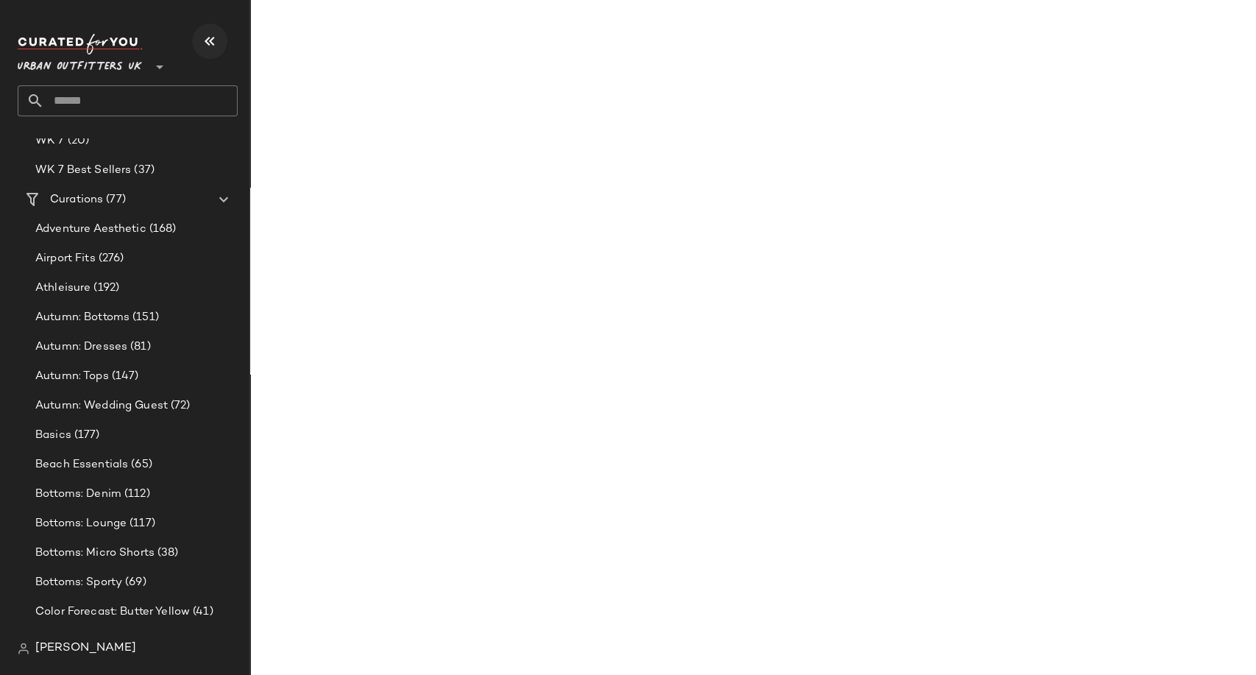
click at [211, 43] on icon "button" at bounding box center [210, 41] width 18 height 18
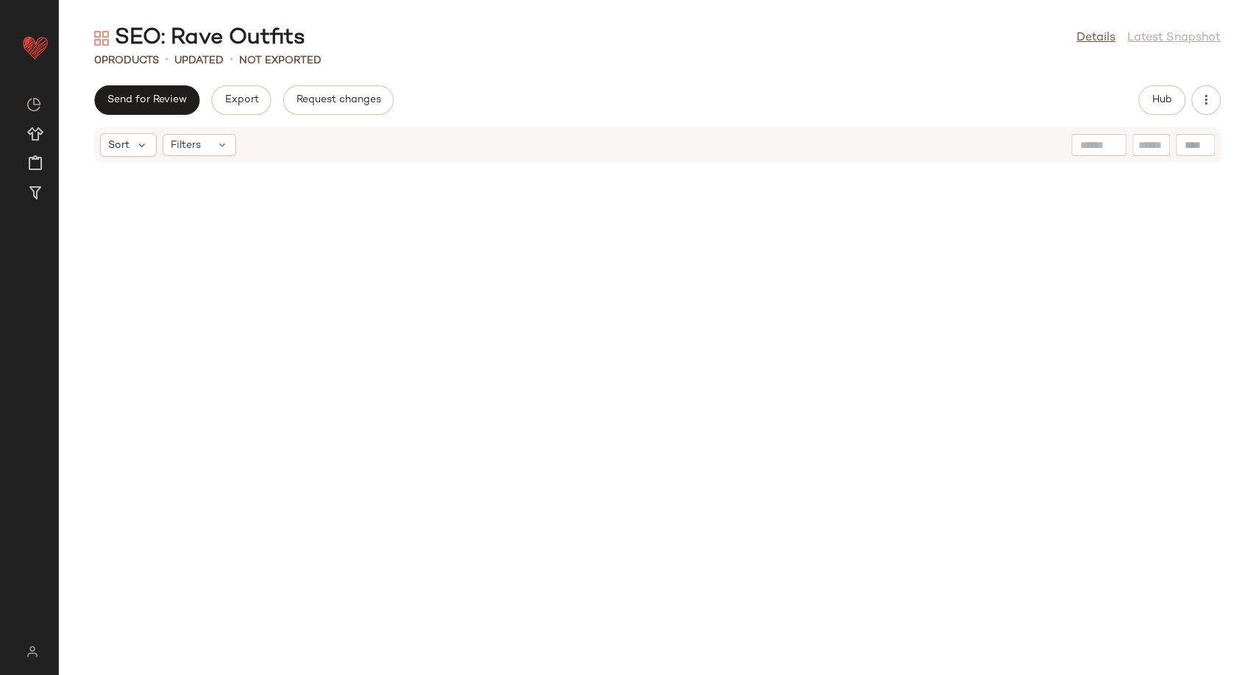
click at [765, 43] on div "SEO: Rave Outfits Details Latest Snapshot" at bounding box center [657, 38] width 1197 height 29
click at [559, 144] on div "Sort Filters" at bounding box center [562, 145] width 924 height 24
click at [1158, 106] on span "Hub" at bounding box center [1162, 100] width 21 height 12
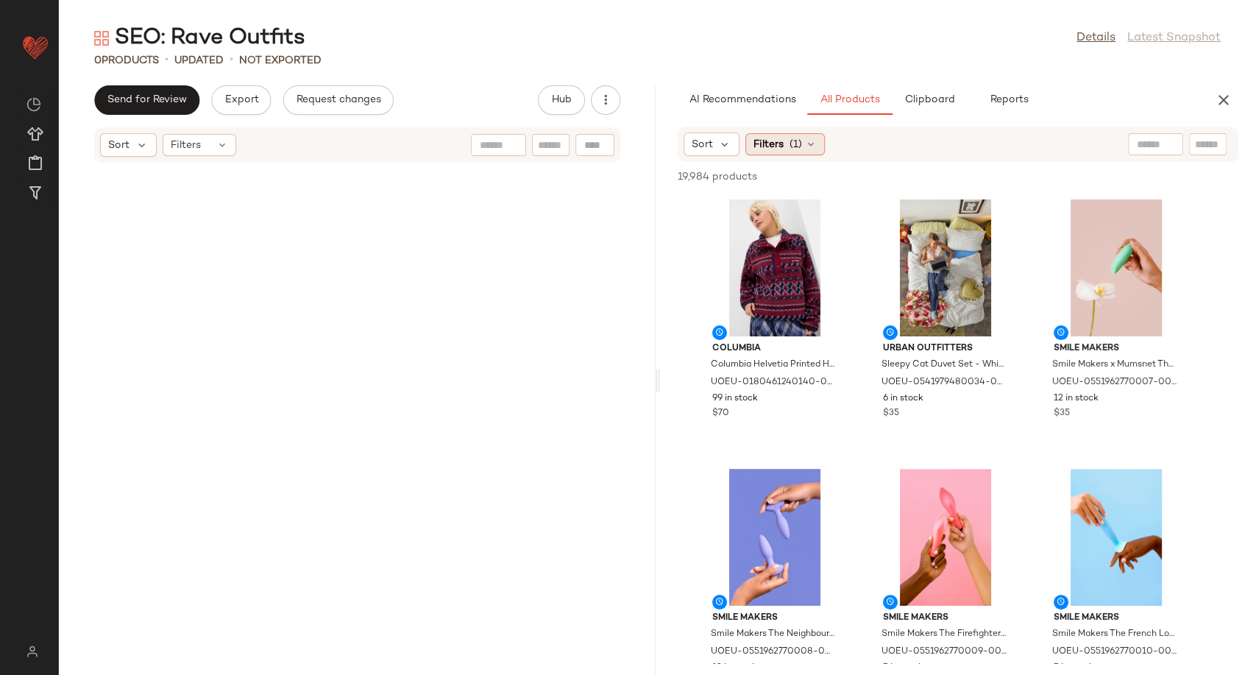
click at [809, 146] on icon at bounding box center [811, 144] width 12 height 12
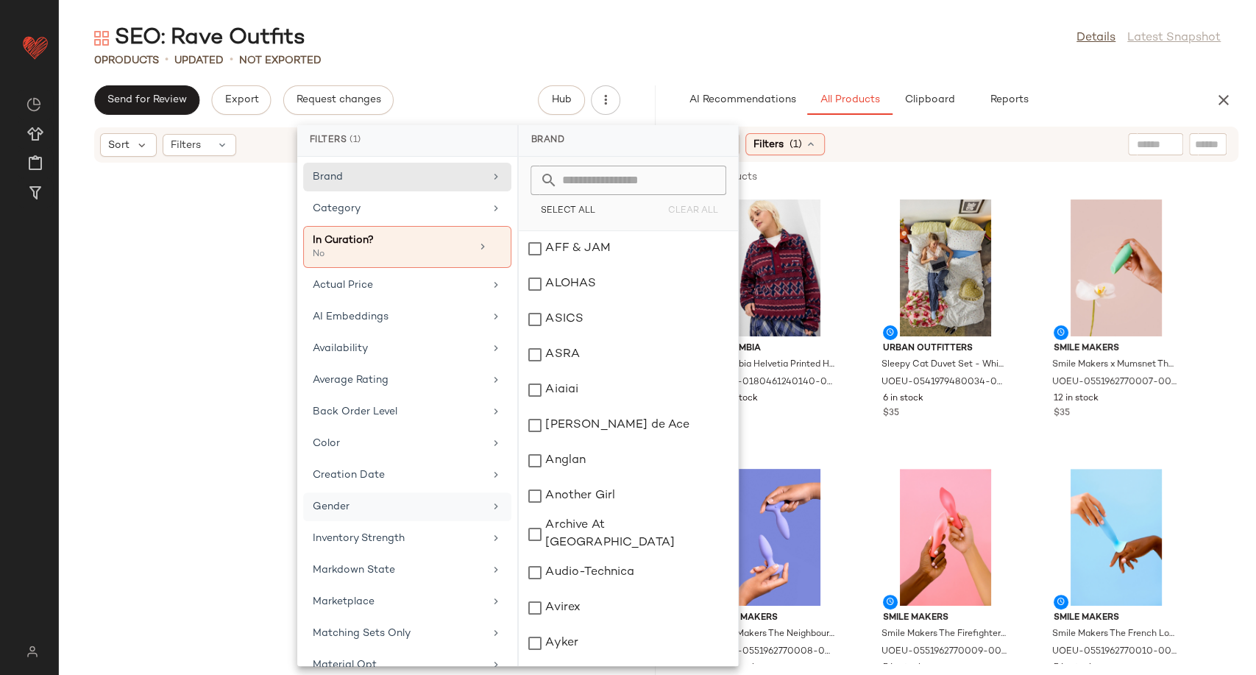
click at [398, 503] on div "Gender" at bounding box center [398, 506] width 171 height 15
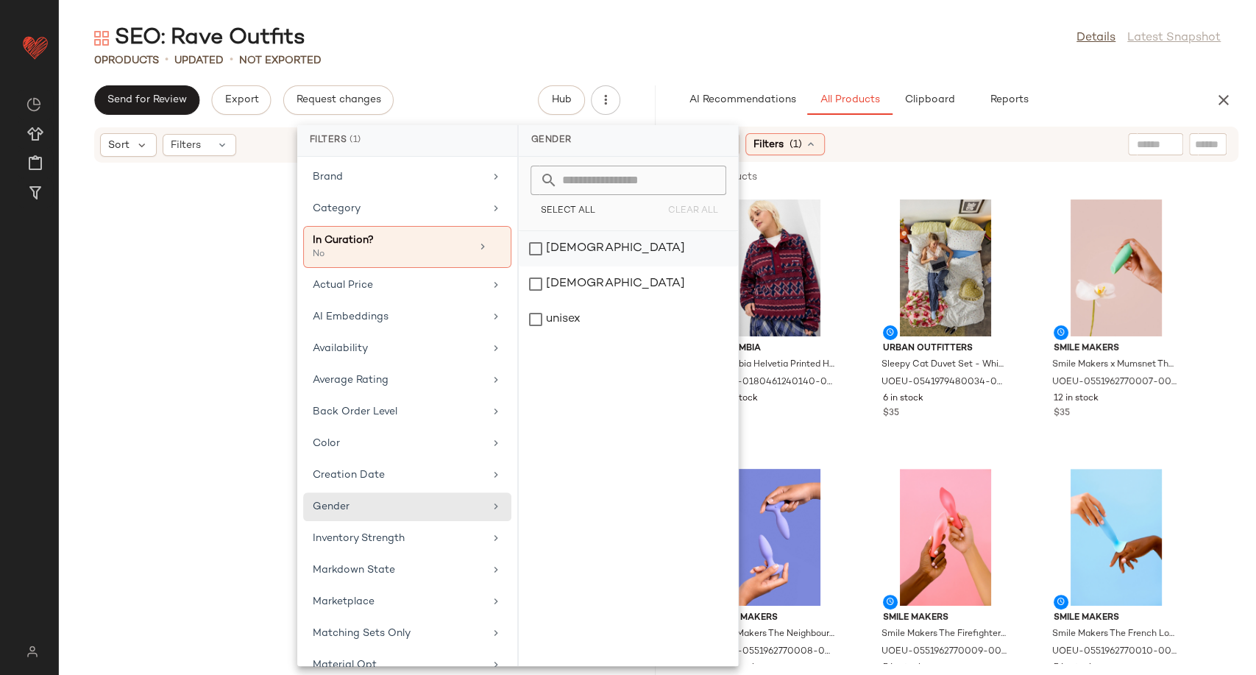
click at [593, 254] on div "[DEMOGRAPHIC_DATA]" at bounding box center [628, 248] width 219 height 35
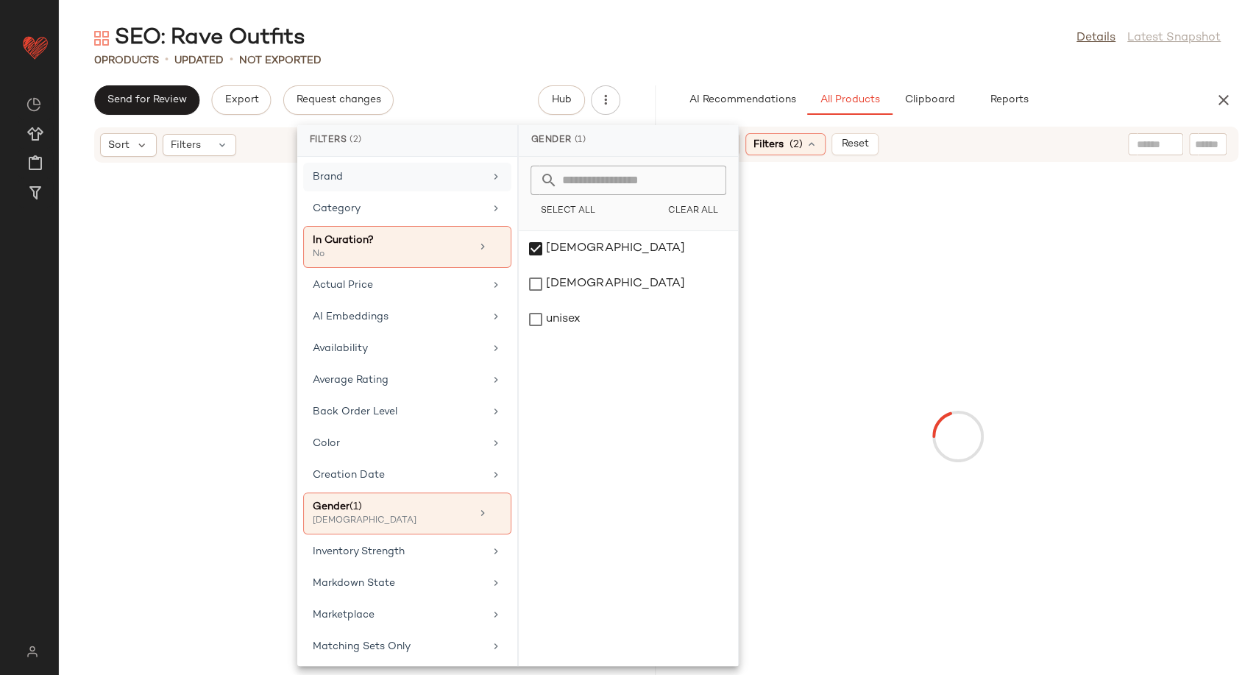
click at [442, 184] on div "Brand" at bounding box center [398, 176] width 171 height 15
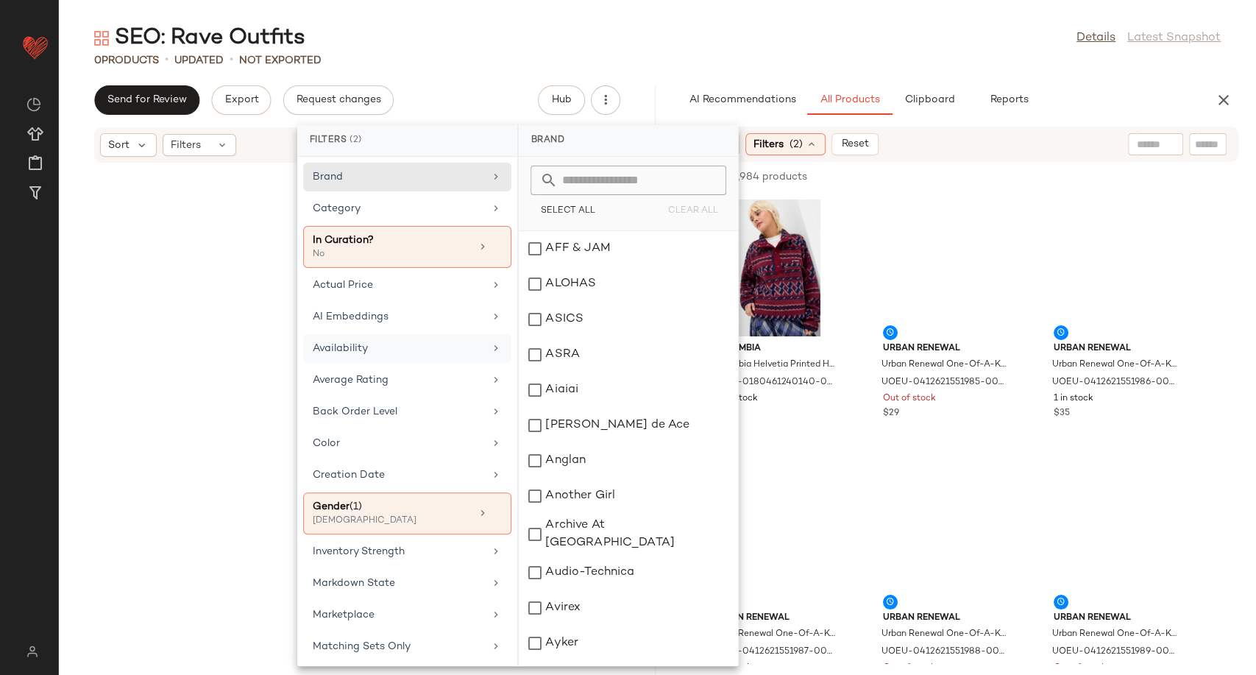
click at [458, 350] on div "Availability" at bounding box center [398, 348] width 171 height 15
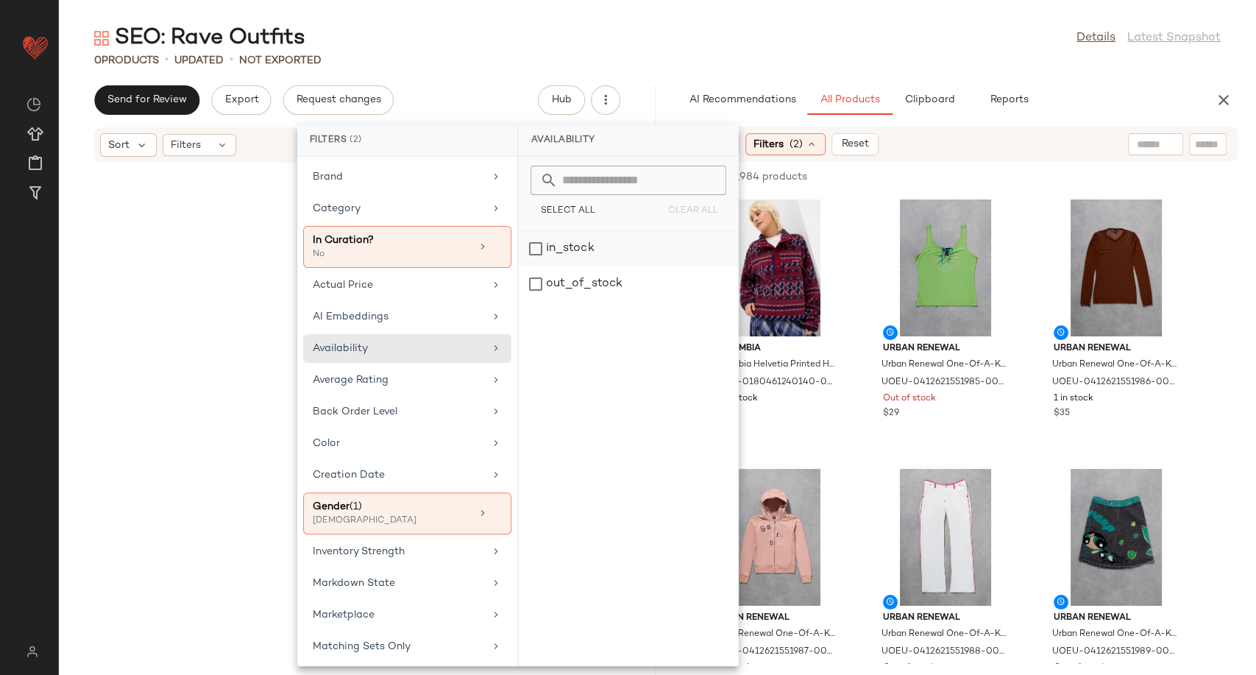
click at [572, 258] on div "in_stock" at bounding box center [628, 248] width 219 height 35
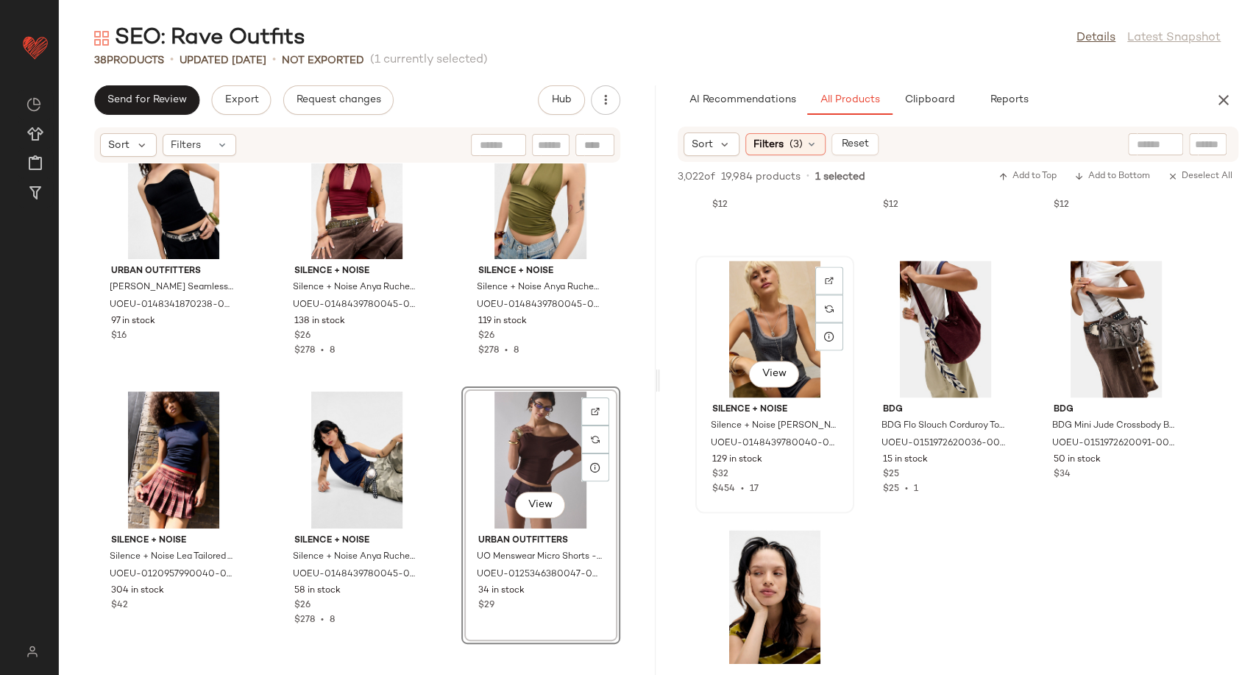
scroll to position [39251, 0]
